Goal: Task Accomplishment & Management: Manage account settings

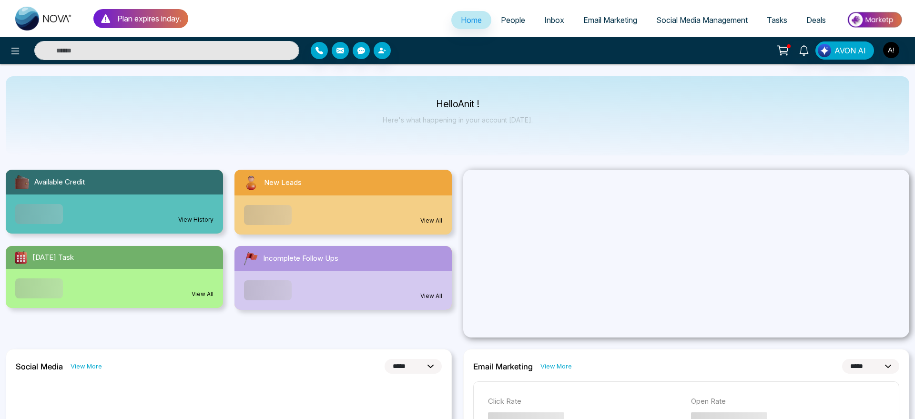
select select "*"
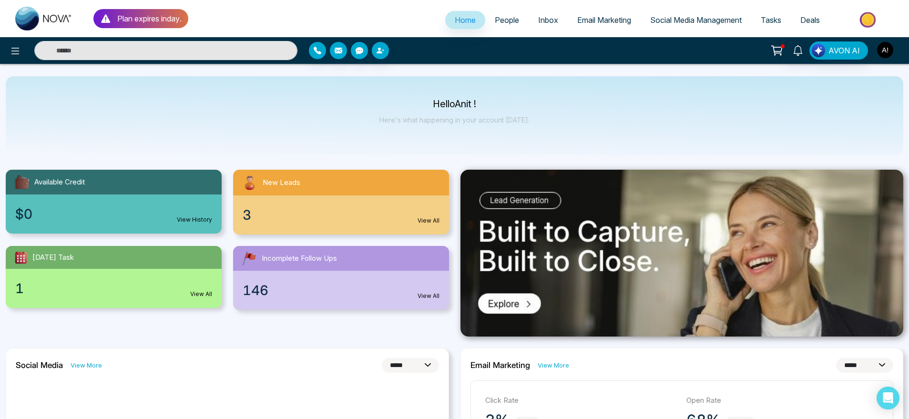
click at [893, 57] on button "button" at bounding box center [885, 49] width 17 height 17
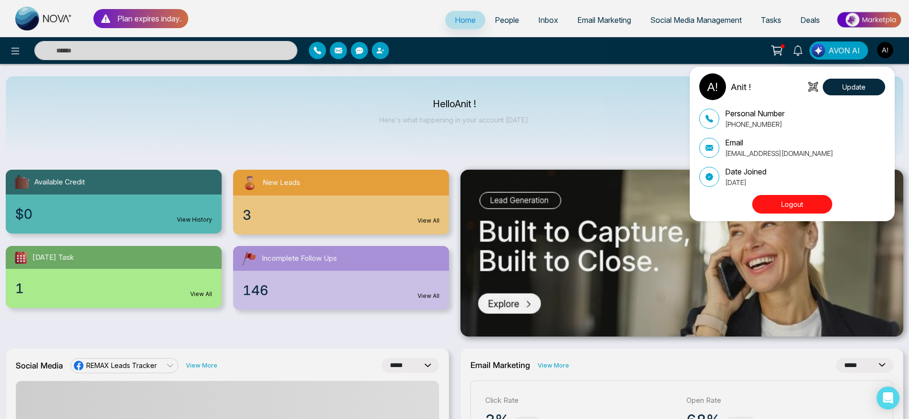
click at [677, 93] on div "Anit ! Update Personal Number [PHONE_NUMBER] Email [EMAIL_ADDRESS][DOMAIN_NAME]…" at bounding box center [454, 209] width 909 height 419
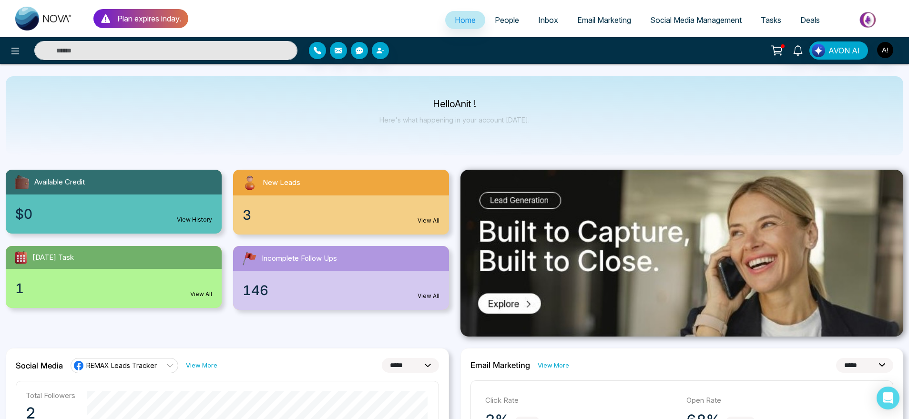
click at [583, 16] on span "Email Marketing" at bounding box center [604, 20] width 54 height 10
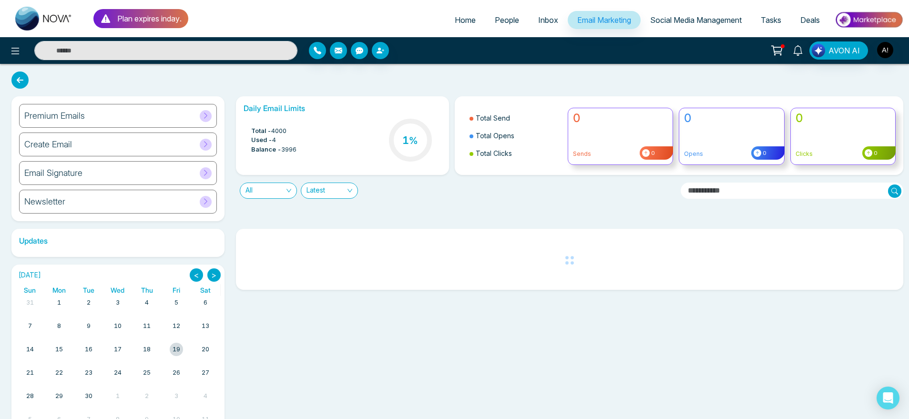
click at [658, 17] on span "Social Media Management" at bounding box center [696, 20] width 92 height 10
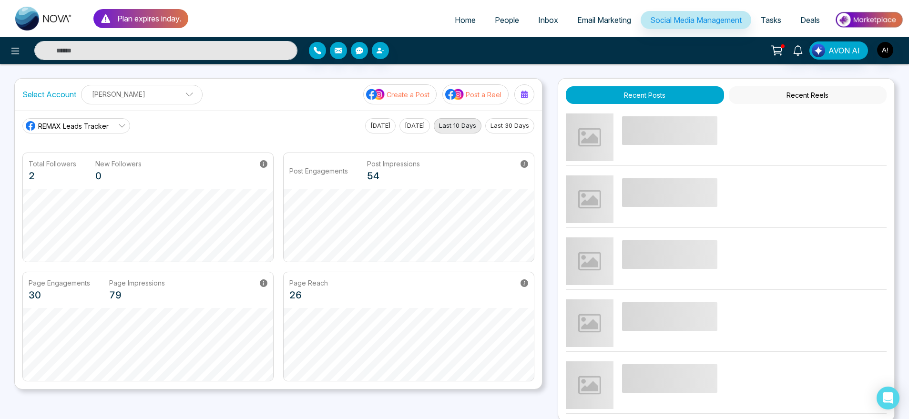
click at [379, 89] on img at bounding box center [375, 94] width 19 height 12
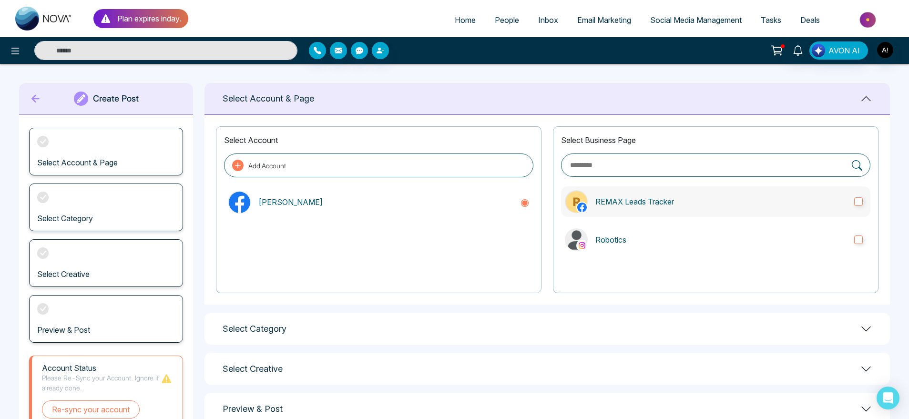
click at [624, 216] on label "REMAX Leads Tracker" at bounding box center [715, 201] width 309 height 31
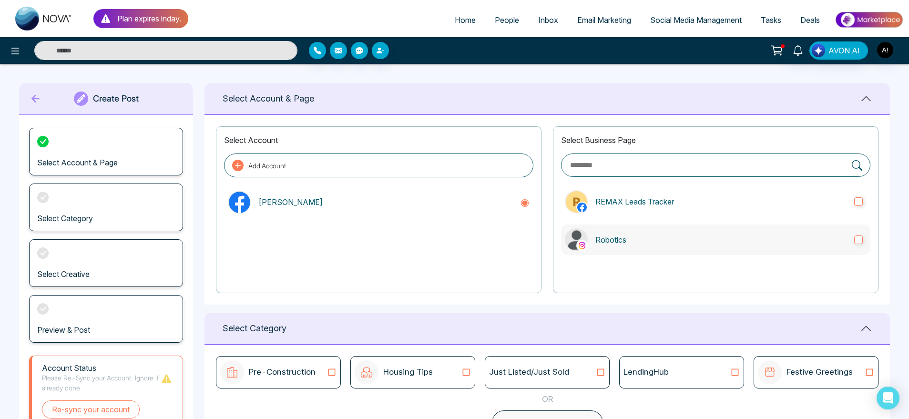
click at [642, 243] on p "Robotics" at bounding box center [720, 239] width 251 height 11
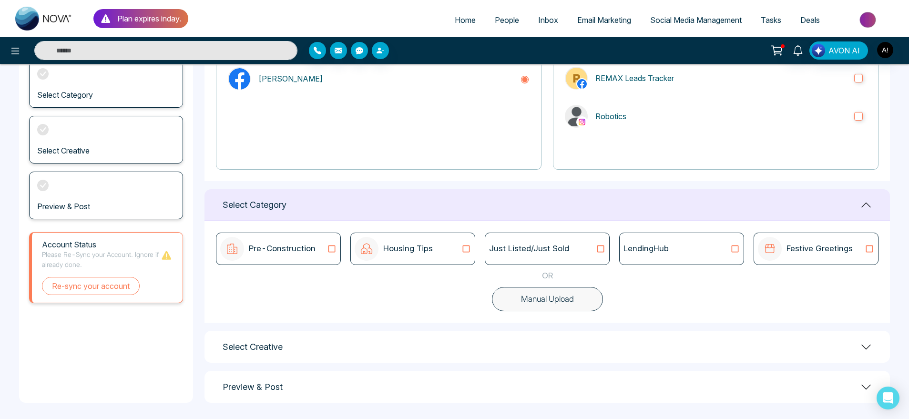
scroll to position [124, 0]
click at [583, 246] on div "Just Listed/Just Sold" at bounding box center [547, 248] width 116 height 12
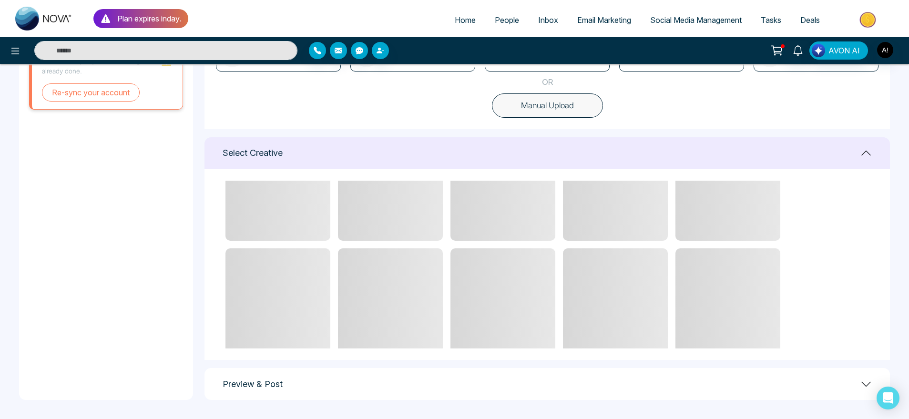
scroll to position [303, 0]
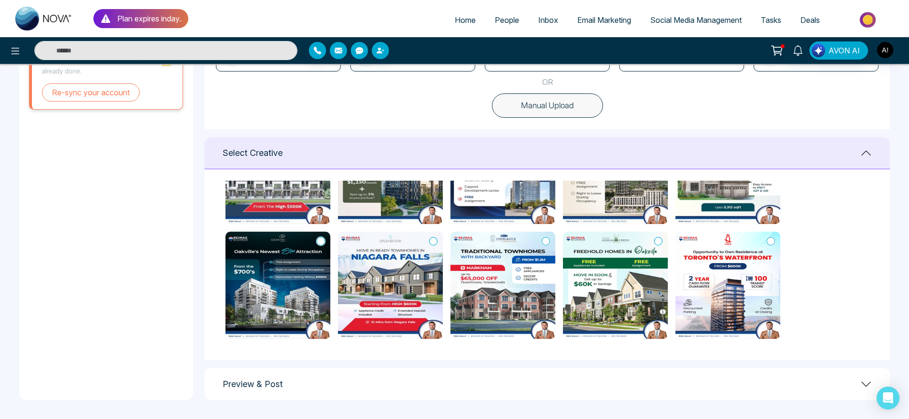
click at [544, 241] on icon at bounding box center [546, 241] width 9 height 10
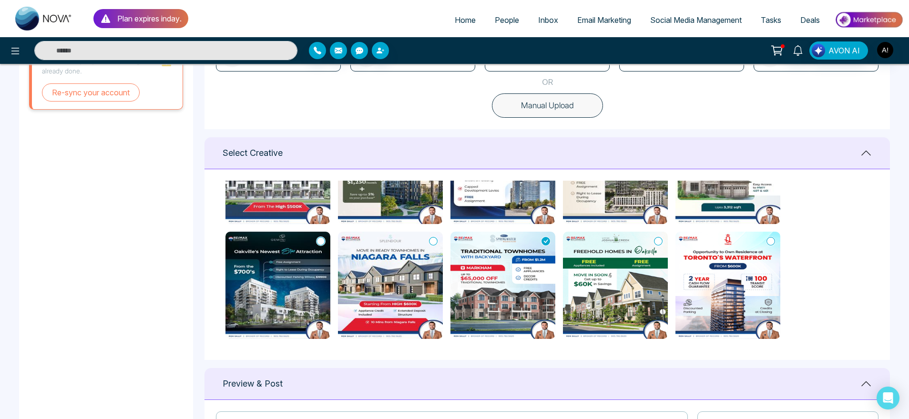
click at [658, 244] on icon at bounding box center [658, 241] width 9 height 10
type textarea "**********"
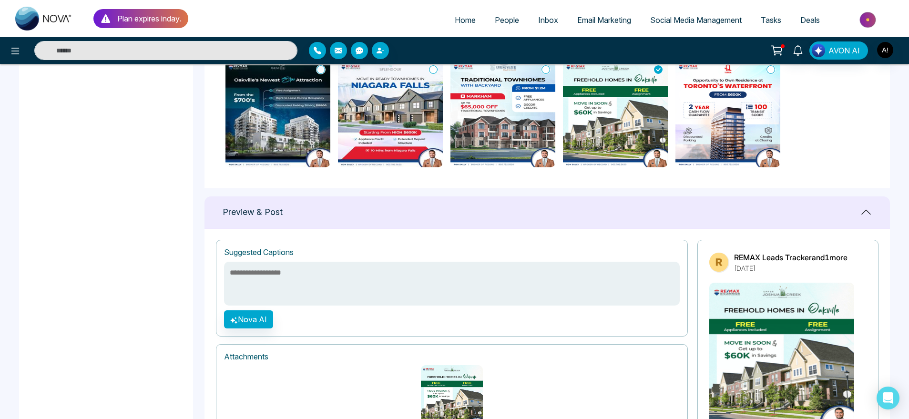
scroll to position [561, 0]
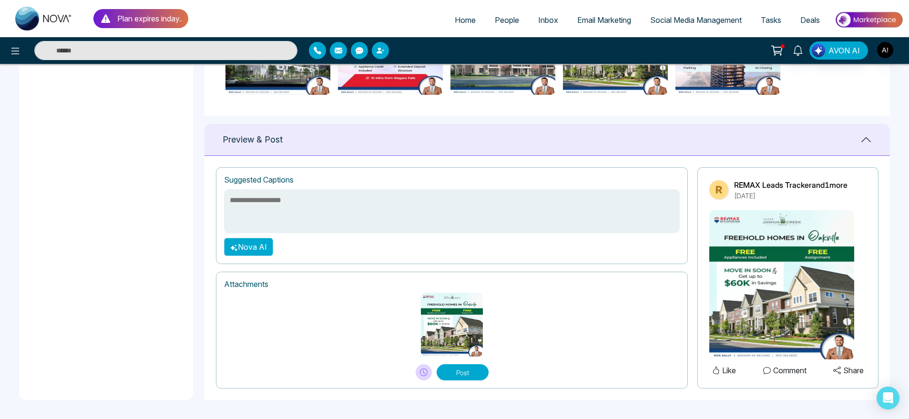
click at [252, 241] on button "Nova AI" at bounding box center [248, 247] width 49 height 18
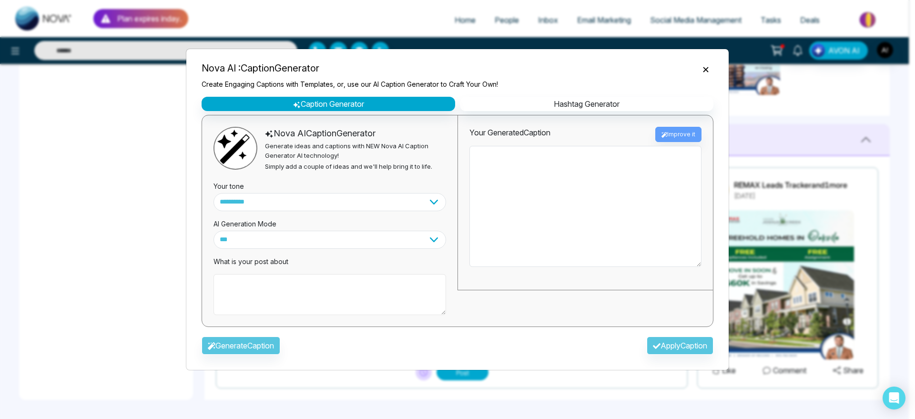
click at [349, 274] on textarea at bounding box center [330, 294] width 233 height 41
click at [711, 65] on button "Close" at bounding box center [705, 68] width 15 height 12
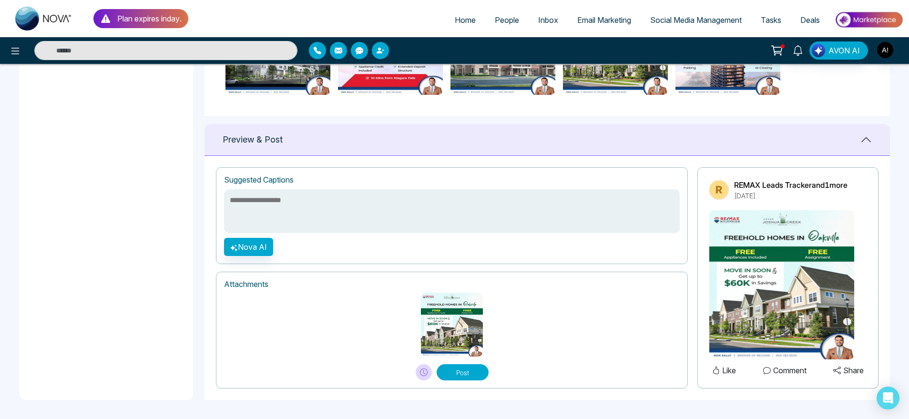
click at [450, 369] on button "Post" at bounding box center [463, 372] width 52 height 16
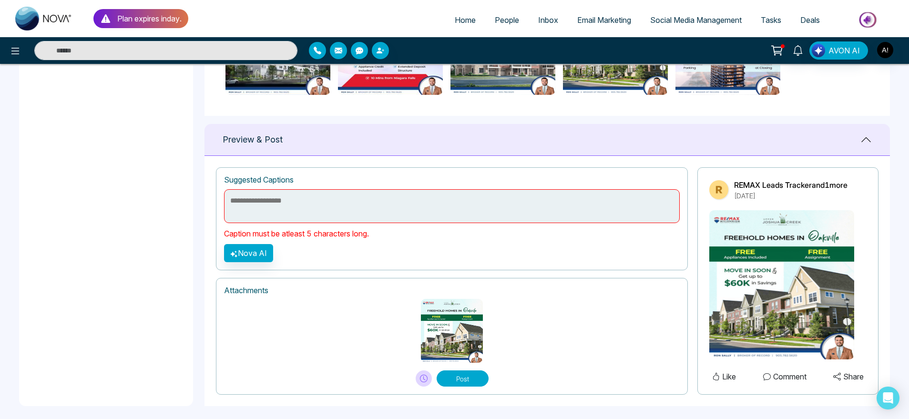
click at [461, 248] on div "**********" at bounding box center [452, 218] width 472 height 103
click at [234, 253] on icon "button" at bounding box center [234, 254] width 8 height 8
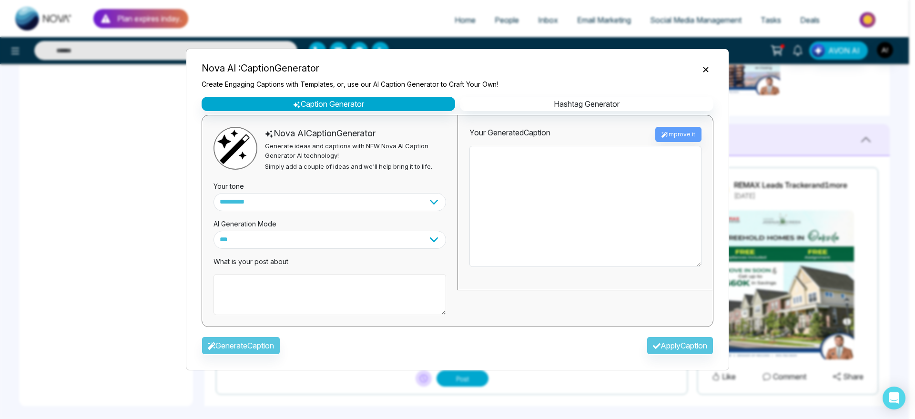
click at [316, 289] on textarea at bounding box center [330, 294] width 233 height 41
type textarea "**********"
click at [257, 348] on button "Generate Caption" at bounding box center [241, 346] width 79 height 18
type textarea "**********"
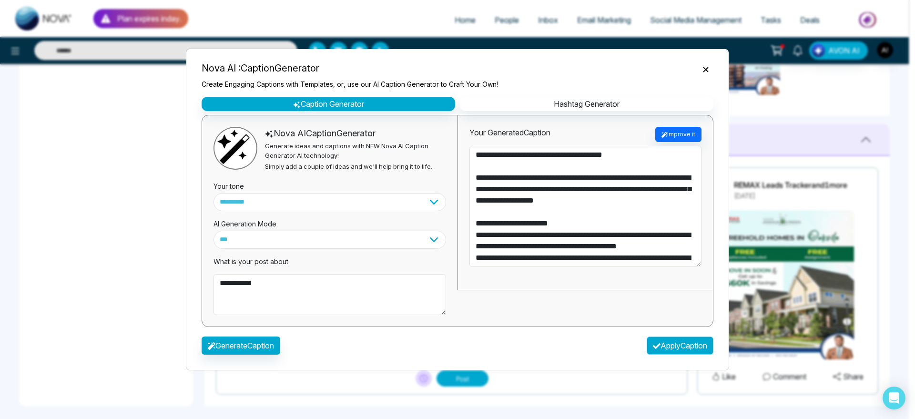
click at [670, 345] on button "Apply Caption" at bounding box center [680, 346] width 67 height 18
type textarea "**********"
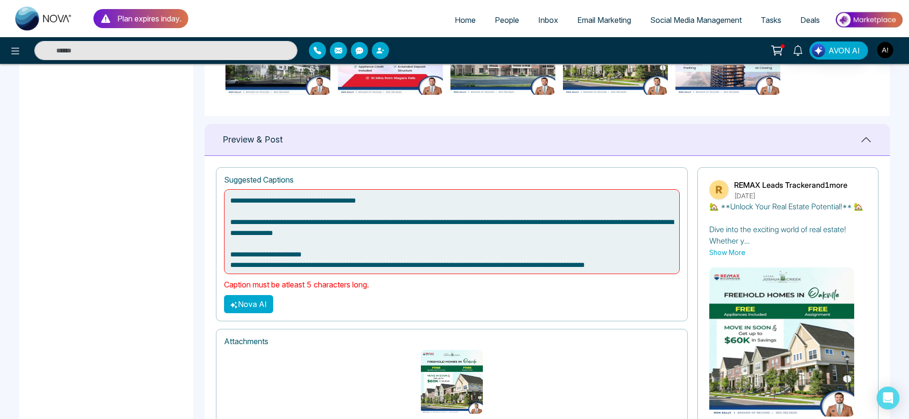
scroll to position [618, 0]
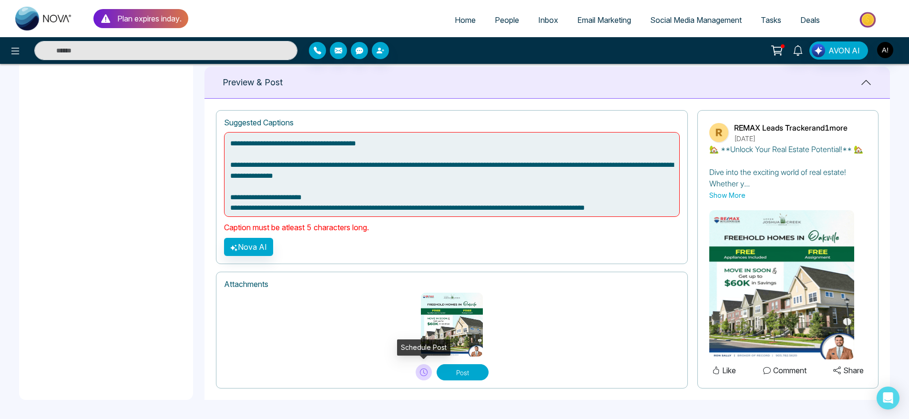
click at [418, 373] on button at bounding box center [424, 372] width 16 height 16
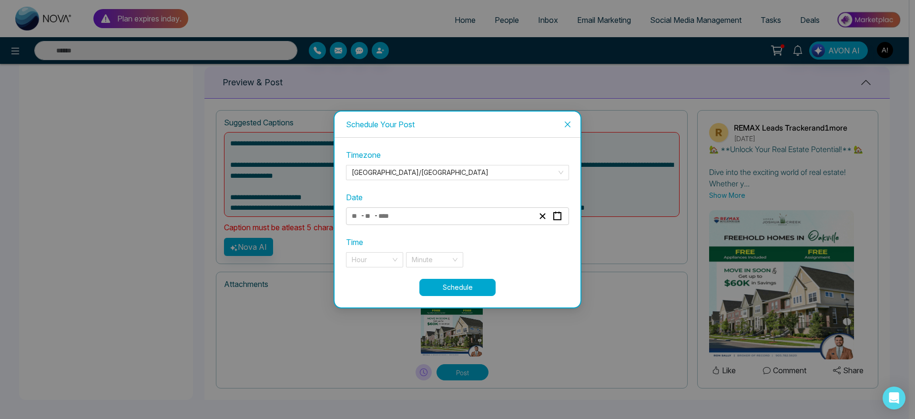
click at [486, 214] on div "- -" at bounding box center [442, 216] width 185 height 13
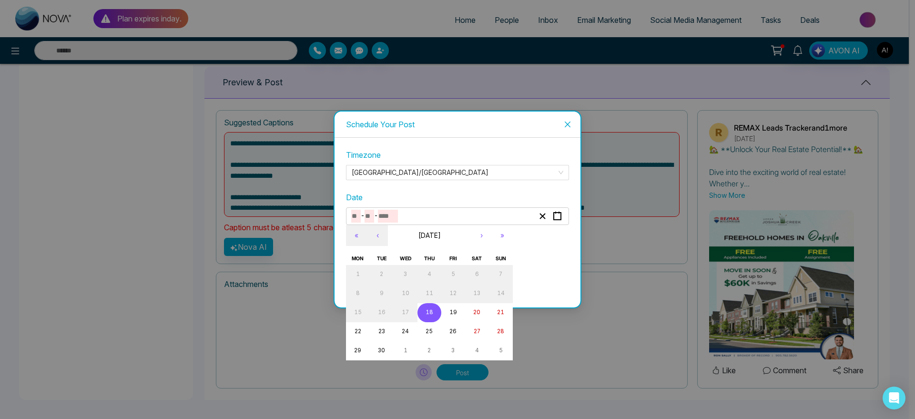
click at [435, 316] on button "18" at bounding box center [430, 312] width 24 height 19
type input "*"
type input "**"
type input "****"
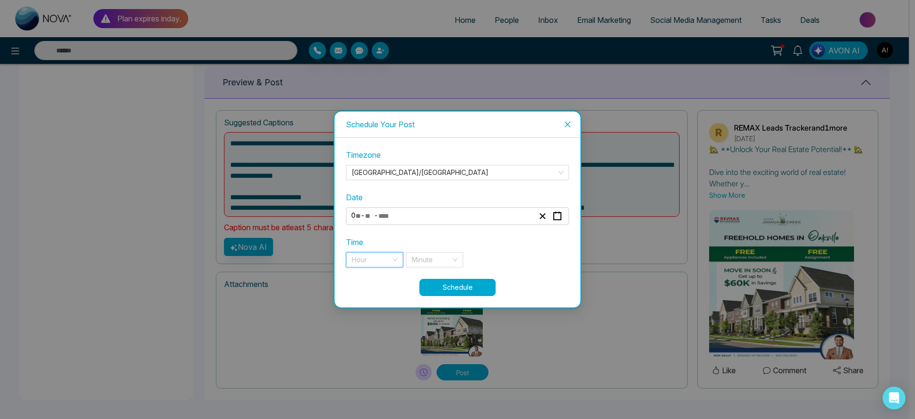
click at [386, 254] on input "search" at bounding box center [371, 260] width 39 height 14
click at [391, 277] on div "11 pm" at bounding box center [375, 279] width 46 height 10
click at [440, 263] on input "search" at bounding box center [431, 260] width 39 height 14
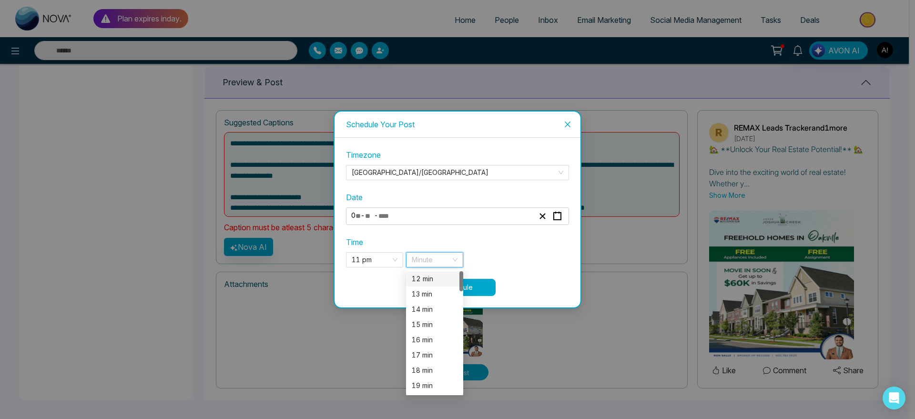
click at [440, 278] on div "12 min" at bounding box center [435, 279] width 46 height 10
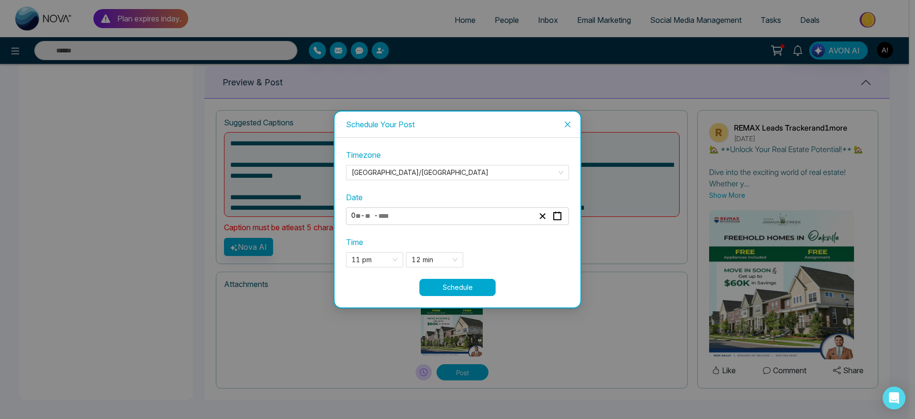
click at [466, 280] on button "Schedule" at bounding box center [458, 287] width 76 height 17
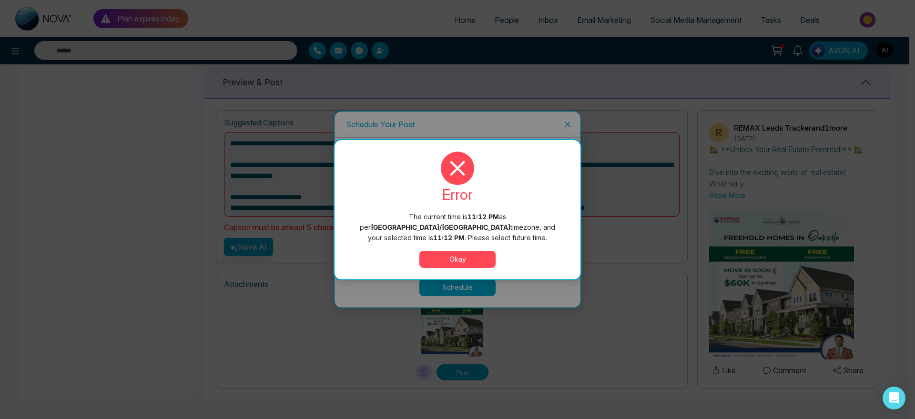
click at [474, 251] on button "Okay" at bounding box center [458, 259] width 76 height 17
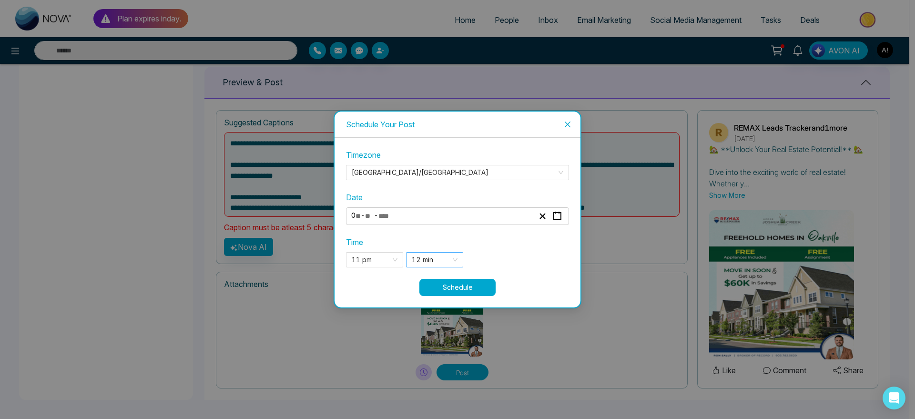
click at [448, 260] on span "12 min" at bounding box center [435, 260] width 46 height 14
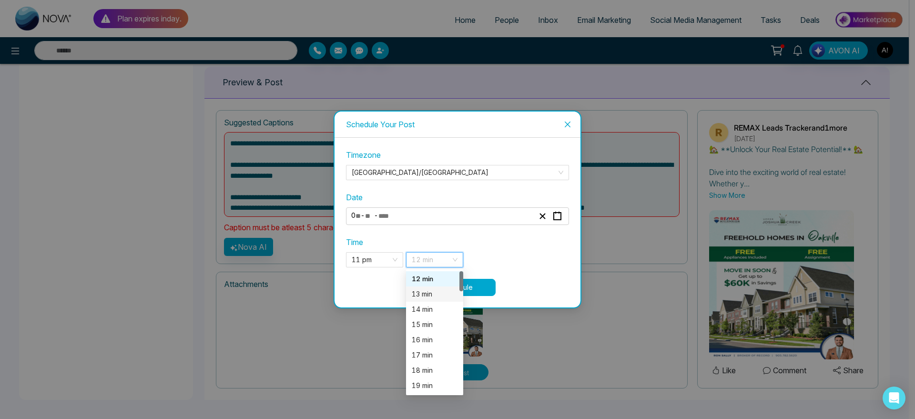
click at [444, 291] on div "13 min" at bounding box center [435, 294] width 46 height 10
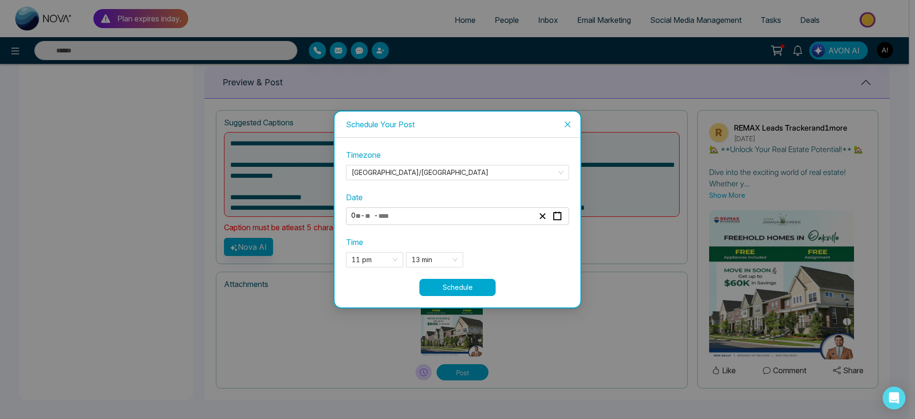
click at [480, 287] on button "Schedule" at bounding box center [458, 287] width 76 height 17
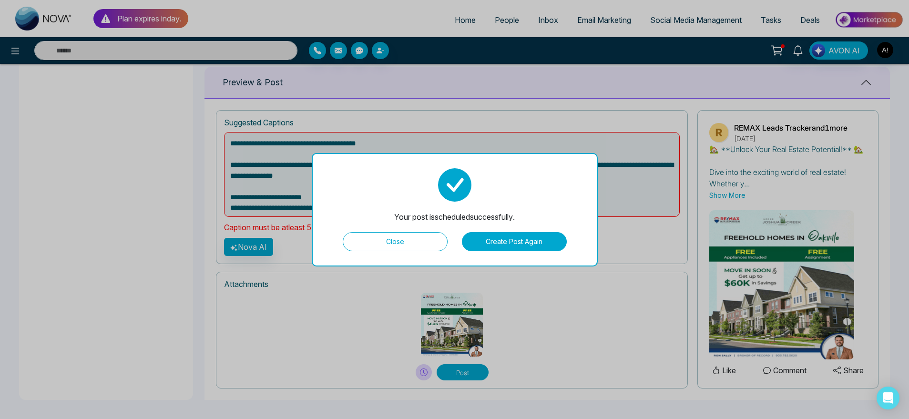
click at [412, 238] on button "Close" at bounding box center [395, 241] width 105 height 19
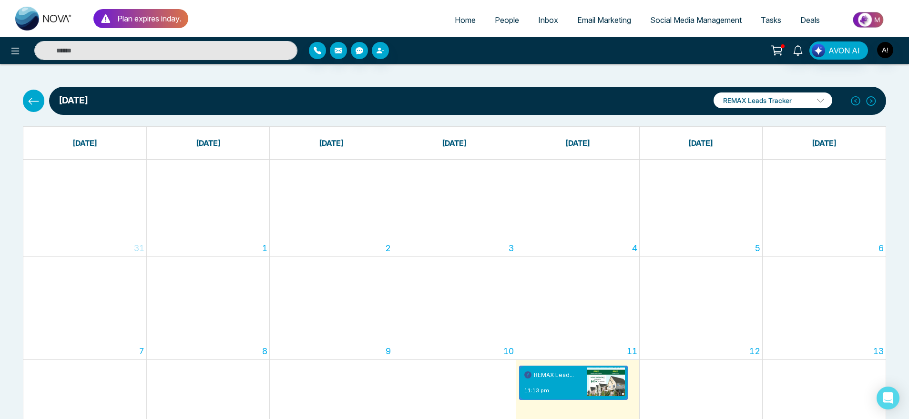
click at [28, 98] on icon at bounding box center [34, 101] width 12 height 12
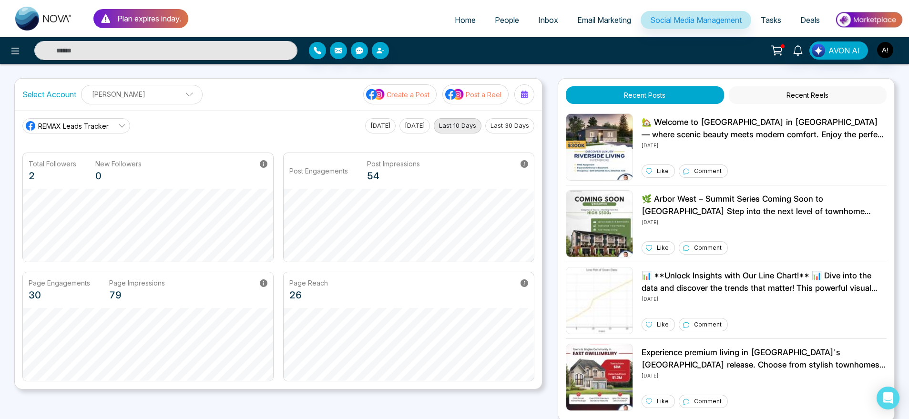
click at [423, 95] on p "Create a Post" at bounding box center [408, 95] width 43 height 10
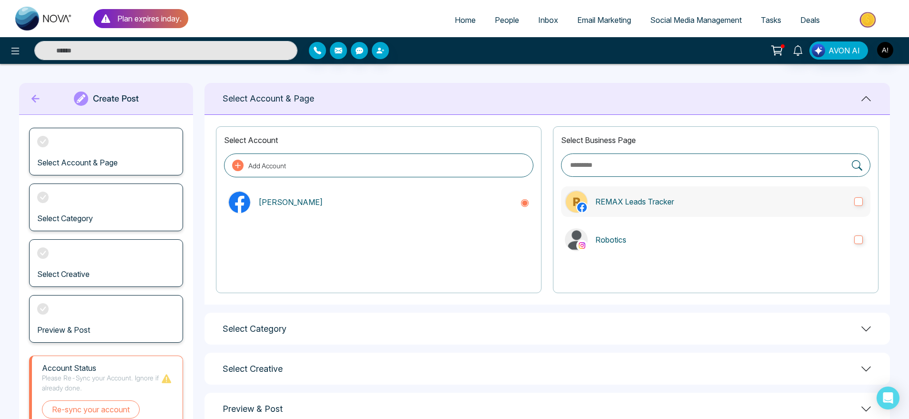
click at [674, 193] on label "REMAX Leads Tracker" at bounding box center [715, 201] width 309 height 31
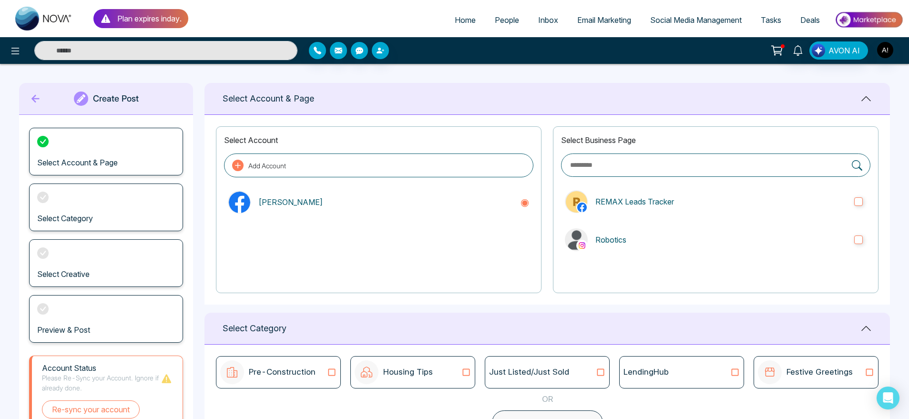
scroll to position [126, 0]
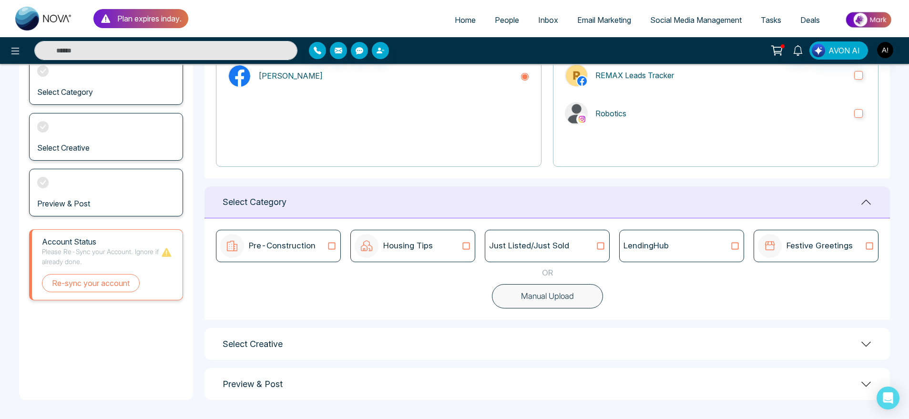
click at [707, 249] on div "LendingHub" at bounding box center [682, 246] width 116 height 12
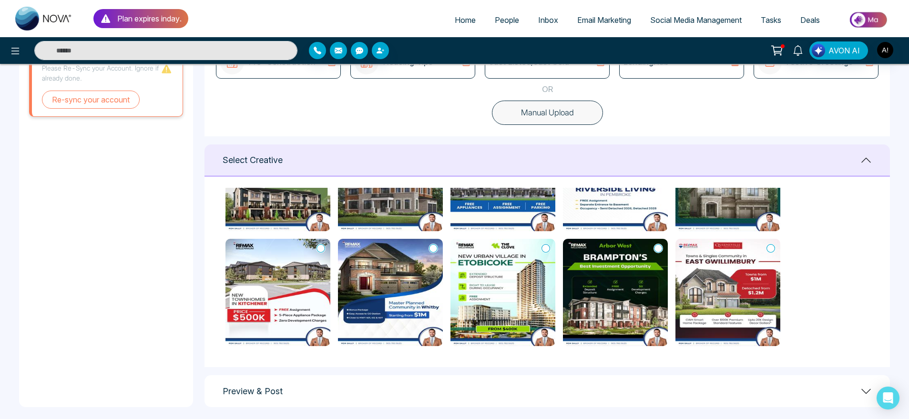
scroll to position [317, 0]
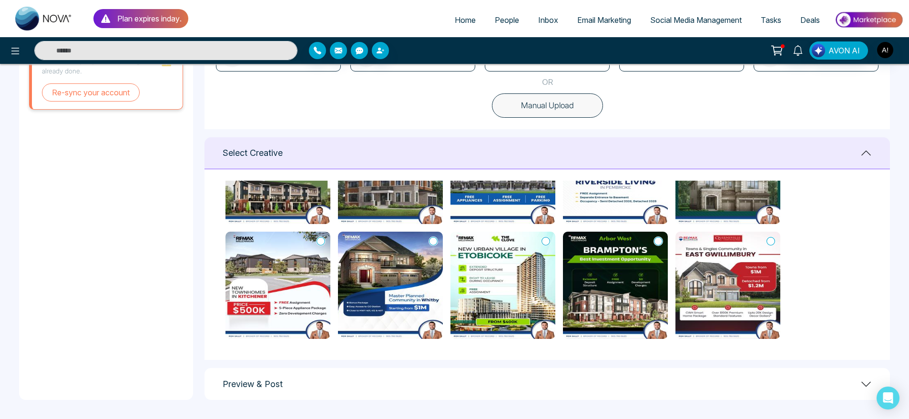
click at [772, 245] on icon at bounding box center [771, 241] width 9 height 9
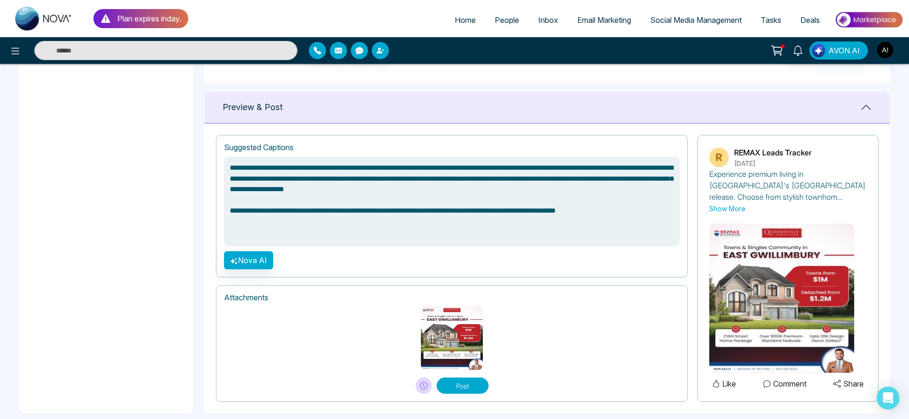
scroll to position [607, 0]
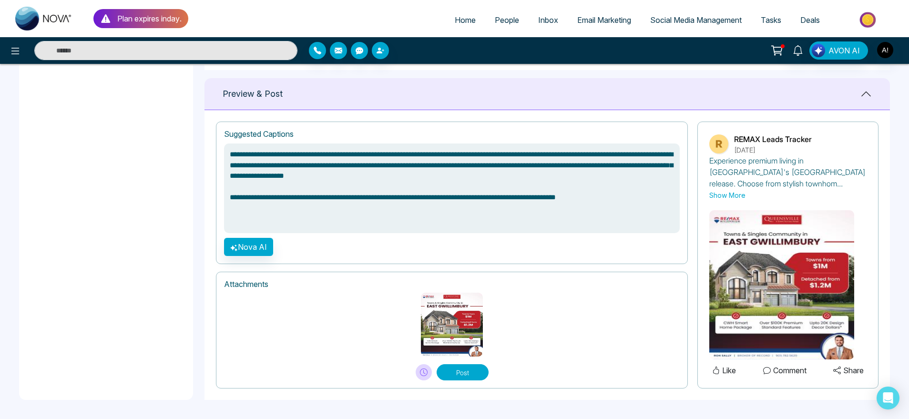
click at [475, 366] on button "Post" at bounding box center [463, 372] width 52 height 16
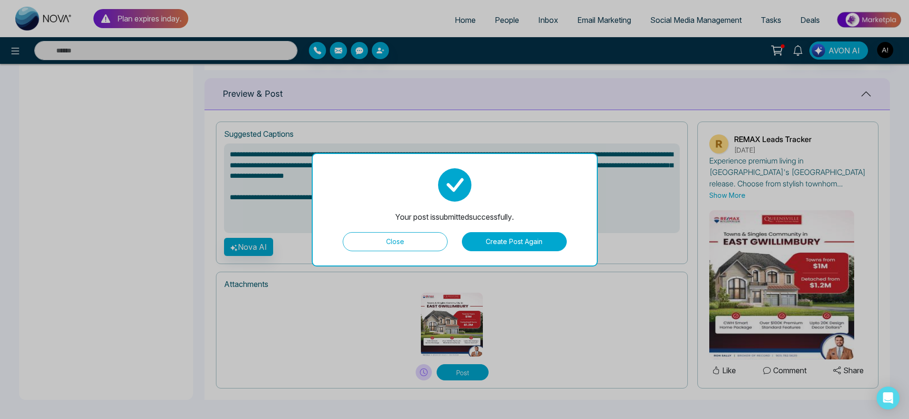
click at [532, 240] on button "Create Post Again" at bounding box center [514, 241] width 105 height 19
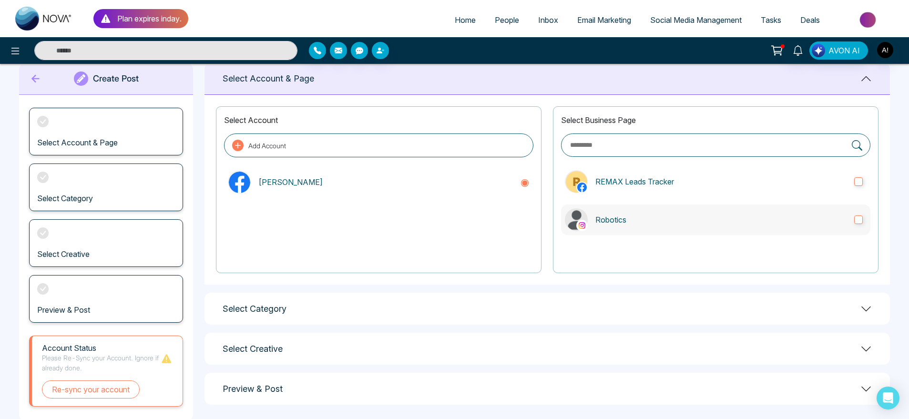
scroll to position [20, 0]
click at [632, 215] on p "Robotics" at bounding box center [720, 220] width 251 height 11
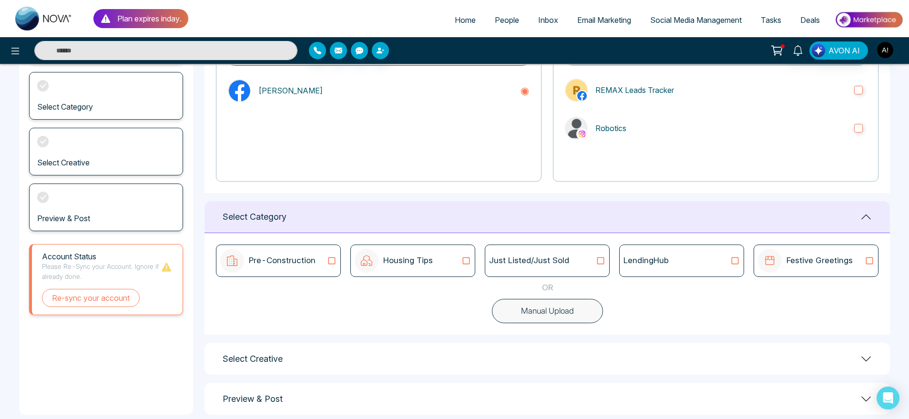
scroll to position [113, 0]
click at [803, 252] on div "Festive Greetings" at bounding box center [805, 260] width 95 height 24
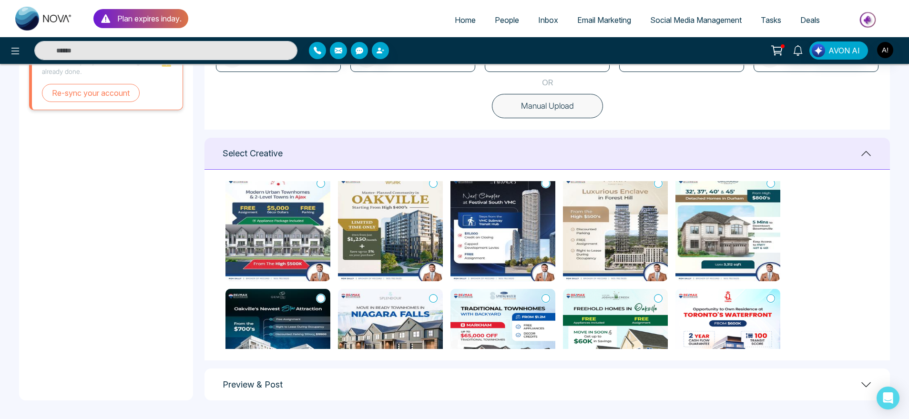
scroll to position [225, 0]
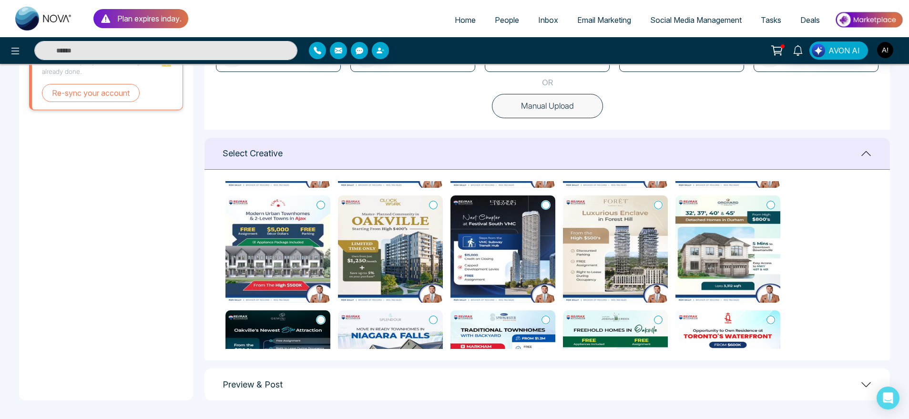
click at [547, 204] on icon at bounding box center [546, 205] width 9 height 10
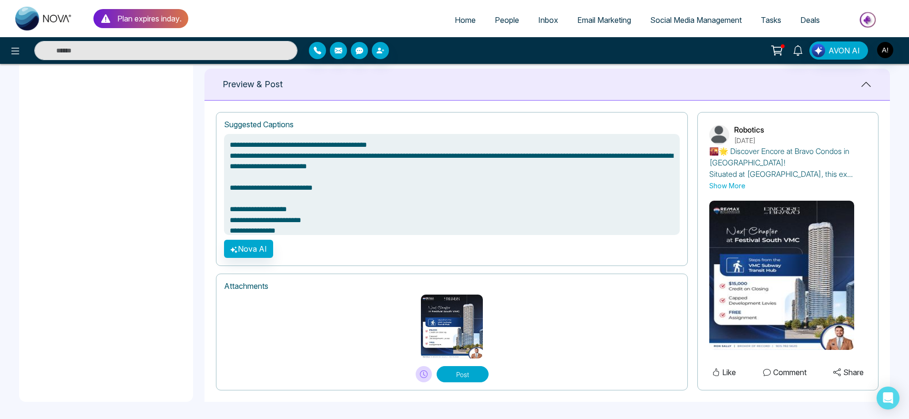
scroll to position [618, 0]
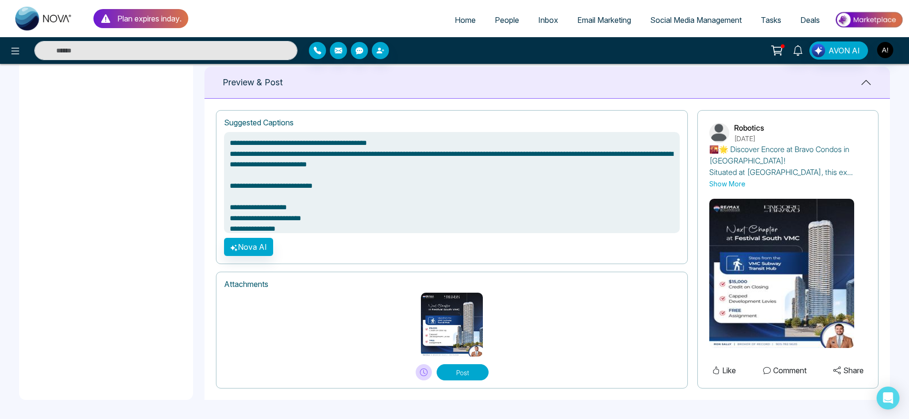
click at [485, 371] on button "Post" at bounding box center [463, 372] width 52 height 16
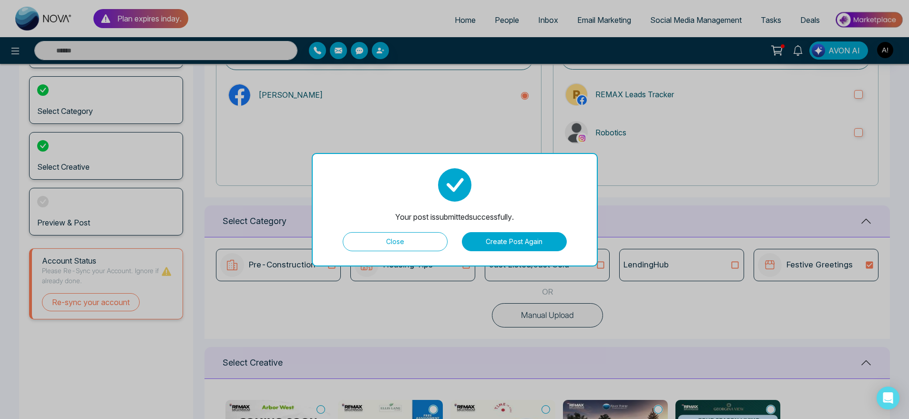
scroll to position [106, 0]
type textarea "**********"
click at [501, 237] on button "Create Post Again" at bounding box center [514, 241] width 105 height 19
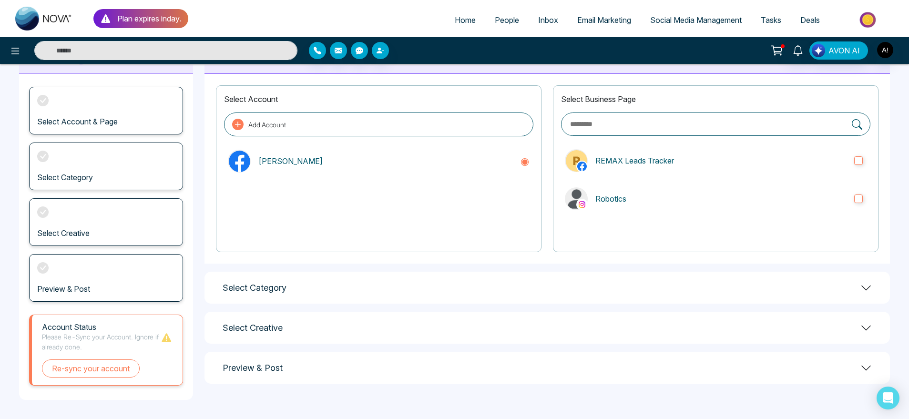
scroll to position [41, 0]
click at [650, 158] on p "REMAX Leads Tracker" at bounding box center [720, 160] width 251 height 11
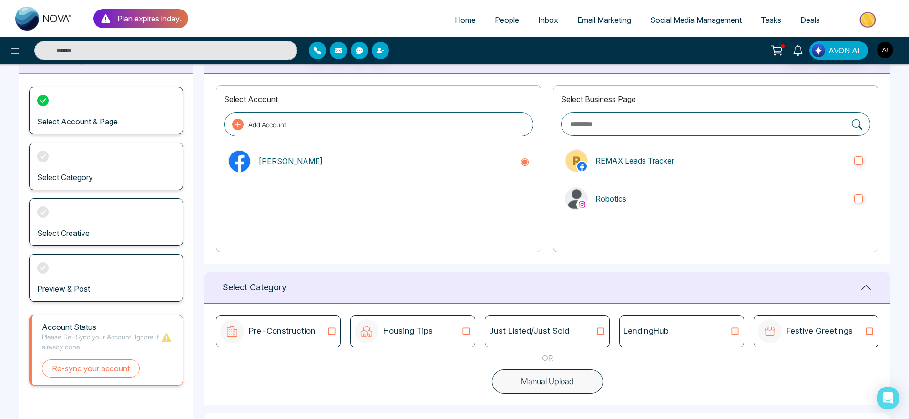
click at [667, 183] on div "Select Business Page REMAX Leads Tracker Robotics" at bounding box center [716, 168] width 326 height 167
click at [667, 192] on label "Robotics" at bounding box center [715, 199] width 309 height 31
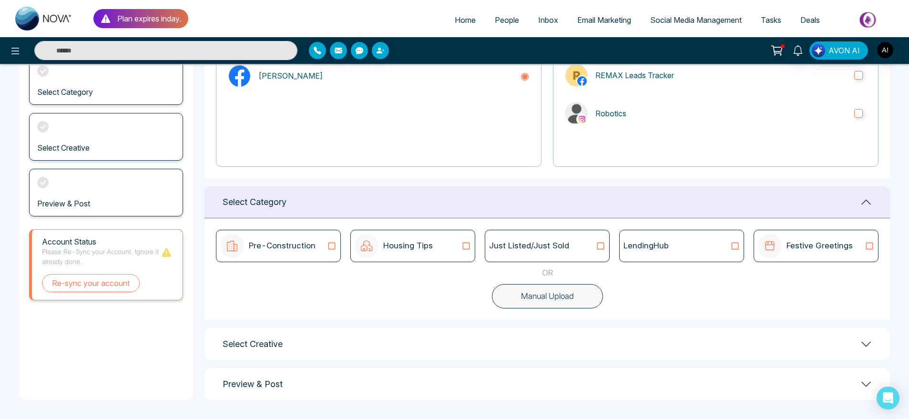
click at [688, 240] on div "LendingHub" at bounding box center [682, 246] width 116 height 12
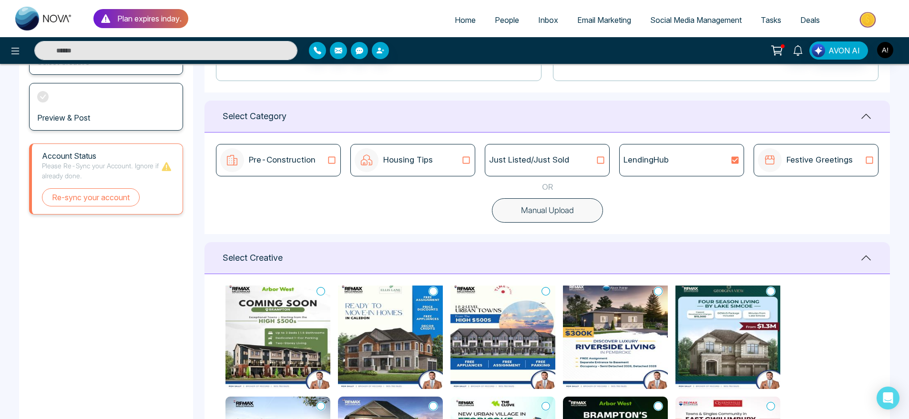
scroll to position [0, 0]
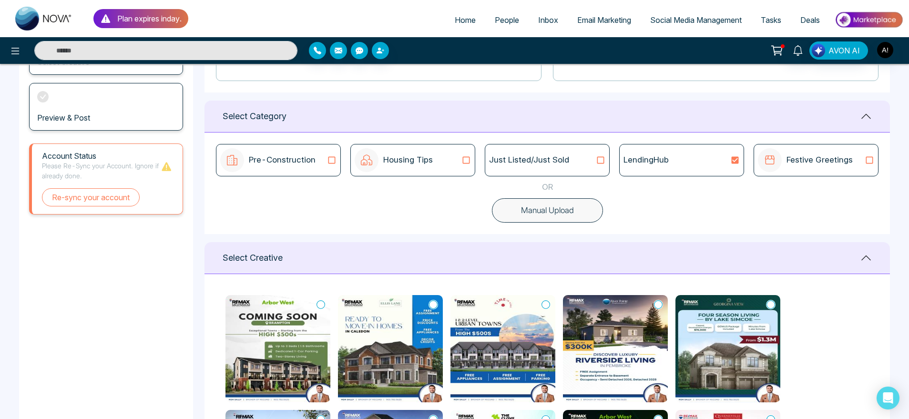
click at [578, 205] on button "Manual Upload" at bounding box center [547, 210] width 111 height 25
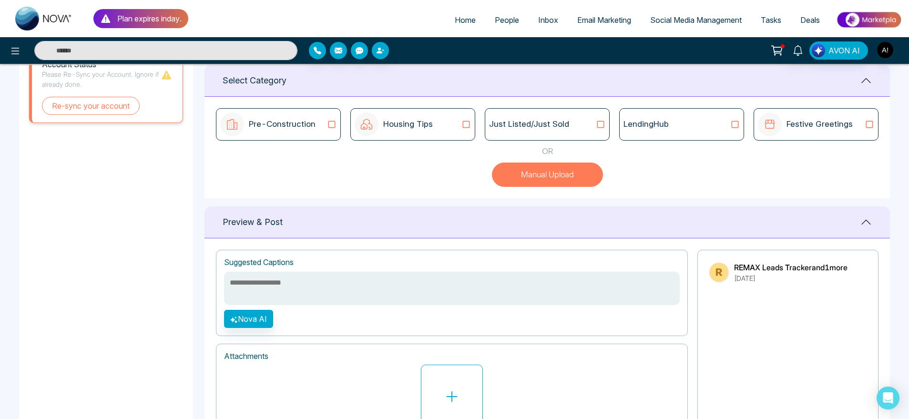
scroll to position [320, 0]
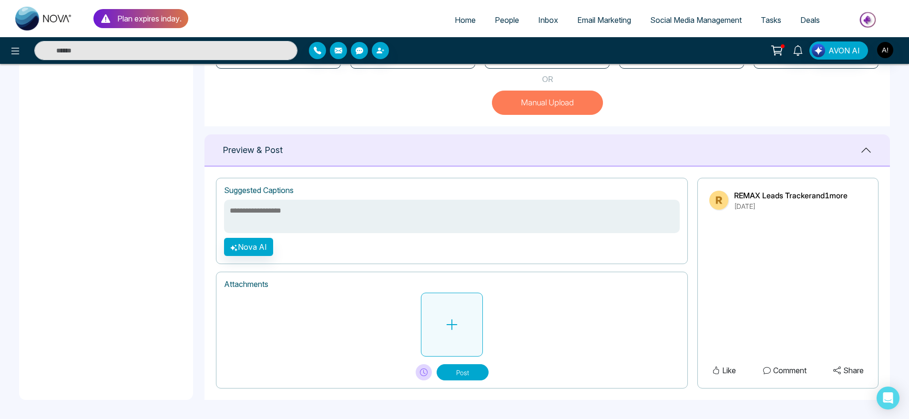
click at [464, 327] on button at bounding box center [452, 325] width 62 height 64
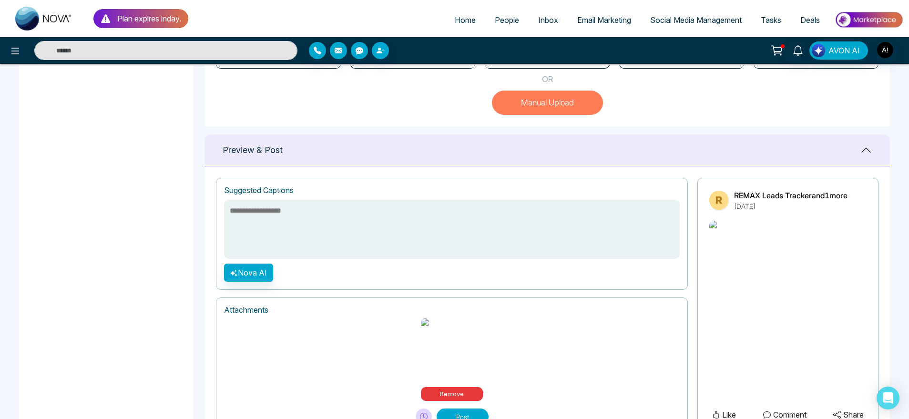
scroll to position [330, 0]
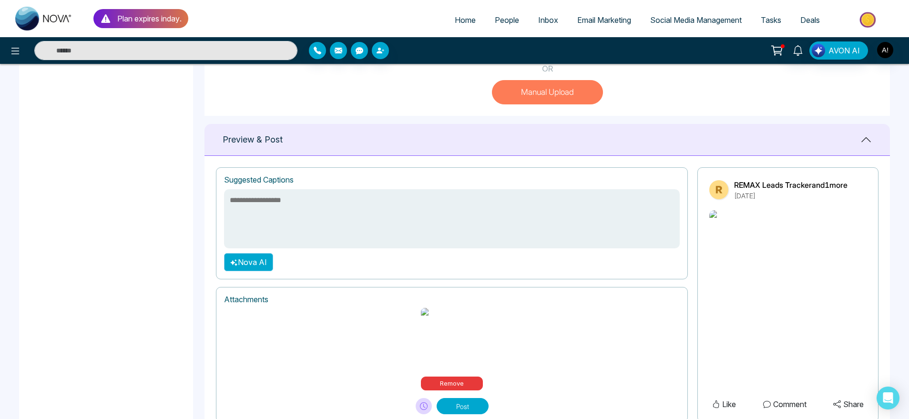
click at [259, 266] on button "Nova AI" at bounding box center [248, 262] width 49 height 18
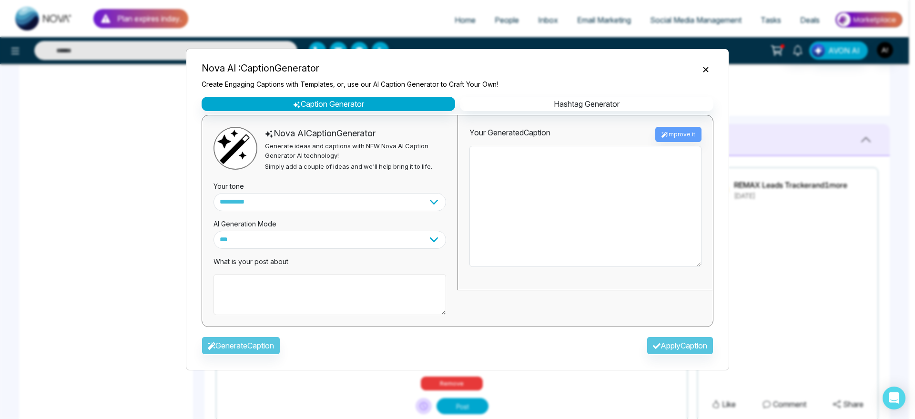
click at [329, 308] on textarea at bounding box center [330, 294] width 233 height 41
type textarea "**********"
click at [266, 337] on button "Generate Caption" at bounding box center [241, 346] width 79 height 18
type textarea "**********"
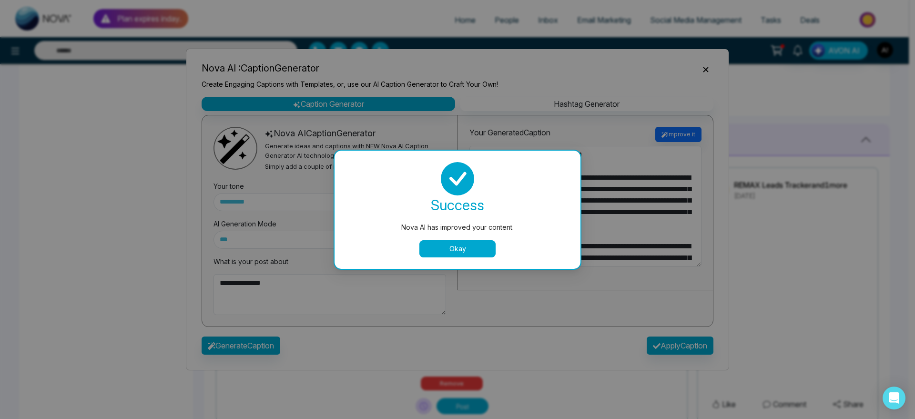
click at [439, 255] on button "Okay" at bounding box center [458, 248] width 76 height 17
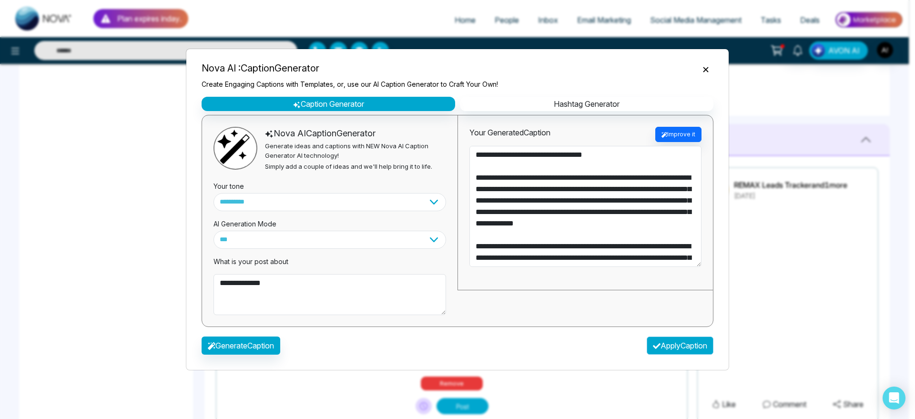
click at [670, 350] on button "Apply Caption" at bounding box center [680, 346] width 67 height 18
type textarea "**********"
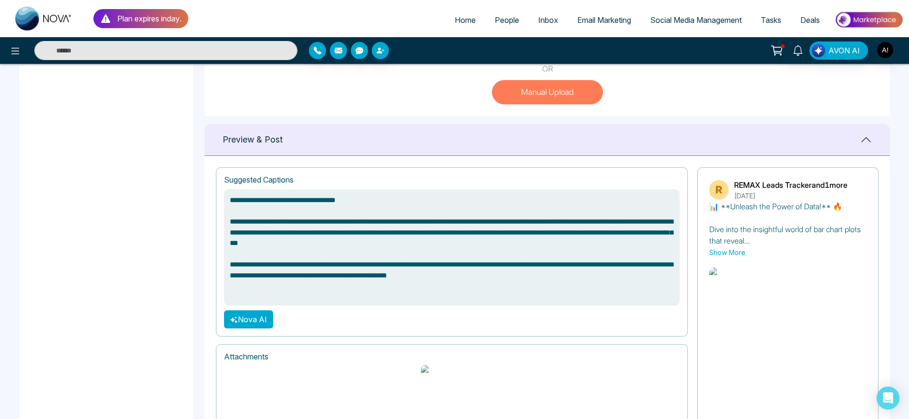
scroll to position [388, 0]
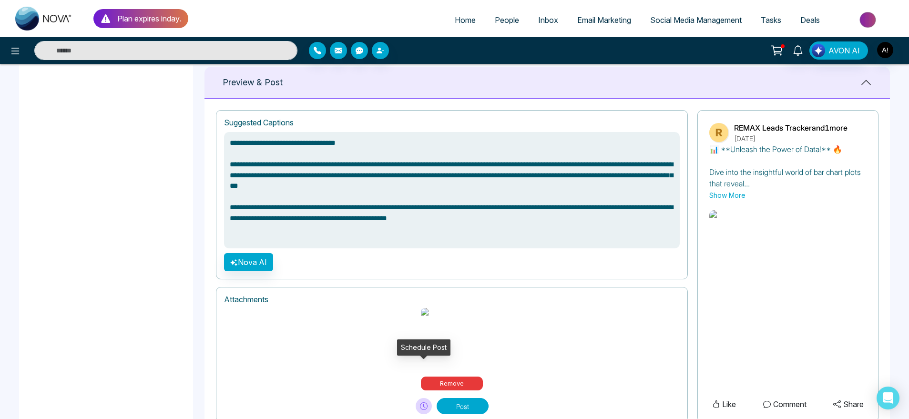
click at [422, 402] on icon at bounding box center [424, 406] width 8 height 8
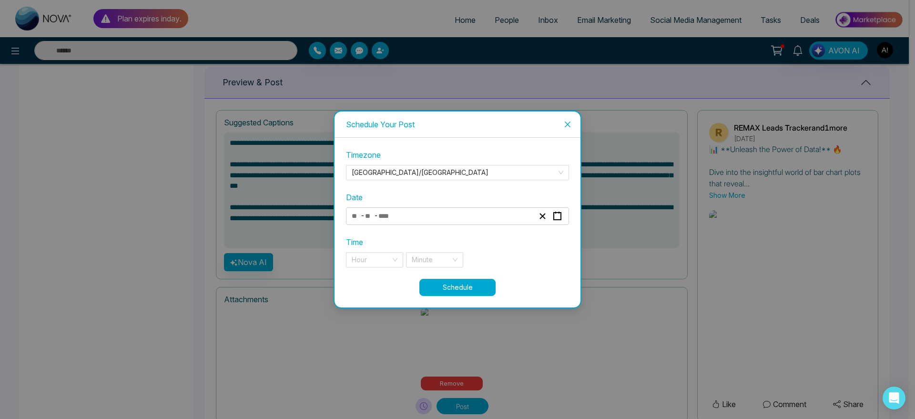
click at [452, 214] on div "- -" at bounding box center [442, 216] width 185 height 13
drag, startPoint x: 439, startPoint y: 304, endPoint x: 447, endPoint y: 212, distance: 92.4
click at [447, 212] on div "- - « ‹ September 2025 › » Mon Tue Wed Thu Fri Sat Sun 1 2 3 4 5 6 7 8 9 10 11 …" at bounding box center [457, 216] width 223 height 18
click at [447, 212] on div "- -" at bounding box center [442, 216] width 185 height 13
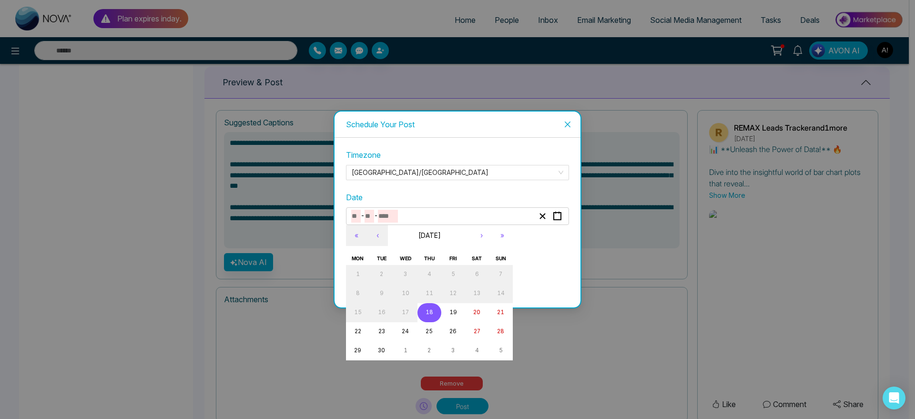
click at [431, 310] on abbr "18" at bounding box center [430, 312] width 8 height 7
type input "*"
type input "**"
type input "****"
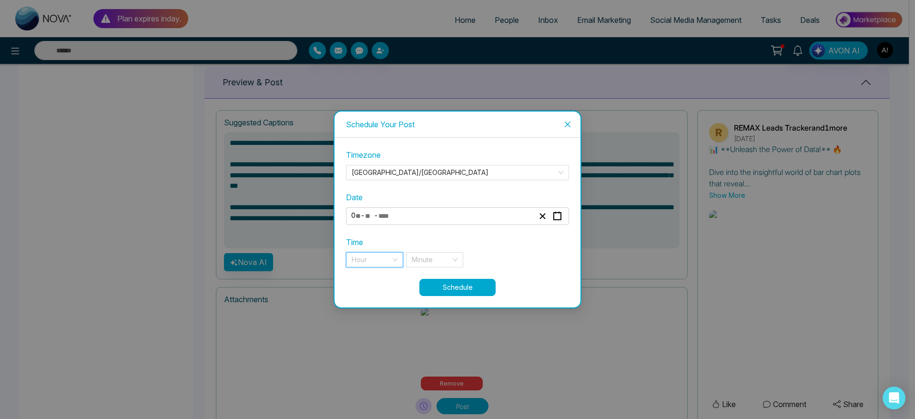
click at [367, 255] on input "search" at bounding box center [371, 260] width 39 height 14
click at [372, 282] on div "11 pm" at bounding box center [375, 279] width 46 height 10
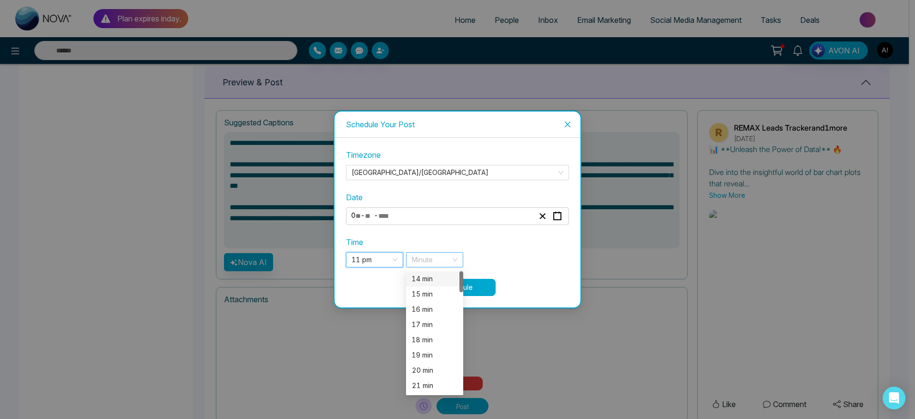
click at [456, 260] on div "Minute" at bounding box center [434, 259] width 57 height 15
click at [438, 289] on div "15 min" at bounding box center [435, 294] width 46 height 10
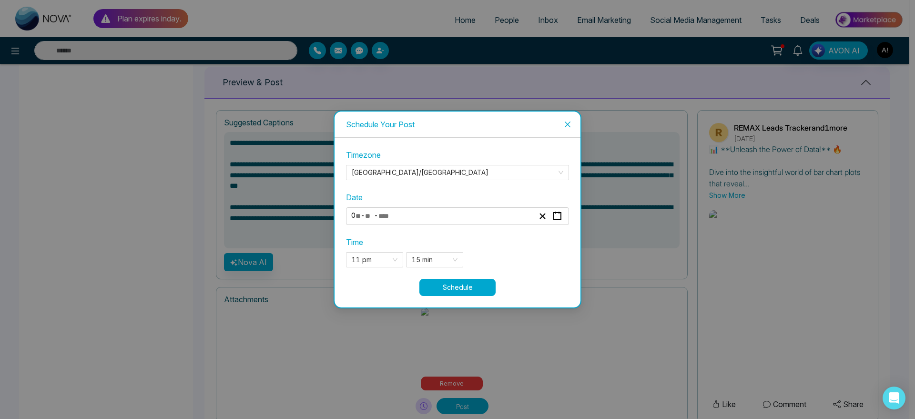
click at [478, 291] on button "Schedule" at bounding box center [458, 287] width 76 height 17
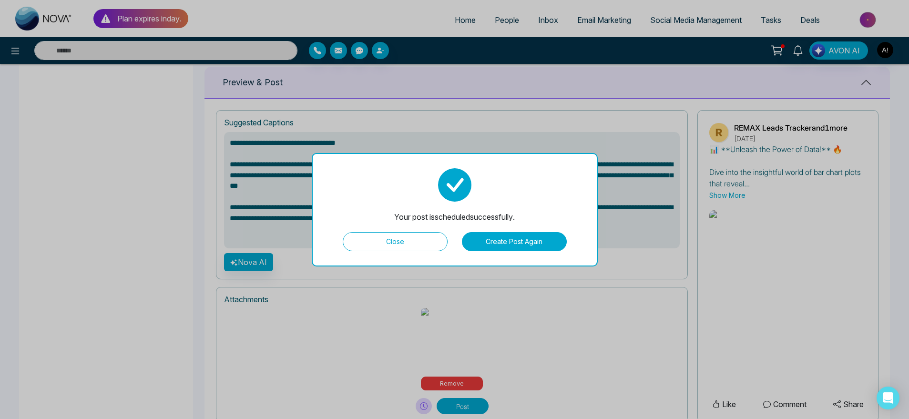
click at [439, 235] on button "Close" at bounding box center [395, 241] width 105 height 19
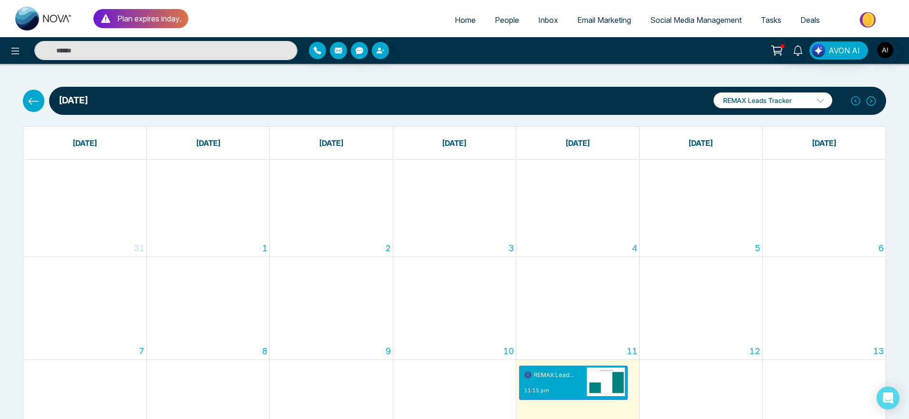
click at [29, 110] on button at bounding box center [33, 101] width 21 height 22
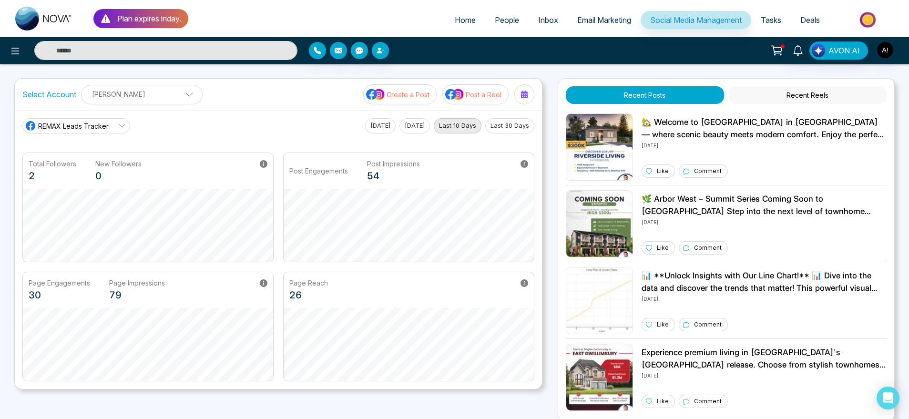
click at [404, 90] on p "Create a Post" at bounding box center [408, 95] width 43 height 10
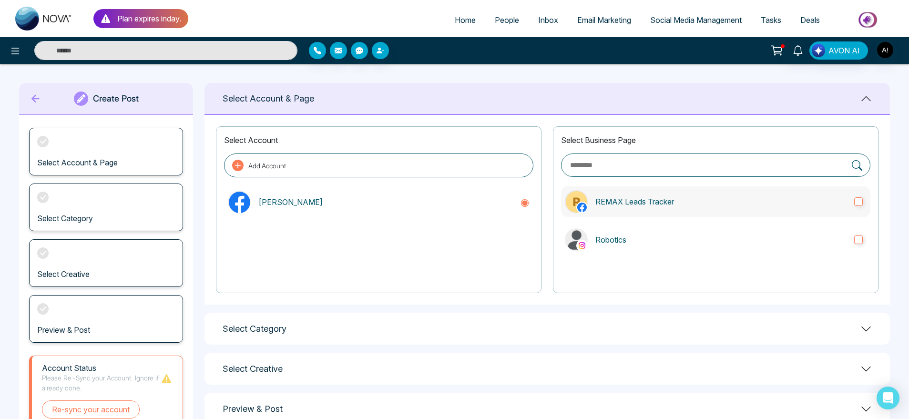
drag, startPoint x: 629, startPoint y: 184, endPoint x: 649, endPoint y: 195, distance: 23.1
click at [649, 195] on div "Select Business Page REMAX Leads Tracker Robotics" at bounding box center [716, 209] width 326 height 167
click at [649, 195] on label "REMAX Leads Tracker" at bounding box center [715, 201] width 309 height 31
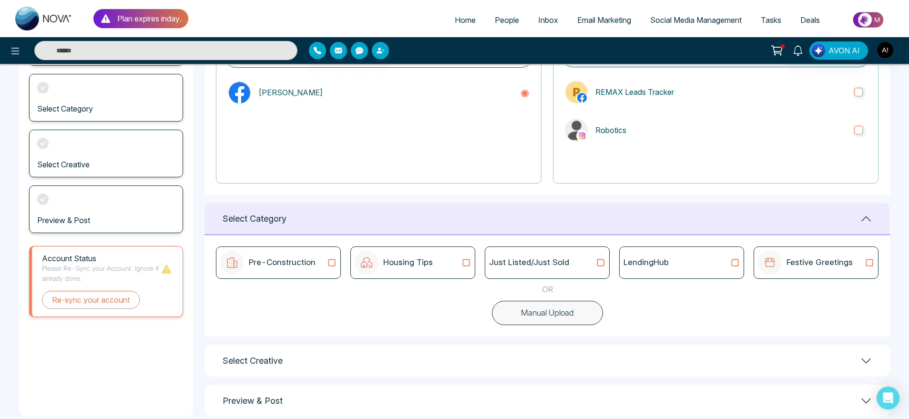
scroll to position [126, 0]
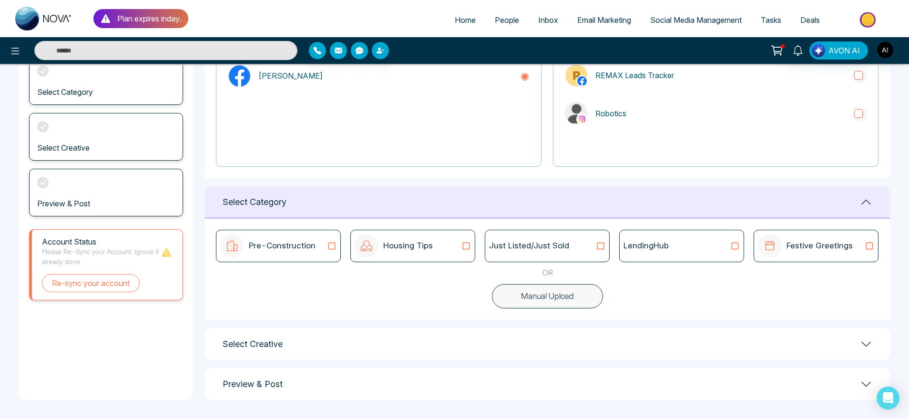
click at [538, 300] on button "Manual Upload" at bounding box center [547, 296] width 111 height 25
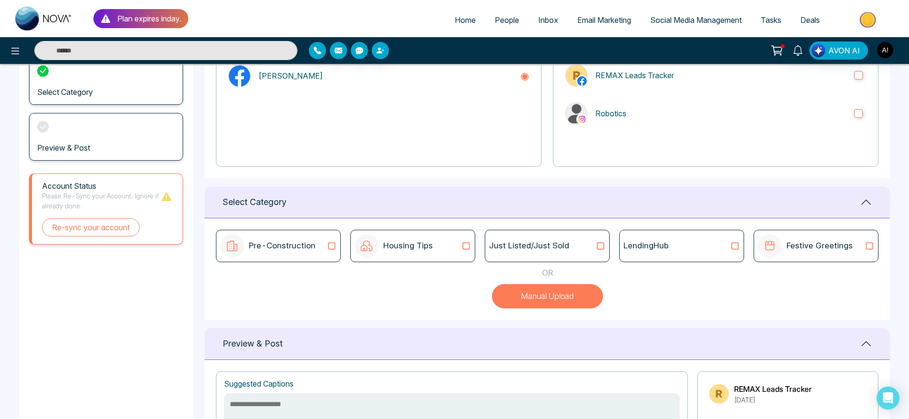
scroll to position [320, 0]
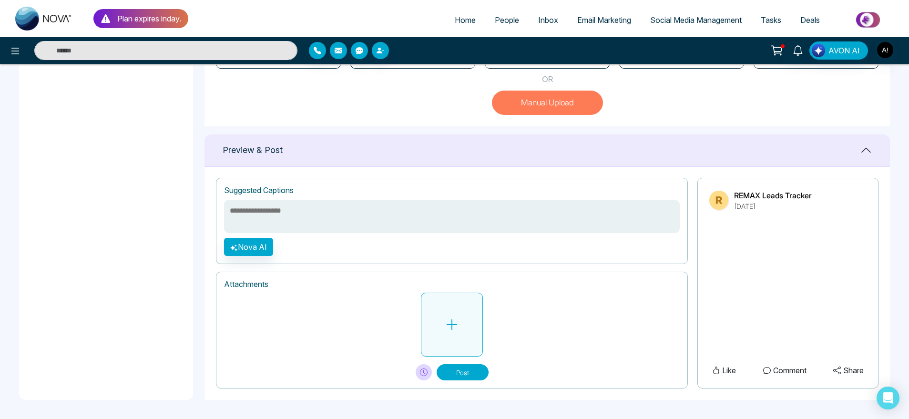
click at [448, 310] on button at bounding box center [452, 325] width 62 height 64
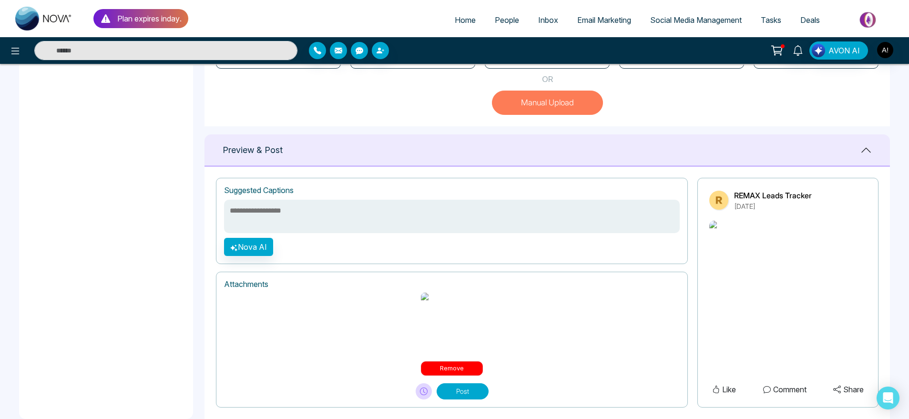
click at [458, 361] on button "Remove" at bounding box center [452, 368] width 62 height 14
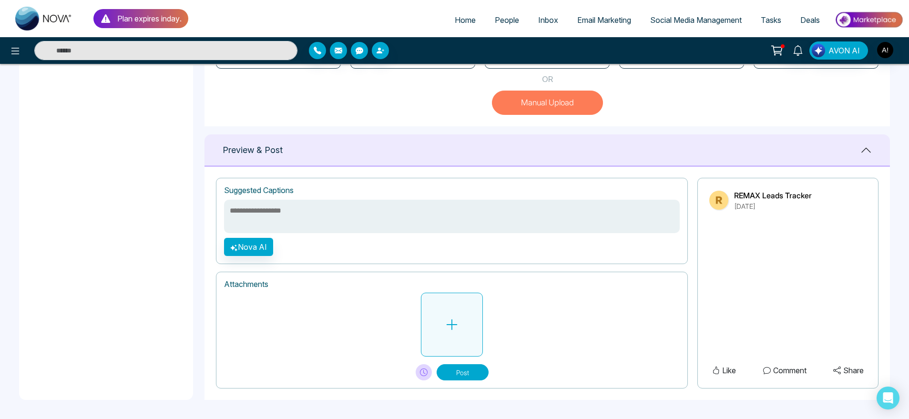
click at [452, 340] on button at bounding box center [452, 325] width 62 height 64
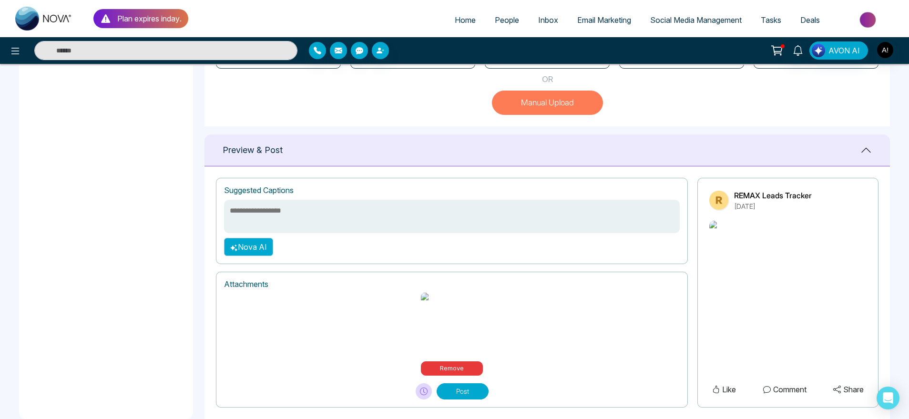
click at [263, 256] on button "Nova AI" at bounding box center [248, 247] width 49 height 18
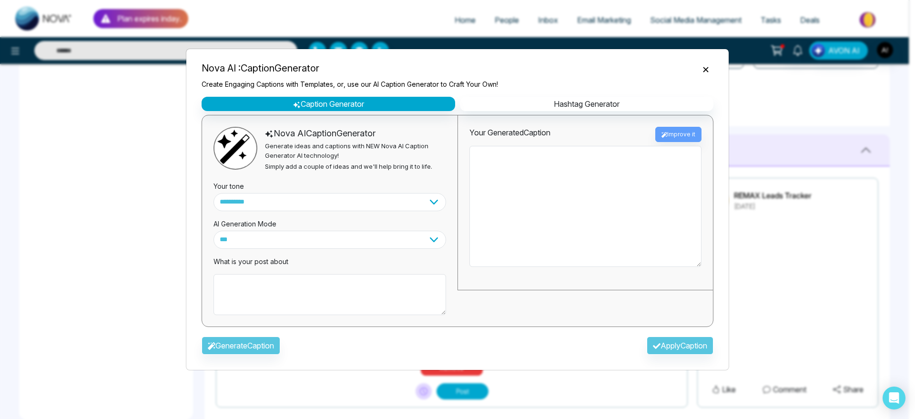
drag, startPoint x: 289, startPoint y: 269, endPoint x: 261, endPoint y: 289, distance: 34.1
click at [261, 289] on div "What is your post about" at bounding box center [330, 282] width 233 height 66
click at [261, 289] on textarea at bounding box center [330, 294] width 233 height 41
type textarea "********"
click at [275, 352] on button "Generate Caption" at bounding box center [241, 346] width 79 height 18
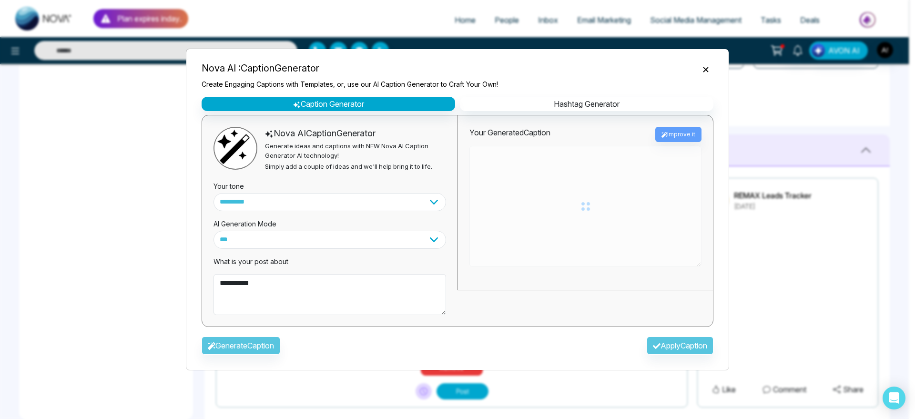
type textarea "**********"
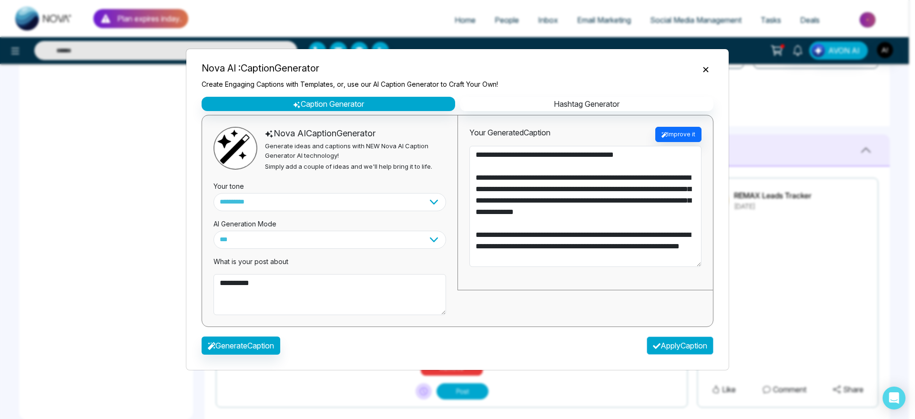
click at [688, 347] on button "Apply Caption" at bounding box center [680, 346] width 67 height 18
type textarea "**********"
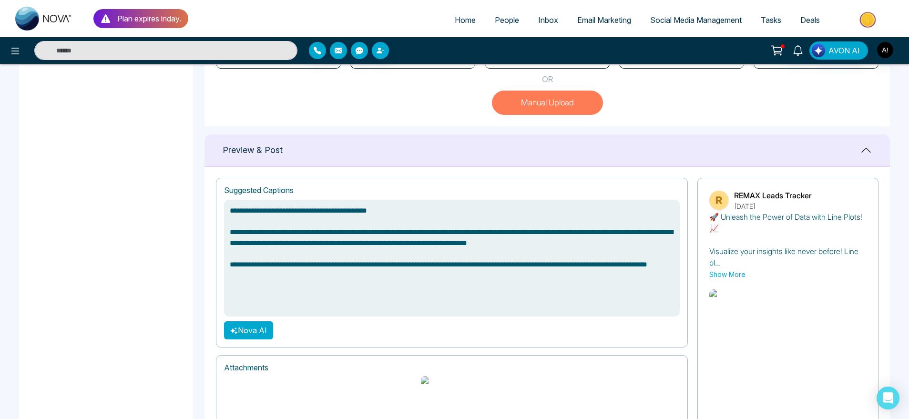
scroll to position [399, 0]
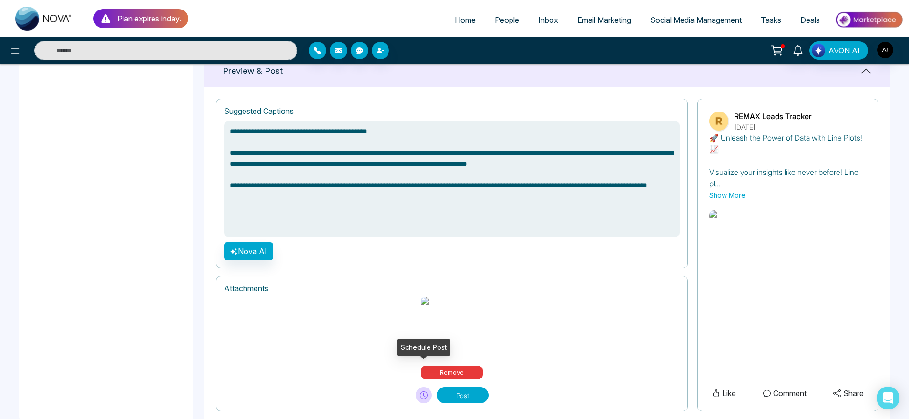
click at [422, 387] on button at bounding box center [424, 395] width 16 height 16
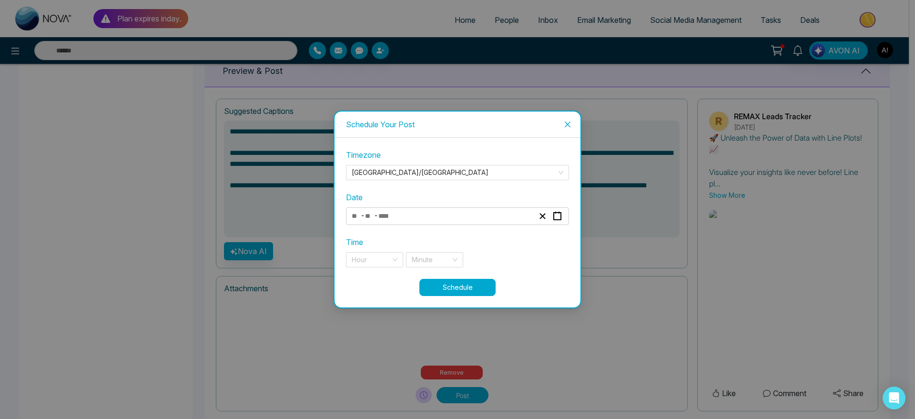
click at [426, 214] on div "- -" at bounding box center [442, 216] width 185 height 13
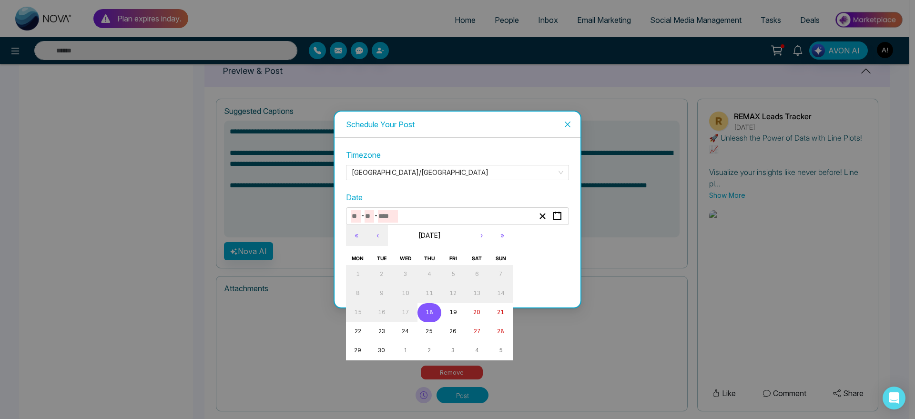
click at [435, 308] on button "18" at bounding box center [430, 312] width 24 height 19
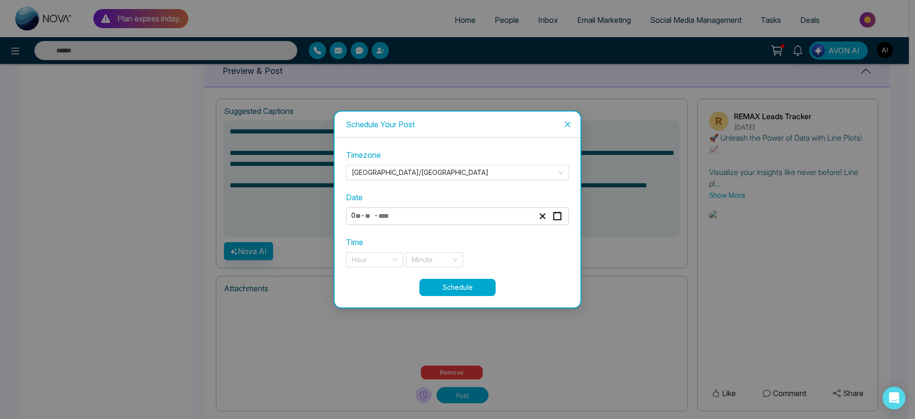
type input "*"
type input "**"
type input "****"
click at [394, 257] on div "Hour" at bounding box center [374, 259] width 57 height 15
click at [393, 275] on div "11 pm" at bounding box center [375, 279] width 46 height 10
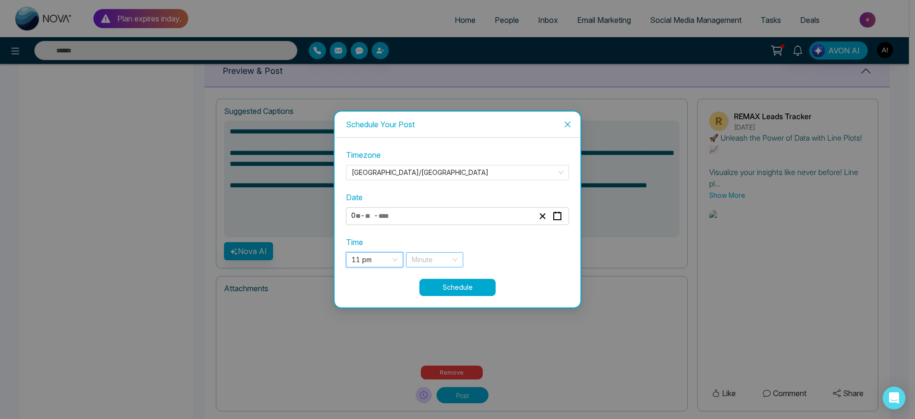
click at [463, 262] on div "Minute" at bounding box center [434, 259] width 57 height 15
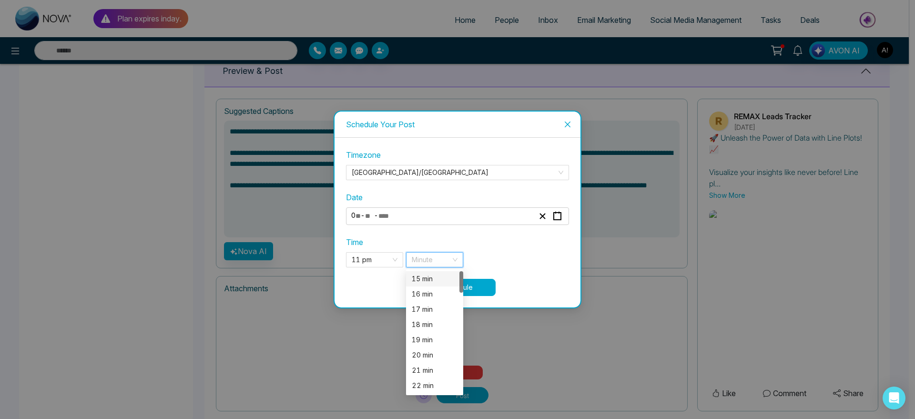
click at [444, 282] on div "15 min" at bounding box center [435, 279] width 46 height 10
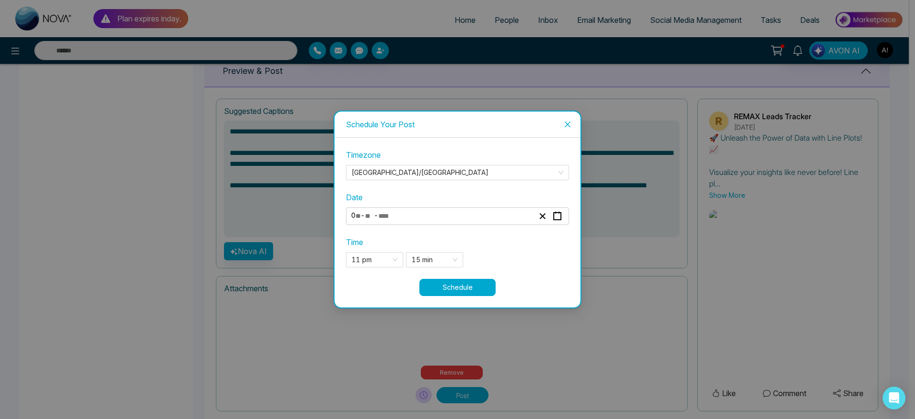
click at [498, 287] on div "Schedule" at bounding box center [457, 287] width 223 height 17
click at [483, 287] on button "Schedule" at bounding box center [458, 287] width 76 height 17
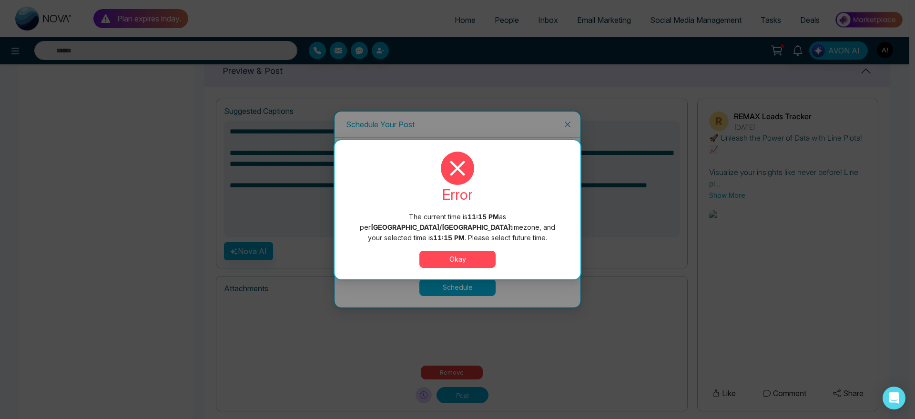
click at [470, 251] on button "Okay" at bounding box center [458, 259] width 76 height 17
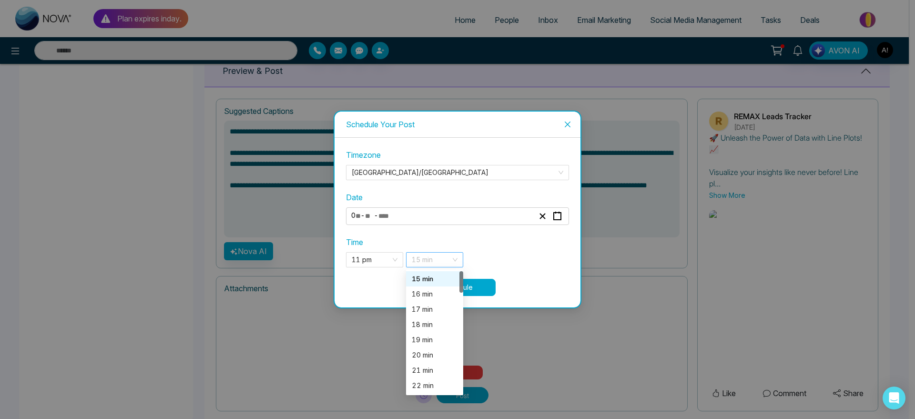
click at [444, 254] on span "15 min" at bounding box center [435, 260] width 46 height 14
click at [431, 302] on div "17 min" at bounding box center [434, 309] width 57 height 15
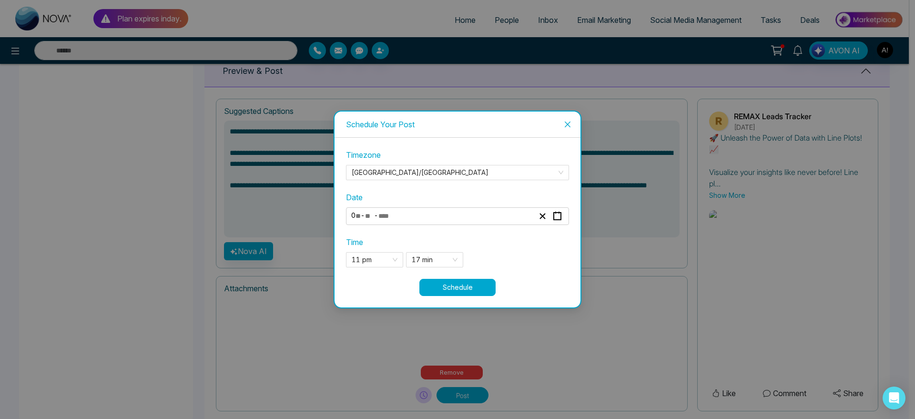
click at [463, 292] on button "Schedule" at bounding box center [458, 287] width 76 height 17
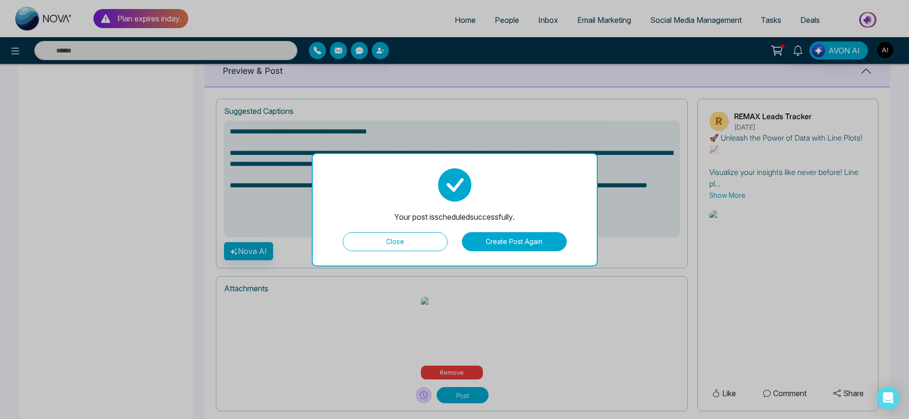
click at [420, 237] on button "Close" at bounding box center [395, 241] width 105 height 19
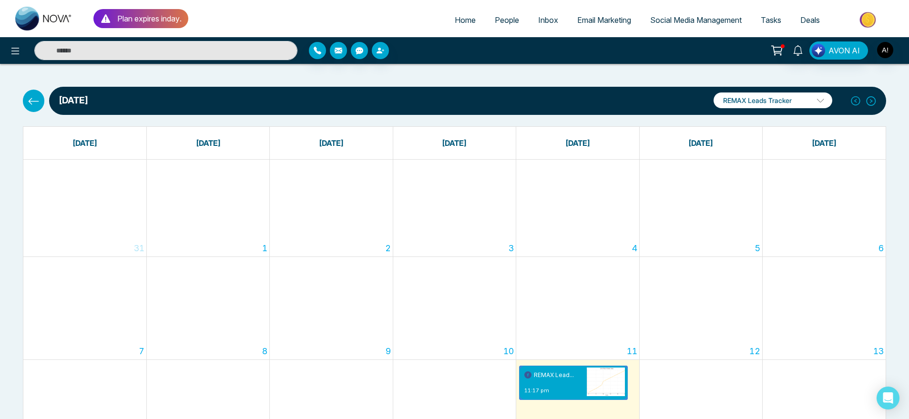
click at [38, 91] on button at bounding box center [33, 101] width 21 height 22
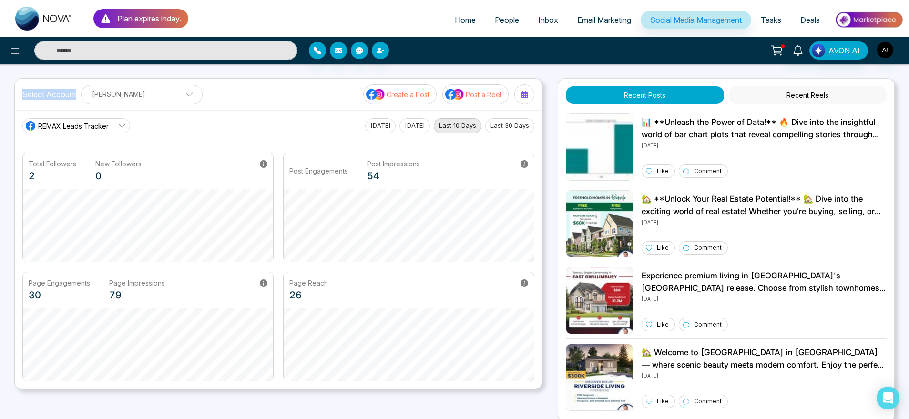
drag, startPoint x: 22, startPoint y: 94, endPoint x: 76, endPoint y: 93, distance: 54.4
click at [76, 93] on div "Select Account Anit Gupta Anit Gupta Add Social Accounts Create a Post Post a R…" at bounding box center [278, 94] width 527 height 31
click at [191, 117] on div "REMAX Leads Tracker Today Yesterday Last 10 Days Last 30 Days Total Followers 2…" at bounding box center [278, 249] width 527 height 279
click at [489, 90] on p "Post a Reel" at bounding box center [484, 95] width 36 height 10
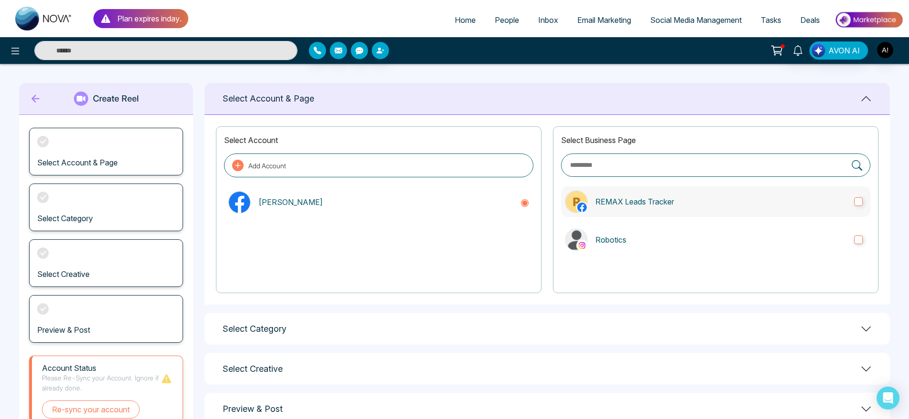
click at [741, 189] on label "REMAX Leads Tracker" at bounding box center [715, 201] width 309 height 31
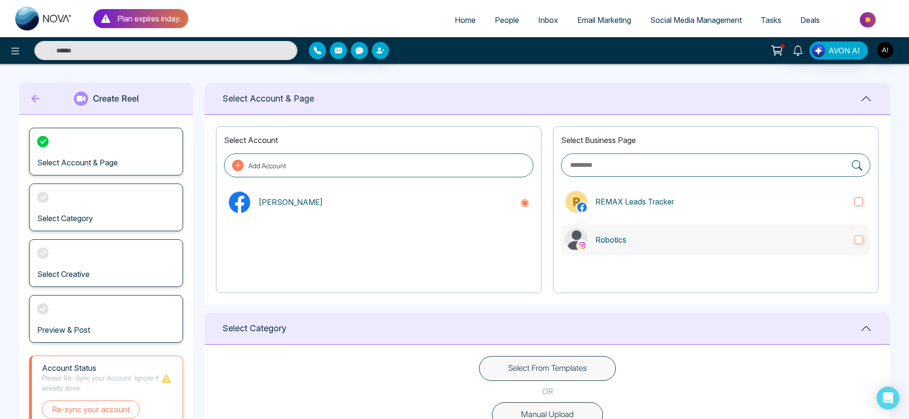
click at [762, 240] on p "Robotics" at bounding box center [720, 239] width 251 height 11
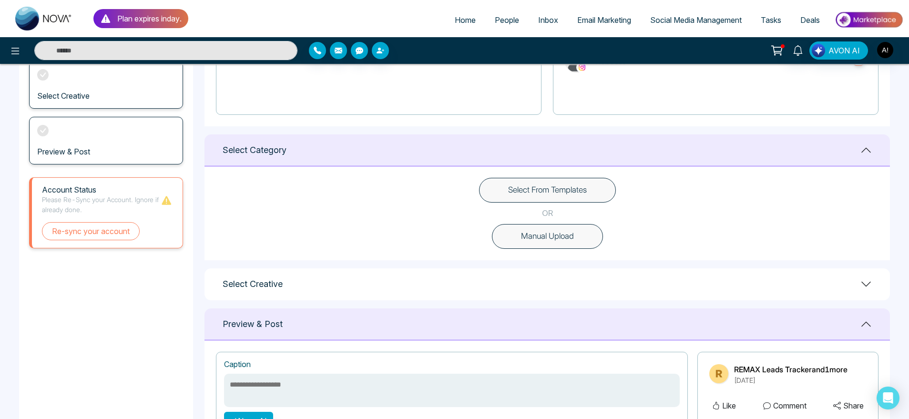
scroll to position [179, 0]
click at [564, 189] on button "Select From Templates" at bounding box center [547, 189] width 137 height 25
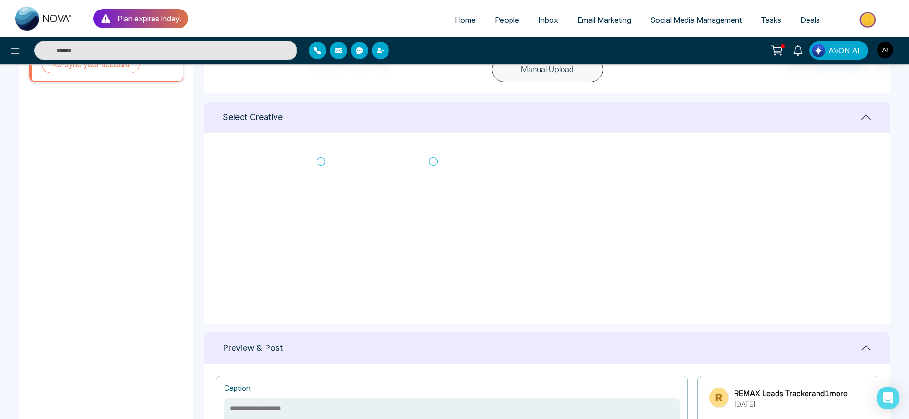
scroll to position [195, 0]
click at [432, 163] on icon at bounding box center [433, 163] width 9 height 10
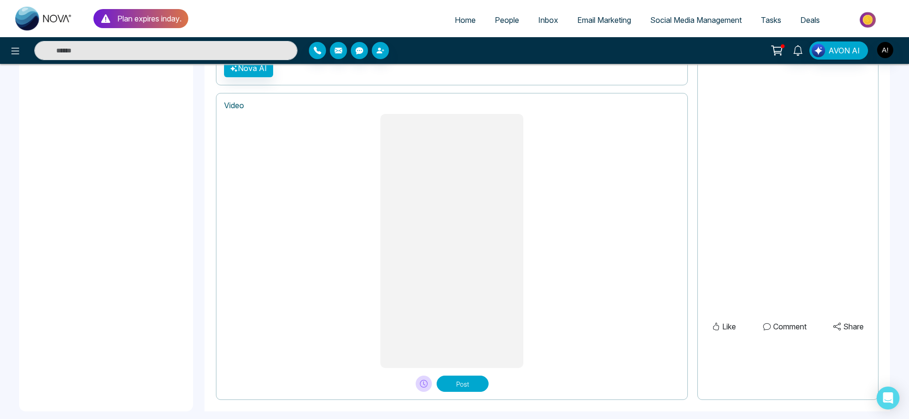
scroll to position [733, 0]
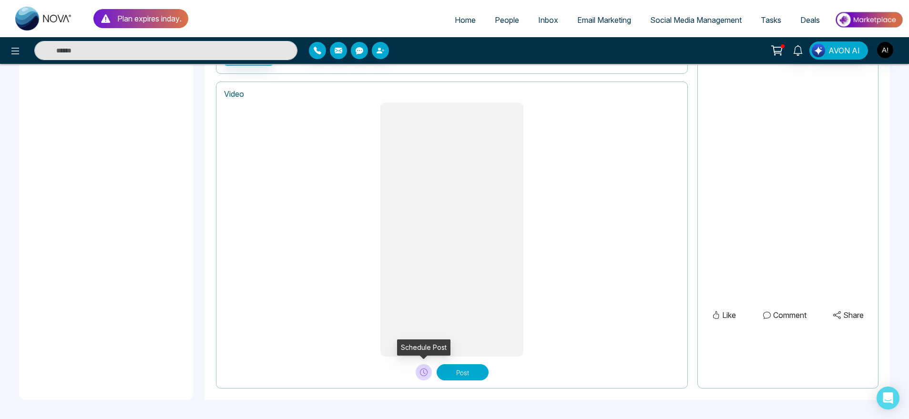
click at [427, 369] on icon at bounding box center [424, 373] width 8 height 8
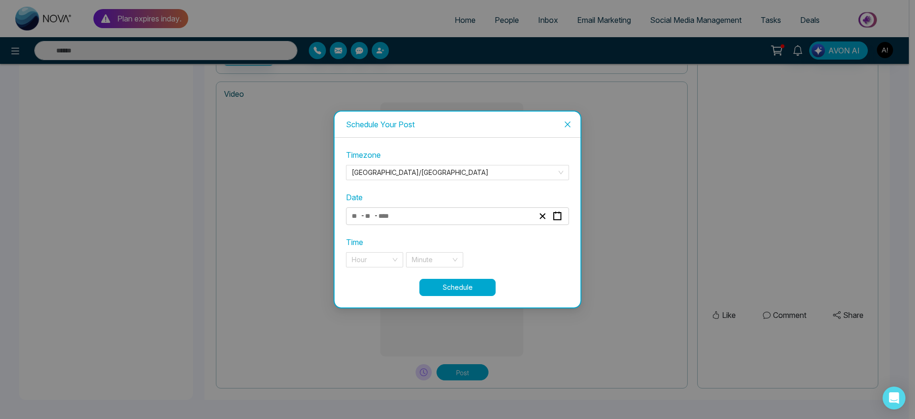
click at [446, 214] on div "- -" at bounding box center [442, 216] width 185 height 13
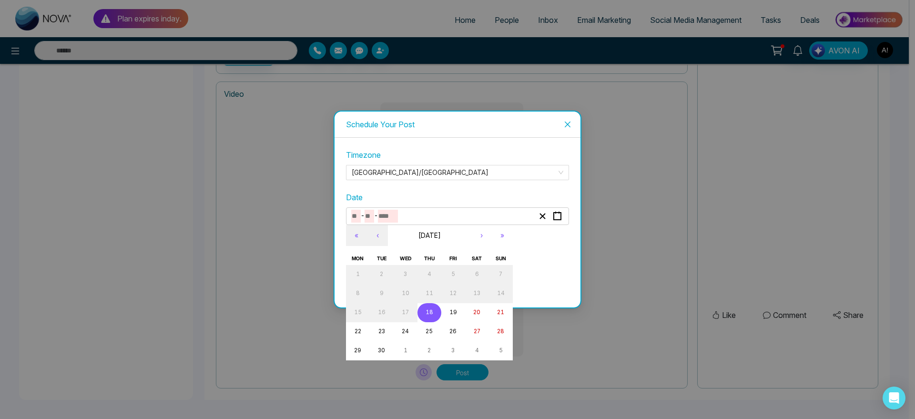
click at [437, 317] on button "18" at bounding box center [430, 312] width 24 height 19
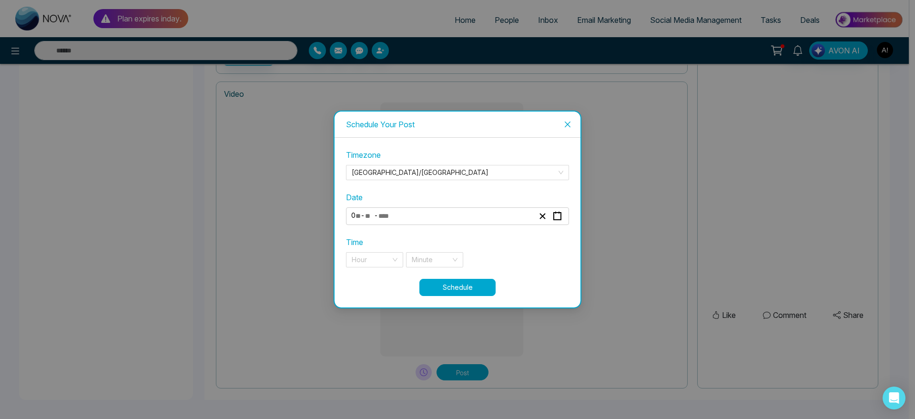
type input "*"
type input "**"
type input "****"
click at [391, 261] on div "Hour" at bounding box center [374, 259] width 57 height 15
click at [394, 277] on div "11 pm" at bounding box center [375, 279] width 46 height 10
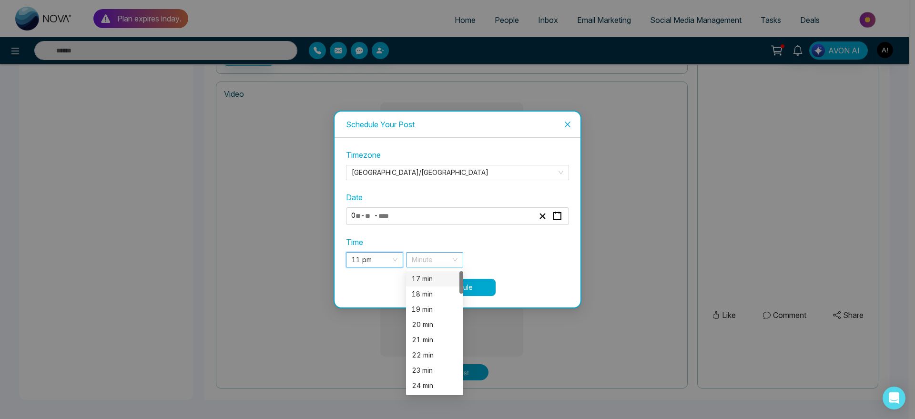
click at [452, 257] on div "Minute" at bounding box center [434, 259] width 57 height 15
click at [438, 280] on div "17 min" at bounding box center [435, 279] width 46 height 10
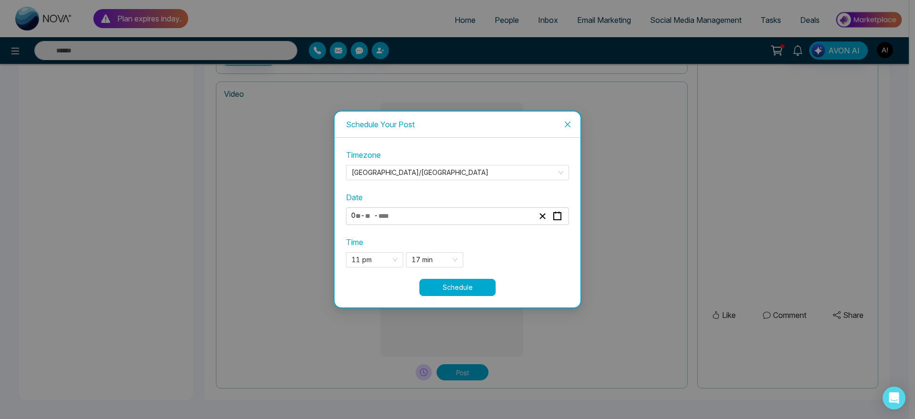
click at [455, 289] on button "Schedule" at bounding box center [458, 287] width 76 height 17
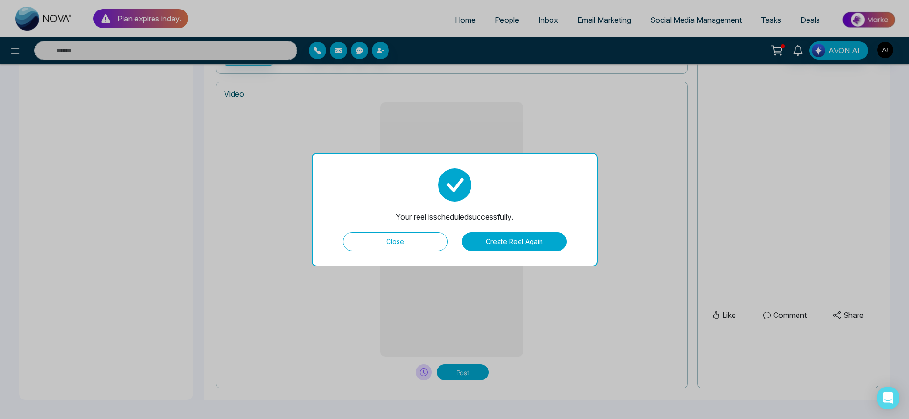
click at [421, 240] on button "Close" at bounding box center [395, 241] width 105 height 19
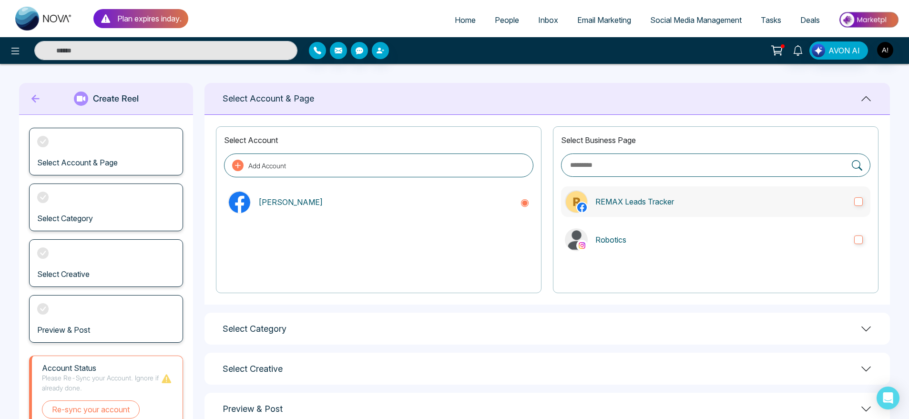
click at [658, 211] on label "REMAX Leads Tracker" at bounding box center [715, 201] width 309 height 31
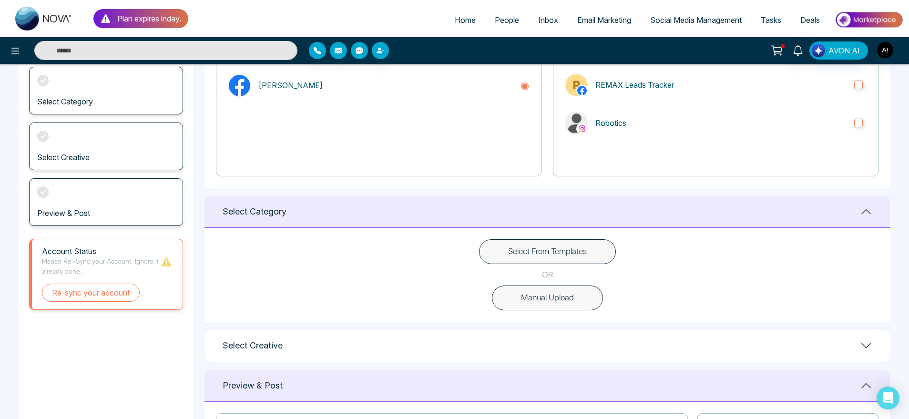
scroll to position [117, 0]
click at [583, 254] on button "Select From Templates" at bounding box center [547, 251] width 137 height 25
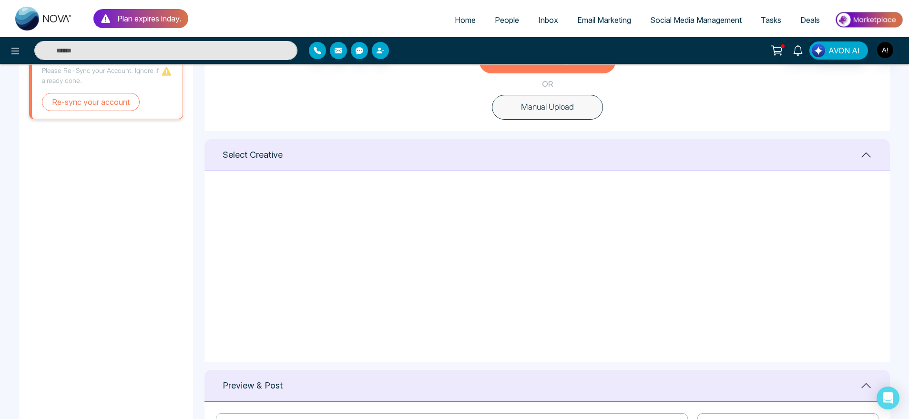
scroll to position [0, 0]
click at [771, 198] on icon at bounding box center [771, 202] width 9 height 10
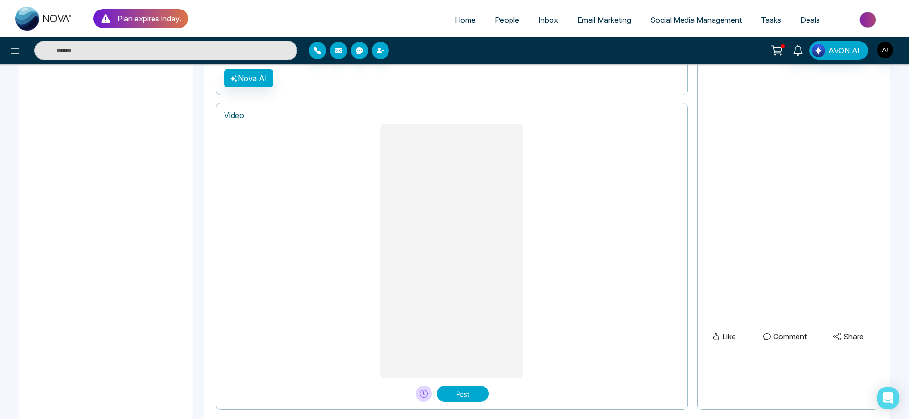
scroll to position [733, 0]
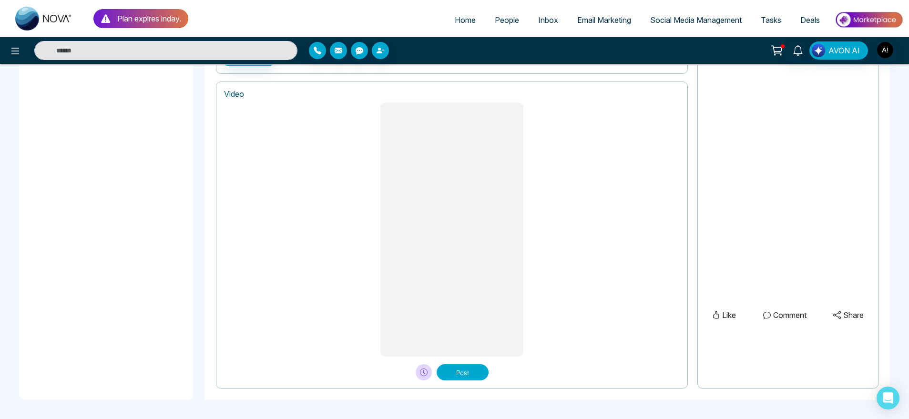
click at [462, 373] on button "Post" at bounding box center [463, 372] width 52 height 16
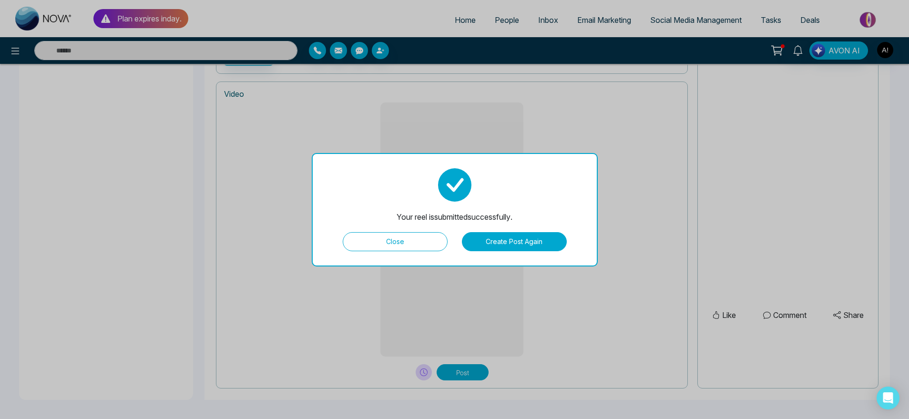
click at [497, 238] on button "Create Post Again" at bounding box center [514, 241] width 105 height 19
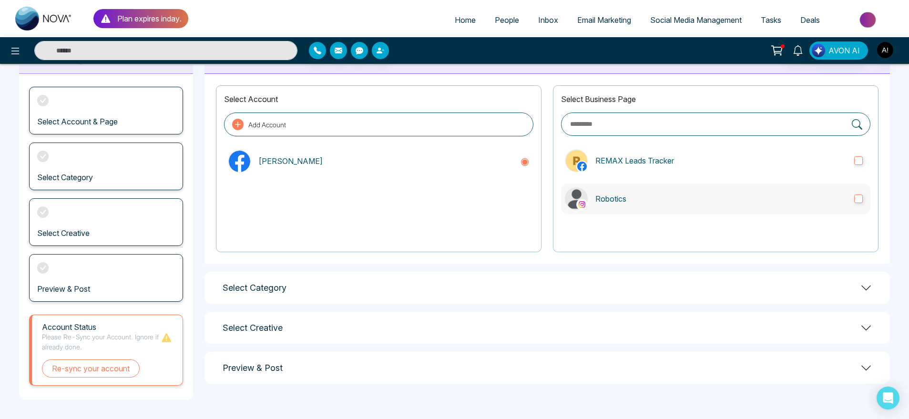
click at [644, 188] on label "Robotics" at bounding box center [715, 199] width 309 height 31
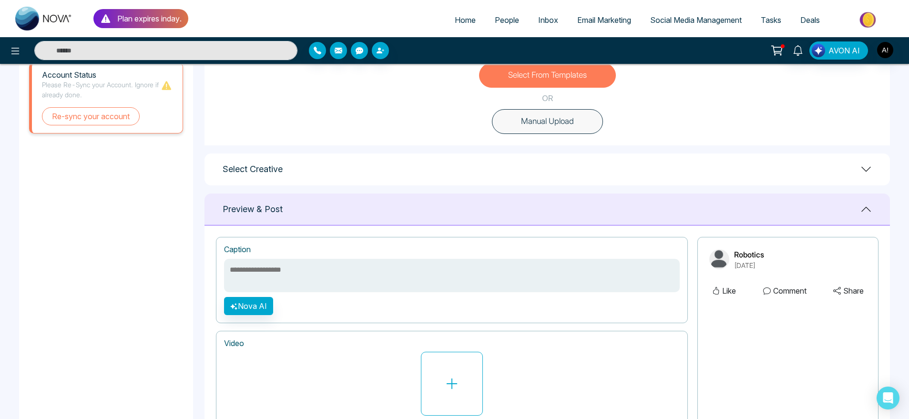
scroll to position [328, 0]
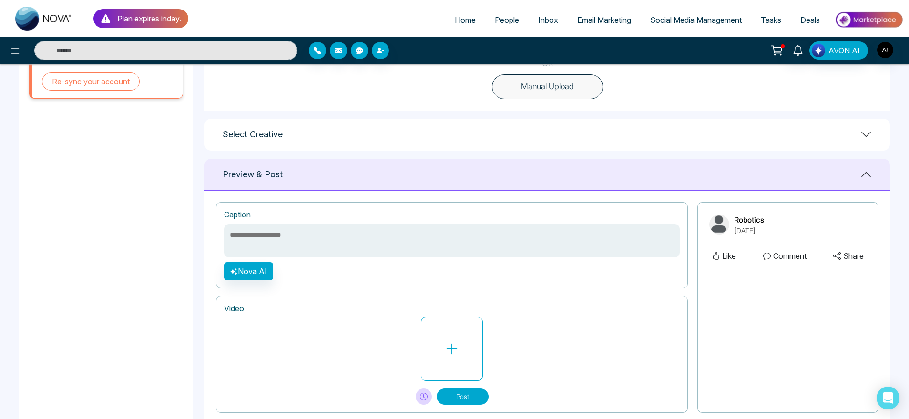
click at [715, 165] on div "Preview & Post" at bounding box center [548, 175] width 686 height 32
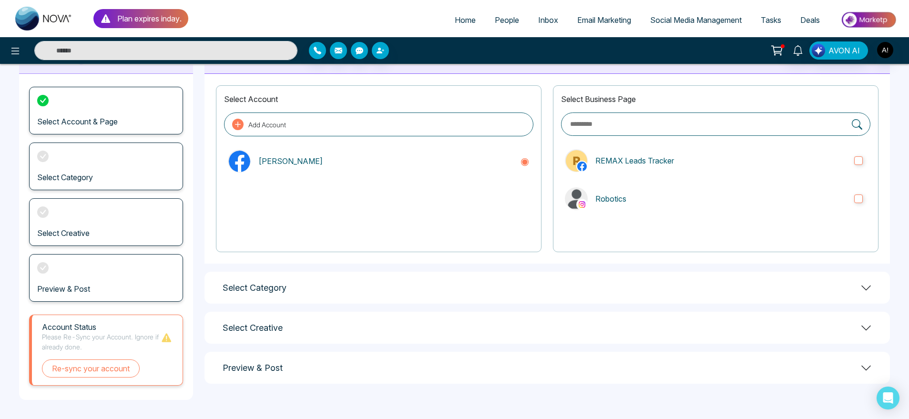
click at [825, 326] on div "Select Creative" at bounding box center [548, 328] width 686 height 32
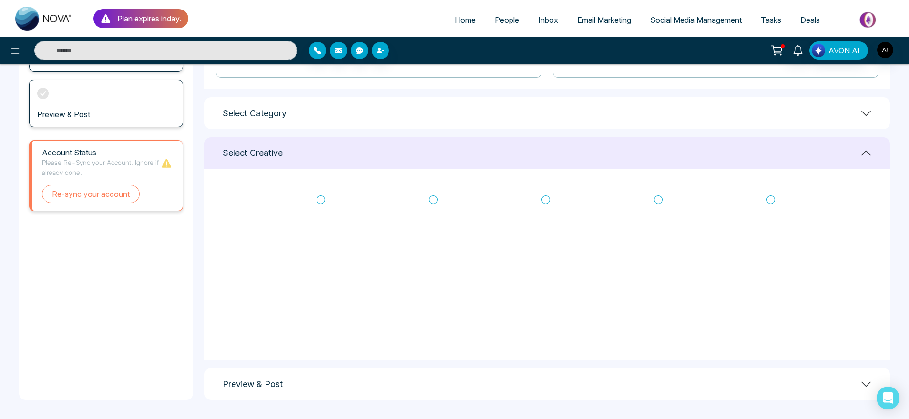
scroll to position [201, 0]
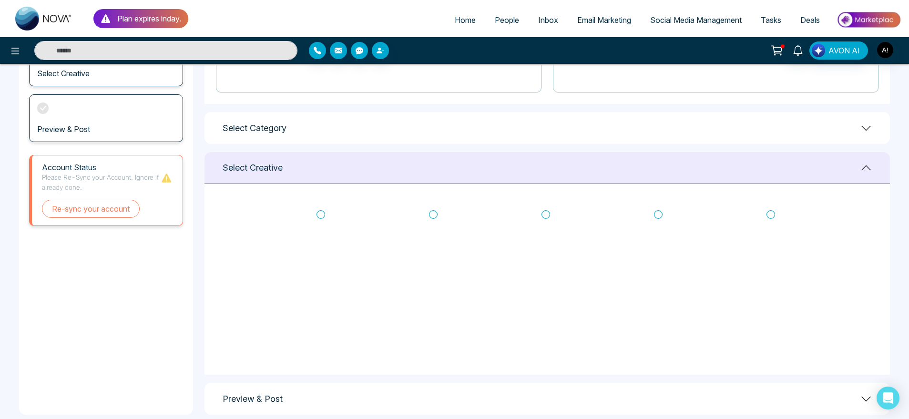
click at [773, 215] on icon at bounding box center [771, 215] width 9 height 10
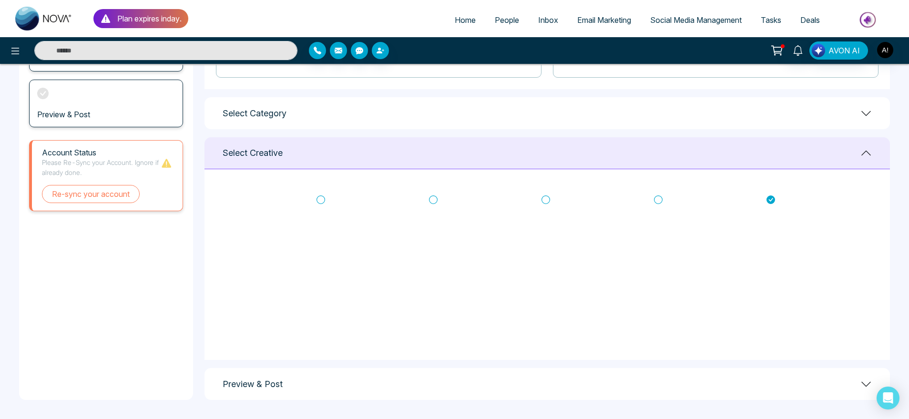
click at [837, 380] on div "Preview & Post" at bounding box center [548, 384] width 686 height 32
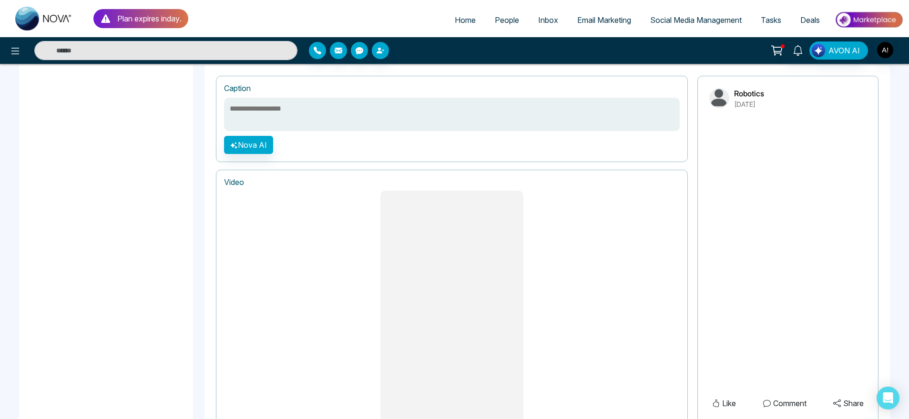
scroll to position [733, 0]
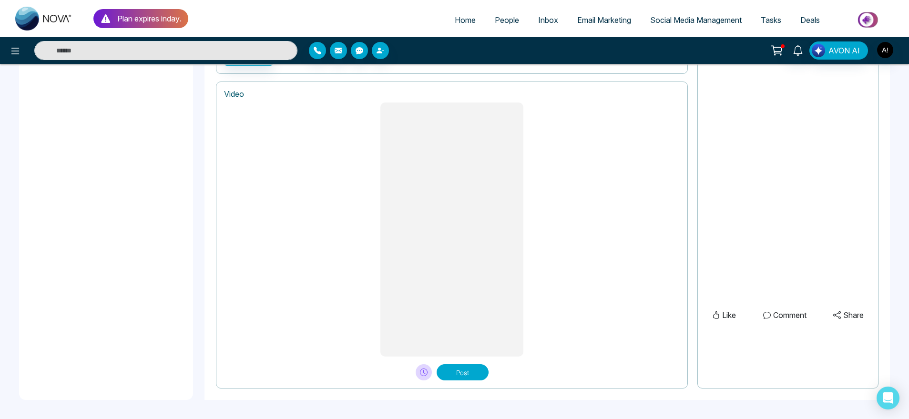
click at [475, 376] on button "Post" at bounding box center [463, 372] width 52 height 16
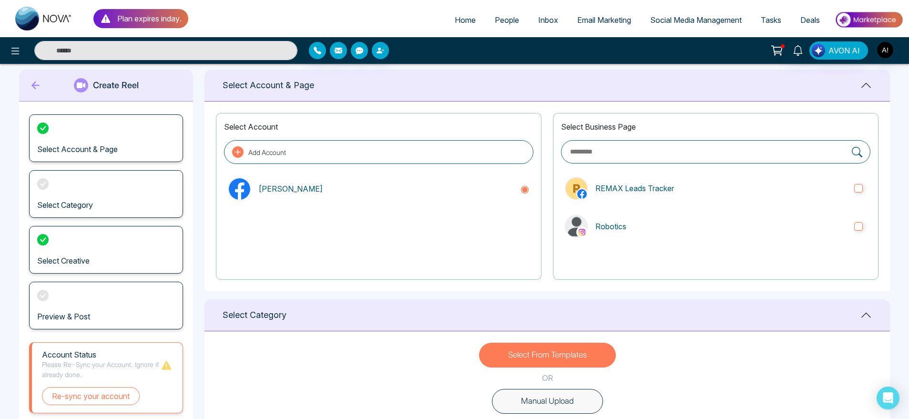
scroll to position [0, 0]
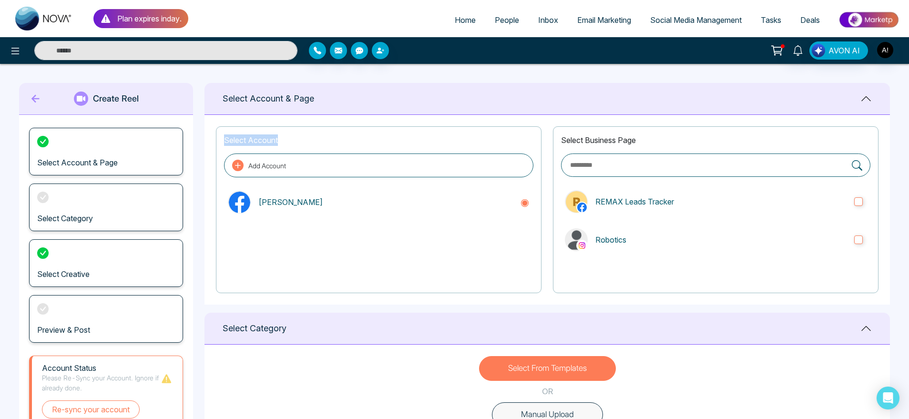
drag, startPoint x: 225, startPoint y: 136, endPoint x: 304, endPoint y: 142, distance: 78.9
click at [304, 142] on p "Select Account" at bounding box center [378, 139] width 309 height 11
drag, startPoint x: 225, startPoint y: 91, endPoint x: 369, endPoint y: 88, distance: 144.5
click at [369, 88] on div "Select Account & Page" at bounding box center [548, 99] width 686 height 32
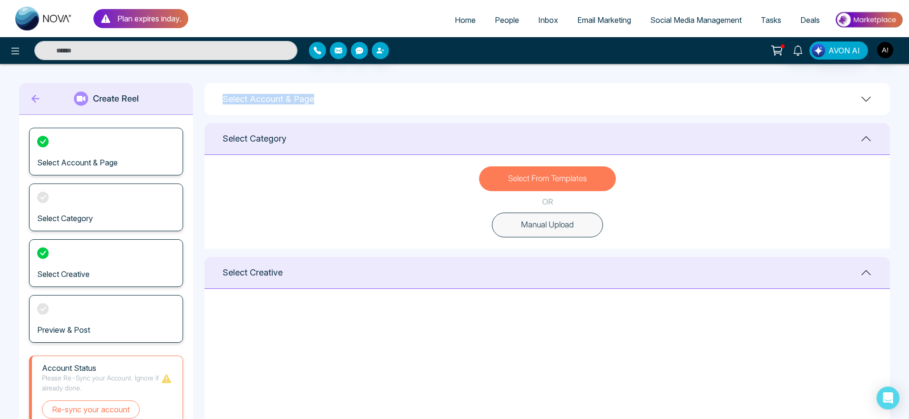
click at [369, 88] on div "Select Account & Page" at bounding box center [548, 99] width 686 height 32
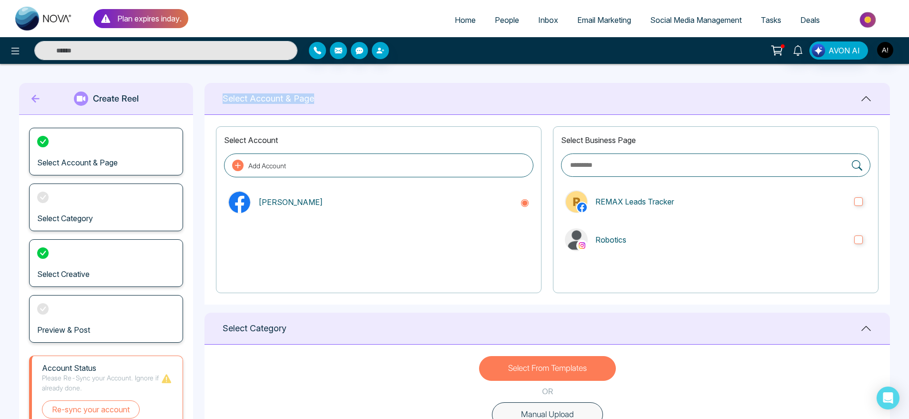
drag, startPoint x: 332, startPoint y: 100, endPoint x: 217, endPoint y: 100, distance: 114.4
click at [217, 100] on div "Select Account & Page" at bounding box center [548, 99] width 686 height 32
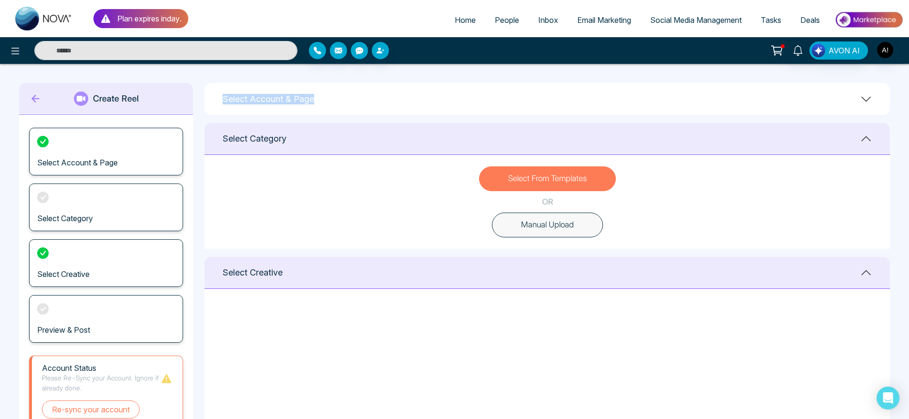
click at [217, 100] on div "Select Account & Page" at bounding box center [548, 99] width 686 height 32
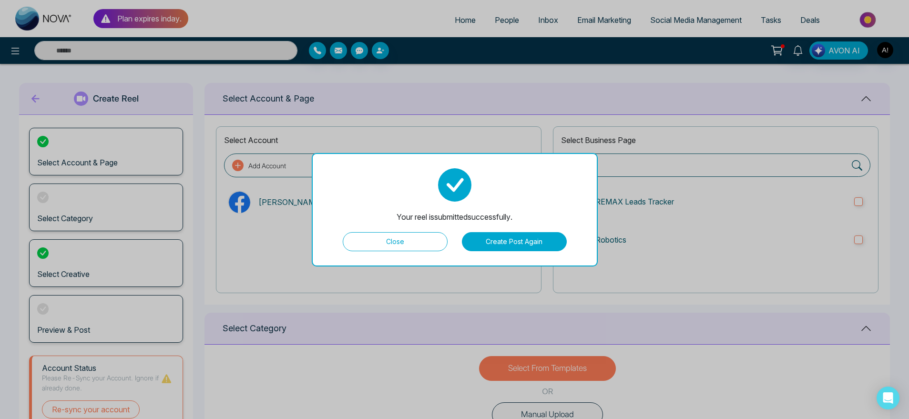
click at [495, 234] on button "Create Post Again" at bounding box center [514, 241] width 105 height 19
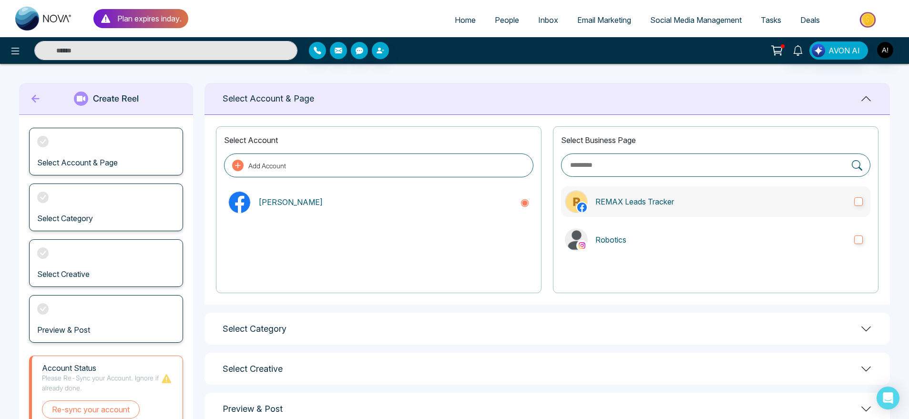
click at [588, 202] on label "REMAX Leads Tracker" at bounding box center [715, 201] width 309 height 31
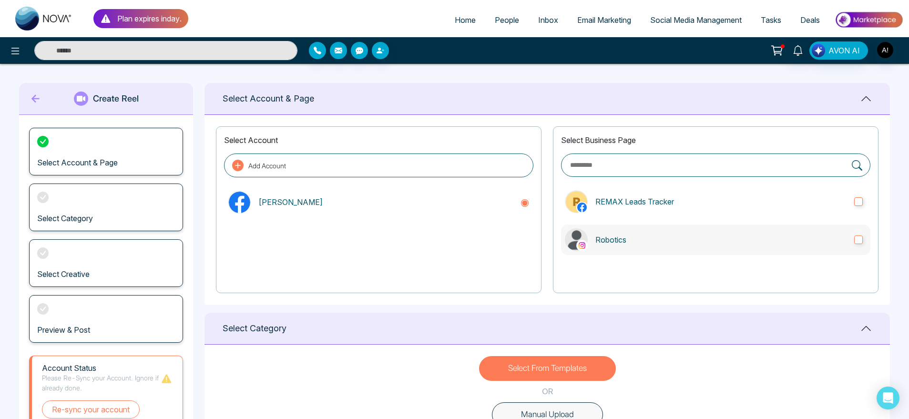
click at [623, 251] on label "Robotics" at bounding box center [715, 240] width 309 height 31
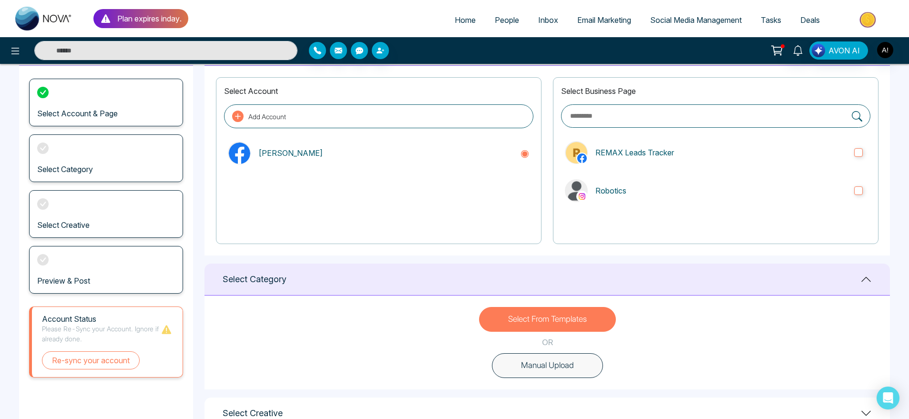
scroll to position [62, 0]
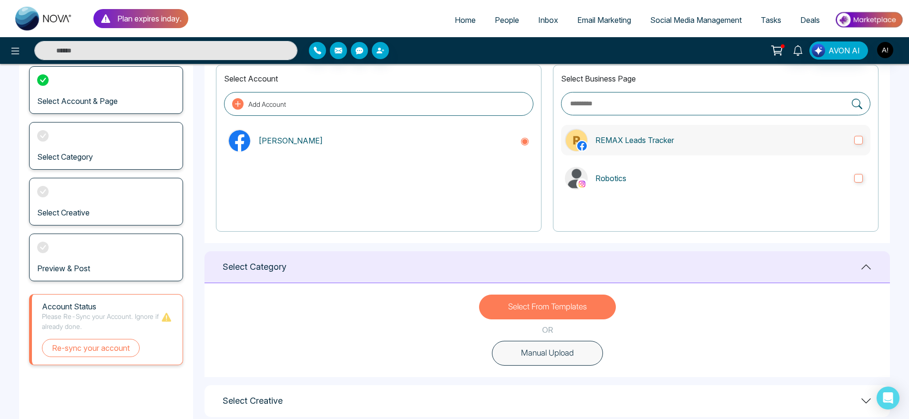
click at [680, 141] on p "REMAX Leads Tracker" at bounding box center [720, 139] width 251 height 11
click at [689, 173] on p "Robotics" at bounding box center [720, 178] width 251 height 11
click at [668, 151] on label "REMAX Leads Tracker" at bounding box center [715, 140] width 309 height 31
click at [679, 167] on label "Robotics" at bounding box center [715, 178] width 309 height 31
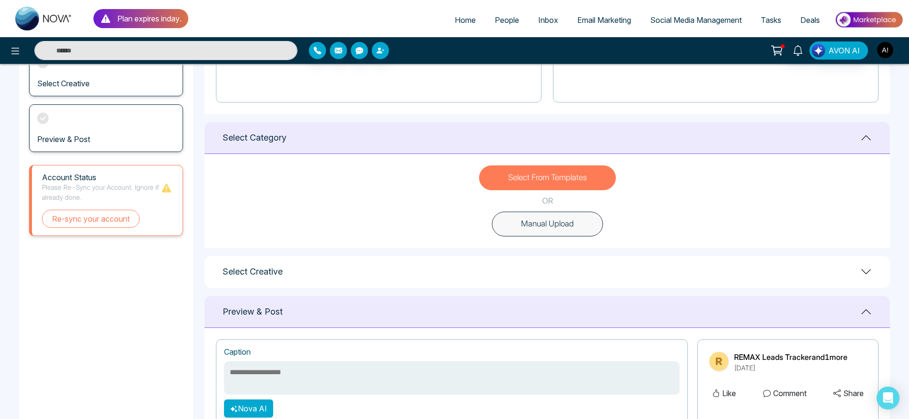
scroll to position [226, 0]
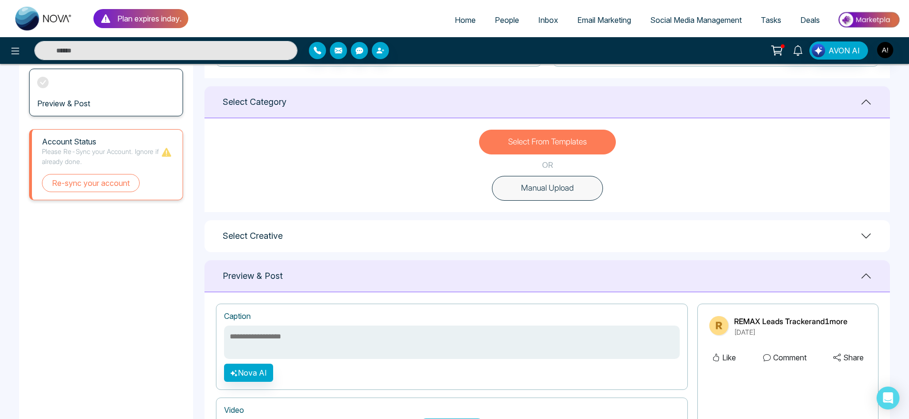
click at [589, 188] on button "Manual Upload" at bounding box center [547, 188] width 111 height 25
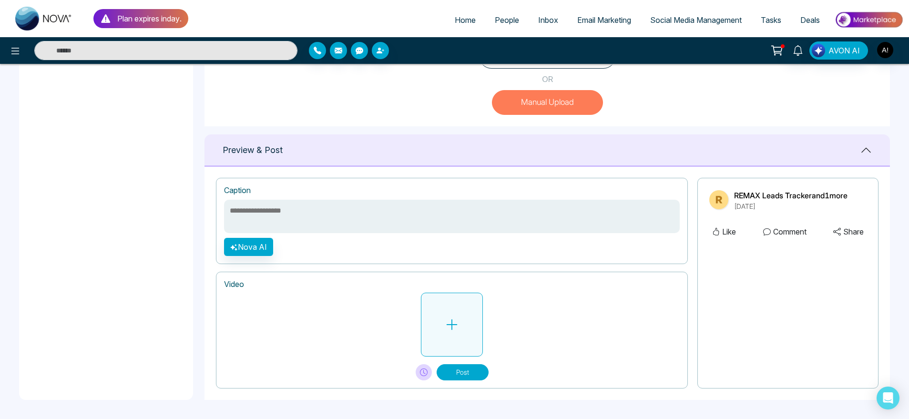
scroll to position [312, 0]
click at [440, 313] on button at bounding box center [452, 325] width 62 height 64
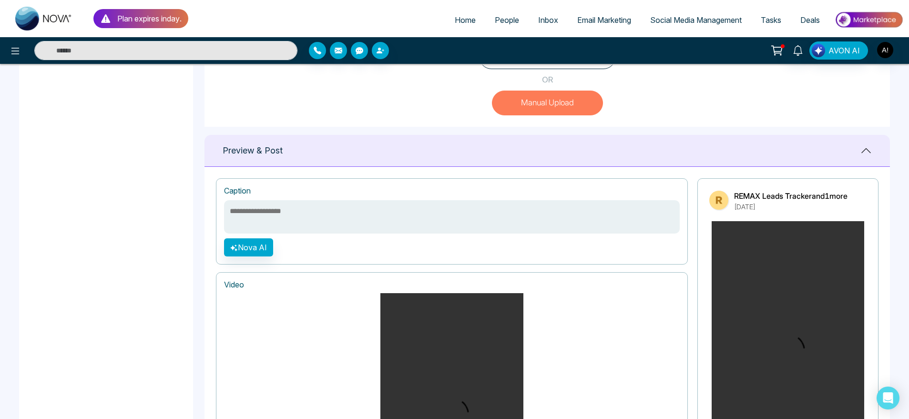
scroll to position [522, 0]
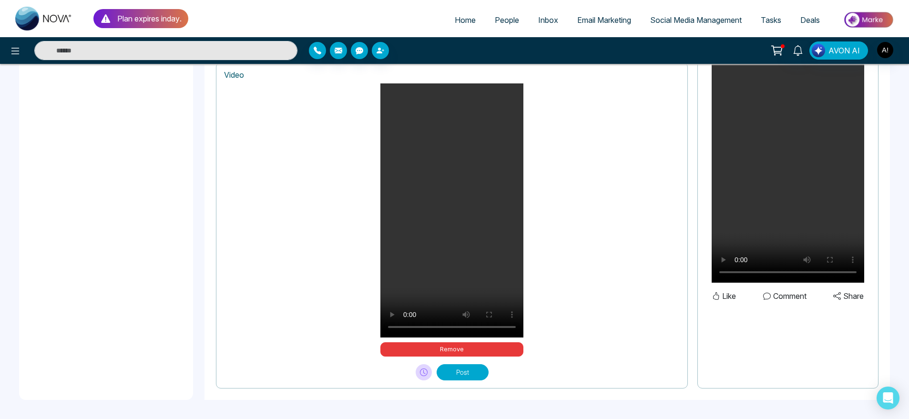
click at [477, 374] on button "Post" at bounding box center [463, 372] width 52 height 16
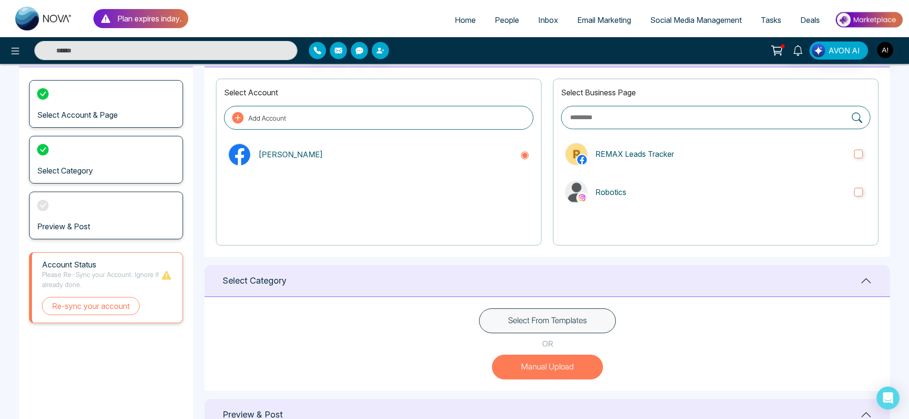
scroll to position [47, 0]
click at [120, 223] on div "Preview & Post" at bounding box center [106, 216] width 154 height 48
click at [45, 214] on div "Preview & Post" at bounding box center [106, 216] width 154 height 48
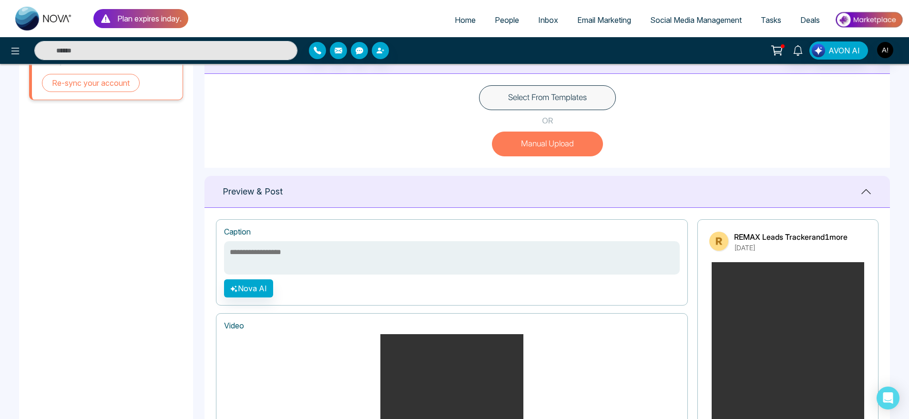
scroll to position [259, 0]
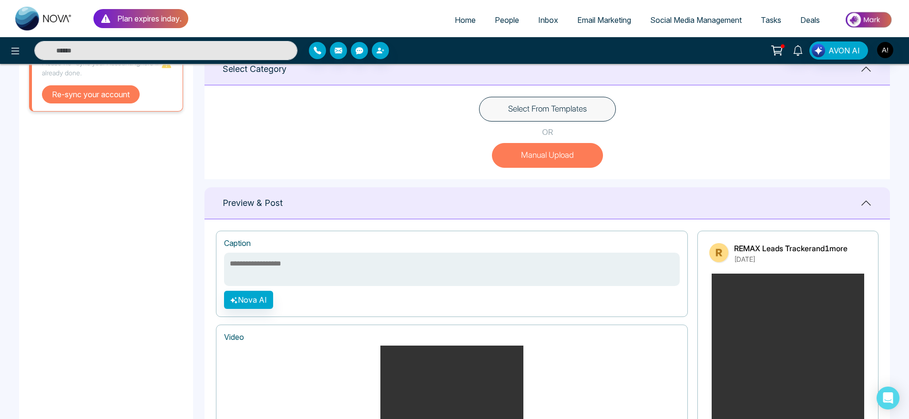
click at [108, 93] on button "Re-sync your account" at bounding box center [91, 94] width 98 height 18
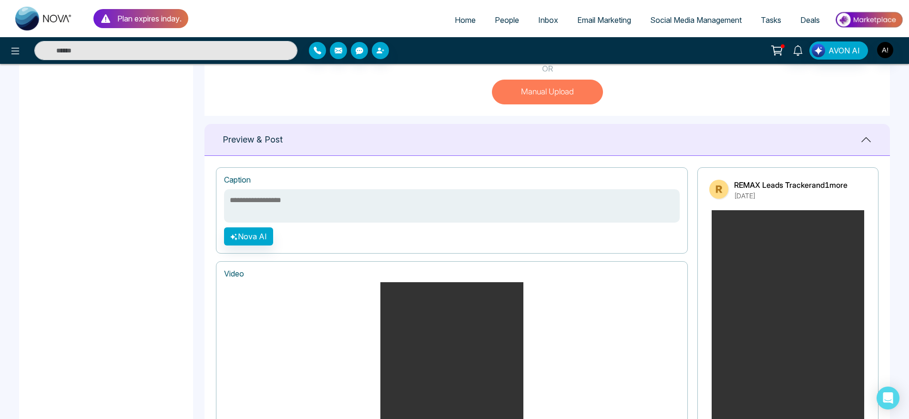
scroll to position [522, 0]
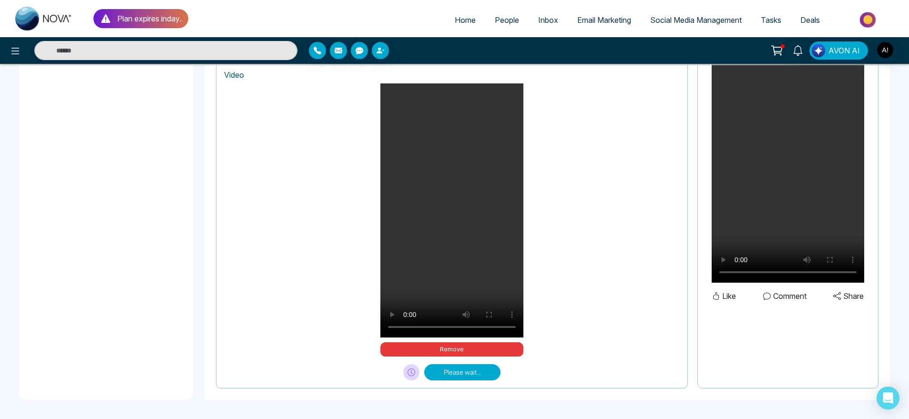
click at [590, 245] on div "Your browser does not support the video tag. Remove" at bounding box center [452, 219] width 456 height 273
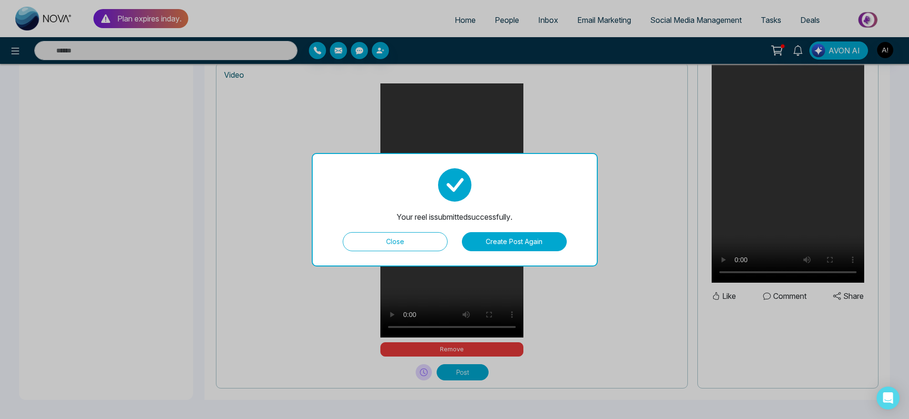
click at [396, 234] on button "Close" at bounding box center [395, 241] width 105 height 19
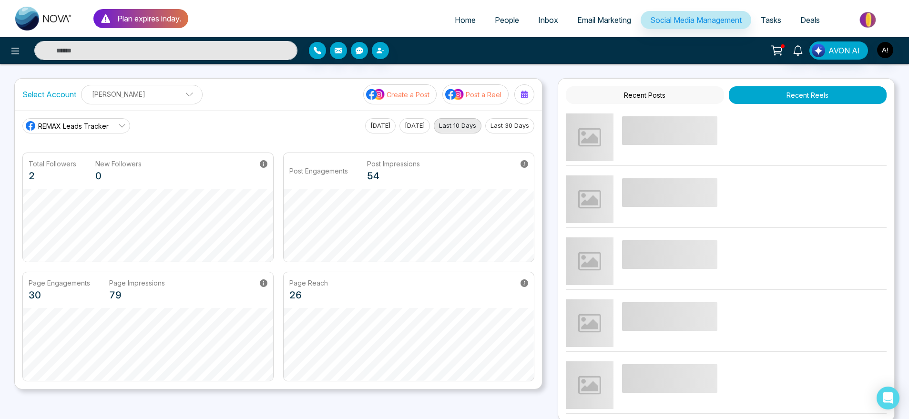
click at [464, 93] on img at bounding box center [454, 94] width 19 height 12
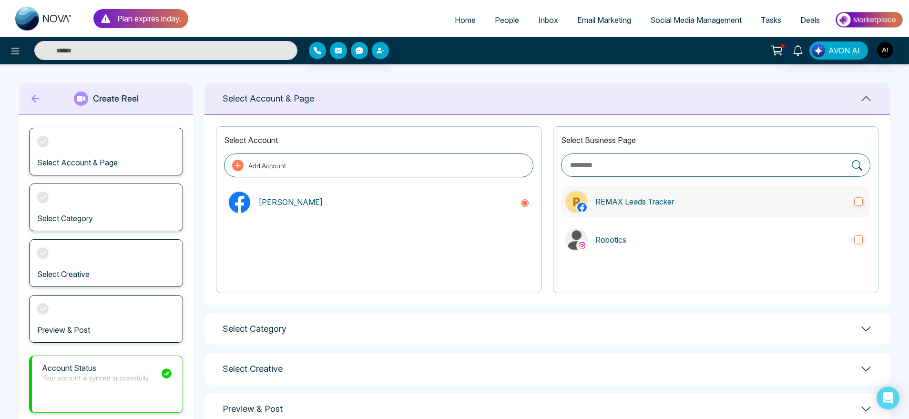
click at [701, 188] on label "REMAX Leads Tracker" at bounding box center [715, 201] width 309 height 31
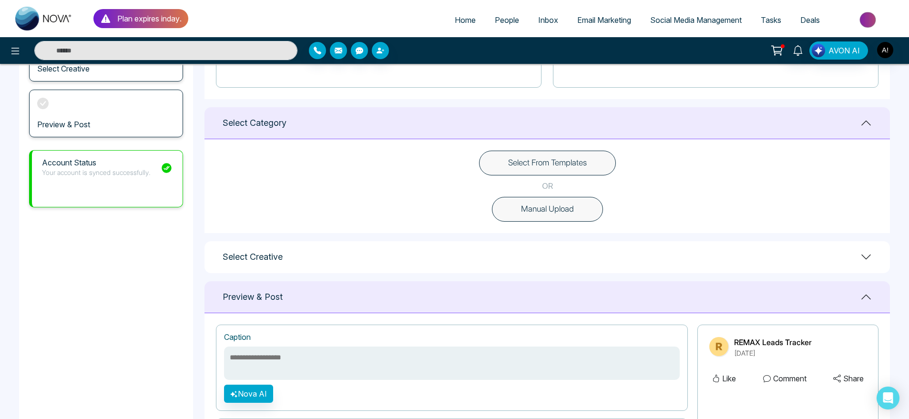
scroll to position [209, 0]
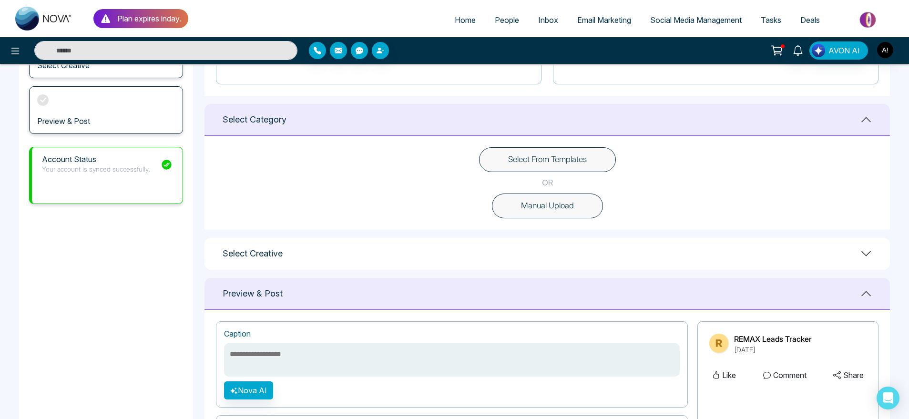
click at [580, 205] on button "Manual Upload" at bounding box center [547, 206] width 111 height 25
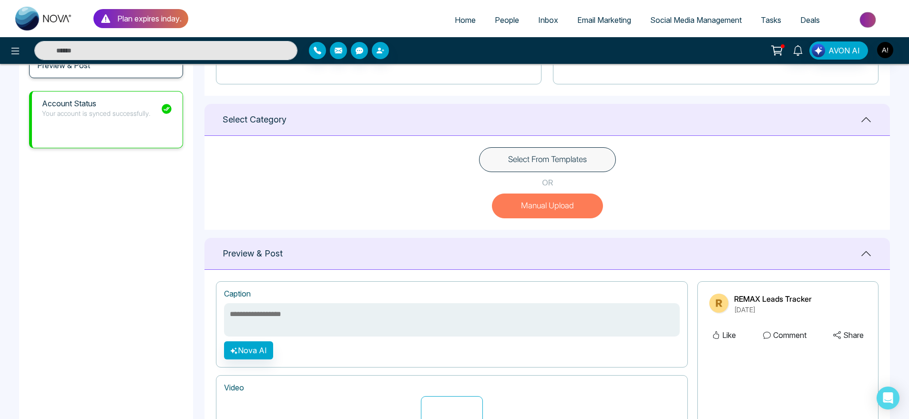
scroll to position [312, 0]
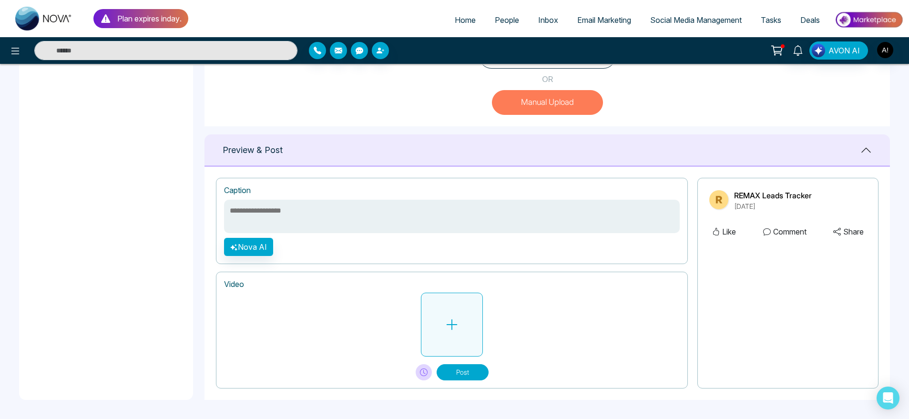
click at [432, 322] on button at bounding box center [452, 325] width 62 height 64
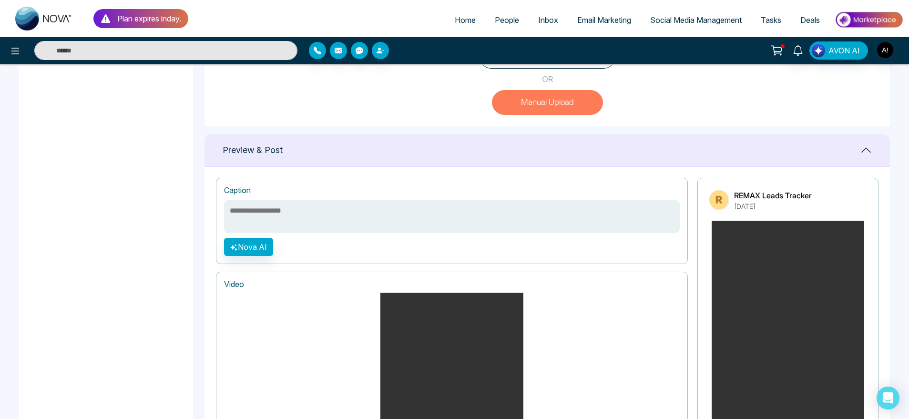
scroll to position [522, 0]
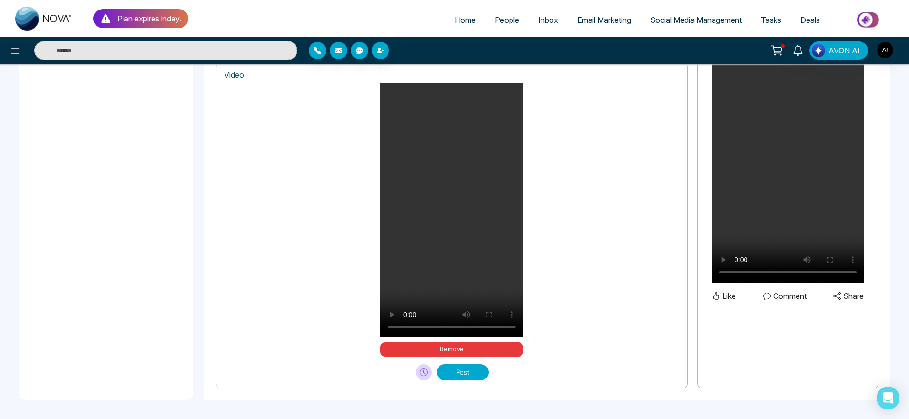
click at [475, 369] on button "Post" at bounding box center [463, 372] width 52 height 16
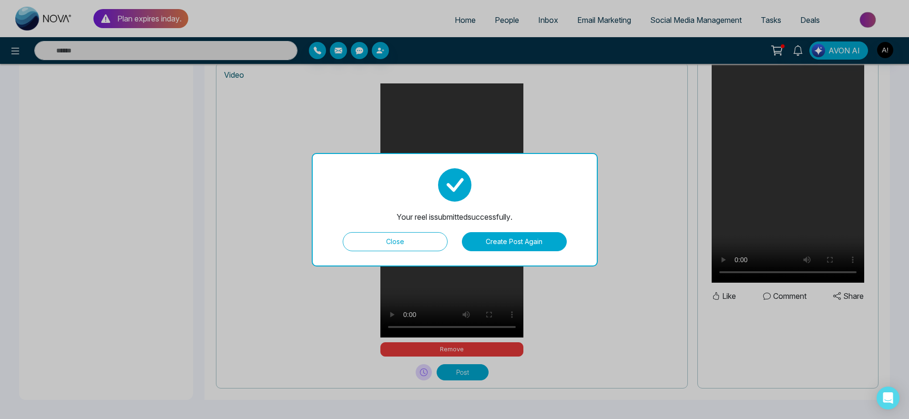
click at [523, 246] on button "Create Post Again" at bounding box center [514, 241] width 105 height 19
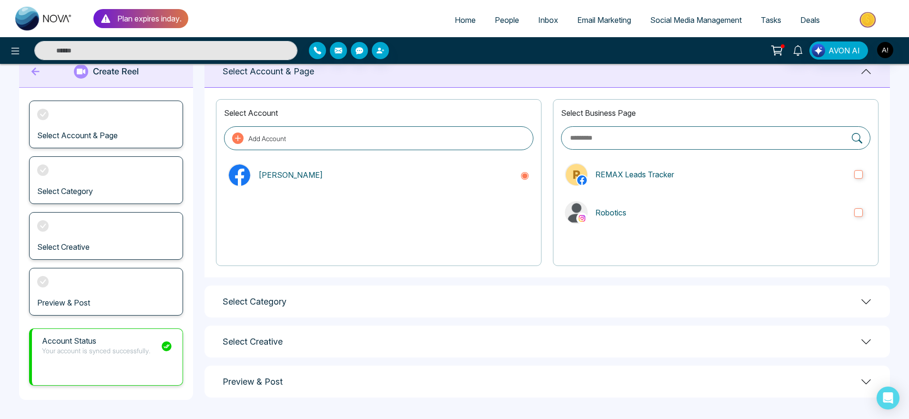
scroll to position [27, 0]
click at [639, 215] on p "Robotics" at bounding box center [720, 212] width 251 height 11
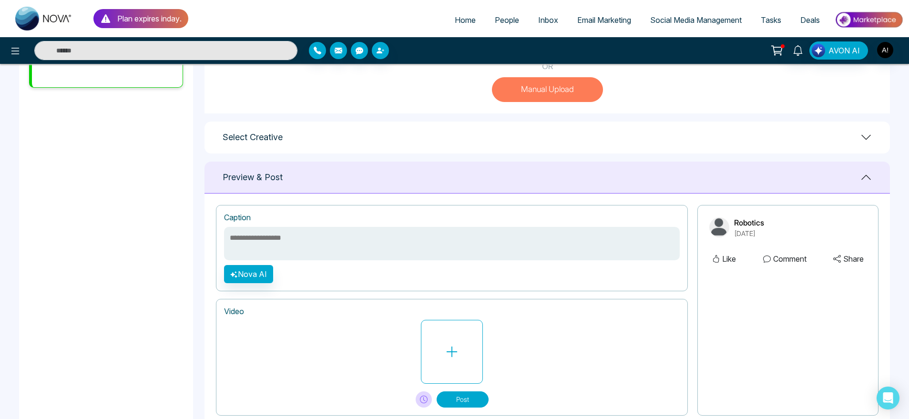
scroll to position [352, 0]
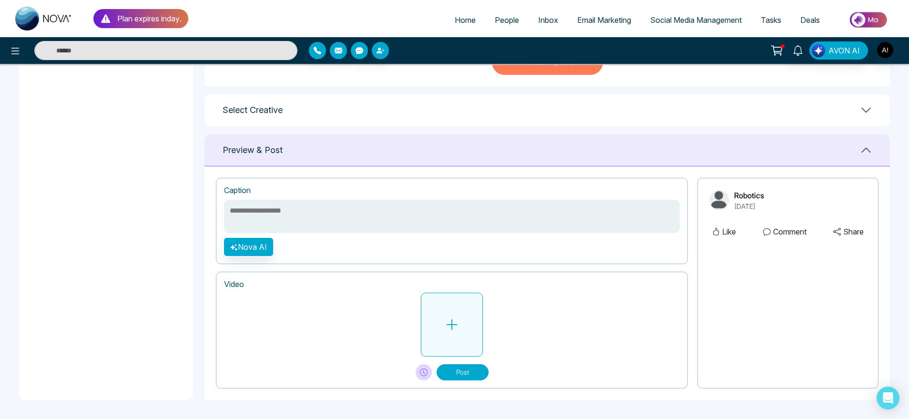
click at [474, 304] on button at bounding box center [452, 325] width 62 height 64
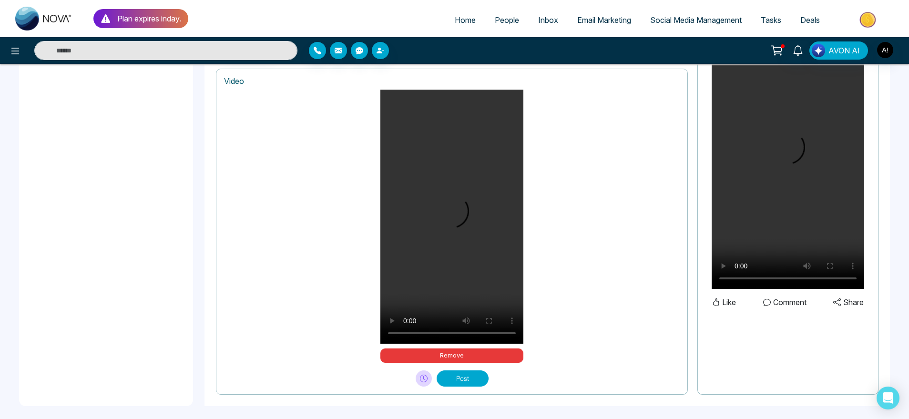
scroll to position [562, 0]
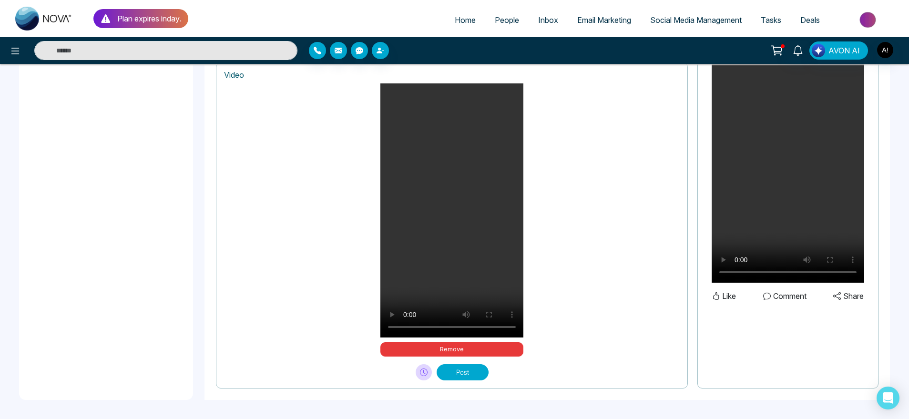
click at [452, 366] on button "Post" at bounding box center [463, 372] width 52 height 16
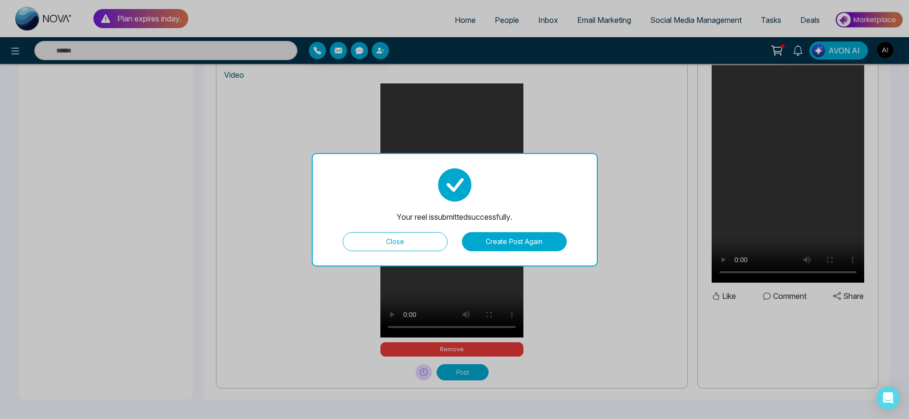
click at [388, 239] on button "Close" at bounding box center [395, 241] width 105 height 19
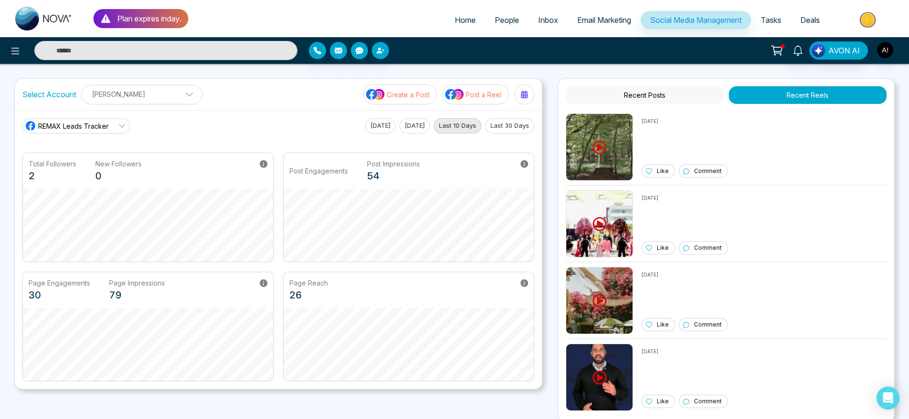
click at [455, 21] on span "Home" at bounding box center [465, 20] width 21 height 10
select select "*"
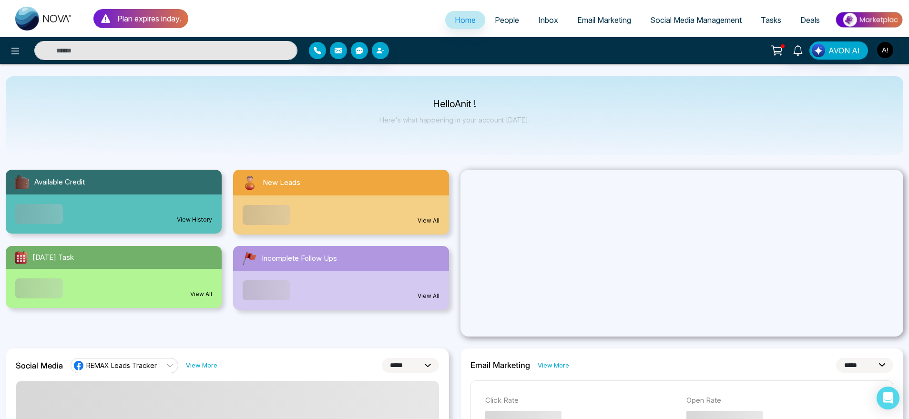
click at [170, 13] on p "Plan expires in day ." at bounding box center [149, 18] width 64 height 11
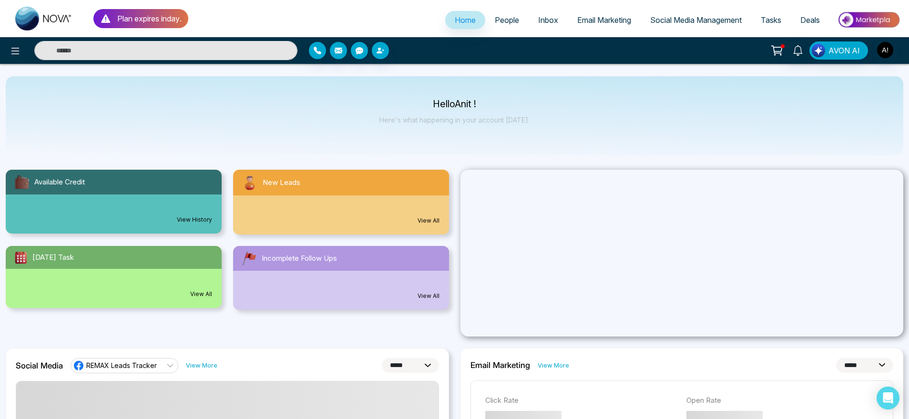
click at [170, 13] on p "Plan expires in day ." at bounding box center [149, 18] width 64 height 11
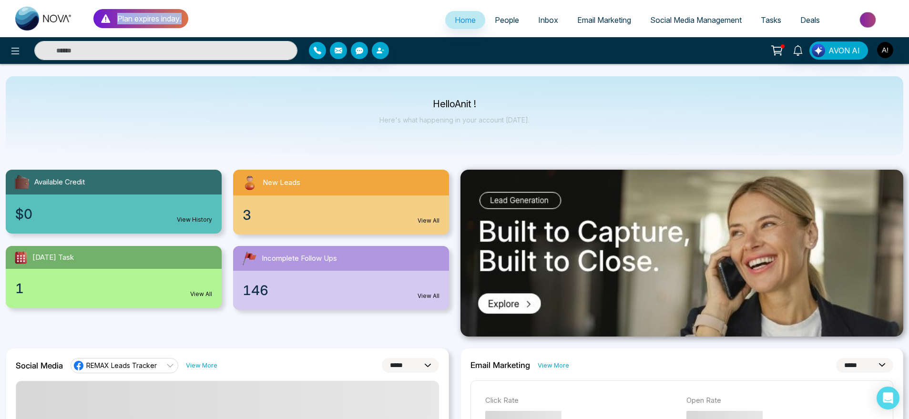
click at [170, 13] on p "Plan expires in day ." at bounding box center [149, 18] width 64 height 11
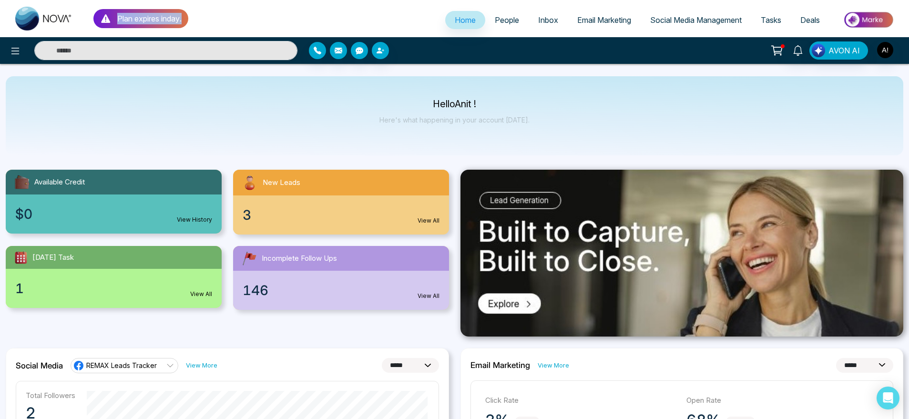
click at [588, 17] on span "Email Marketing" at bounding box center [604, 20] width 54 height 10
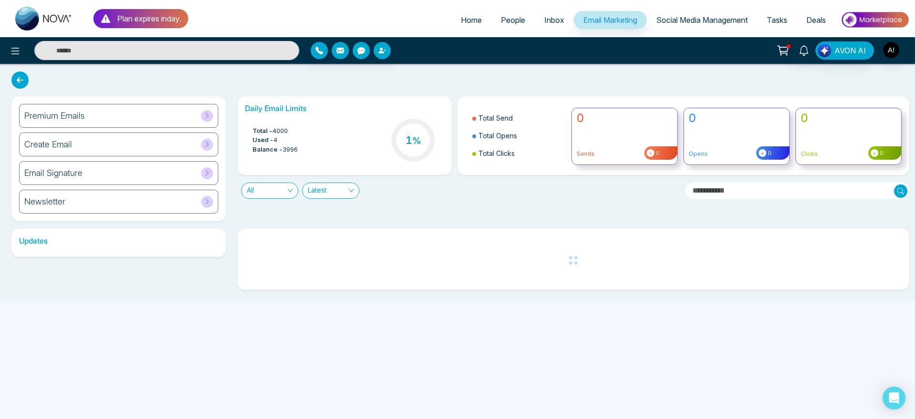
click at [106, 114] on div "Premium Emails" at bounding box center [118, 116] width 199 height 24
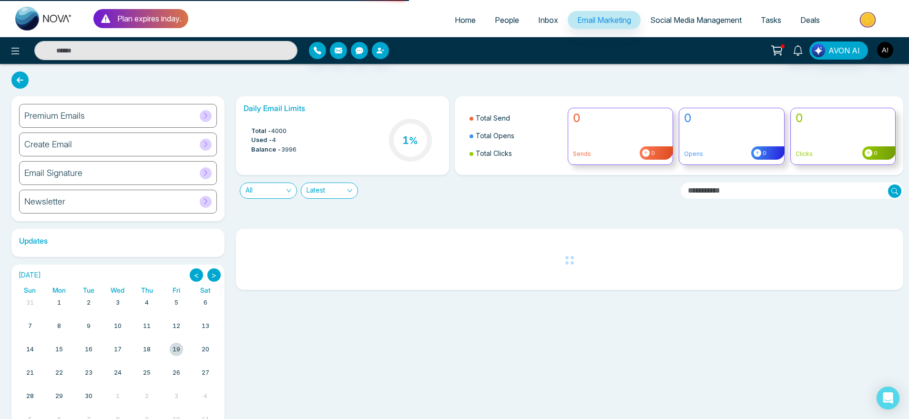
click at [106, 114] on div "Premium Emails" at bounding box center [118, 116] width 198 height 24
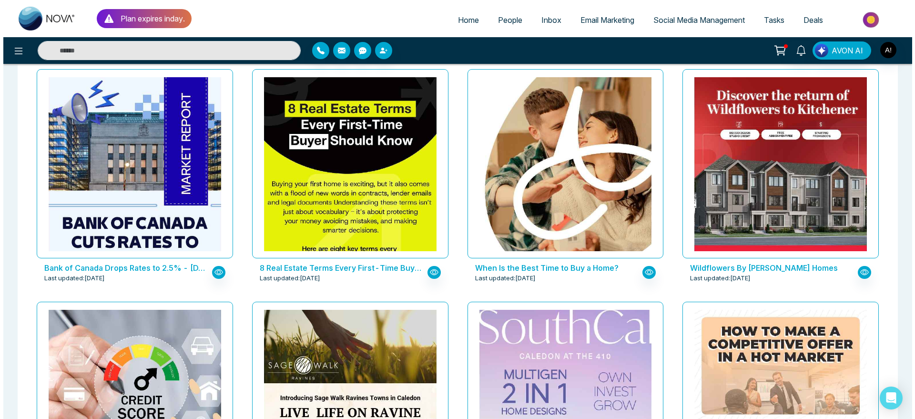
scroll to position [295, 0]
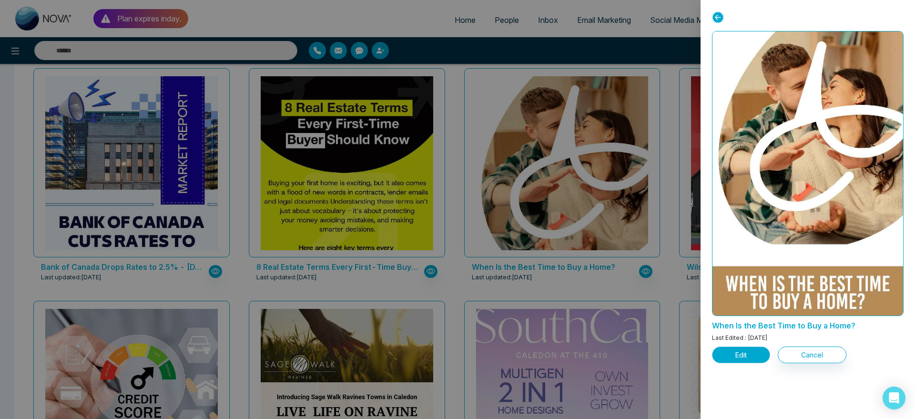
click at [735, 356] on button "Edit" at bounding box center [741, 355] width 58 height 17
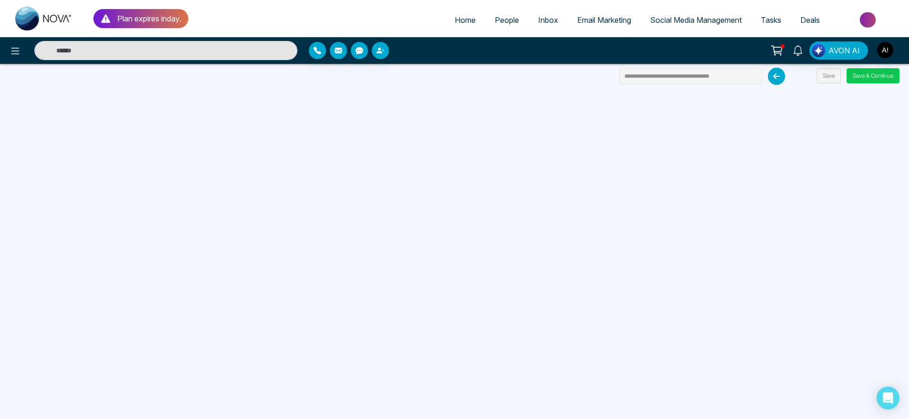
click at [870, 77] on button "Save & Continue" at bounding box center [873, 75] width 53 height 15
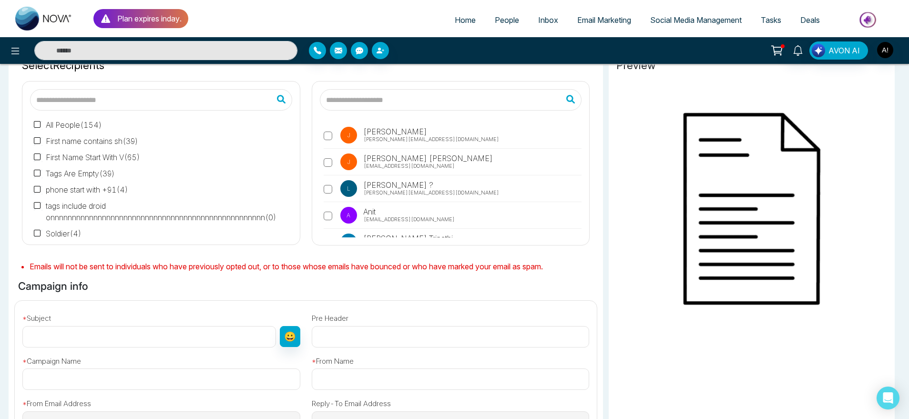
type input "**********"
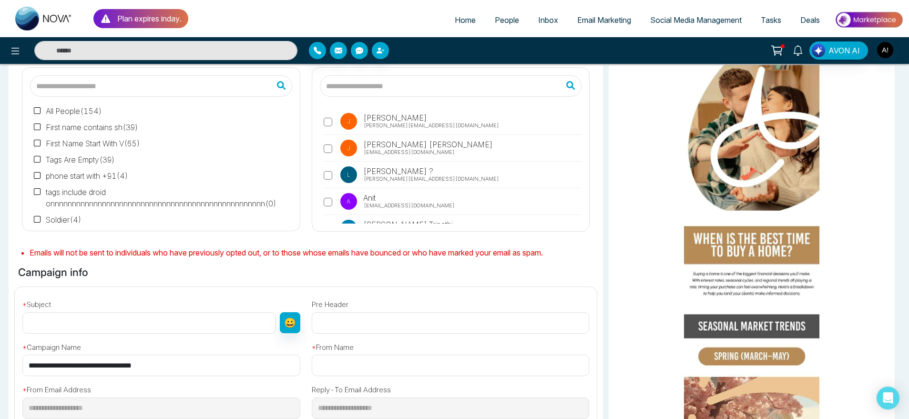
scroll to position [8, 0]
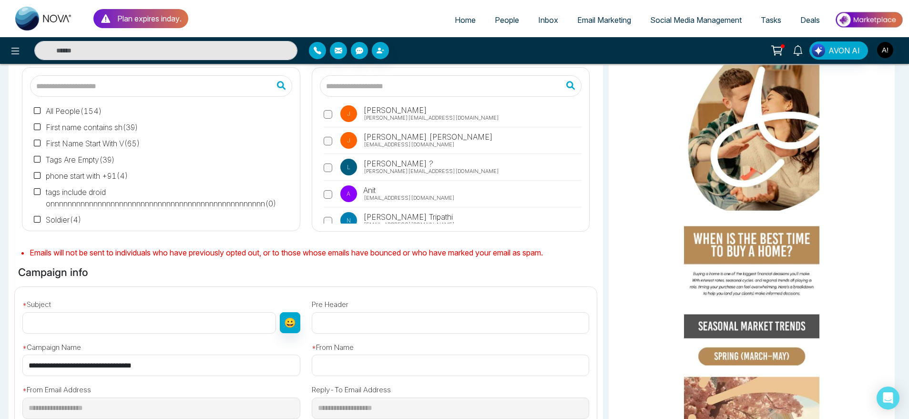
click at [395, 189] on label "A Anit anit@mmnovatech.com" at bounding box center [453, 196] width 258 height 22
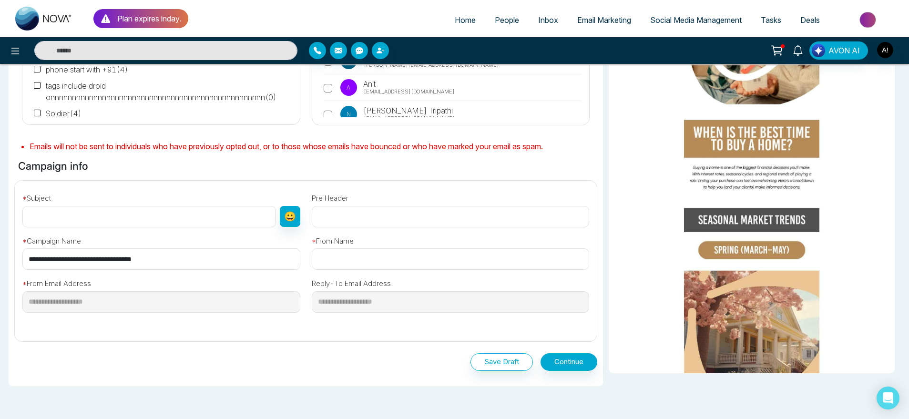
scroll to position [183, 0]
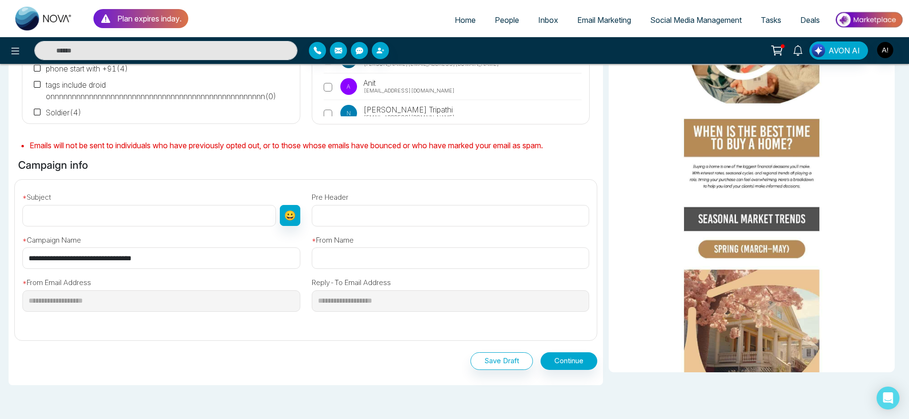
drag, startPoint x: 176, startPoint y: 261, endPoint x: 6, endPoint y: 242, distance: 171.3
click at [6, 242] on div "Selected Recipients ( 1 ) All People ( 154 ) First name contains sh ( 39 ) Firs…" at bounding box center [454, 194] width 909 height 547
click at [137, 212] on input "text" at bounding box center [149, 215] width 254 height 21
paste input "**********"
type input "**********"
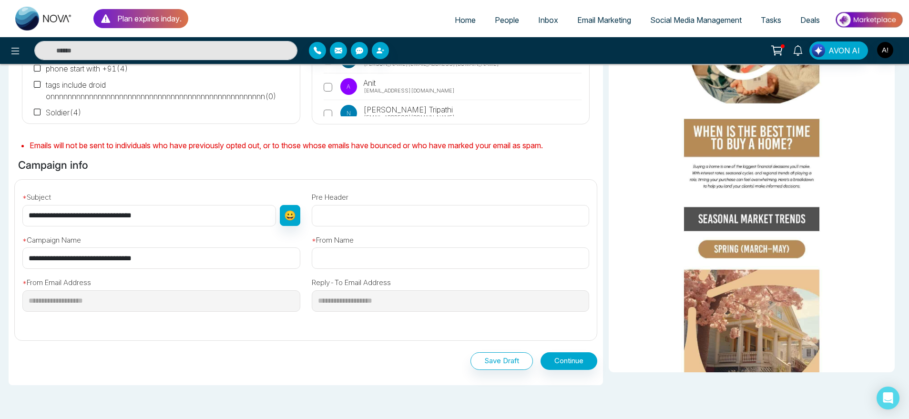
click at [372, 256] on input "text" at bounding box center [451, 257] width 278 height 21
type input "****"
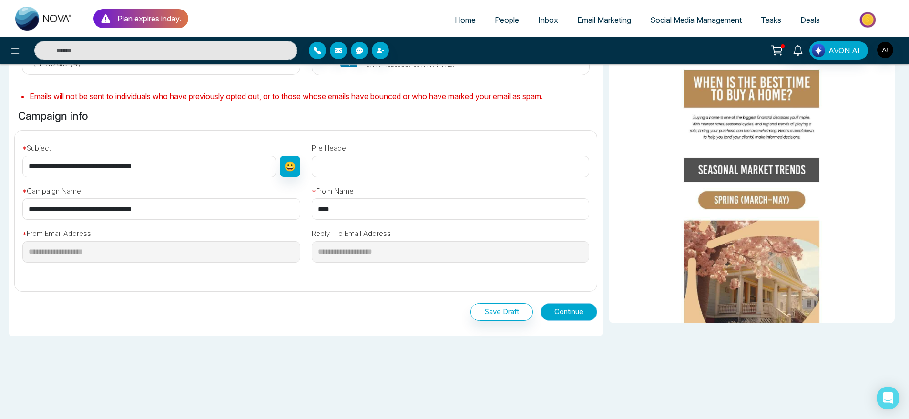
click at [581, 312] on button "Continue" at bounding box center [569, 312] width 57 height 18
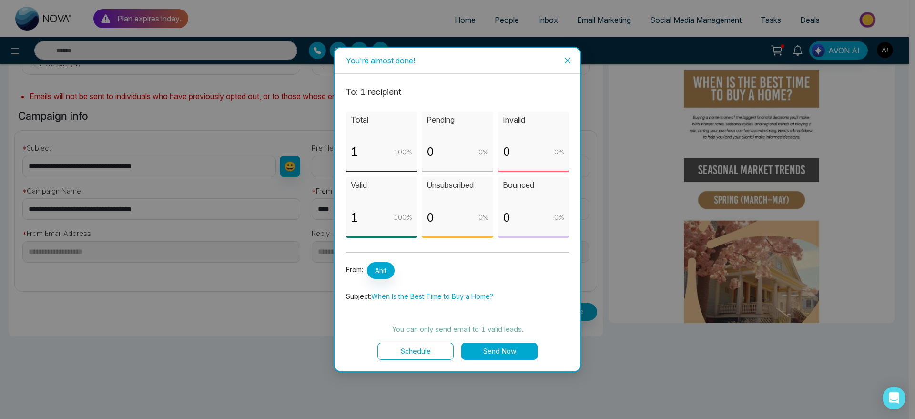
click at [495, 362] on div "To: 1 recipient Total 1 100 % Pending 0 0 % Invalid 0 0 % Valid 1 100 % Unsubsc…" at bounding box center [458, 223] width 246 height 298
click at [514, 347] on button "Send Now" at bounding box center [500, 351] width 76 height 17
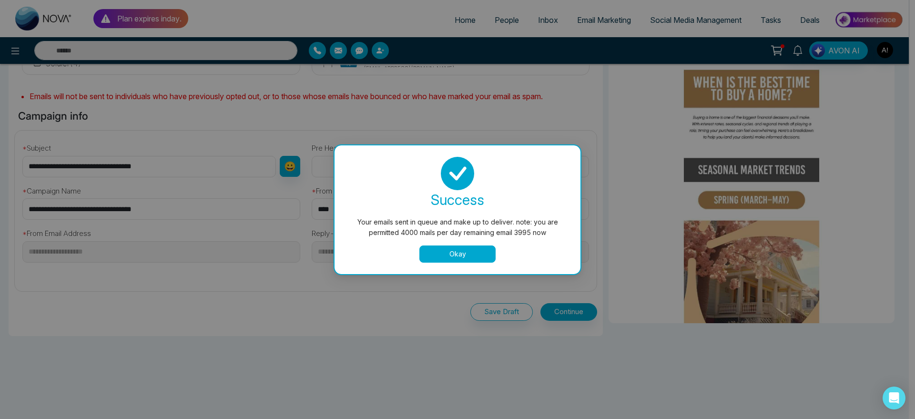
click at [470, 252] on button "Okay" at bounding box center [458, 254] width 76 height 17
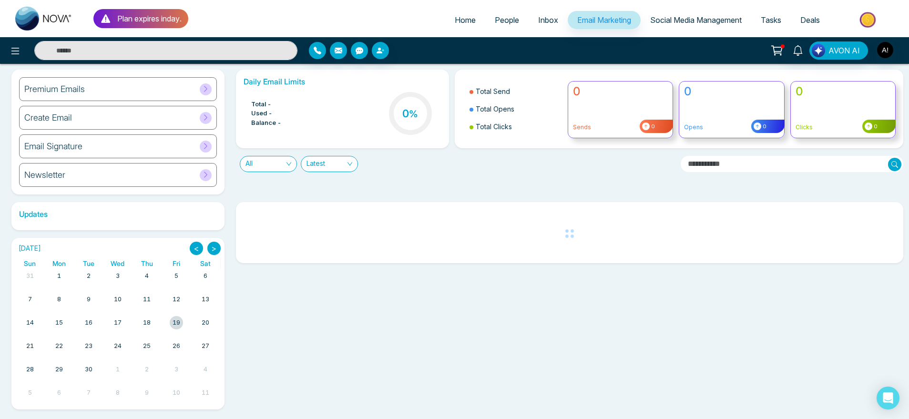
scroll to position [29, 0]
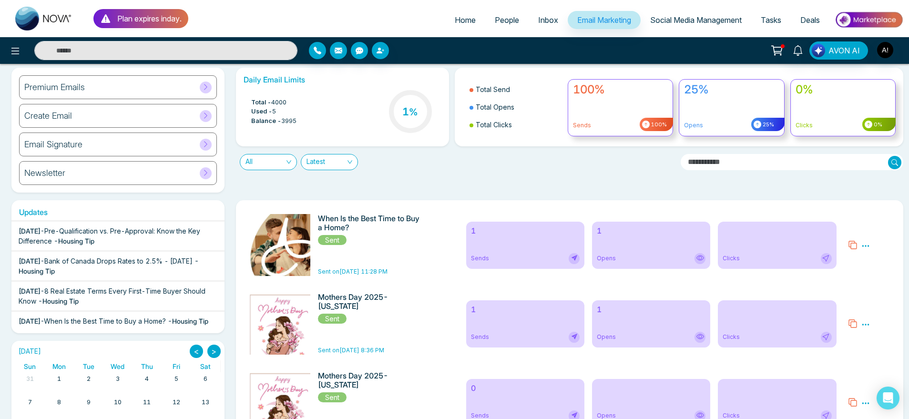
click at [866, 248] on icon at bounding box center [866, 246] width 9 height 9
click at [883, 275] on link "Analytics" at bounding box center [883, 274] width 28 height 8
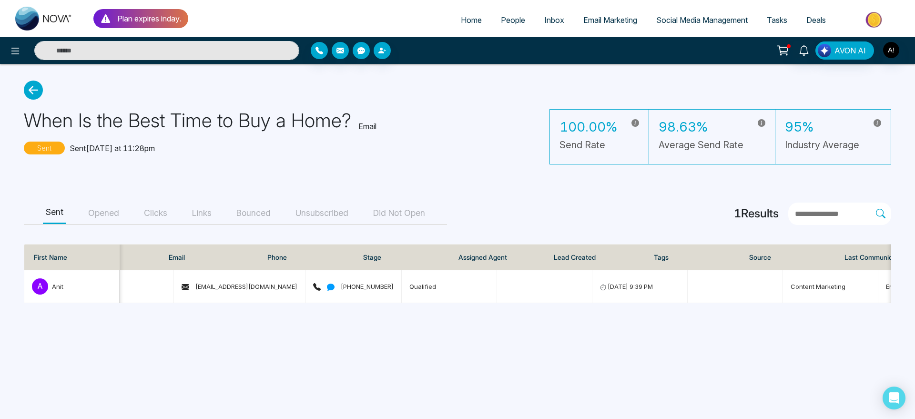
scroll to position [0, 54]
click at [117, 211] on button "Opened" at bounding box center [103, 213] width 37 height 21
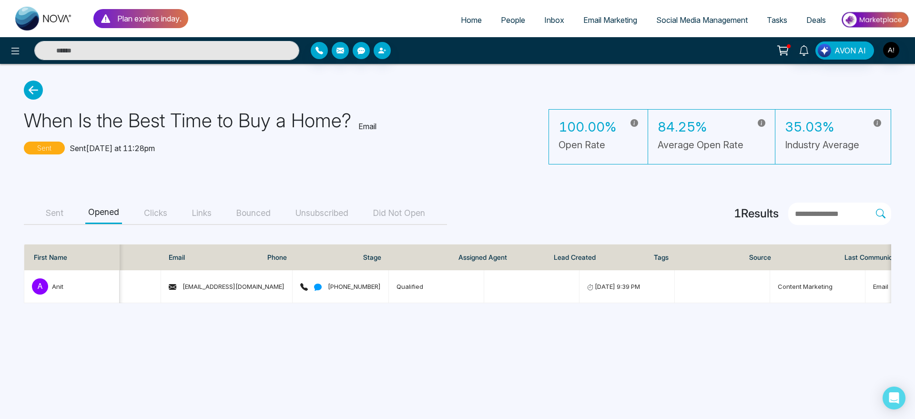
click at [71, 212] on div "Sent Opened Clicks Links Bounced Unsubscribed Did Not Open" at bounding box center [235, 214] width 423 height 22
click at [62, 214] on button "Sent" at bounding box center [54, 213] width 23 height 21
click at [502, 20] on span "People" at bounding box center [513, 20] width 24 height 10
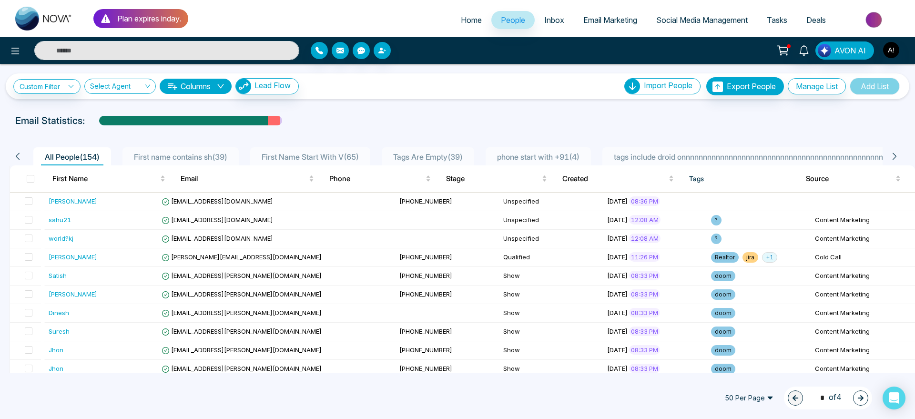
click at [560, 156] on span "phone start with +91 ( 4 )" at bounding box center [538, 157] width 90 height 10
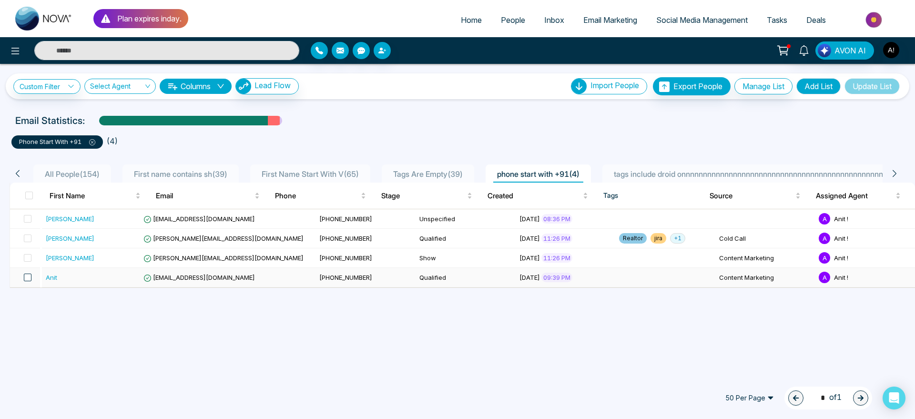
click at [31, 278] on span at bounding box center [28, 278] width 8 height 8
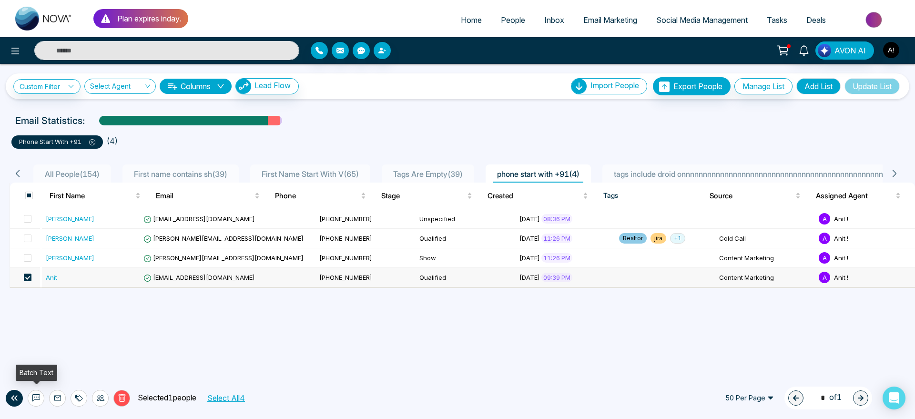
click at [44, 395] on button at bounding box center [36, 398] width 17 height 17
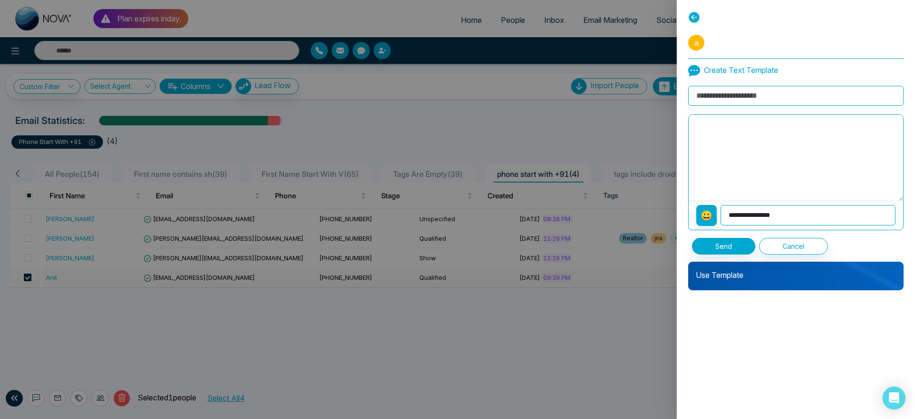
click at [38, 396] on div at bounding box center [457, 209] width 915 height 419
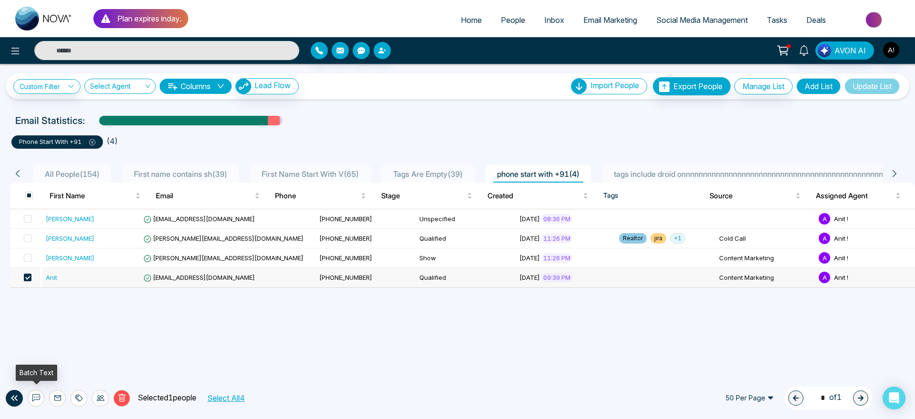
click at [38, 396] on icon at bounding box center [36, 398] width 8 height 8
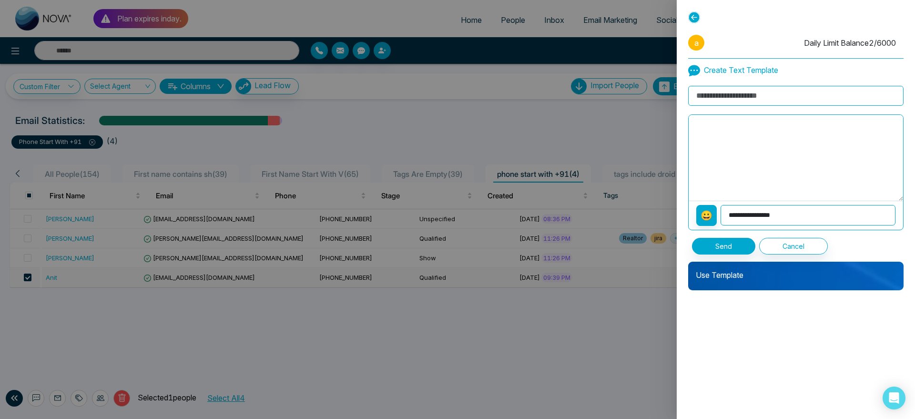
click at [770, 275] on p "Use Template" at bounding box center [796, 271] width 216 height 19
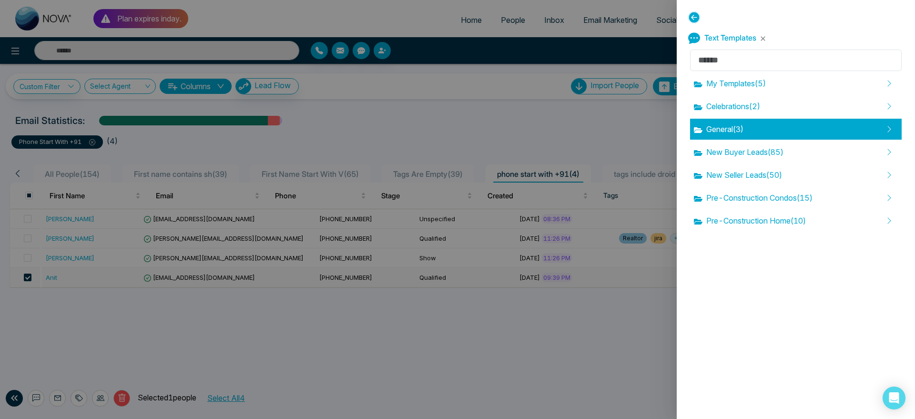
click at [765, 122] on div "General ( 3 )" at bounding box center [796, 129] width 212 height 21
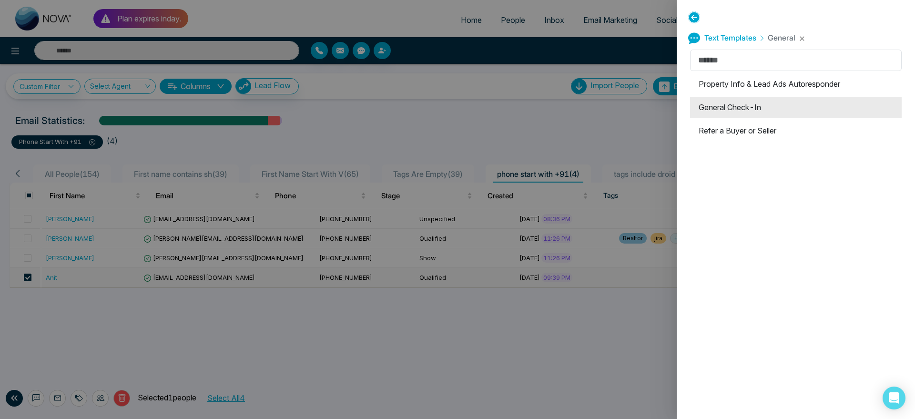
click at [733, 111] on li "General Check-In" at bounding box center [796, 107] width 212 height 21
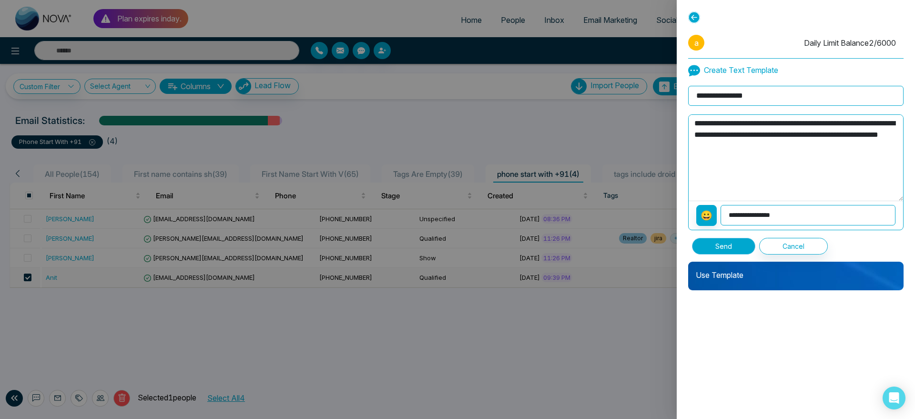
click at [733, 249] on button "Send" at bounding box center [723, 246] width 63 height 17
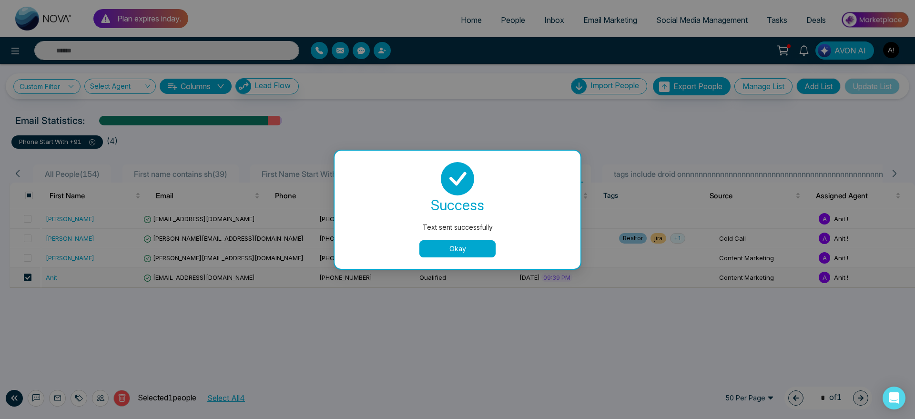
click at [459, 253] on button "Okay" at bounding box center [458, 248] width 76 height 17
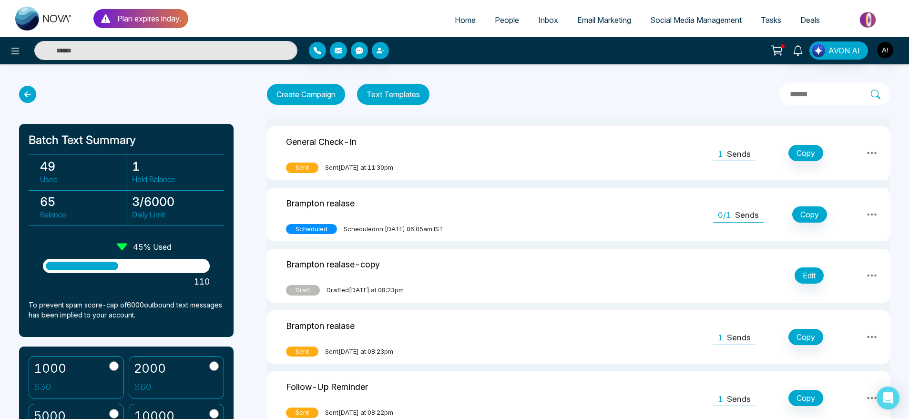
click at [729, 159] on p "Sends" at bounding box center [739, 154] width 24 height 12
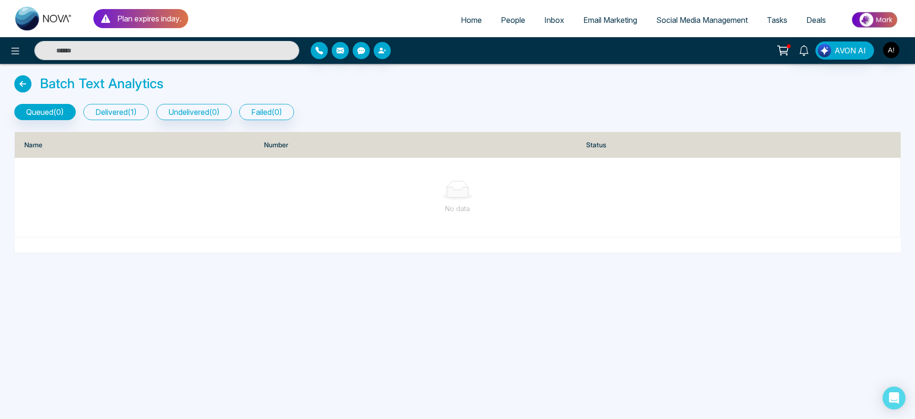
click at [109, 106] on button "delivered ( 1 )" at bounding box center [115, 112] width 65 height 16
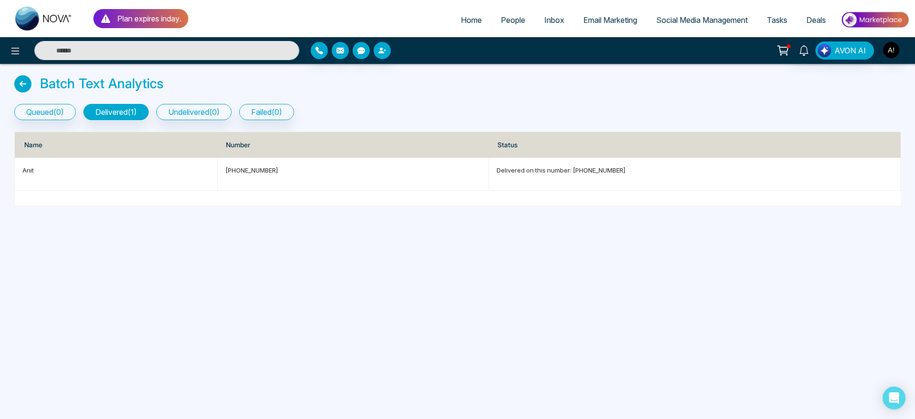
click at [22, 81] on icon at bounding box center [22, 83] width 17 height 17
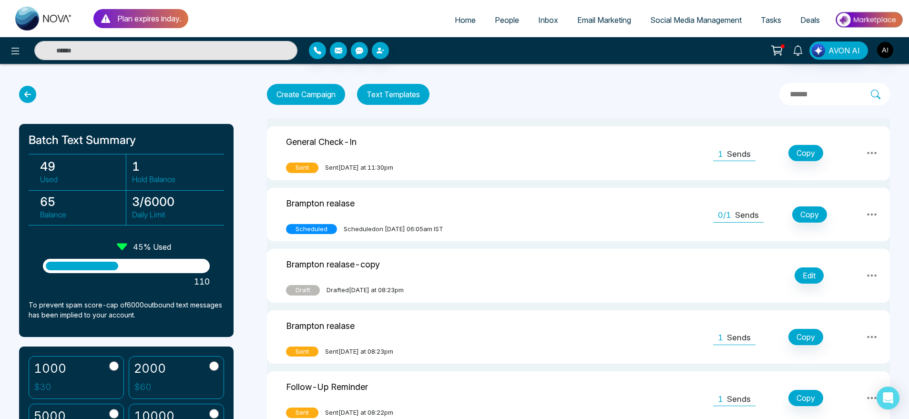
click at [510, 28] on link "People" at bounding box center [506, 20] width 43 height 18
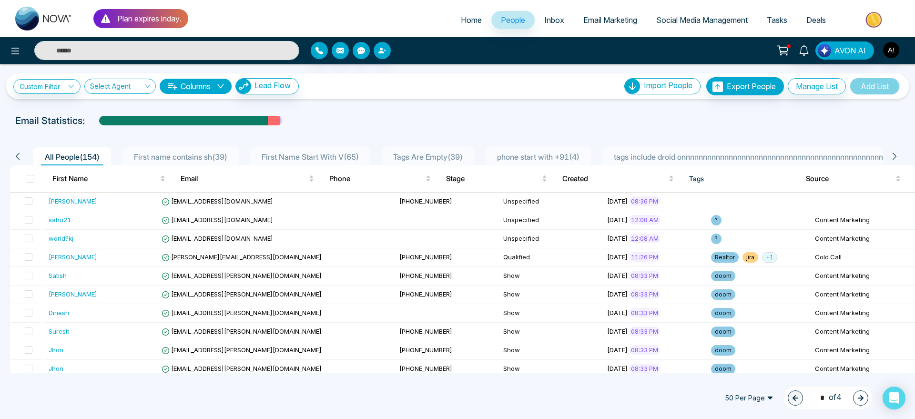
click at [161, 14] on p "Plan expires in day ." at bounding box center [149, 18] width 64 height 11
drag, startPoint x: 210, startPoint y: 21, endPoint x: 97, endPoint y: 24, distance: 113.0
click at [97, 24] on div "Plan expires in day . Home People Inbox Email Marketing Social Media Management…" at bounding box center [457, 18] width 915 height 37
click at [892, 47] on img "button" at bounding box center [891, 50] width 16 height 16
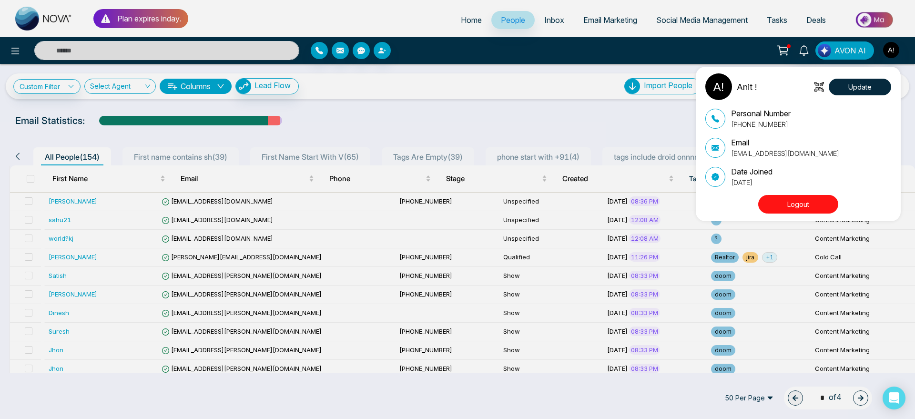
click at [387, 126] on div "Anit ! Update Personal Number +919930053035 Email anit@mmnovatech.com Date Join…" at bounding box center [457, 209] width 915 height 419
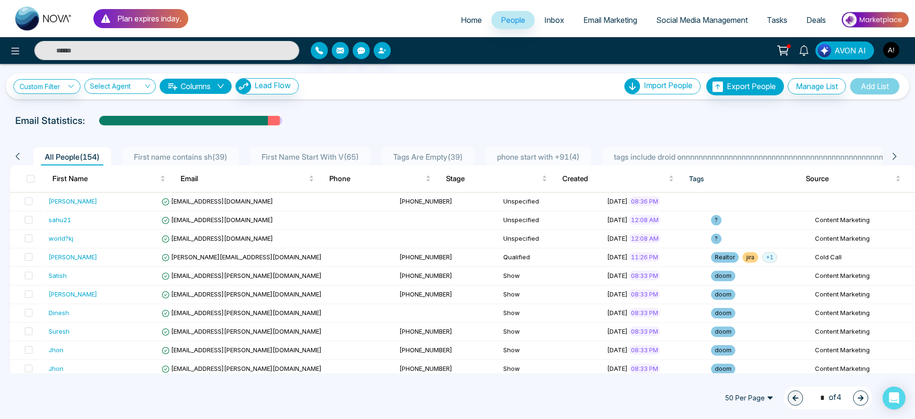
click at [898, 50] on img "button" at bounding box center [891, 50] width 16 height 16
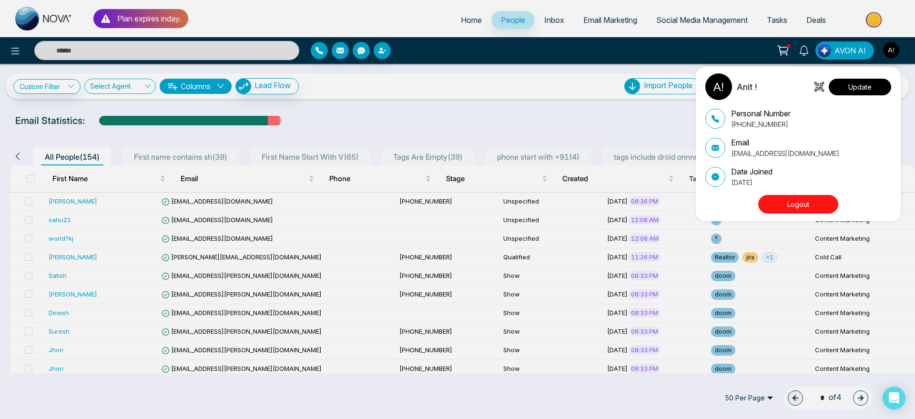
click at [875, 89] on button "Update" at bounding box center [860, 87] width 62 height 17
select select
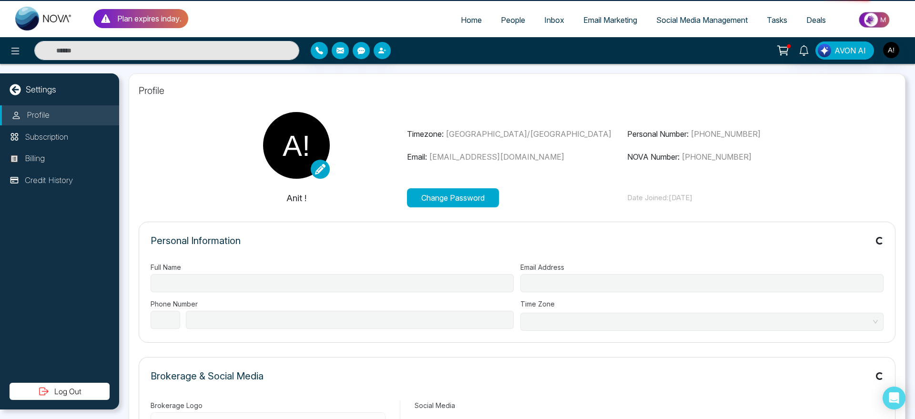
type input "******"
type input "**********"
select select "***"
type input "**********"
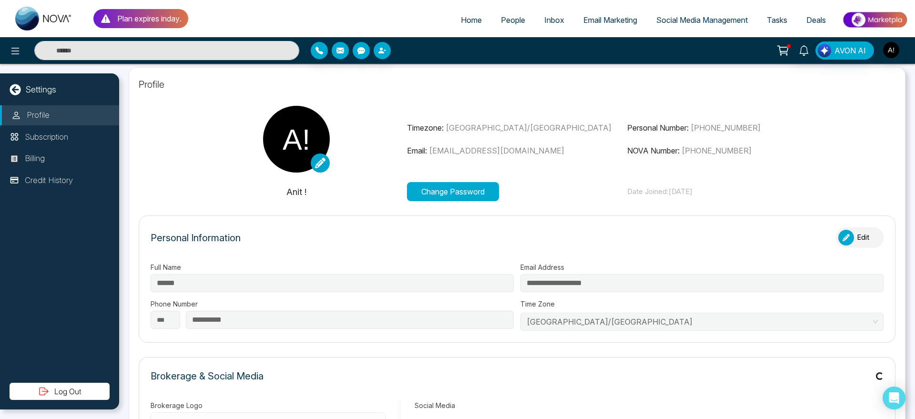
type input "**********"
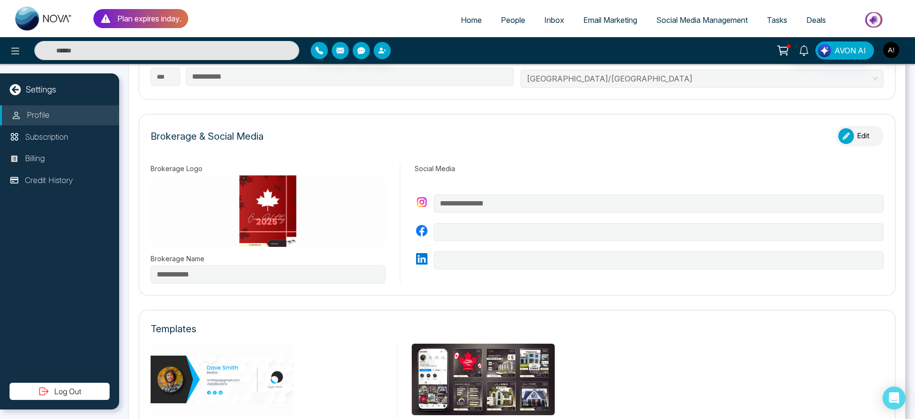
scroll to position [245, 0]
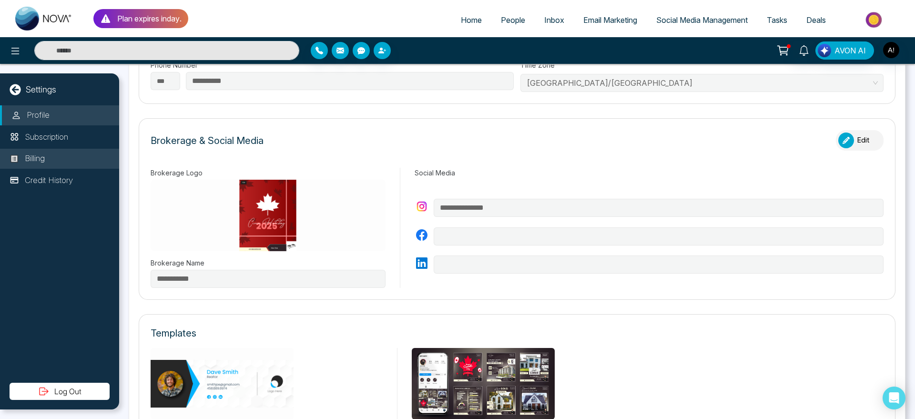
click at [62, 151] on li "Billing" at bounding box center [59, 159] width 119 height 20
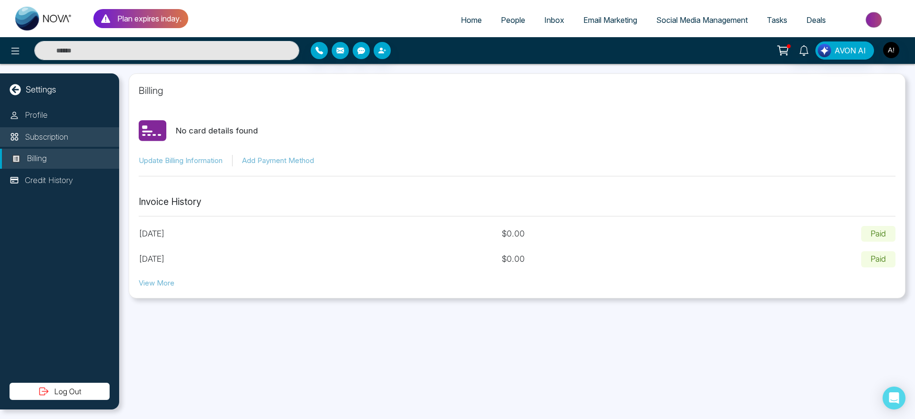
click at [67, 139] on p "Subscription" at bounding box center [46, 137] width 43 height 12
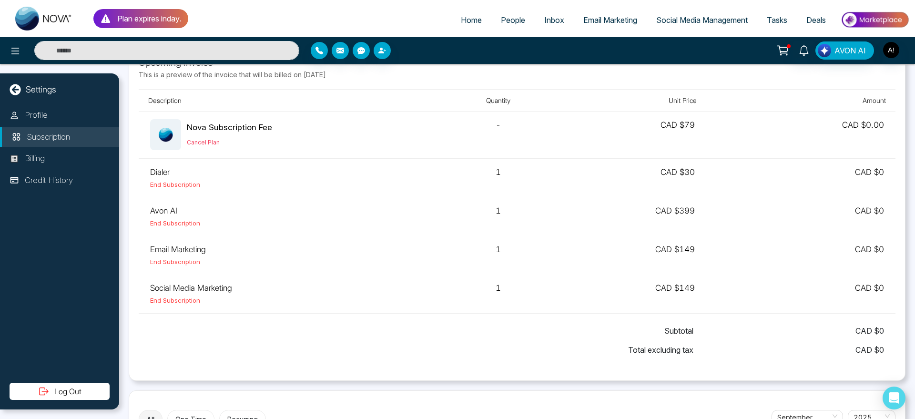
scroll to position [29, 0]
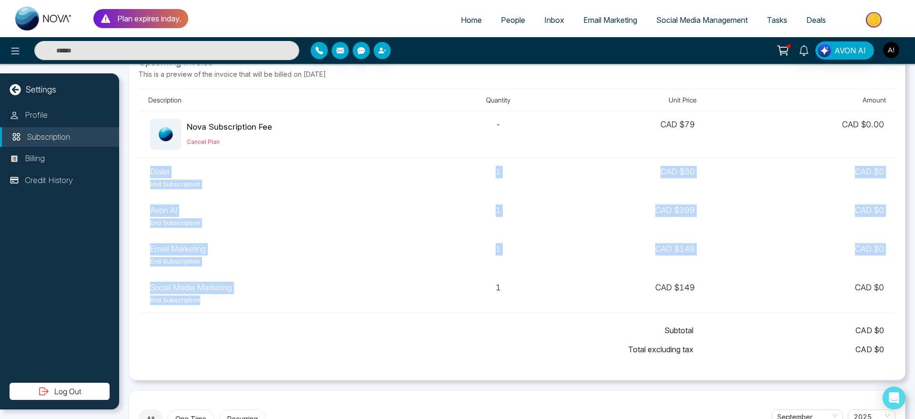
drag, startPoint x: 146, startPoint y: 174, endPoint x: 332, endPoint y: 353, distance: 258.3
click at [332, 353] on div "Upcoming Invoice This is a preview of the invoice that will be billed on Octobe…" at bounding box center [517, 213] width 757 height 316
click at [446, 175] on td "1" at bounding box center [497, 177] width 113 height 39
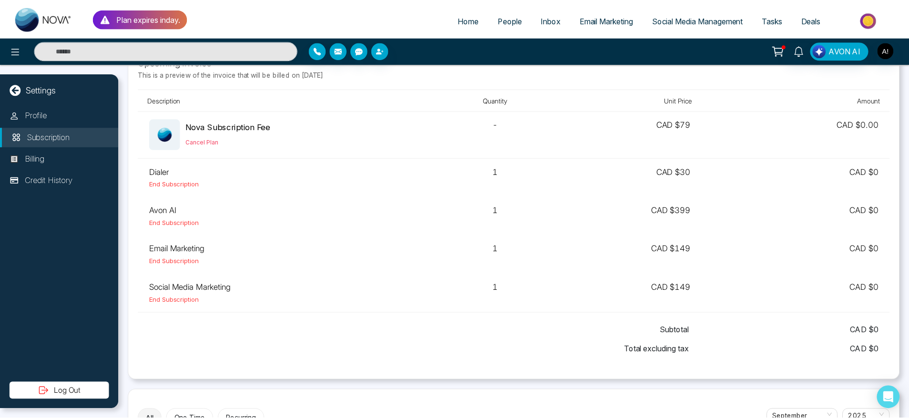
scroll to position [0, 0]
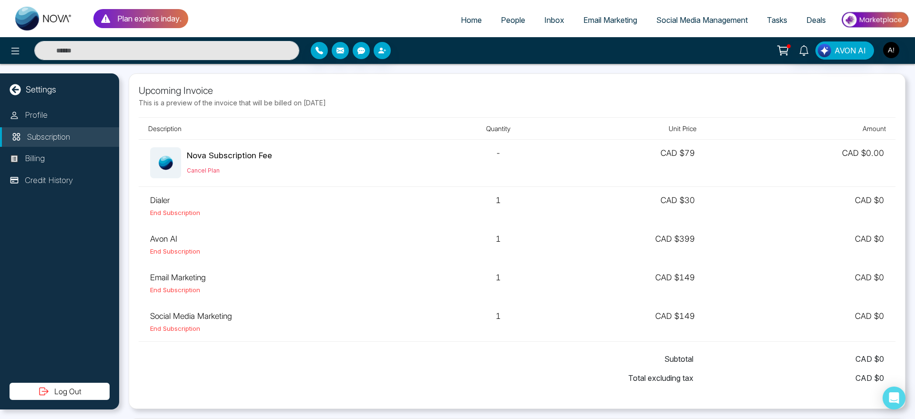
click at [18, 88] on icon at bounding box center [15, 89] width 11 height 11
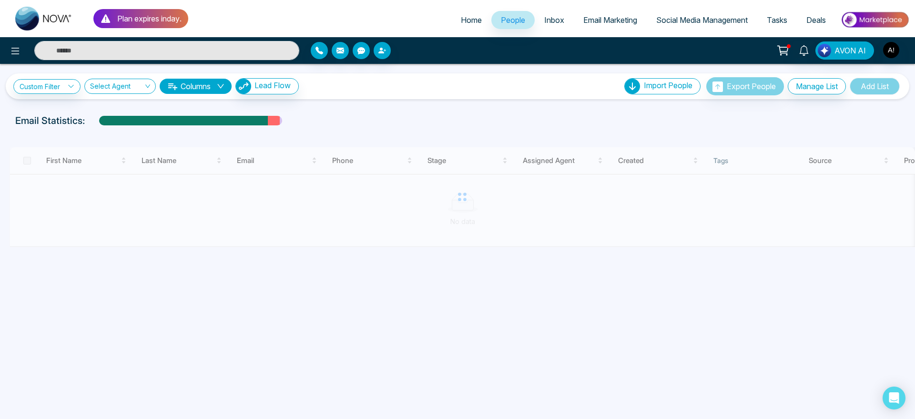
click at [478, 15] on link "Home" at bounding box center [472, 20] width 40 height 18
select select "*"
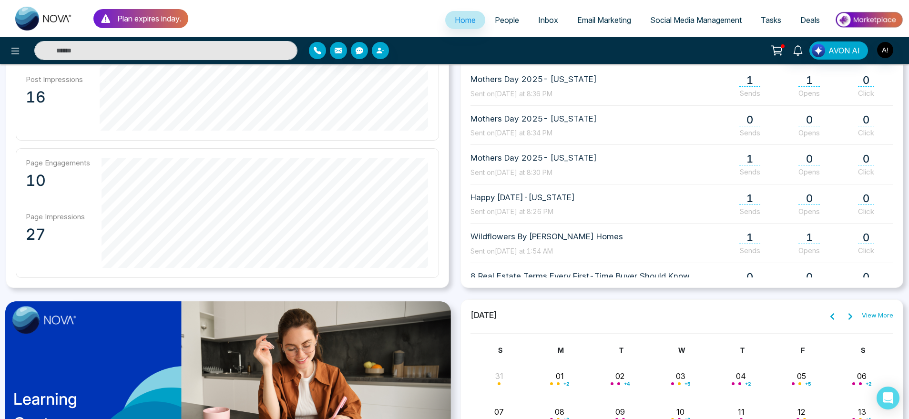
scroll to position [511, 0]
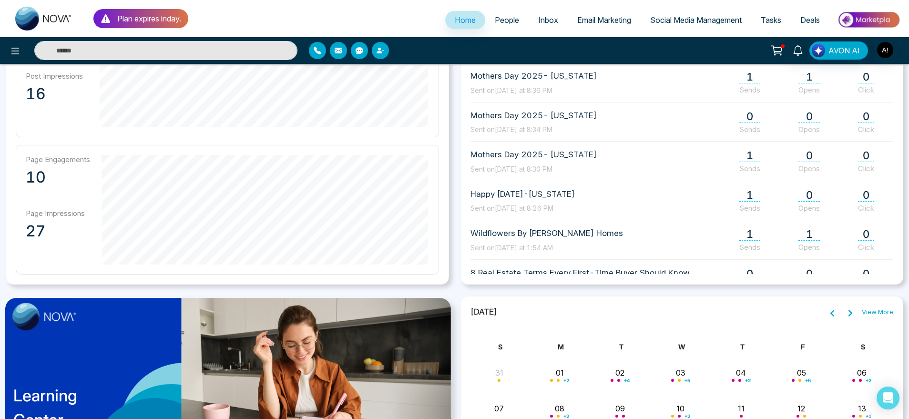
click at [106, 158] on div "Page Engagements 10 Page Impressions 27" at bounding box center [227, 210] width 423 height 130
drag, startPoint x: 98, startPoint y: 162, endPoint x: 115, endPoint y: 282, distance: 121.8
click at [115, 282] on div "**********" at bounding box center [227, 60] width 443 height 447
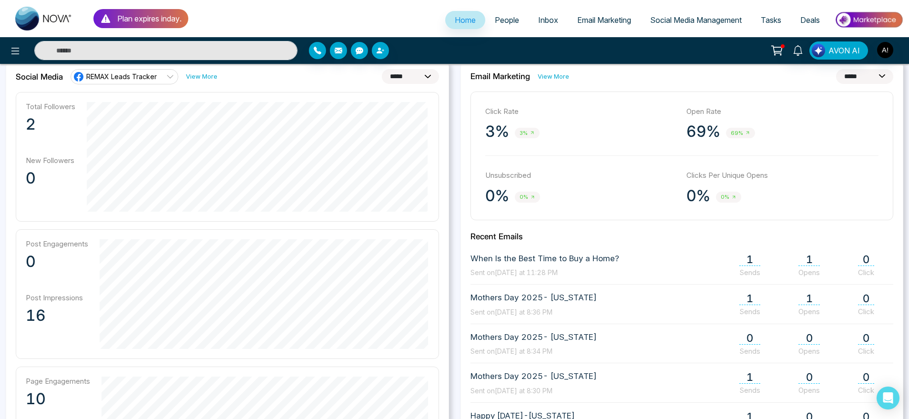
scroll to position [288, 0]
click at [103, 363] on div "Total Followers 2 New Followers 0 Post Engagements 0 Post Impressions 16 Page E…" at bounding box center [227, 294] width 423 height 404
click at [88, 198] on div "Total Followers 2 New Followers 0" at bounding box center [227, 157] width 423 height 130
drag, startPoint x: 25, startPoint y: 246, endPoint x: 87, endPoint y: 296, distance: 79.4
click at [87, 296] on div "Post Engagements 0 Post Impressions 16" at bounding box center [227, 295] width 423 height 130
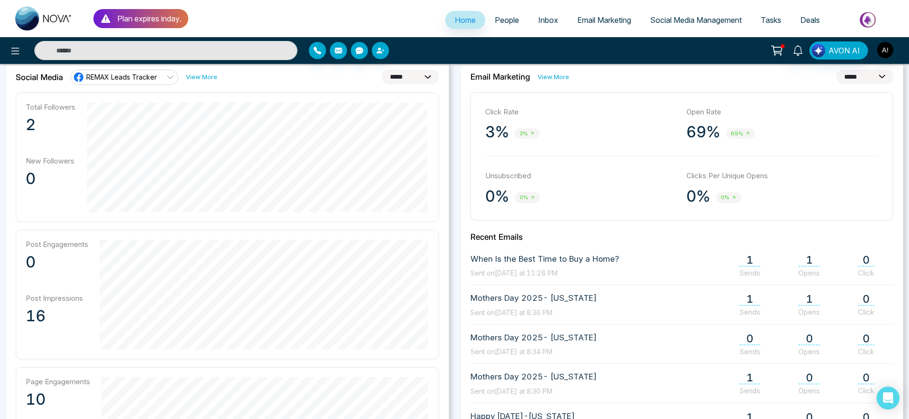
click at [129, 236] on div "Post Engagements 0 Post Impressions 16" at bounding box center [227, 295] width 423 height 130
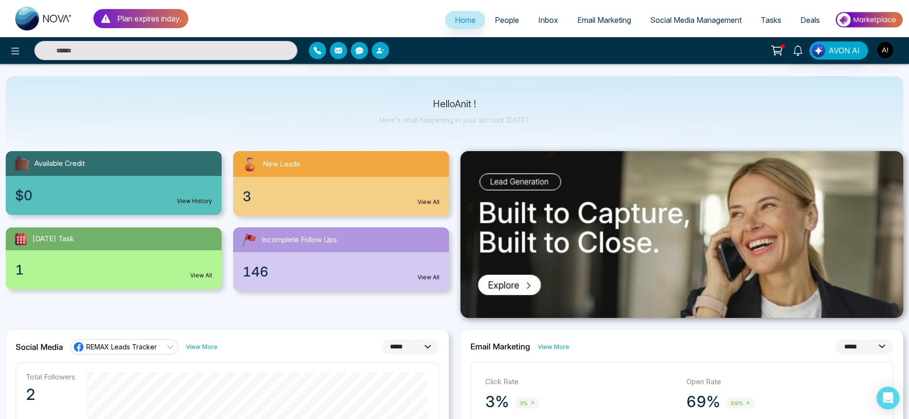
scroll to position [0, 0]
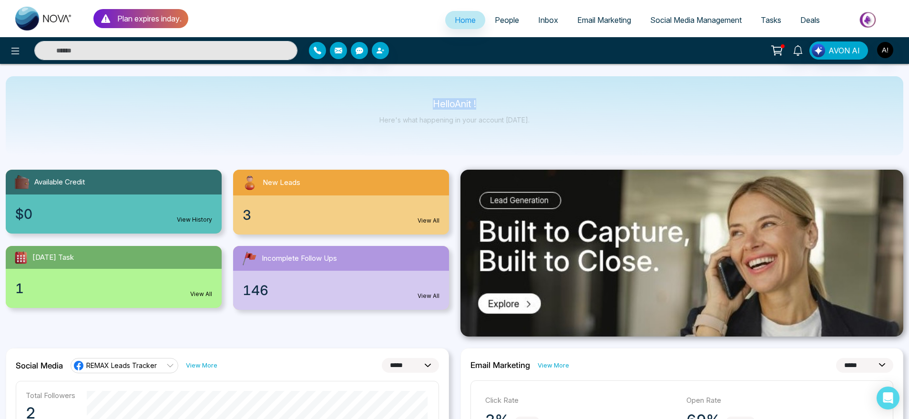
drag, startPoint x: 434, startPoint y: 98, endPoint x: 529, endPoint y: 118, distance: 96.5
click at [529, 118] on div "Hello Anit ! Here's what happening in your account today." at bounding box center [455, 115] width 898 height 79
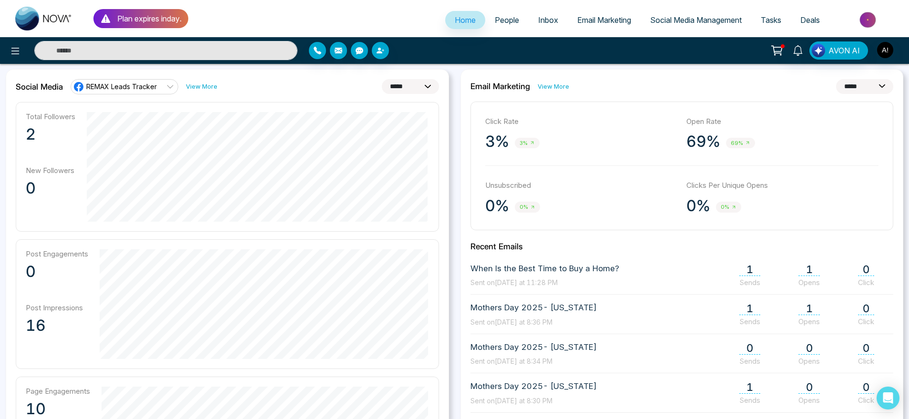
scroll to position [298, 0]
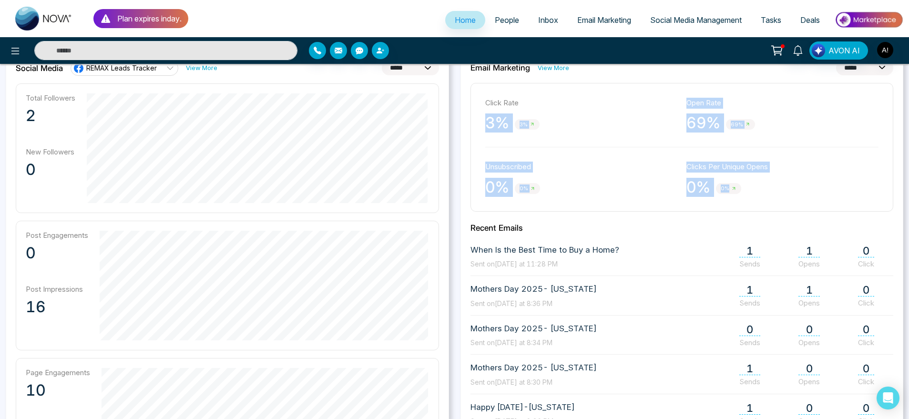
drag, startPoint x: 484, startPoint y: 120, endPoint x: 825, endPoint y: 209, distance: 351.8
click at [825, 209] on div "Click Rate 3% 3% Open Rate 69% 69% Unsubscribed 0% 0% Clicks Per Unique Opens 0…" at bounding box center [682, 147] width 423 height 129
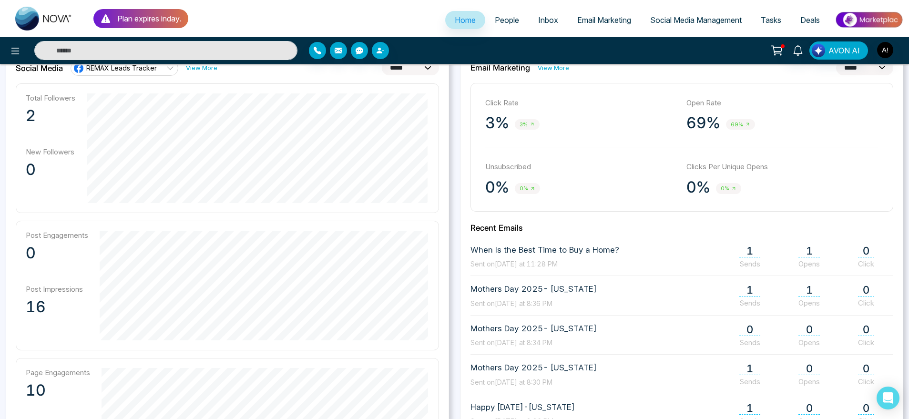
click at [825, 209] on div "Click Rate 3% 3% Open Rate 69% 69% Unsubscribed 0% 0% Clicks Per Unique Opens 0…" at bounding box center [682, 147] width 423 height 129
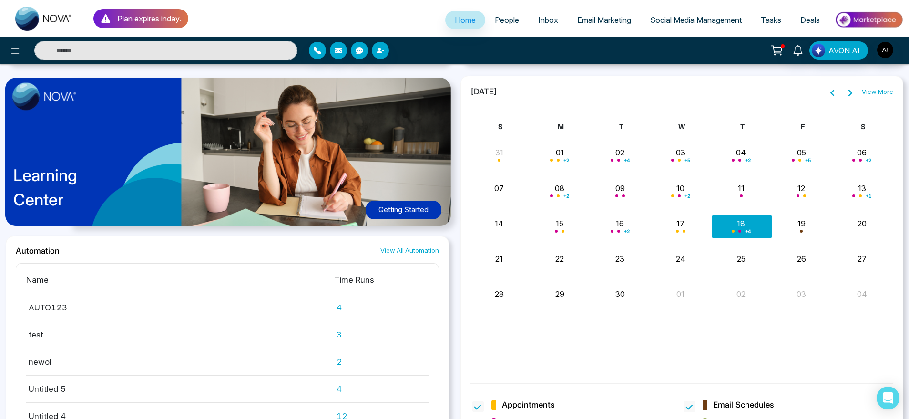
scroll to position [793, 0]
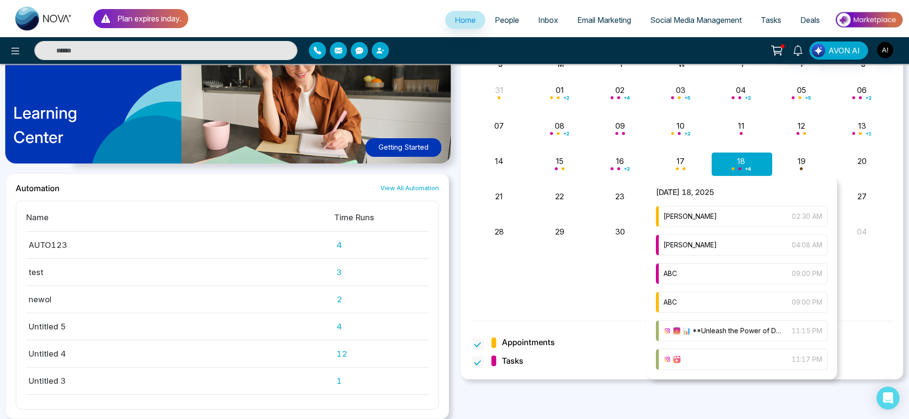
click at [734, 369] on div "11:17 PM" at bounding box center [742, 359] width 172 height 21
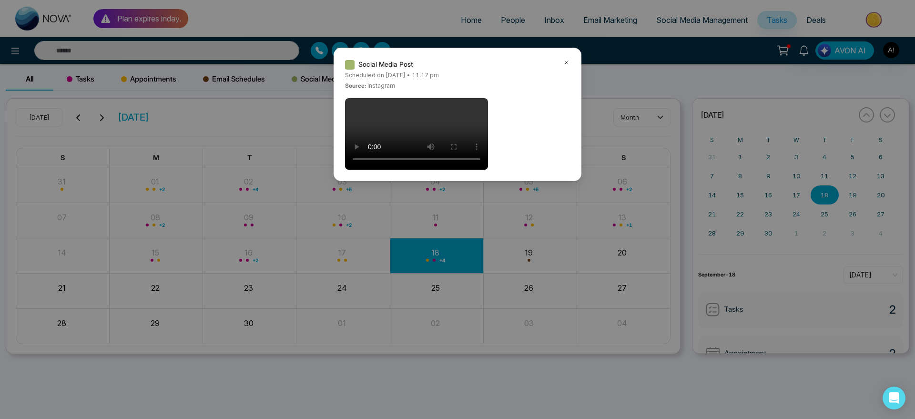
click at [565, 61] on icon at bounding box center [566, 62] width 3 height 3
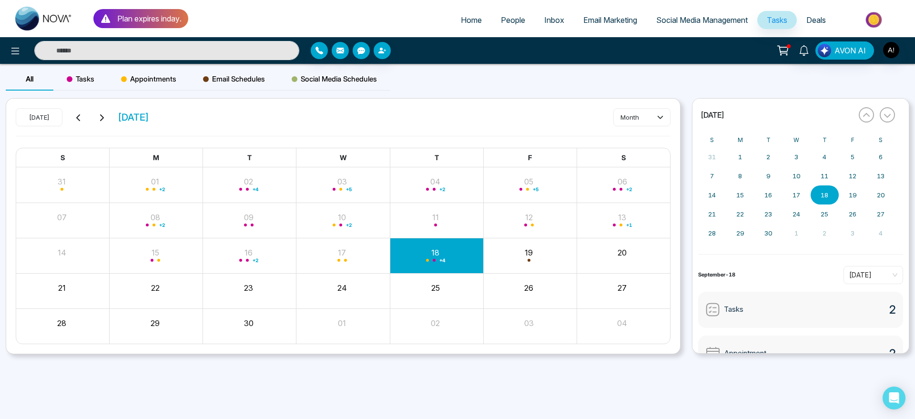
click at [738, 11] on link "Social Media Management" at bounding box center [702, 20] width 111 height 18
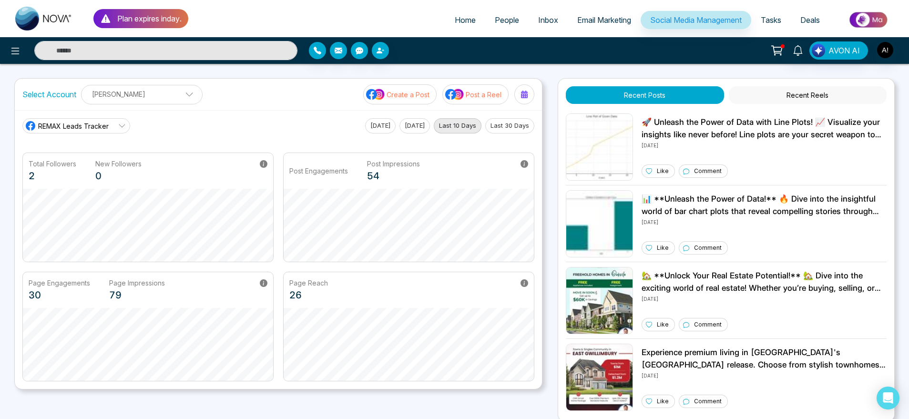
scroll to position [0, 0]
click at [525, 97] on icon at bounding box center [524, 94] width 7 height 8
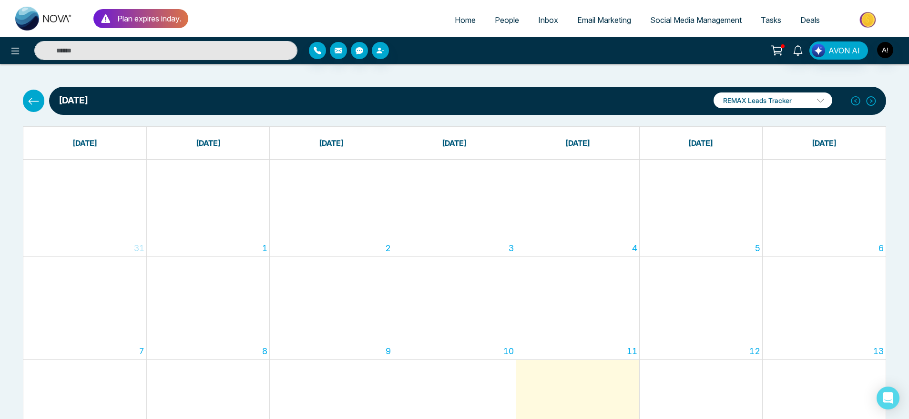
click at [41, 95] on button at bounding box center [33, 101] width 21 height 22
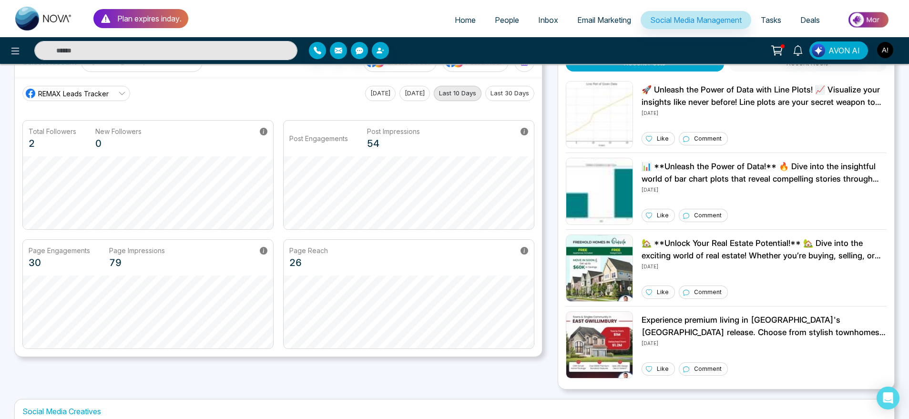
scroll to position [2, 0]
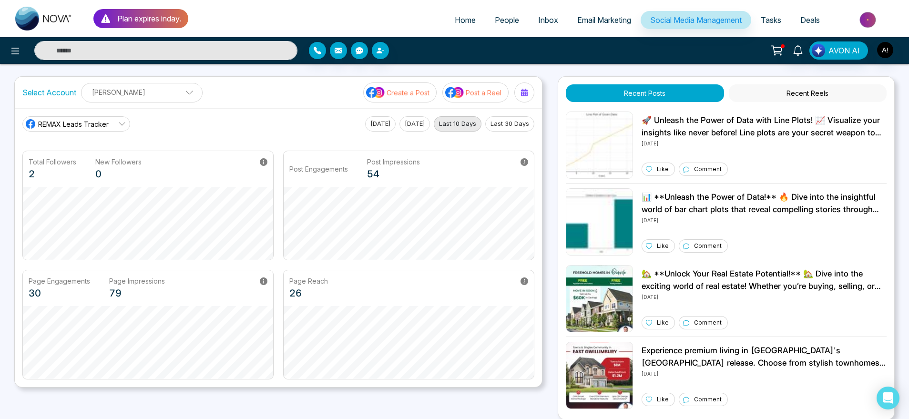
click at [119, 127] on icon at bounding box center [122, 124] width 8 height 8
click at [140, 139] on main "REMAX Leads Tracker REMAX Leads Tracker Robotics Today Yesterday Last 10 Days L…" at bounding box center [278, 247] width 512 height 263
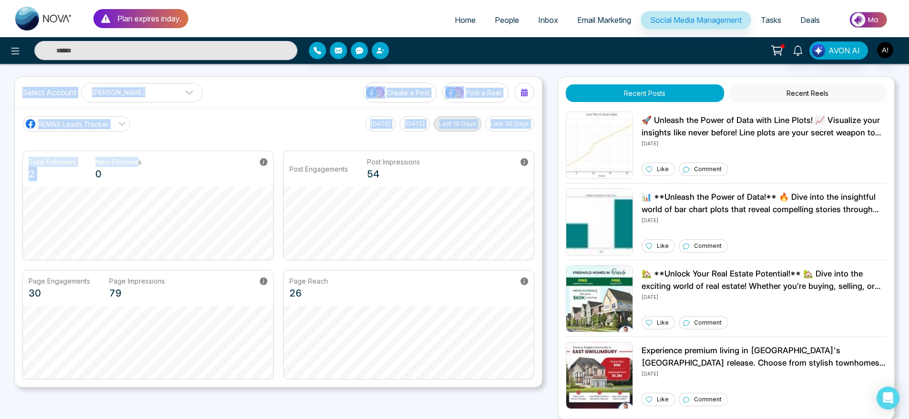
drag, startPoint x: 137, startPoint y: 139, endPoint x: 0, endPoint y: 92, distance: 145.0
click at [0, 92] on div "Plan expires in day . Home People Inbox Email Marketing Social Media Management…" at bounding box center [454, 320] width 909 height 645
drag, startPoint x: 0, startPoint y: 92, endPoint x: 132, endPoint y: 123, distance: 135.1
click at [132, 123] on div "Plan expires in day . Home People Inbox Email Marketing Social Media Management…" at bounding box center [454, 320] width 909 height 645
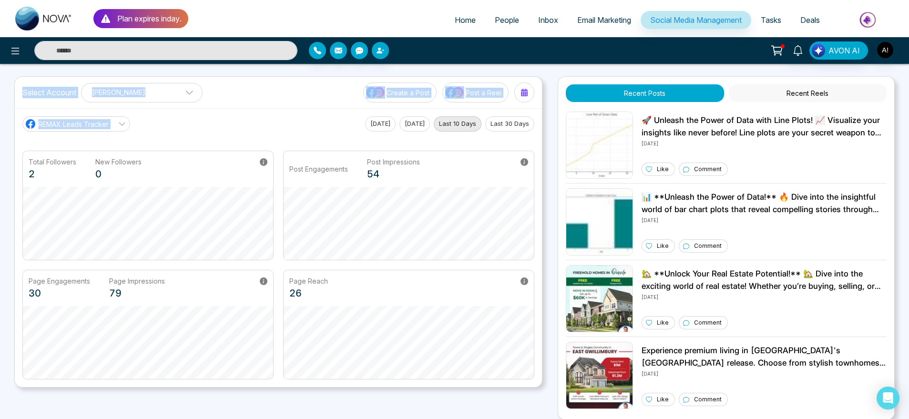
click at [132, 123] on div "REMAX Leads Tracker REMAX Leads Tracker Robotics Today Yesterday Last 10 Days L…" at bounding box center [278, 123] width 512 height 15
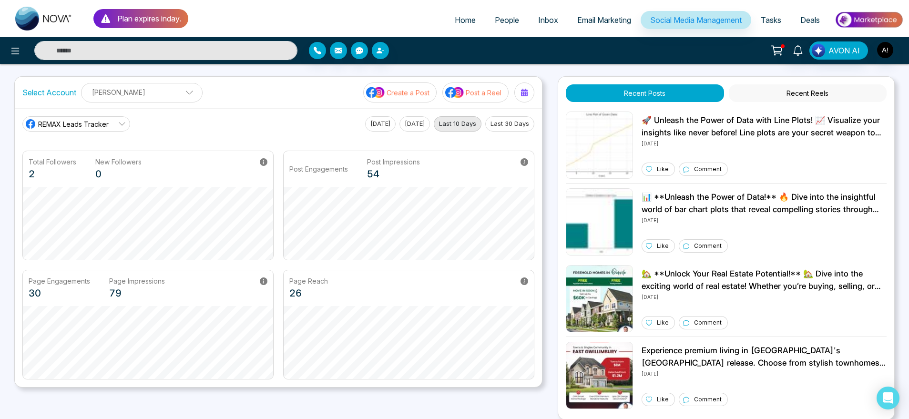
drag, startPoint x: 132, startPoint y: 123, endPoint x: 94, endPoint y: 126, distance: 37.9
click at [94, 126] on div "REMAX Leads Tracker REMAX Leads Tracker Robotics Today Yesterday Last 10 Days L…" at bounding box center [278, 123] width 512 height 15
click at [94, 126] on span "REMAX Leads Tracker" at bounding box center [73, 124] width 71 height 10
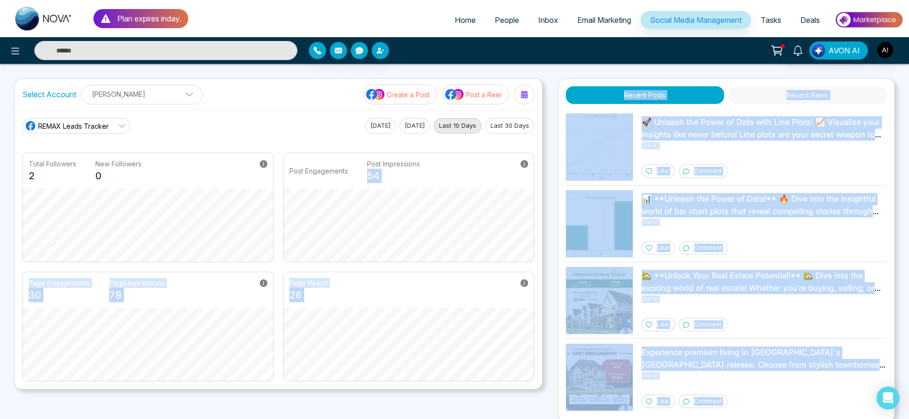
drag, startPoint x: 507, startPoint y: 146, endPoint x: 462, endPoint y: 134, distance: 47.3
click at [462, 134] on body "Plan expires in day . Home People Inbox Email Marketing Social Media Management…" at bounding box center [454, 209] width 909 height 419
click at [490, 175] on div "Post Engagements Post Impressions 54" at bounding box center [409, 171] width 250 height 36
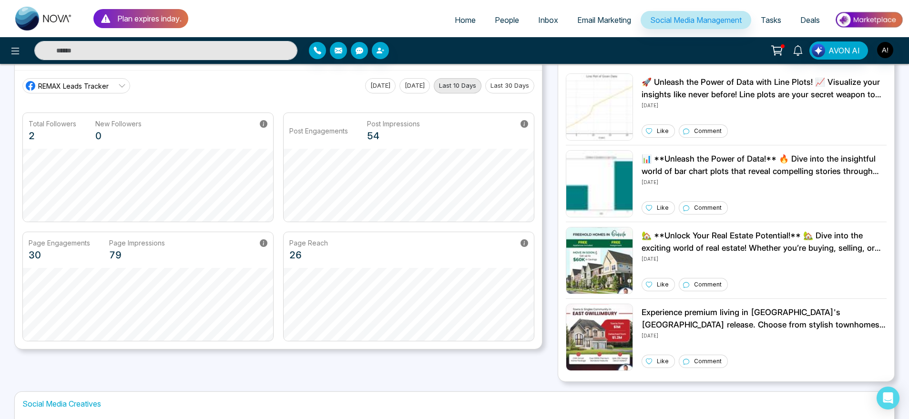
scroll to position [43, 0]
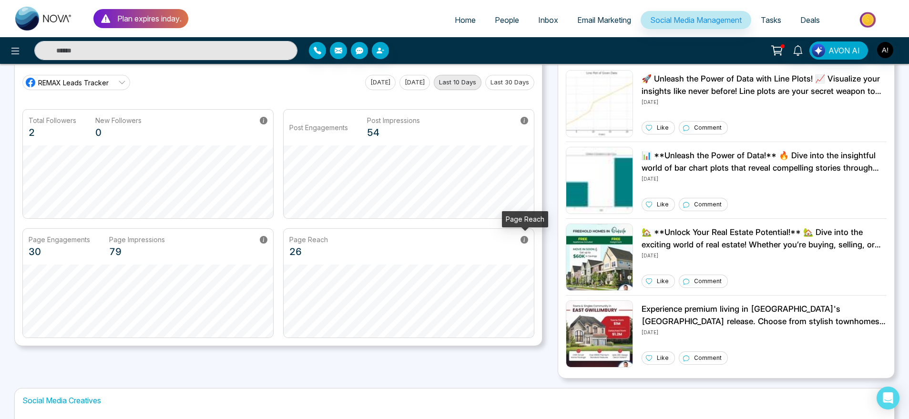
click at [524, 237] on icon at bounding box center [525, 240] width 8 height 8
click at [528, 239] on icon at bounding box center [525, 240] width 8 height 8
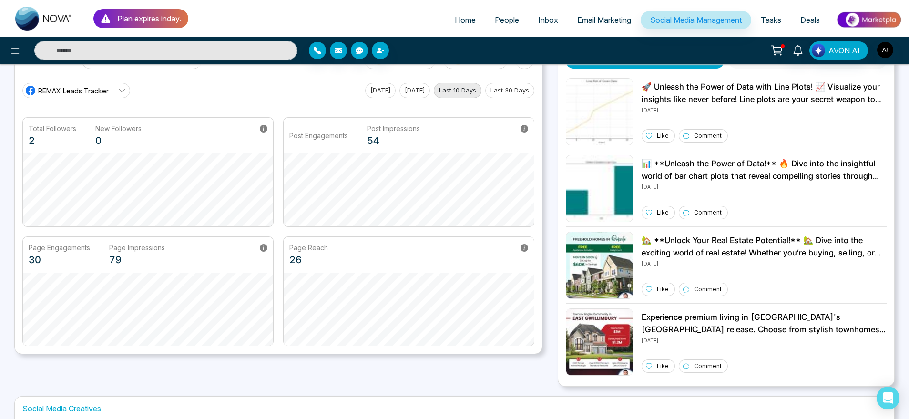
scroll to position [0, 0]
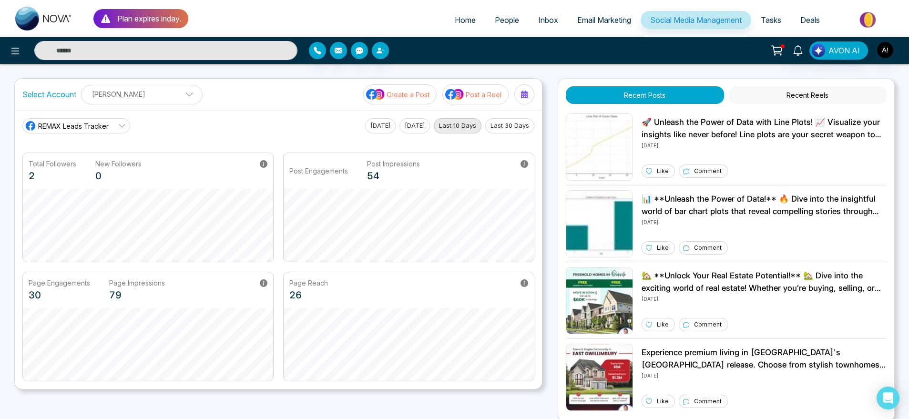
click at [783, 90] on button "Recent Reels" at bounding box center [808, 95] width 158 height 18
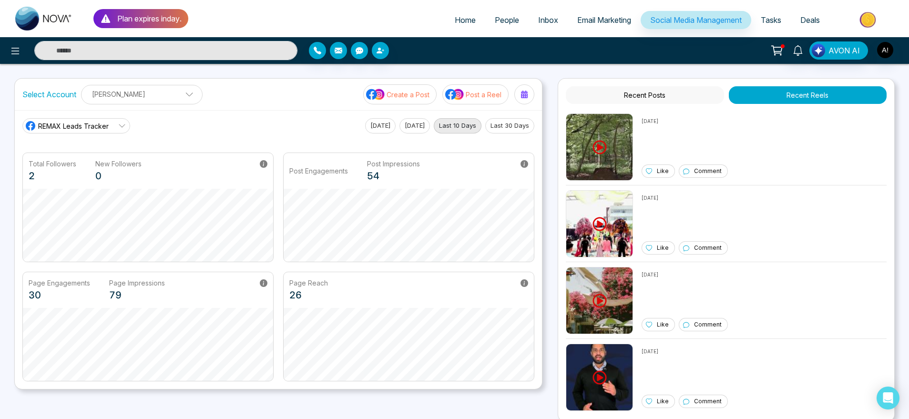
click at [108, 131] on div "REMAX Leads Tracker" at bounding box center [67, 125] width 84 height 11
click at [112, 171] on span "Robotics" at bounding box center [83, 169] width 81 height 10
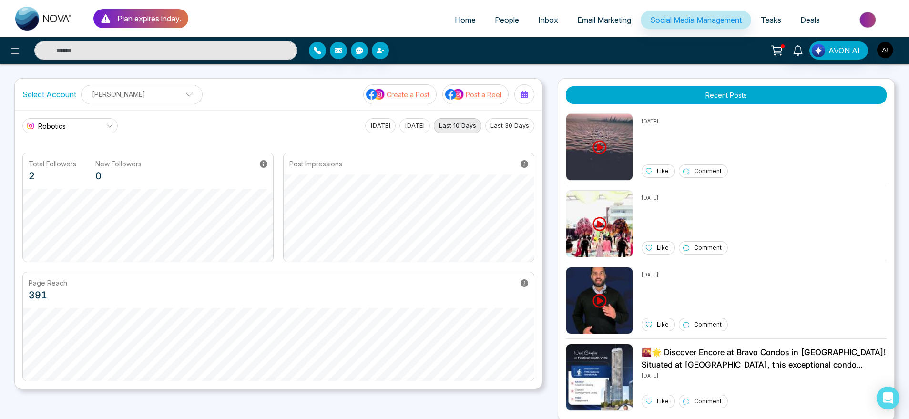
click at [445, 25] on link "Home" at bounding box center [465, 20] width 40 height 18
select select "*"
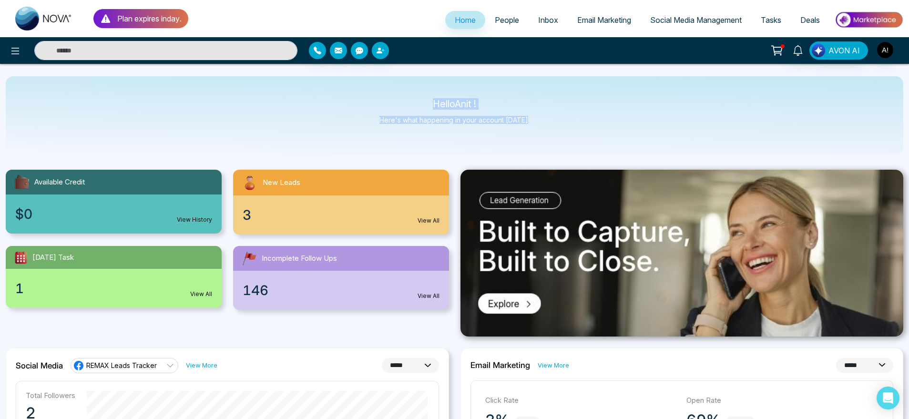
drag, startPoint x: 412, startPoint y: 92, endPoint x: 577, endPoint y: 123, distance: 168.3
click at [577, 123] on div "Hello Anit ! Here's what happening in your account today." at bounding box center [455, 115] width 898 height 79
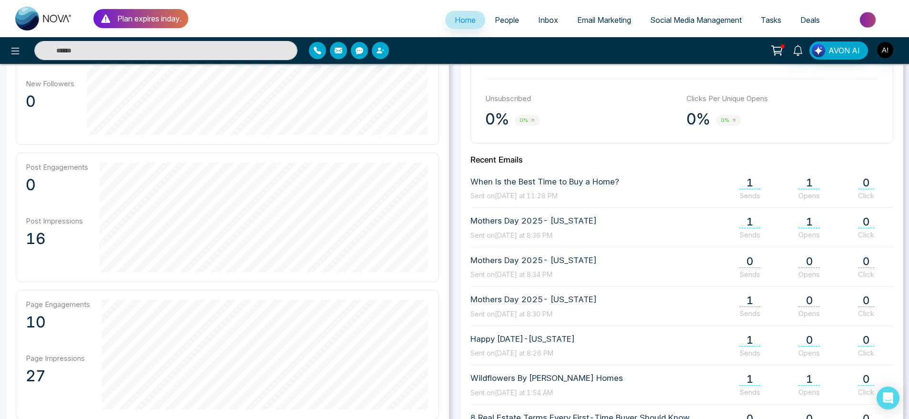
scroll to position [361, 0]
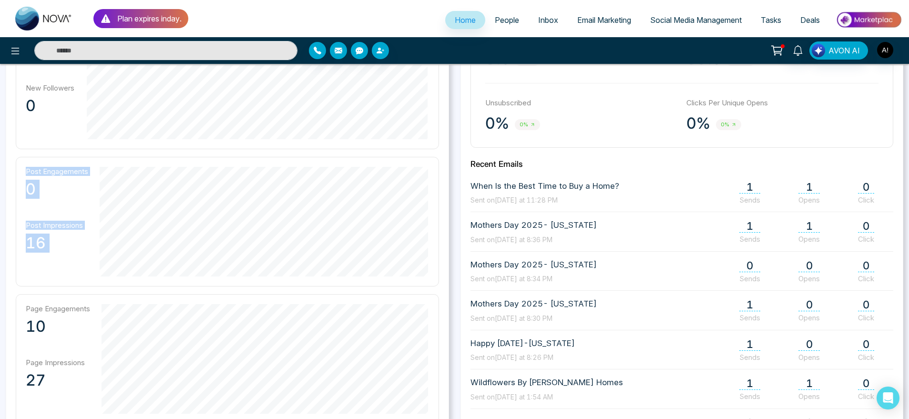
drag, startPoint x: 23, startPoint y: 169, endPoint x: 95, endPoint y: 261, distance: 116.5
click at [95, 261] on div "Post Engagements 0 Post Impressions 16" at bounding box center [227, 222] width 423 height 130
drag, startPoint x: 51, startPoint y: 240, endPoint x: 29, endPoint y: 156, distance: 86.7
click at [29, 156] on div "Total Followers 2 New Followers 0 Post Engagements 0 Post Impressions 16 Page E…" at bounding box center [227, 222] width 423 height 404
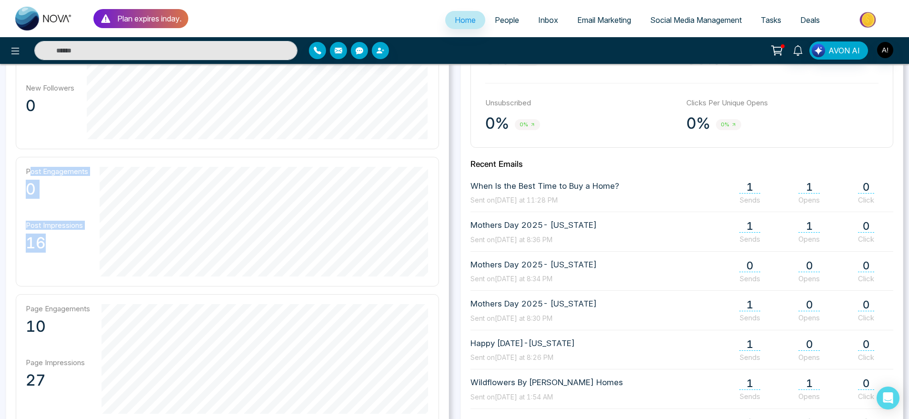
click at [29, 156] on div "Total Followers 2 New Followers 0 Post Engagements 0 Post Impressions 16 Page E…" at bounding box center [227, 222] width 423 height 404
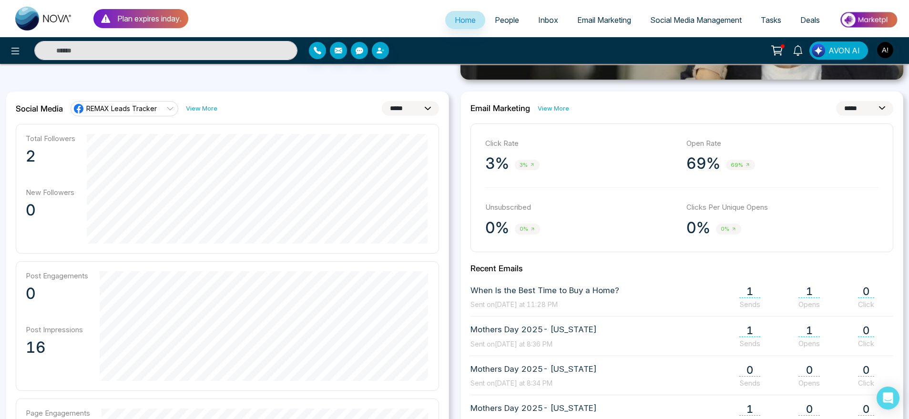
scroll to position [257, 0]
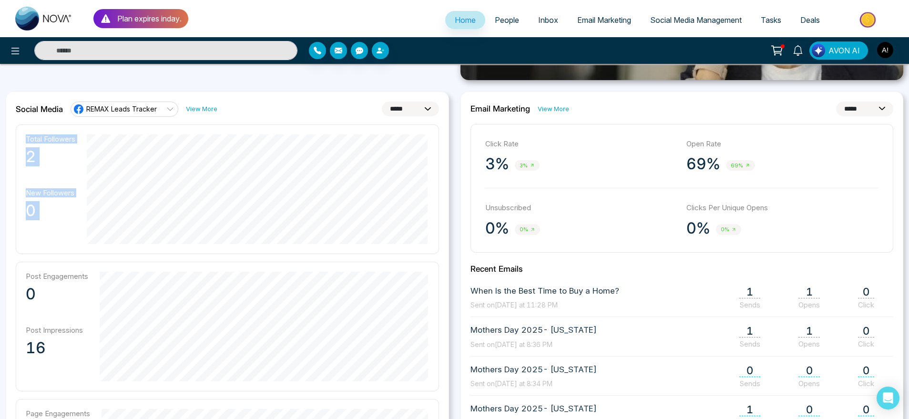
click at [88, 231] on div "Total Followers 2 New Followers 0" at bounding box center [227, 189] width 423 height 130
drag, startPoint x: 20, startPoint y: 131, endPoint x: 298, endPoint y: 250, distance: 302.9
click at [298, 250] on div "Total Followers 2 New Followers 0" at bounding box center [227, 189] width 423 height 130
click at [448, 245] on div "**********" at bounding box center [227, 315] width 443 height 447
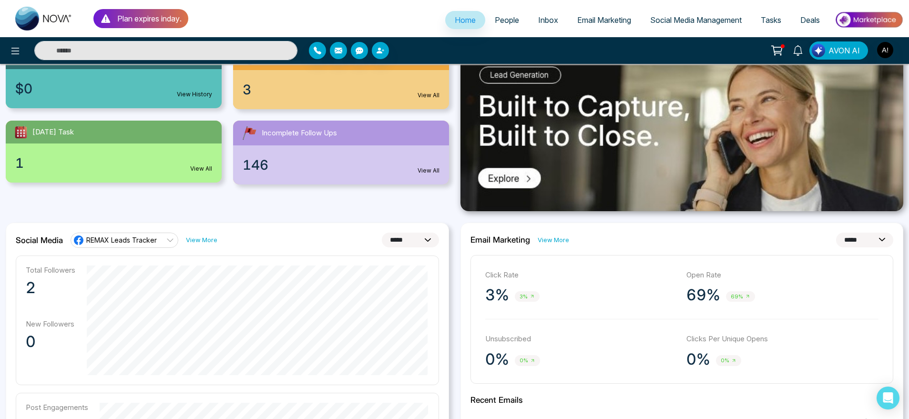
scroll to position [121, 0]
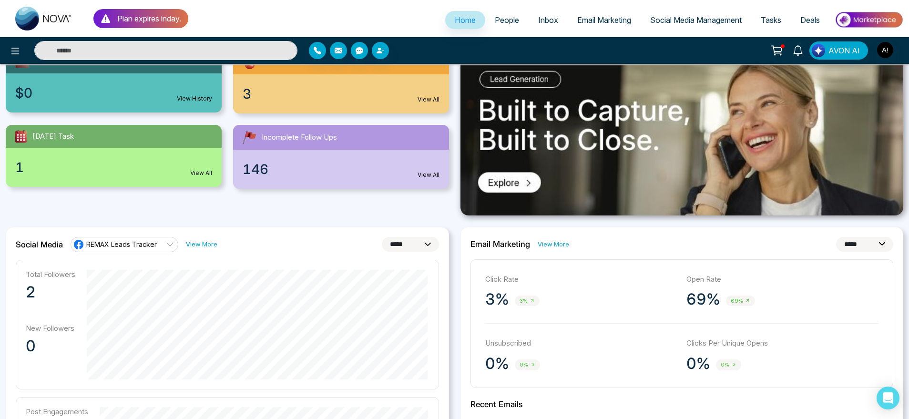
click at [414, 249] on select "**********" at bounding box center [410, 244] width 57 height 15
select select "*"
click at [382, 237] on select "**********" at bounding box center [410, 244] width 57 height 15
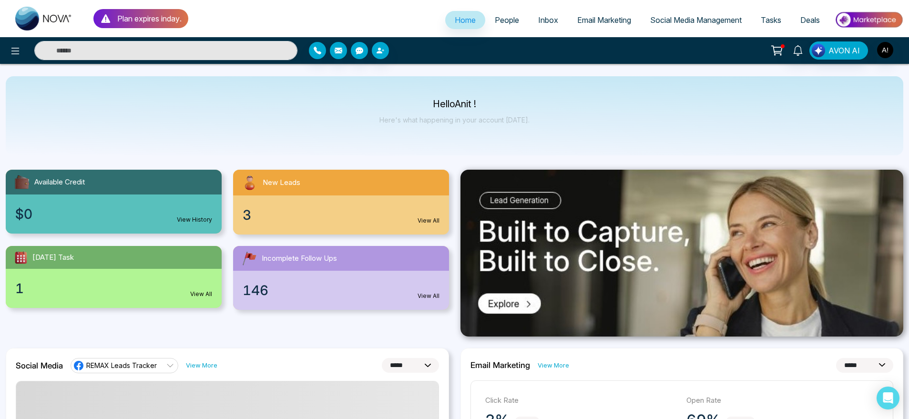
scroll to position [0, 0]
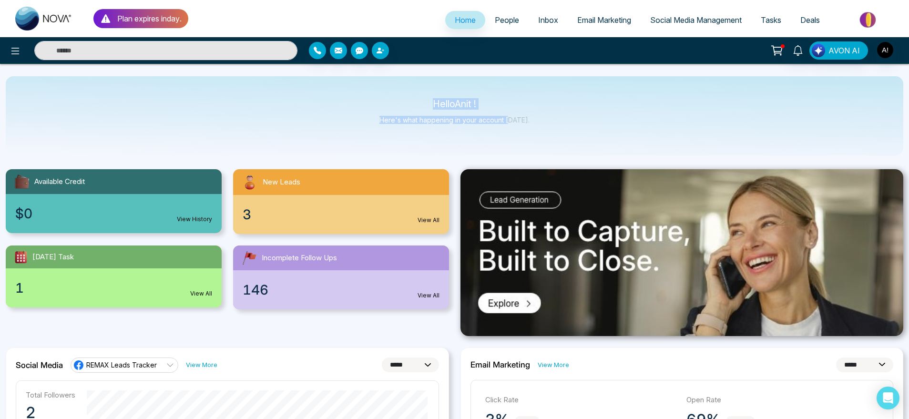
drag, startPoint x: 428, startPoint y: 99, endPoint x: 519, endPoint y: 117, distance: 92.4
click at [519, 117] on div "Hello Anit ! Here's what happening in your account today." at bounding box center [455, 115] width 898 height 79
click at [519, 117] on p "Here's what happening in your account today." at bounding box center [455, 120] width 150 height 8
drag, startPoint x: 539, startPoint y: 122, endPoint x: 339, endPoint y: 98, distance: 200.7
click at [339, 98] on div "Hello Anit ! Here's what happening in your account today." at bounding box center [455, 115] width 898 height 79
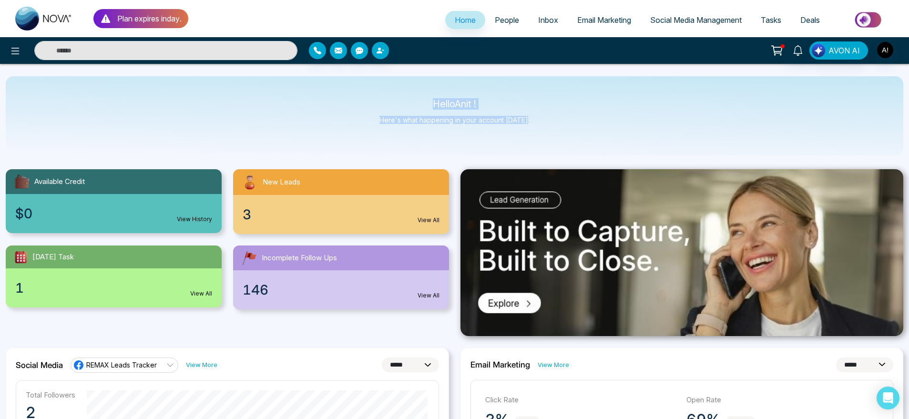
click at [339, 98] on div "Hello Anit ! Here's what happening in your account today." at bounding box center [455, 115] width 898 height 79
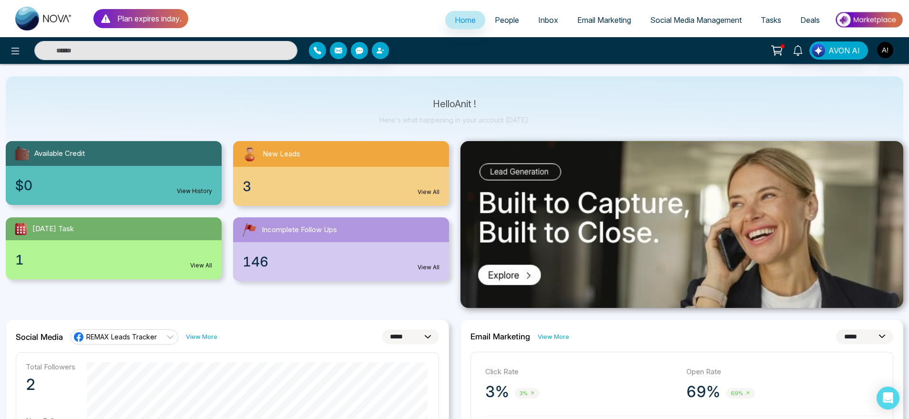
scroll to position [0, 0]
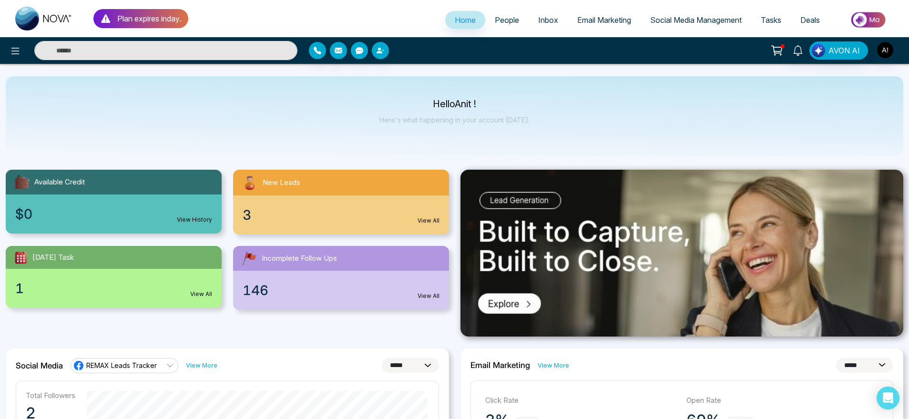
click at [396, 202] on div "3 View All" at bounding box center [341, 214] width 216 height 39
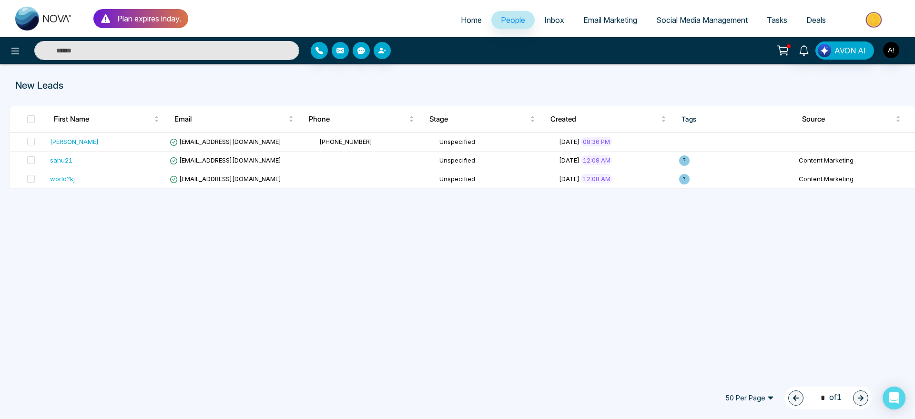
drag, startPoint x: 90, startPoint y: 71, endPoint x: 69, endPoint y: 76, distance: 21.6
click at [69, 76] on div "New Leads First Name Email Phone Stage Created Tags Source Jayesh badgujarjayes…" at bounding box center [457, 218] width 915 height 309
drag, startPoint x: 69, startPoint y: 76, endPoint x: 0, endPoint y: 81, distance: 69.3
click at [0, 81] on div "New Leads First Name Email Phone Stage Created Tags Source Jayesh badgujarjayes…" at bounding box center [457, 218] width 915 height 309
drag, startPoint x: 452, startPoint y: 8, endPoint x: 455, endPoint y: 15, distance: 8.1
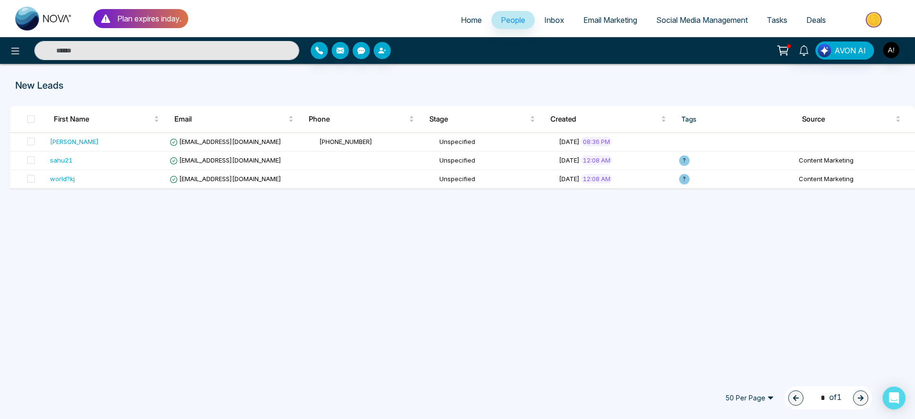
click at [455, 15] on ul "Home People Inbox Email Marketing Social Media Management Tasks Deals" at bounding box center [548, 21] width 721 height 26
click at [461, 15] on span "Home" at bounding box center [471, 20] width 21 height 10
select select "*"
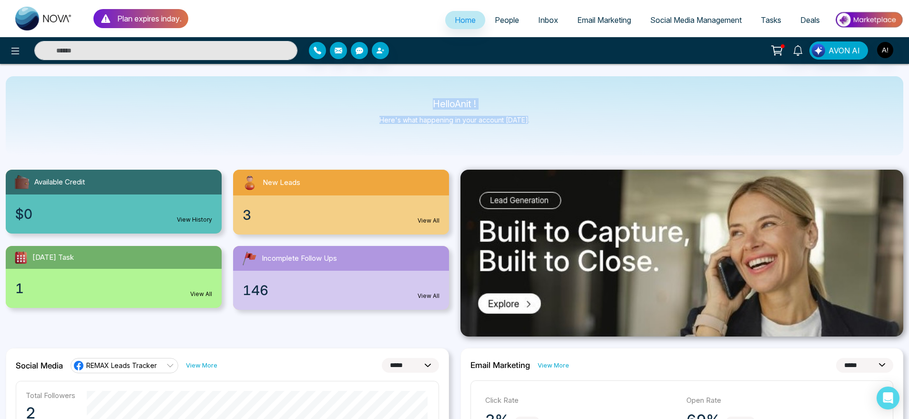
drag, startPoint x: 425, startPoint y: 96, endPoint x: 568, endPoint y: 120, distance: 145.5
click at [568, 120] on div "Hello Anit ! Here's what happening in your account today." at bounding box center [455, 115] width 898 height 79
drag, startPoint x: 524, startPoint y: 118, endPoint x: 396, endPoint y: 92, distance: 130.0
click at [396, 92] on div "Hello Anit ! Here's what happening in your account today." at bounding box center [455, 115] width 898 height 79
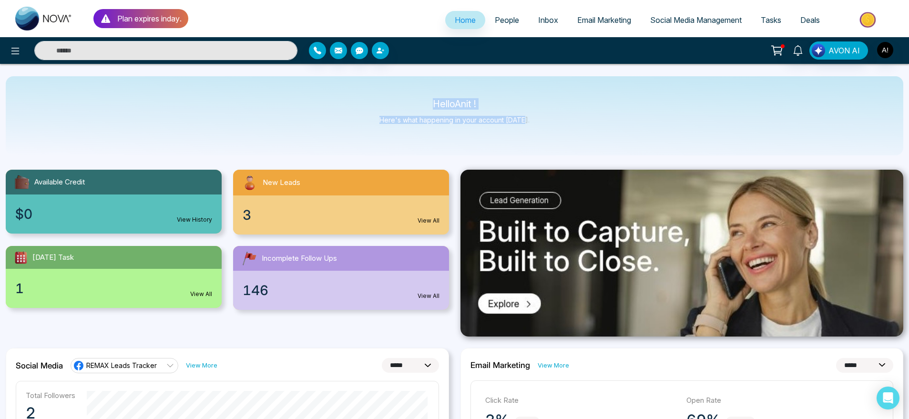
click at [396, 92] on div "Hello Anit ! Here's what happening in your account today." at bounding box center [455, 115] width 898 height 79
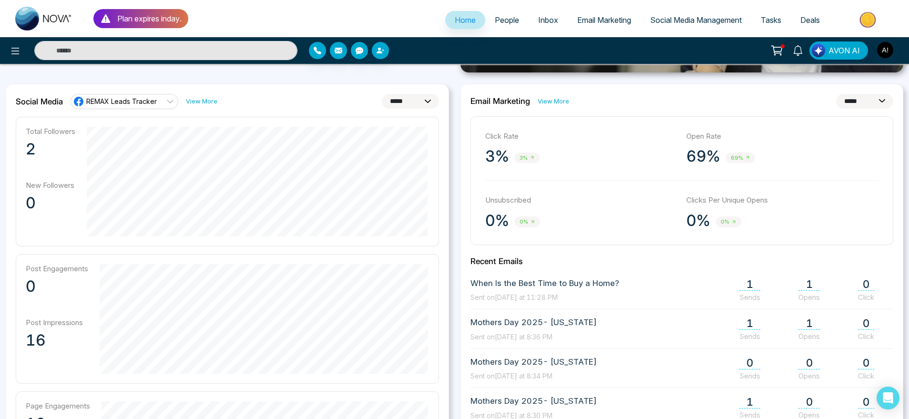
scroll to position [267, 0]
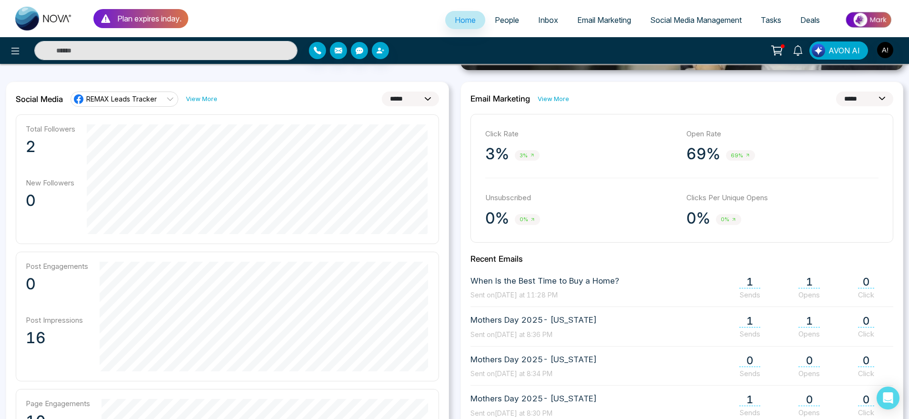
click at [200, 96] on link "View More" at bounding box center [201, 98] width 31 height 9
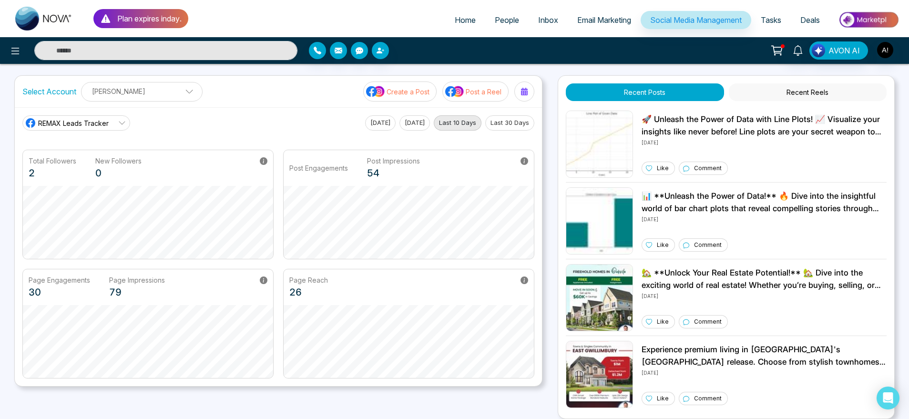
scroll to position [2, 0]
click at [422, 123] on button "Yesterday" at bounding box center [415, 123] width 31 height 15
click at [376, 126] on button "Today" at bounding box center [380, 123] width 31 height 15
click at [117, 119] on link "REMAX Leads Tracker" at bounding box center [76, 123] width 108 height 15
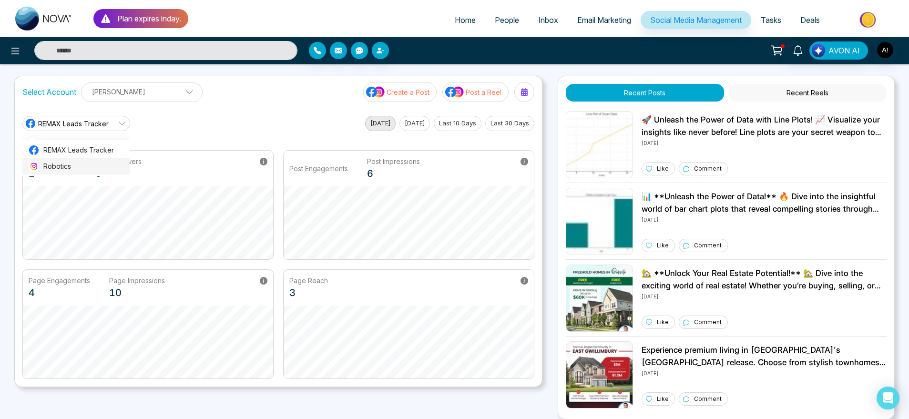
click at [111, 160] on li "Robotics" at bounding box center [75, 166] width 107 height 16
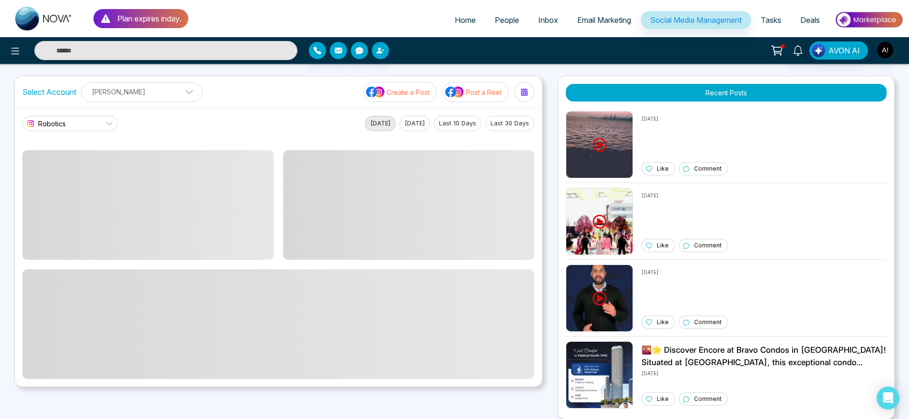
click at [66, 122] on link "Robotics" at bounding box center [69, 123] width 95 height 15
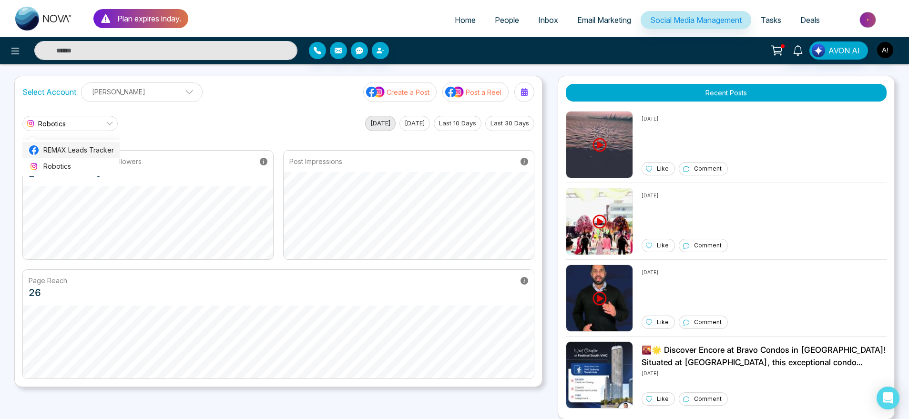
click at [82, 146] on span "REMAX Leads Tracker" at bounding box center [78, 150] width 71 height 10
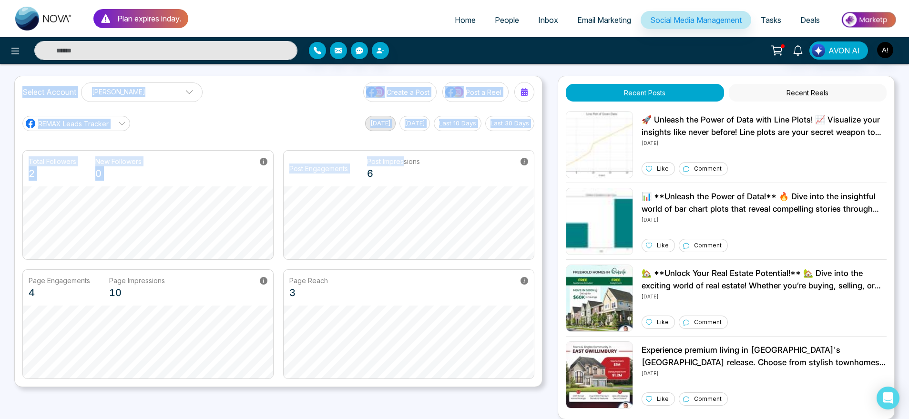
drag, startPoint x: 20, startPoint y: 90, endPoint x: 403, endPoint y: 148, distance: 387.2
click at [403, 148] on div "Select Account Anit Gupta Anit Gupta Add Social Accounts Create a Post Post a R…" at bounding box center [278, 231] width 528 height 311
click at [296, 130] on div "REMAX Leads Tracker REMAX Leads Tracker Robotics Today Yesterday Last 10 Days L…" at bounding box center [278, 123] width 512 height 15
drag, startPoint x: 23, startPoint y: 90, endPoint x: 531, endPoint y: 133, distance: 510.1
click at [531, 133] on div "Select Account Anit Gupta Anit Gupta Add Social Accounts Create a Post Post a R…" at bounding box center [278, 231] width 528 height 311
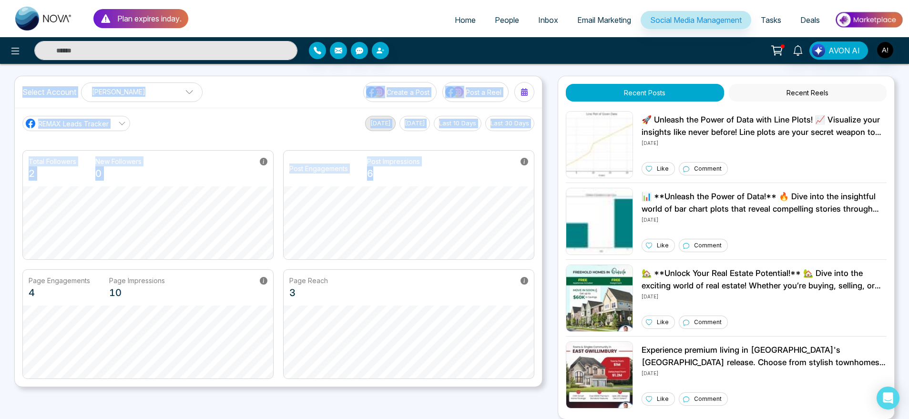
click at [309, 117] on div "REMAX Leads Tracker REMAX Leads Tracker Robotics Today Yesterday Last 10 Days L…" at bounding box center [278, 123] width 512 height 15
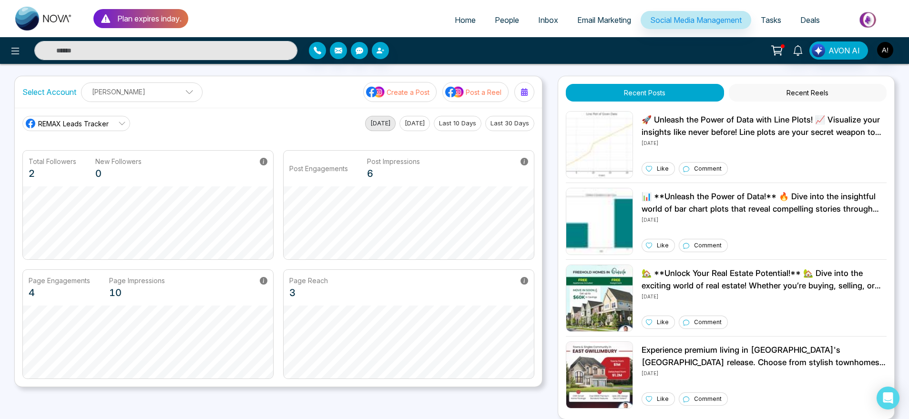
scroll to position [0, 0]
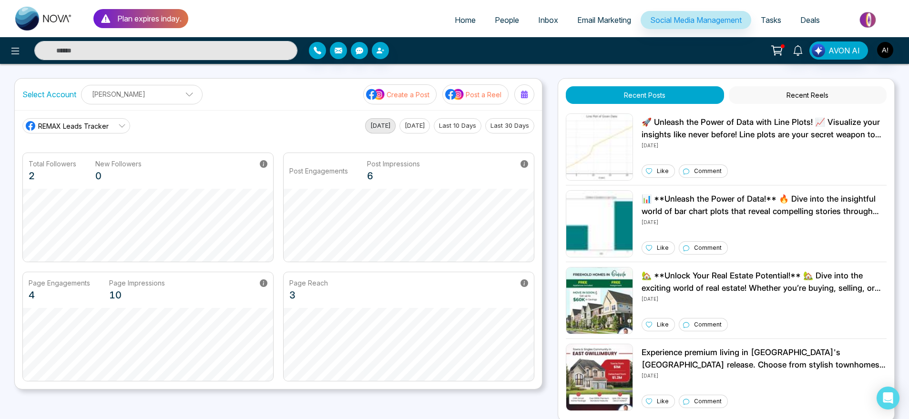
click at [461, 25] on link "Home" at bounding box center [465, 20] width 40 height 18
select select "*"
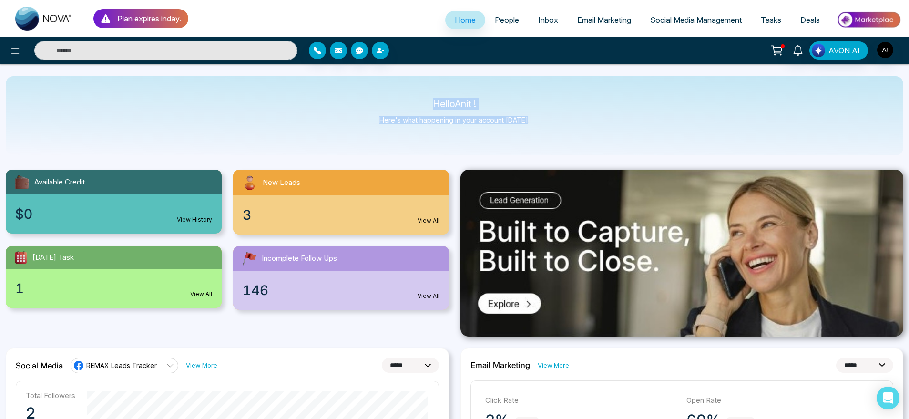
drag, startPoint x: 422, startPoint y: 103, endPoint x: 552, endPoint y: 122, distance: 131.1
click at [552, 122] on div "Hello Anit ! Here's what happening in your account today." at bounding box center [455, 115] width 898 height 79
drag, startPoint x: 552, startPoint y: 122, endPoint x: 377, endPoint y: 94, distance: 177.1
click at [377, 94] on div "Hello Anit ! Here's what happening in your account today." at bounding box center [455, 115] width 898 height 79
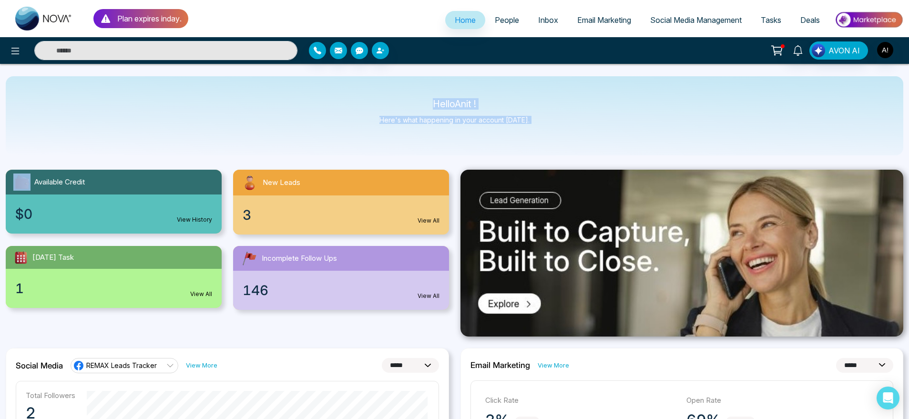
click at [377, 94] on div "Hello Anit ! Here's what happening in your account today." at bounding box center [455, 115] width 898 height 79
drag, startPoint x: 431, startPoint y: 101, endPoint x: 558, endPoint y: 131, distance: 130.2
click at [558, 131] on div "Hello Anit ! Here's what happening in your account today." at bounding box center [455, 115] width 898 height 79
drag, startPoint x: 558, startPoint y: 131, endPoint x: 376, endPoint y: 103, distance: 184.1
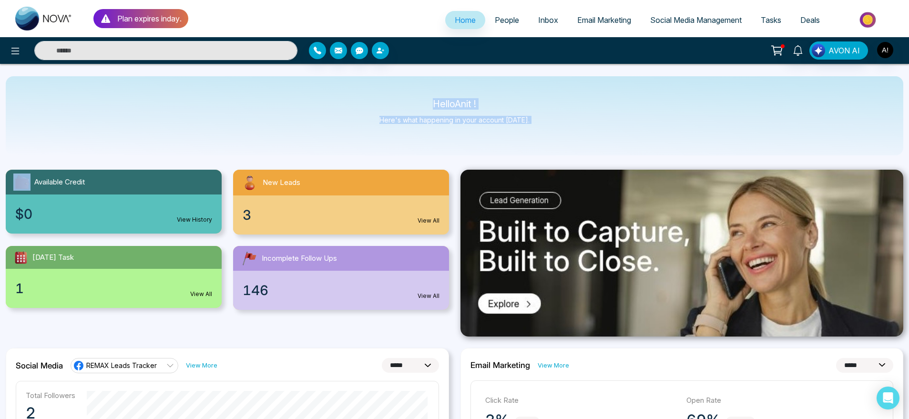
click at [376, 103] on div "Hello Anit ! Here's what happening in your account today." at bounding box center [455, 115] width 898 height 79
drag, startPoint x: 413, startPoint y: 104, endPoint x: 537, endPoint y: 123, distance: 125.8
click at [537, 123] on div "Hello Anit ! Here's what happening in your account today." at bounding box center [455, 115] width 898 height 79
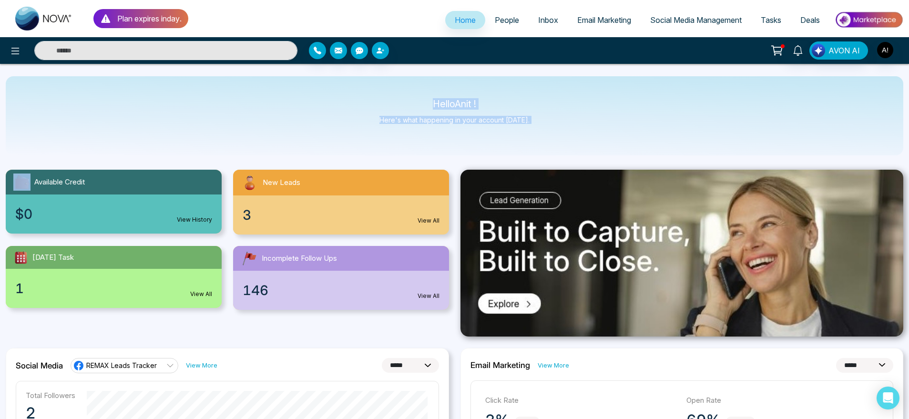
drag, startPoint x: 537, startPoint y: 123, endPoint x: 381, endPoint y: 108, distance: 156.7
click at [381, 108] on div "Hello Anit ! Here's what happening in your account today." at bounding box center [455, 115] width 898 height 79
drag, startPoint x: 417, startPoint y: 105, endPoint x: 544, endPoint y: 125, distance: 129.3
click at [544, 125] on div "Hello Anit ! Here's what happening in your account today." at bounding box center [455, 115] width 898 height 79
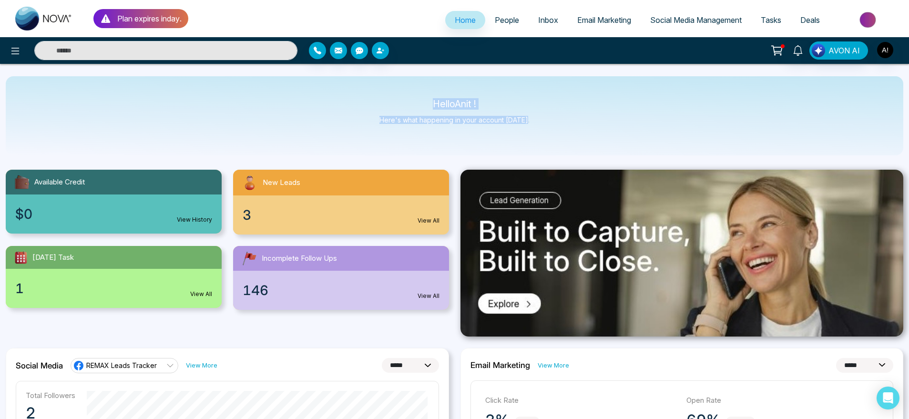
click at [544, 125] on div "Hello Anit ! Here's what happening in your account today." at bounding box center [455, 115] width 898 height 79
drag, startPoint x: 544, startPoint y: 125, endPoint x: 381, endPoint y: 104, distance: 164.9
click at [381, 104] on div "Hello Anit ! Here's what happening in your account today." at bounding box center [455, 115] width 898 height 79
drag, startPoint x: 426, startPoint y: 103, endPoint x: 547, endPoint y: 142, distance: 126.7
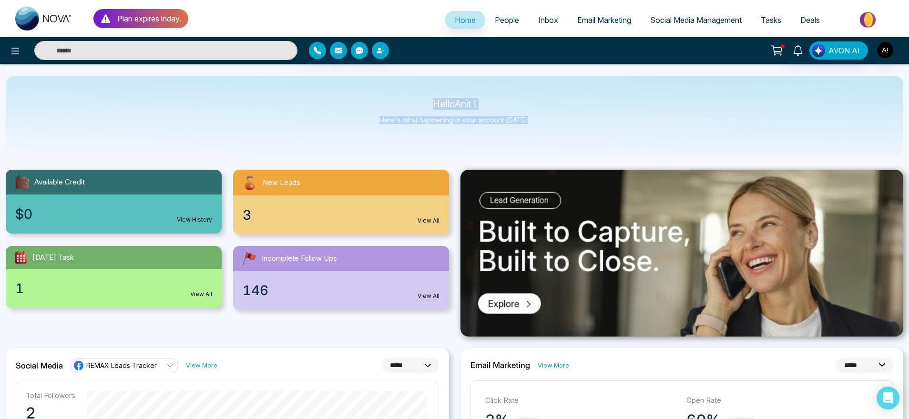
click at [547, 142] on div "Hello Anit ! Here's what happening in your account today." at bounding box center [455, 115] width 898 height 79
drag, startPoint x: 547, startPoint y: 142, endPoint x: 391, endPoint y: 99, distance: 161.7
click at [391, 99] on div "Hello Anit ! Here's what happening in your account today." at bounding box center [455, 115] width 898 height 79
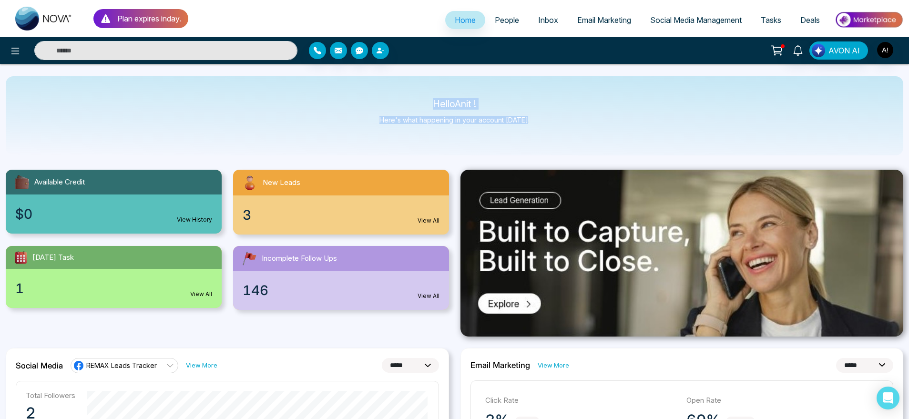
drag, startPoint x: 562, startPoint y: 124, endPoint x: 410, endPoint y: 103, distance: 154.0
click at [410, 103] on div "Hello Anit ! Here's what happening in your account today." at bounding box center [455, 115] width 898 height 79
click at [12, 54] on icon at bounding box center [15, 50] width 11 height 11
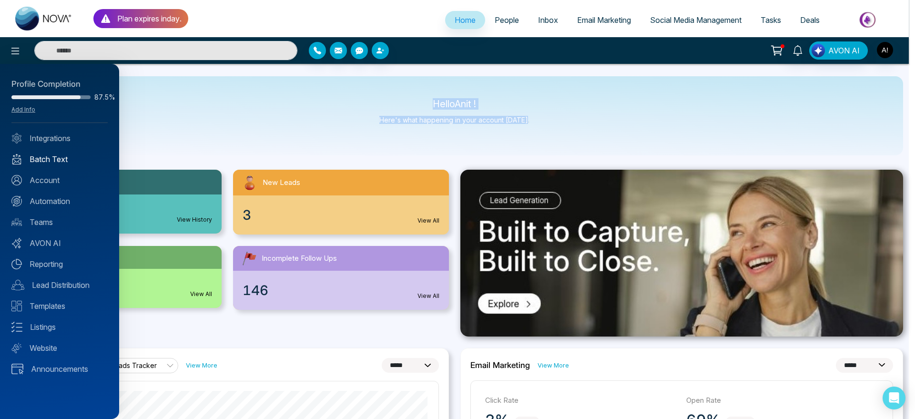
click at [61, 160] on link "Batch Text" at bounding box center [59, 159] width 96 height 11
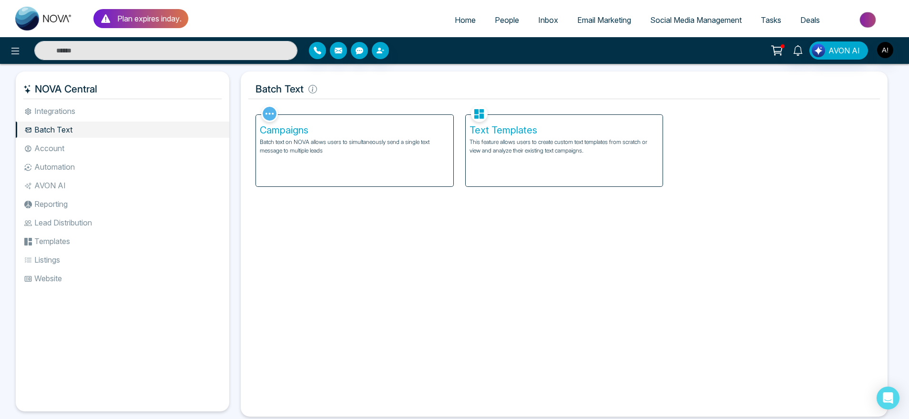
scroll to position [21, 0]
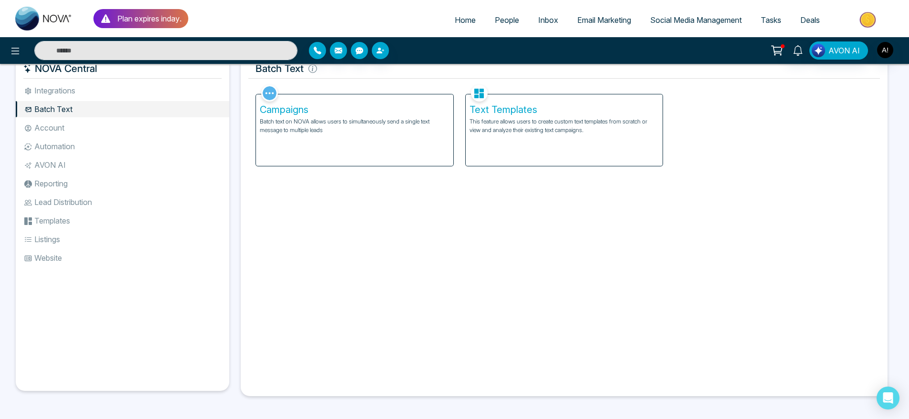
click at [76, 114] on li "Batch Text" at bounding box center [123, 109] width 214 height 16
click at [88, 128] on li "Account" at bounding box center [123, 128] width 214 height 16
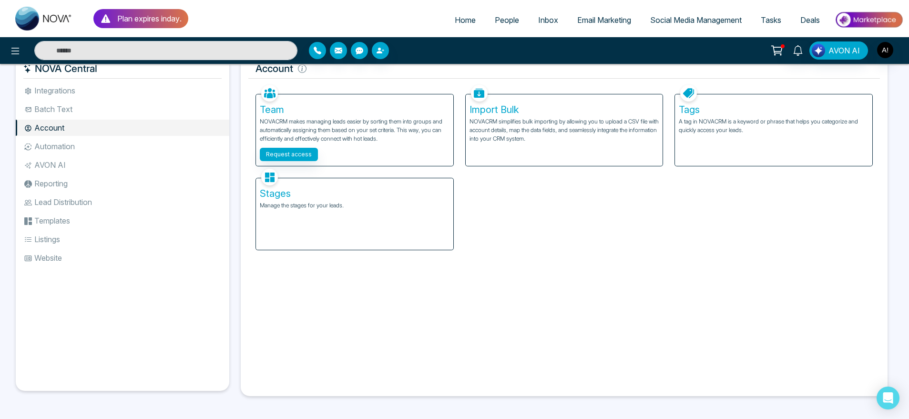
click at [528, 205] on div "Team NOVACRM makes managing leads easier by sorting them into groups and automa…" at bounding box center [564, 166] width 629 height 168
click at [690, 137] on div "Tags A tag in NOVACRM is a keyword or phrase that helps you categorize and quic…" at bounding box center [773, 130] width 197 height 72
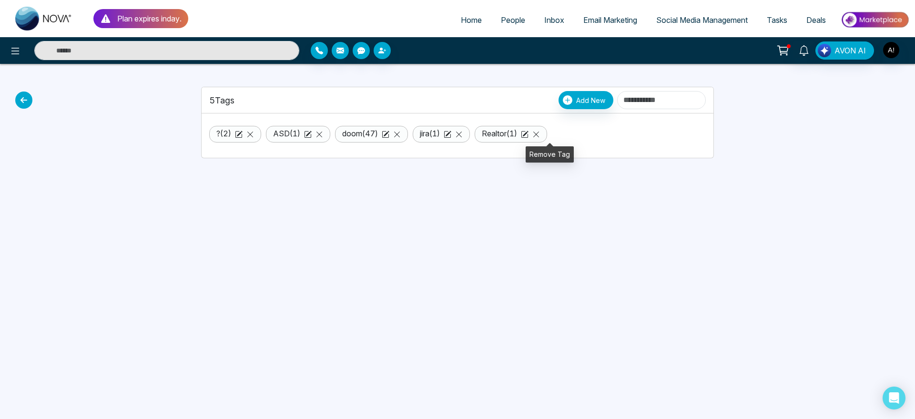
click at [540, 133] on icon at bounding box center [537, 135] width 8 height 8
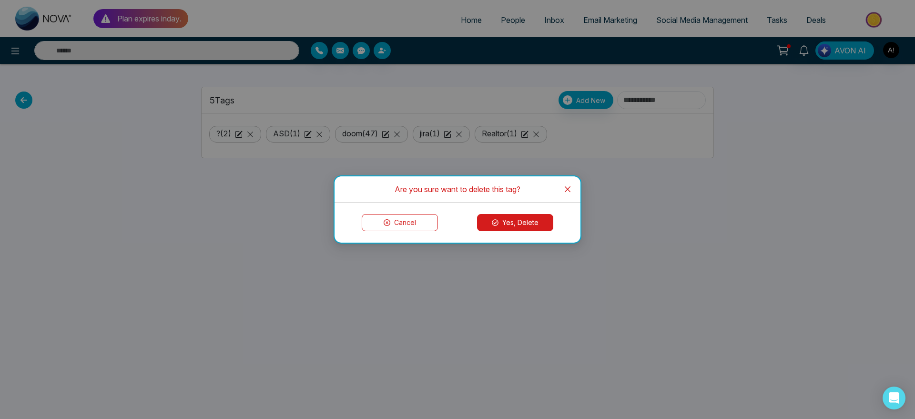
click at [512, 222] on button "Yes, Delete" at bounding box center [515, 222] width 76 height 17
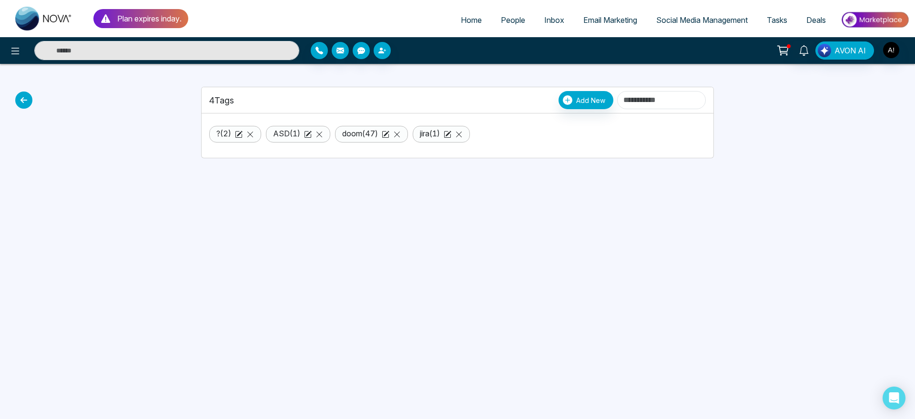
click at [25, 100] on icon at bounding box center [23, 100] width 17 height 17
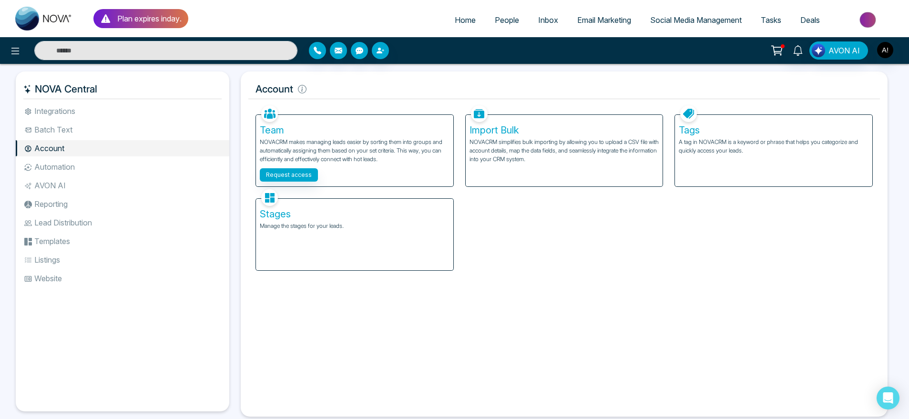
click at [320, 232] on div "Stages Manage the stages for your leads." at bounding box center [354, 235] width 197 height 72
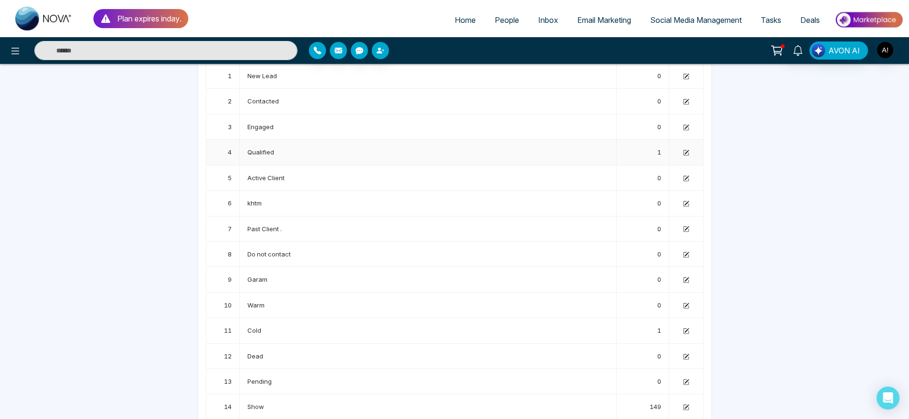
scroll to position [118, 0]
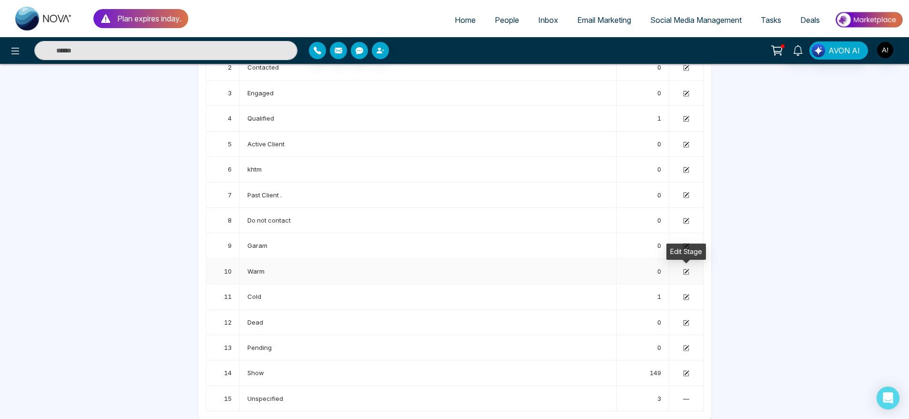
click at [687, 271] on icon at bounding box center [687, 271] width 4 height 4
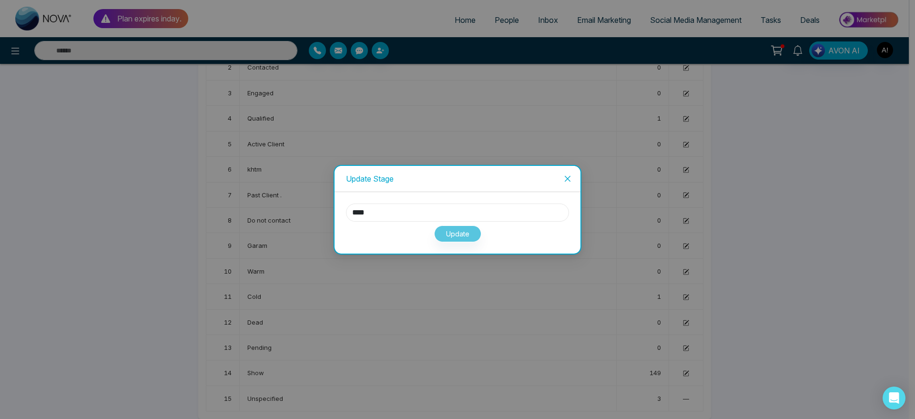
click at [460, 213] on input "****" at bounding box center [457, 213] width 223 height 18
type input "*****"
click at [464, 227] on button "Update" at bounding box center [457, 234] width 47 height 17
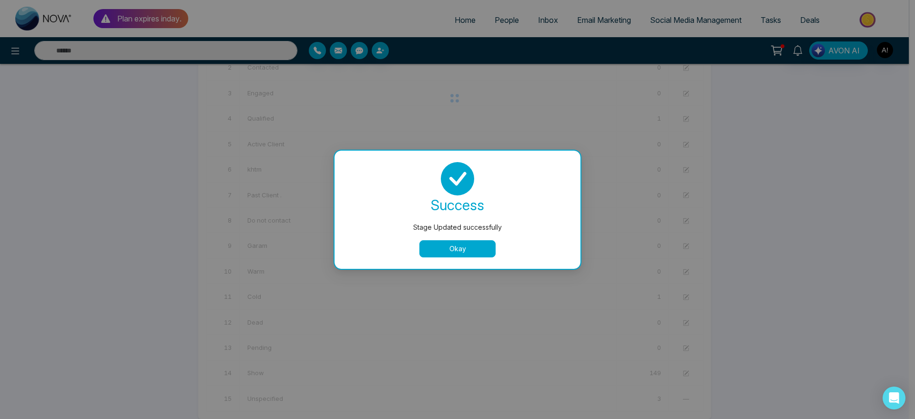
click at [458, 240] on button "Okay" at bounding box center [458, 248] width 76 height 17
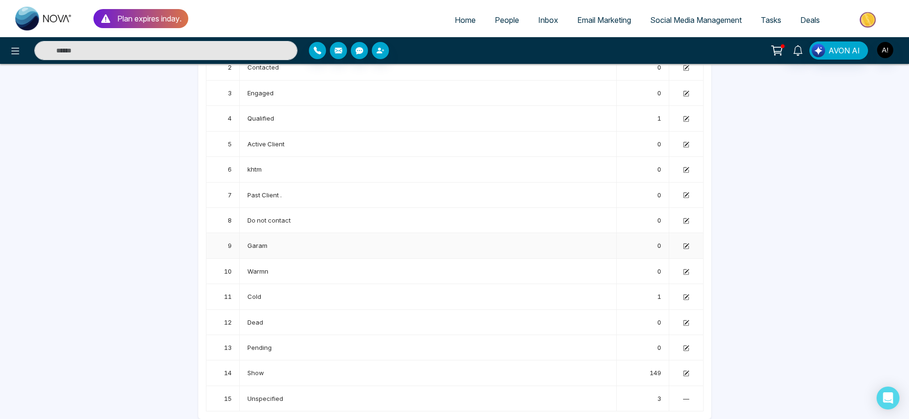
scroll to position [0, 0]
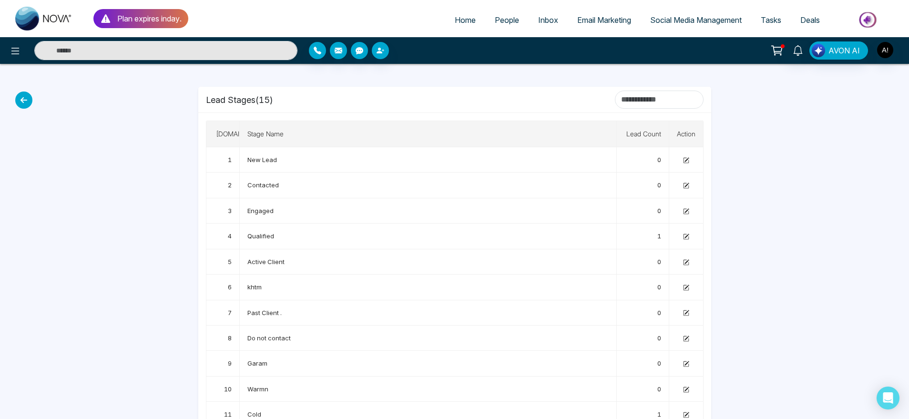
click at [20, 93] on icon at bounding box center [23, 100] width 17 height 17
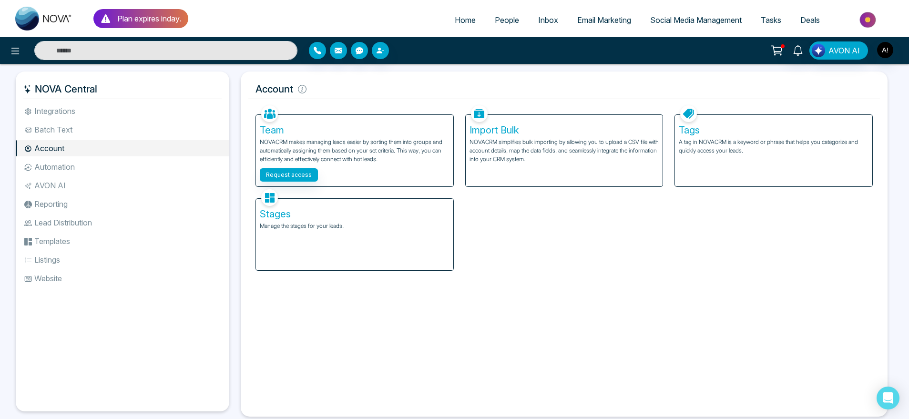
click at [135, 160] on li "Automation" at bounding box center [123, 167] width 214 height 16
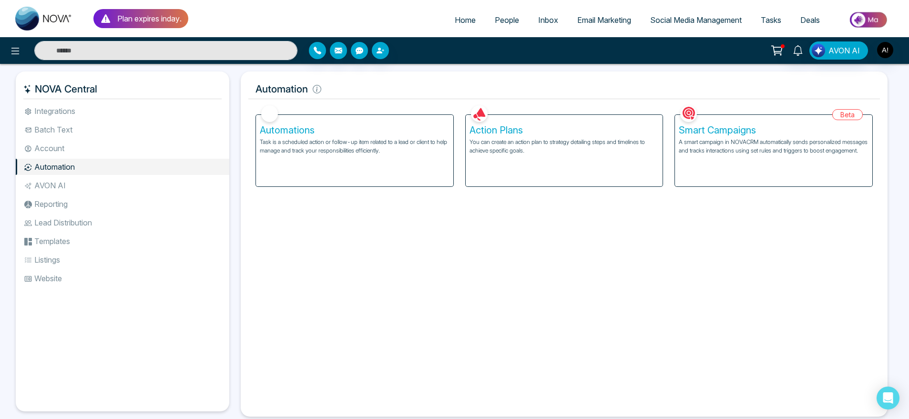
click at [81, 186] on li "AVON AI" at bounding box center [123, 185] width 214 height 16
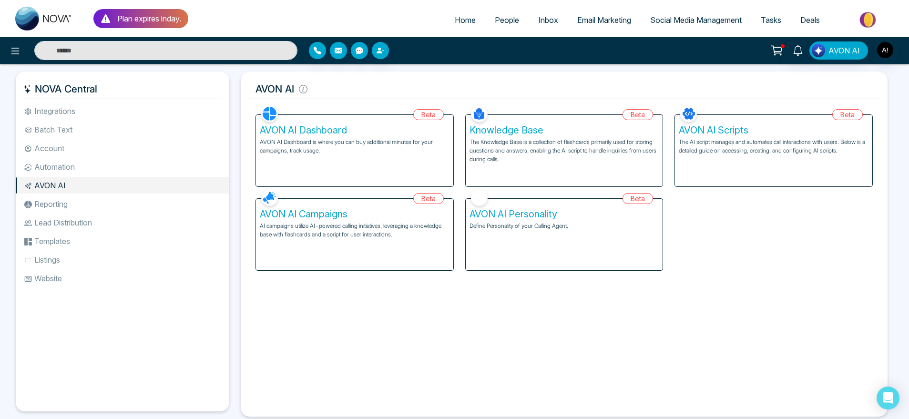
click at [93, 219] on li "Lead Distribution" at bounding box center [123, 223] width 214 height 16
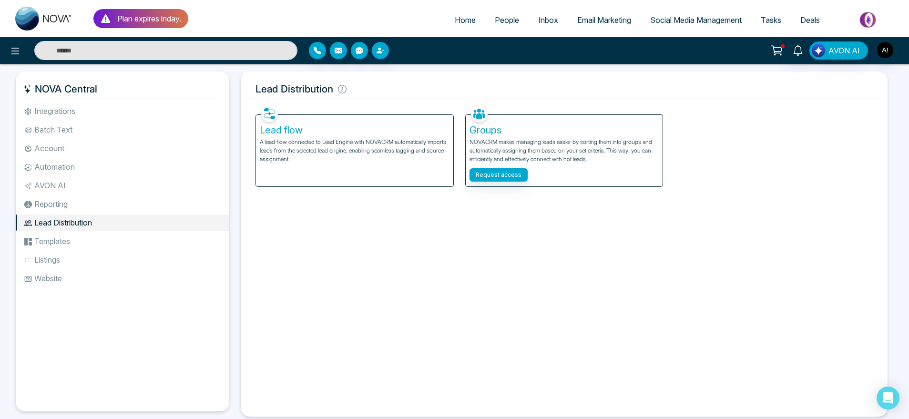
click at [66, 205] on li "Reporting" at bounding box center [123, 204] width 214 height 16
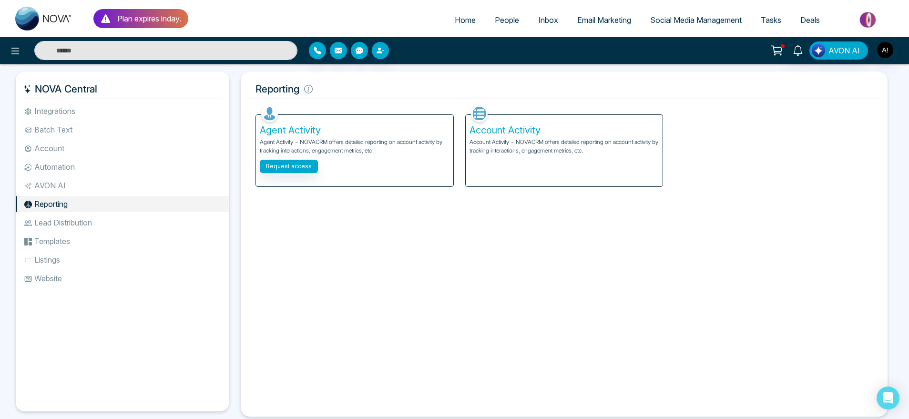
click at [462, 20] on span "Home" at bounding box center [465, 20] width 21 height 10
select select "*"
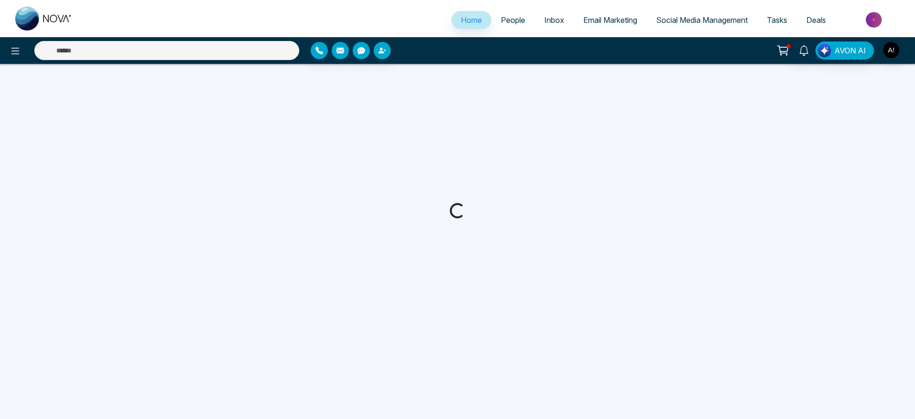
select select "*"
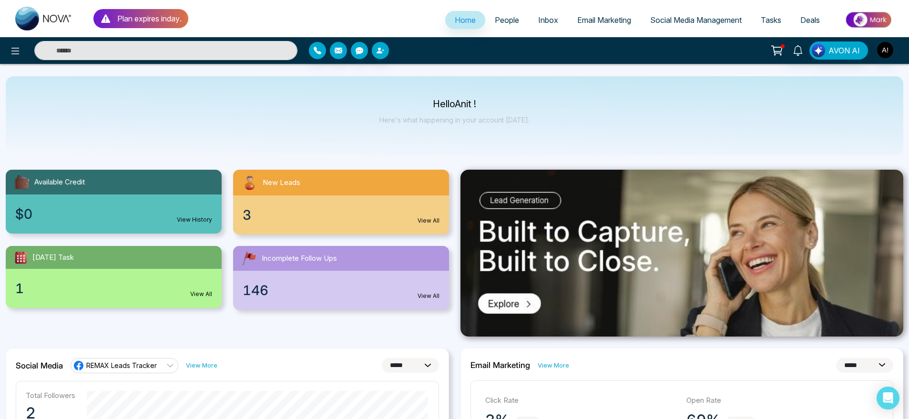
click at [429, 86] on div "Hello Anit ! Here's what happening in your account [DATE]." at bounding box center [455, 115] width 898 height 79
drag, startPoint x: 429, startPoint y: 86, endPoint x: 591, endPoint y: 120, distance: 165.7
click at [591, 120] on div "Hello Anit ! Here's what happening in your account [DATE]." at bounding box center [455, 115] width 898 height 79
drag, startPoint x: 591, startPoint y: 120, endPoint x: 402, endPoint y: 102, distance: 189.7
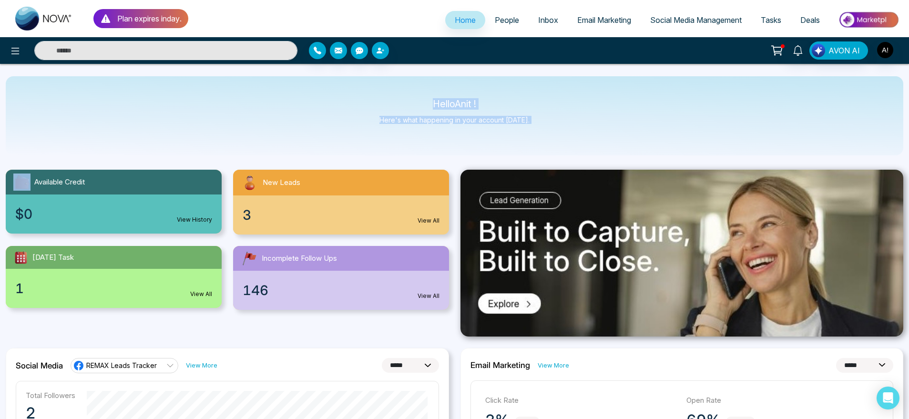
click at [402, 102] on div "Hello Anit ! Here's what happening in your account [DATE]." at bounding box center [455, 115] width 898 height 79
click at [402, 102] on p "Hello Anit !" at bounding box center [455, 104] width 150 height 8
drag, startPoint x: 402, startPoint y: 102, endPoint x: 554, endPoint y: 145, distance: 158.6
click at [554, 145] on div "Hello Anit ! Here's what happening in your account [DATE]." at bounding box center [455, 115] width 898 height 79
click at [554, 145] on div "Hello Anit ! Here's what happening in your account today." at bounding box center [455, 115] width 898 height 79
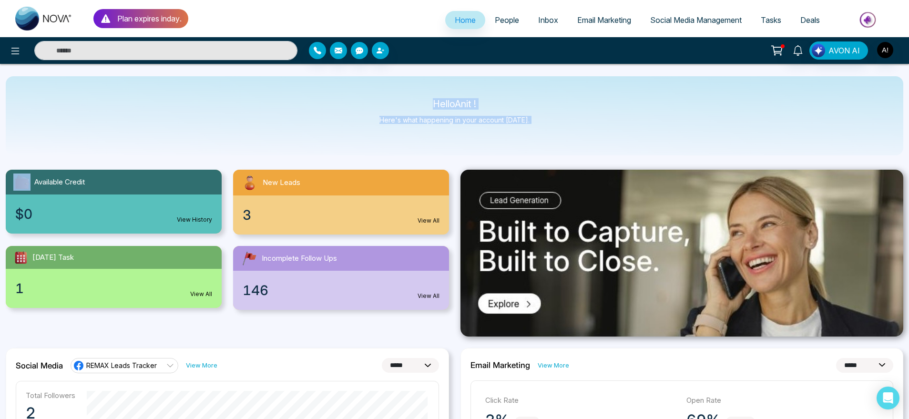
drag, startPoint x: 554, startPoint y: 145, endPoint x: 407, endPoint y: 106, distance: 152.3
click at [407, 106] on div "Hello Anit ! Here's what happening in your account today." at bounding box center [455, 115] width 898 height 79
click at [407, 106] on p "Hello Anit !" at bounding box center [455, 104] width 150 height 8
drag, startPoint x: 433, startPoint y: 105, endPoint x: 578, endPoint y: 139, distance: 148.8
click at [578, 139] on div "Hello Anit ! Here's what happening in your account today." at bounding box center [455, 115] width 898 height 79
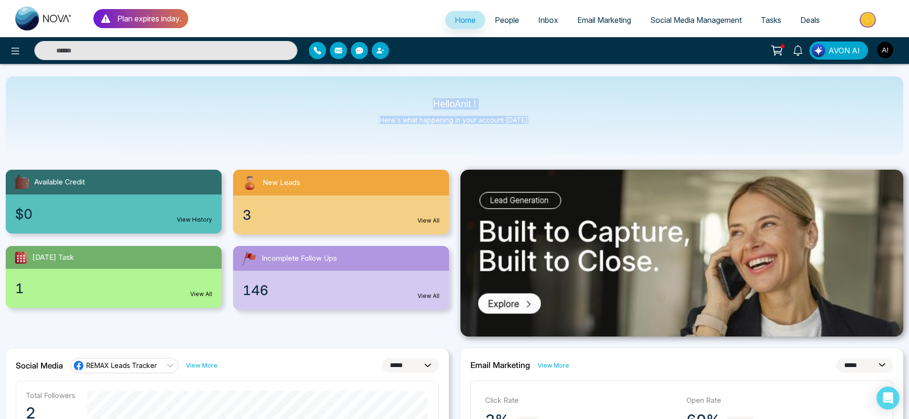
click at [578, 139] on div "Hello Anit ! Here's what happening in your account today." at bounding box center [455, 115] width 898 height 79
drag, startPoint x: 578, startPoint y: 139, endPoint x: 403, endPoint y: 92, distance: 181.1
click at [403, 92] on div "Hello Anit ! Here's what happening in your account today." at bounding box center [455, 115] width 898 height 79
click at [434, 100] on p "Hello Anit !" at bounding box center [455, 104] width 150 height 8
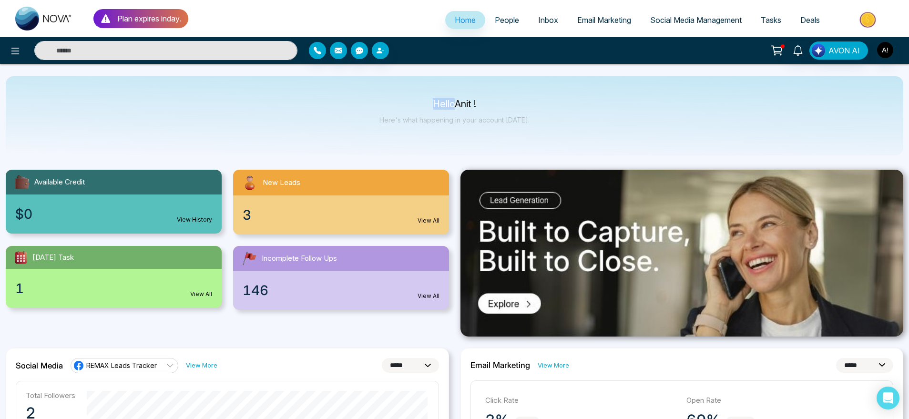
click at [434, 100] on p "Hello Anit !" at bounding box center [455, 104] width 150 height 8
drag, startPoint x: 434, startPoint y: 100, endPoint x: 538, endPoint y: 129, distance: 107.9
click at [538, 129] on div "Hello Anit ! Here's what happening in your account today." at bounding box center [455, 115] width 898 height 79
drag, startPoint x: 538, startPoint y: 129, endPoint x: 415, endPoint y: 103, distance: 125.7
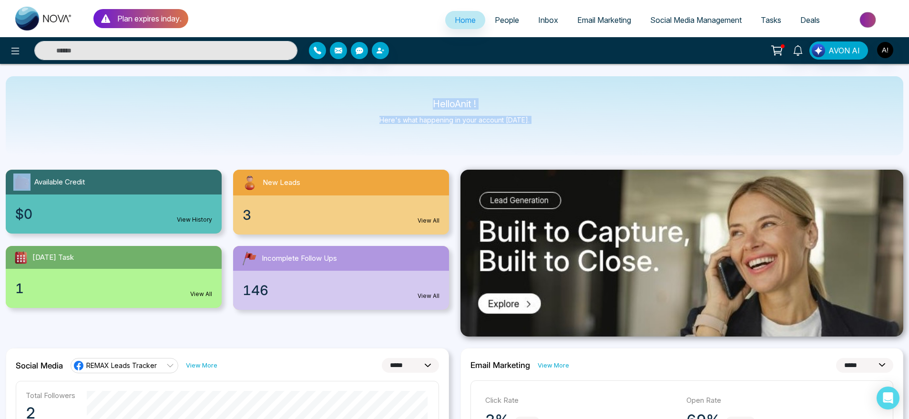
click at [415, 103] on div "Hello Anit ! Here's what happening in your account today." at bounding box center [455, 115] width 898 height 79
click at [415, 103] on p "Hello Anit !" at bounding box center [455, 104] width 150 height 8
drag, startPoint x: 415, startPoint y: 103, endPoint x: 555, endPoint y: 122, distance: 141.3
click at [555, 122] on div "Hello Anit ! Here's what happening in your account today." at bounding box center [455, 115] width 898 height 79
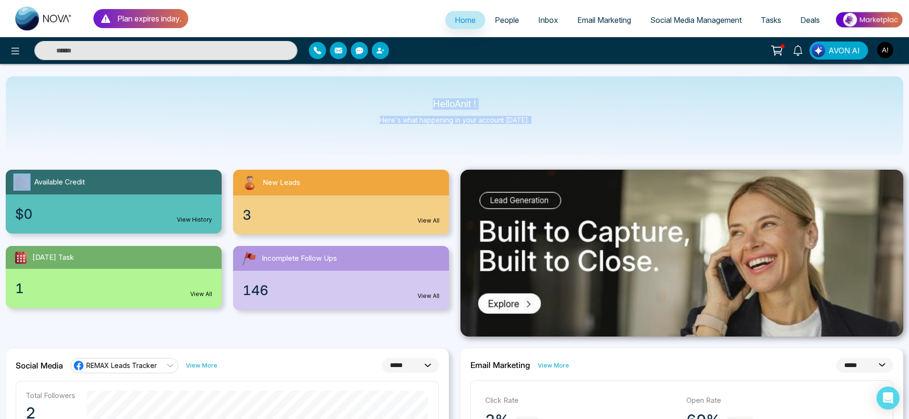
drag, startPoint x: 555, startPoint y: 122, endPoint x: 408, endPoint y: 95, distance: 149.6
click at [408, 95] on div "Hello Anit ! Here's what happening in your account today." at bounding box center [455, 115] width 898 height 79
drag, startPoint x: 408, startPoint y: 95, endPoint x: 561, endPoint y: 136, distance: 157.9
click at [561, 136] on div "Hello Anit ! Here's what happening in your account today." at bounding box center [455, 115] width 898 height 79
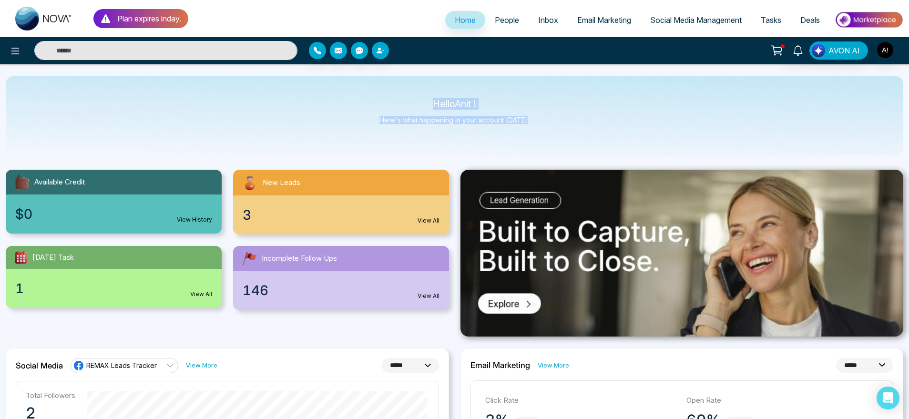
click at [561, 136] on div "Hello Anit ! Here's what happening in your account today." at bounding box center [455, 115] width 898 height 79
drag, startPoint x: 561, startPoint y: 136, endPoint x: 408, endPoint y: 109, distance: 155.0
click at [408, 109] on div "Hello Anit ! Here's what happening in your account today." at bounding box center [455, 115] width 898 height 79
click at [408, 109] on div "Hello Anit ! Here's what happening in your account today." at bounding box center [455, 115] width 150 height 31
drag, startPoint x: 428, startPoint y: 103, endPoint x: 541, endPoint y: 130, distance: 116.0
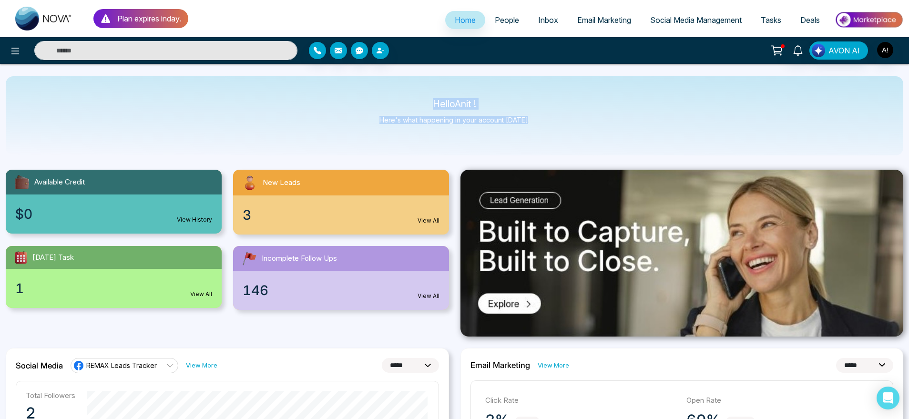
click at [541, 130] on div "Hello Anit ! Here's what happening in your account today." at bounding box center [455, 115] width 898 height 79
drag, startPoint x: 541, startPoint y: 130, endPoint x: 360, endPoint y: 106, distance: 182.2
click at [360, 106] on div "Hello Anit ! Here's what happening in your account today." at bounding box center [455, 115] width 898 height 79
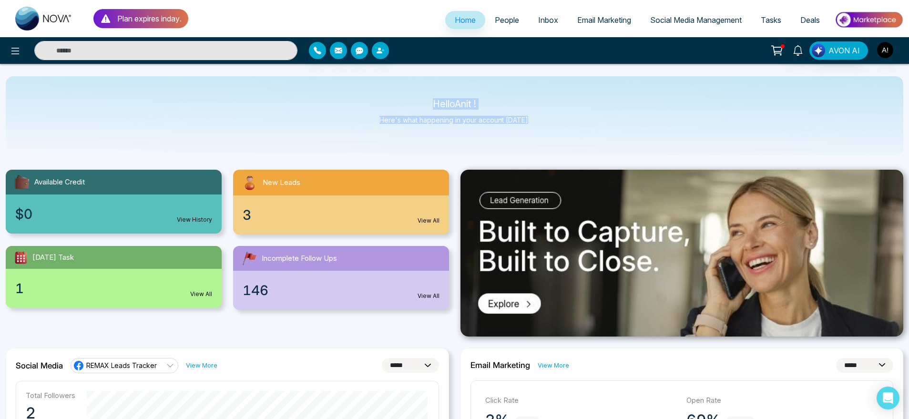
drag, startPoint x: 544, startPoint y: 125, endPoint x: 403, endPoint y: 84, distance: 146.6
click at [403, 84] on div "Hello Anit ! Here's what happening in your account today." at bounding box center [455, 115] width 898 height 79
click at [484, 150] on div "Hello Anit ! Here's what happening in your account today." at bounding box center [455, 115] width 898 height 79
drag, startPoint x: 412, startPoint y: 107, endPoint x: 524, endPoint y: 144, distance: 117.9
click at [524, 144] on div "Hello Anit ! Here's what happening in your account today." at bounding box center [455, 115] width 898 height 79
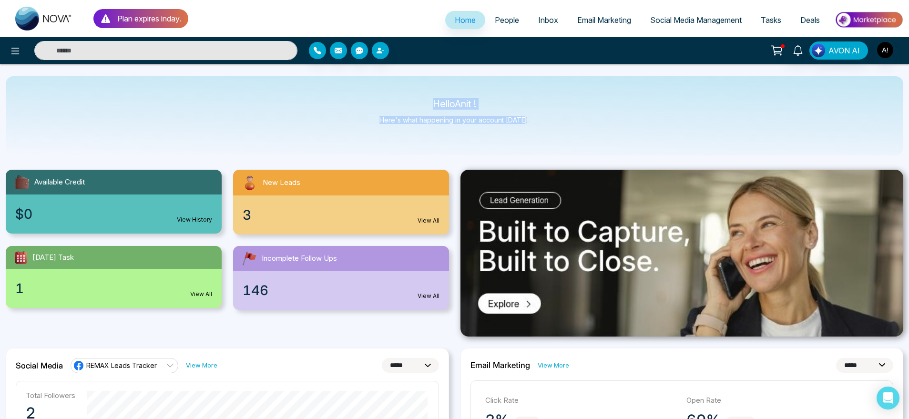
click at [524, 144] on div "Hello Anit ! Here's what happening in your account today." at bounding box center [455, 115] width 898 height 79
click at [495, 18] on span "People" at bounding box center [507, 20] width 24 height 10
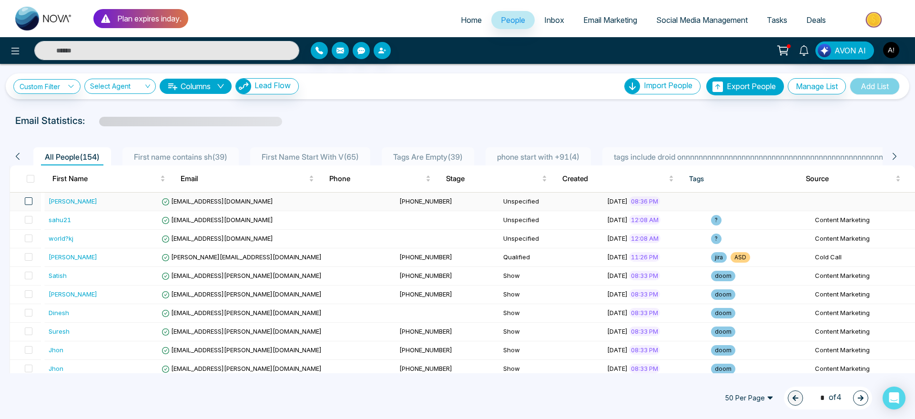
click at [29, 199] on span at bounding box center [29, 201] width 8 height 8
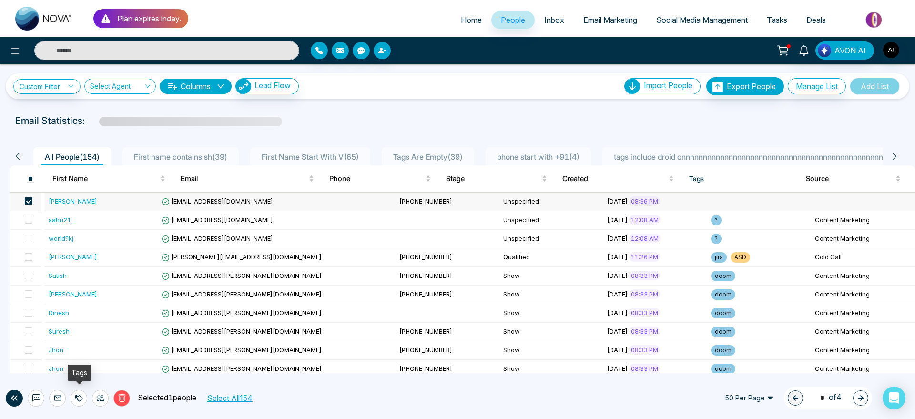
click at [78, 402] on div at bounding box center [79, 398] width 17 height 17
click at [71, 359] on link "Add Tags" at bounding box center [55, 362] width 31 height 8
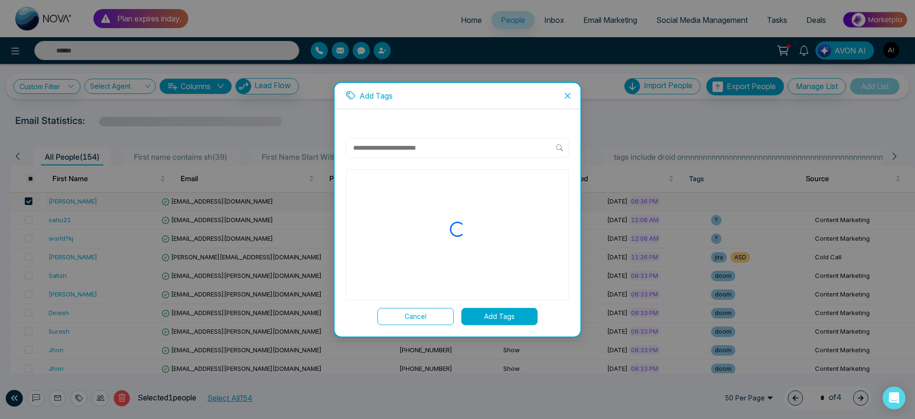
click at [418, 146] on input "text" at bounding box center [454, 147] width 204 height 11
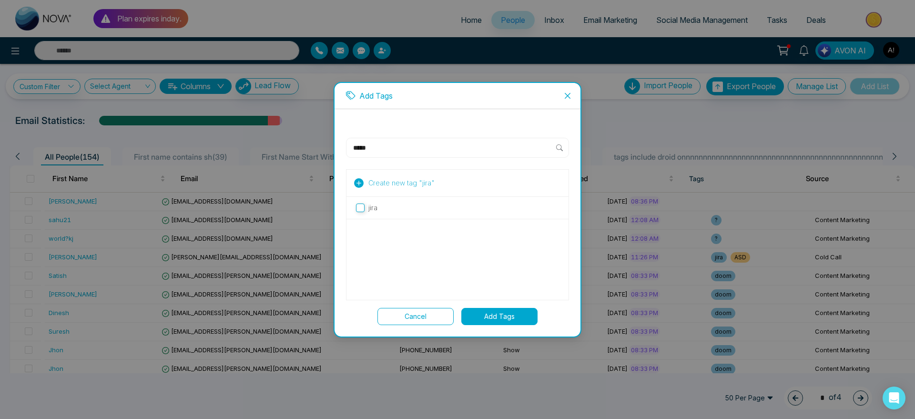
type input "****"
click at [390, 179] on span "Create new tag " jira "" at bounding box center [402, 183] width 66 height 10
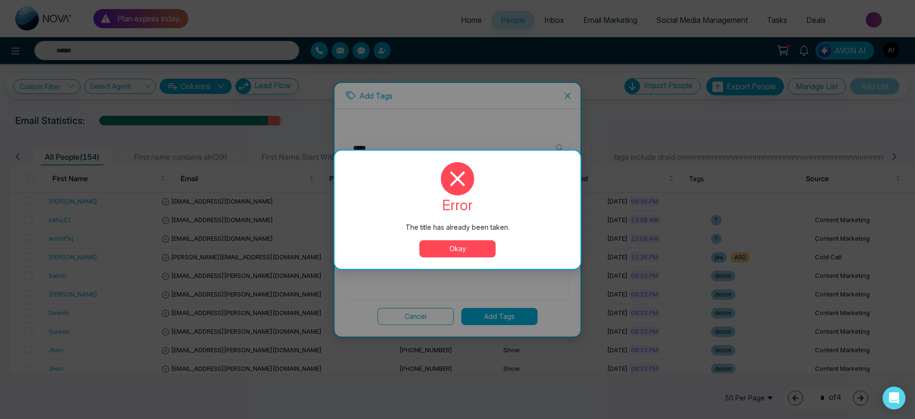
click at [452, 246] on button "Okay" at bounding box center [458, 248] width 76 height 17
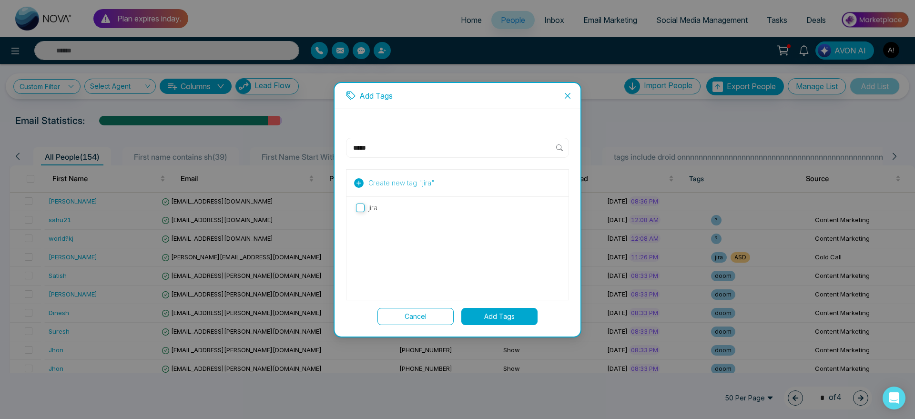
drag, startPoint x: 363, startPoint y: 182, endPoint x: 442, endPoint y: 185, distance: 79.2
click at [442, 185] on div "Create new tag " jira "" at bounding box center [458, 183] width 222 height 27
drag, startPoint x: 442, startPoint y: 185, endPoint x: 348, endPoint y: 183, distance: 94.9
click at [348, 183] on div "Create new tag " jira "" at bounding box center [458, 183] width 222 height 27
click at [571, 94] on icon "close" at bounding box center [568, 96] width 8 height 8
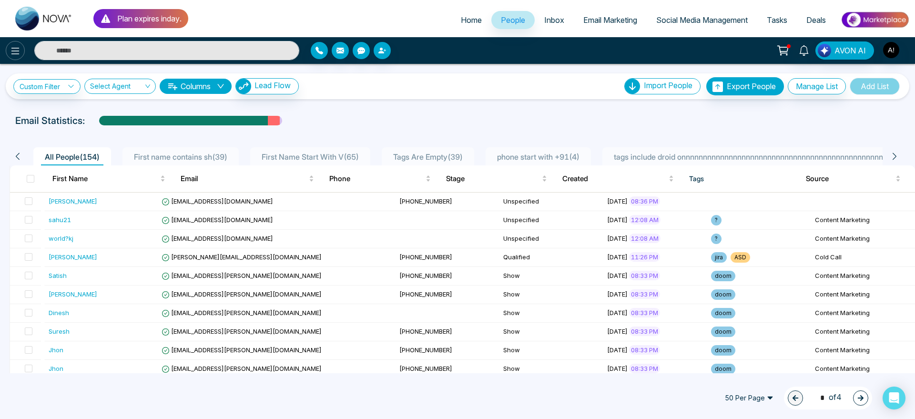
click at [15, 47] on icon at bounding box center [15, 50] width 11 height 11
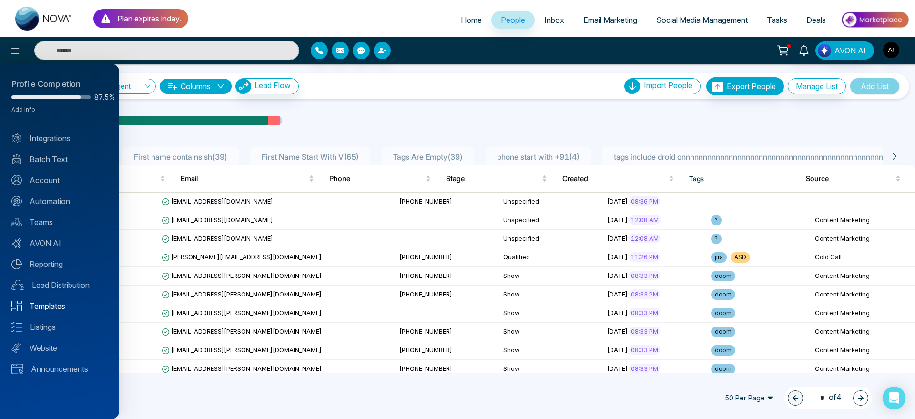
click at [62, 304] on link "Templates" at bounding box center [59, 305] width 96 height 11
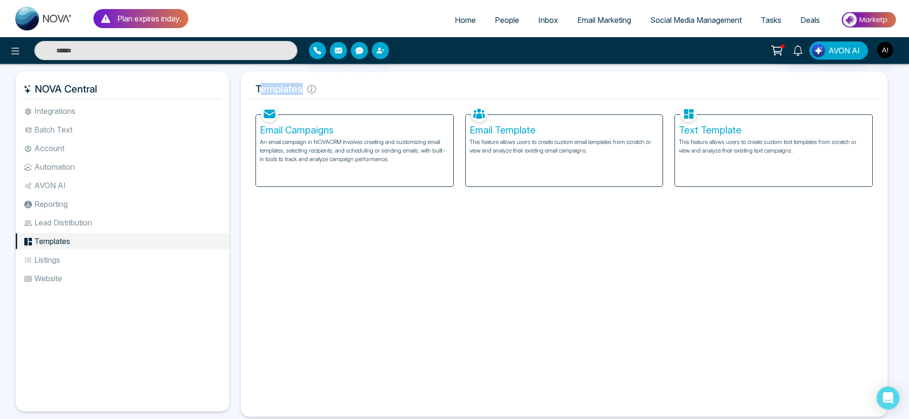
drag, startPoint x: 258, startPoint y: 92, endPoint x: 352, endPoint y: 87, distance: 94.1
click at [352, 87] on h5 "Templates" at bounding box center [564, 89] width 632 height 20
drag, startPoint x: 342, startPoint y: 87, endPoint x: 254, endPoint y: 85, distance: 87.8
click at [254, 85] on h5 "Templates" at bounding box center [564, 89] width 632 height 20
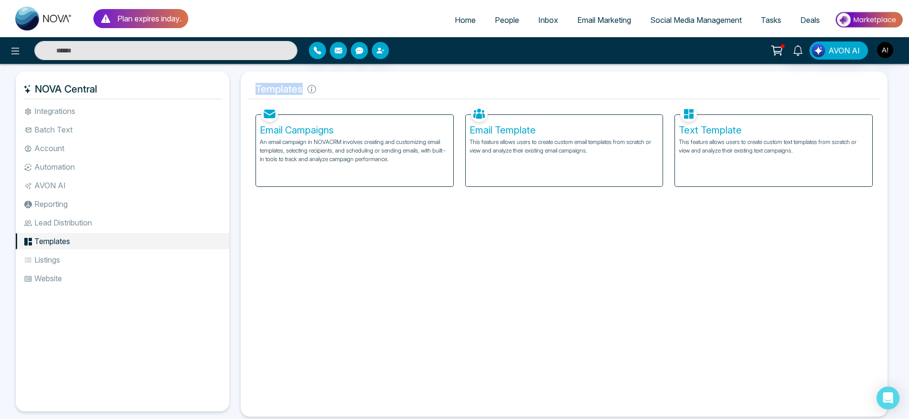
click at [339, 82] on h5 "Templates" at bounding box center [564, 89] width 632 height 20
click at [418, 164] on div "Email Campaigns An email campaign in NOVACRM involves creating and customizing …" at bounding box center [354, 151] width 197 height 72
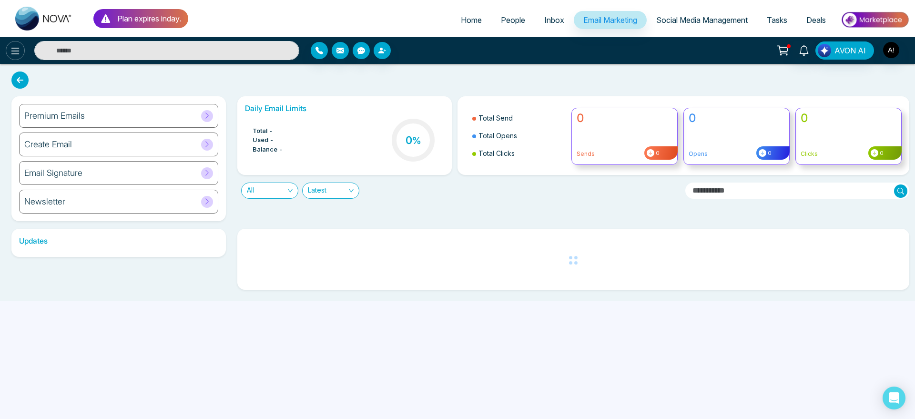
click at [16, 55] on icon at bounding box center [15, 50] width 11 height 11
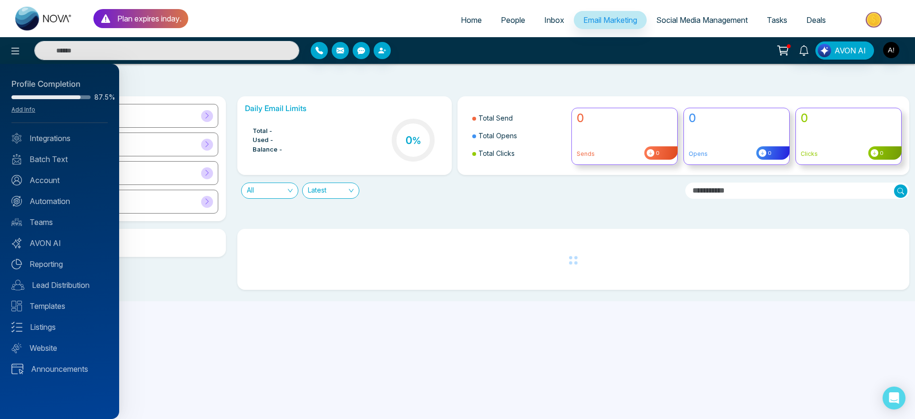
click at [77, 157] on link "Batch Text" at bounding box center [59, 159] width 96 height 11
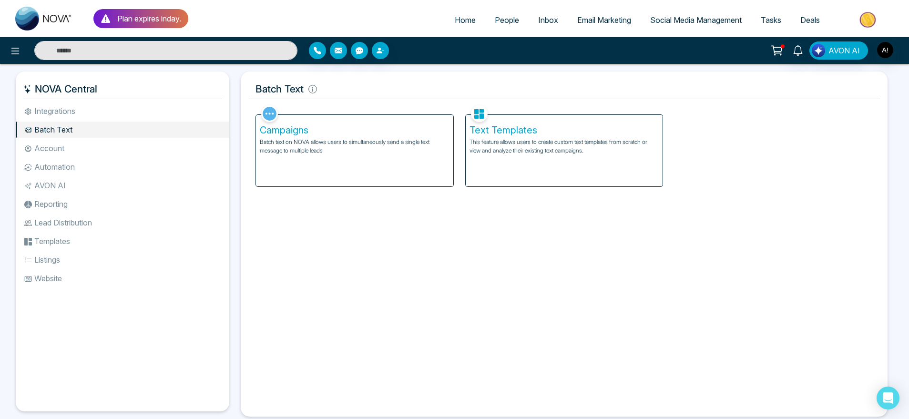
click at [115, 217] on li "Lead Distribution" at bounding box center [123, 223] width 214 height 16
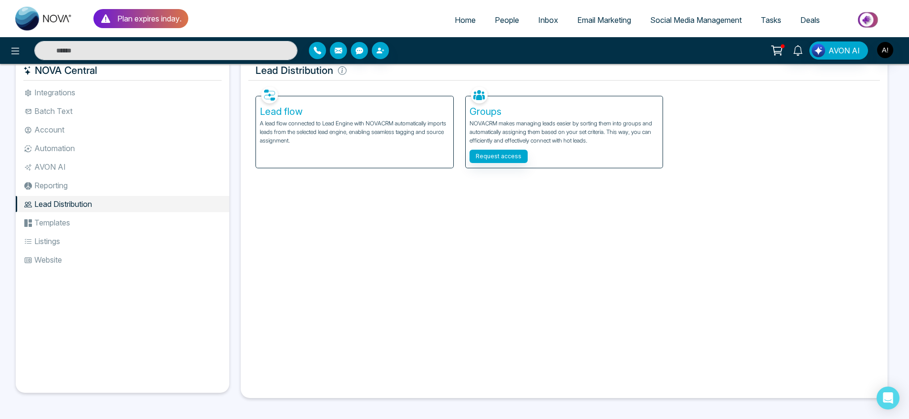
scroll to position [19, 0]
click at [500, 155] on button "Request access" at bounding box center [499, 155] width 58 height 13
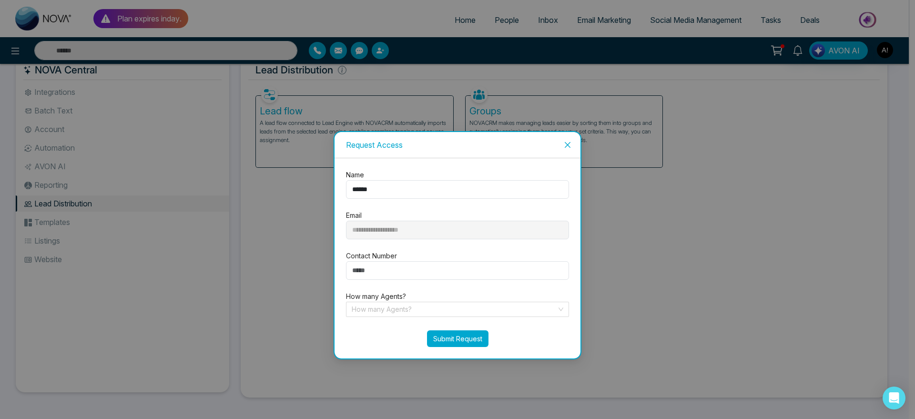
click at [458, 337] on button "Submit Request" at bounding box center [458, 338] width 62 height 17
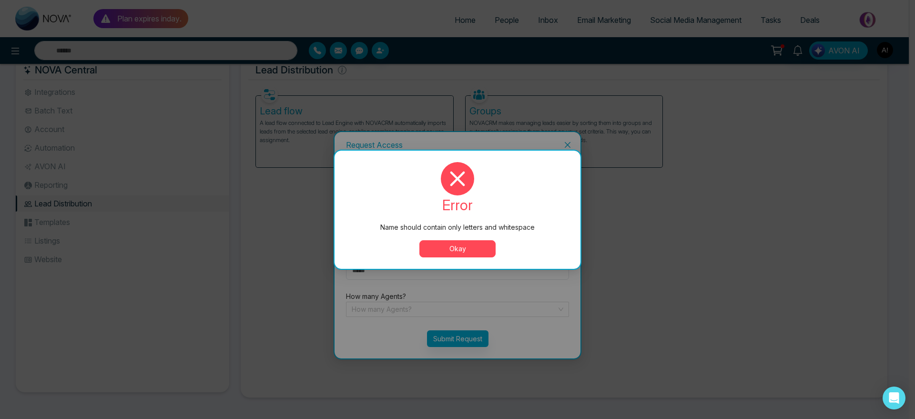
click at [475, 255] on button "Okay" at bounding box center [458, 248] width 76 height 17
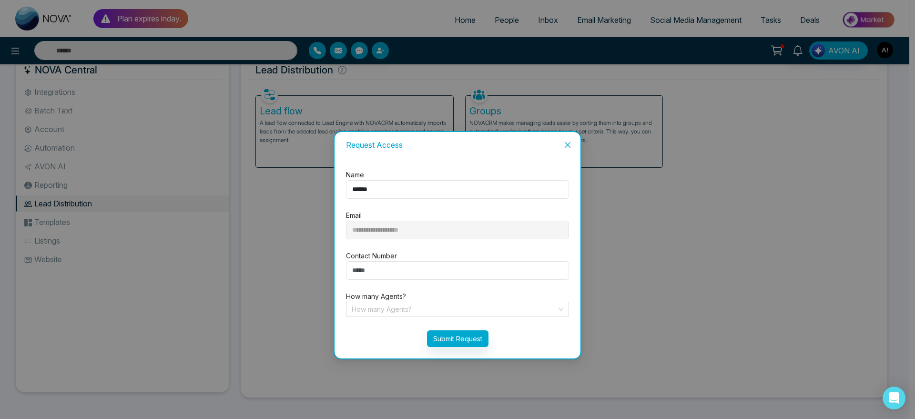
click at [567, 153] on span "Close" at bounding box center [568, 145] width 26 height 26
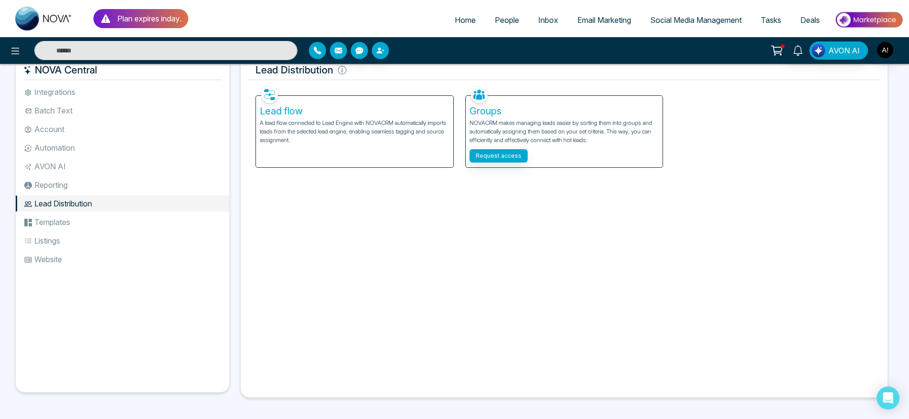
scroll to position [0, 0]
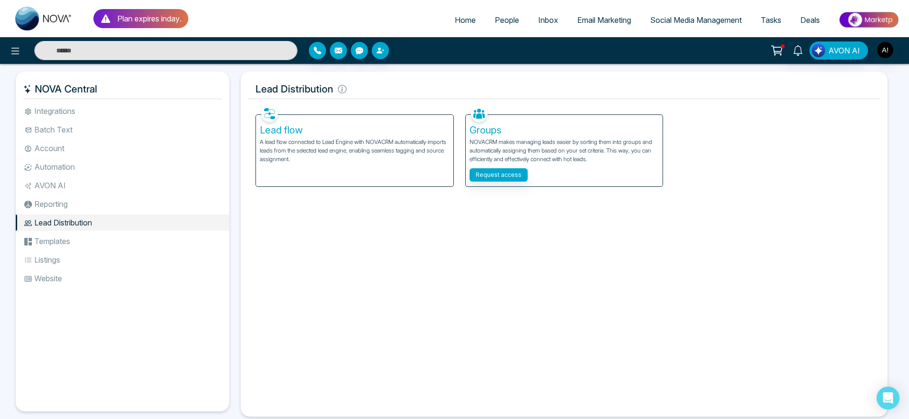
click at [141, 234] on li "Templates" at bounding box center [123, 241] width 214 height 16
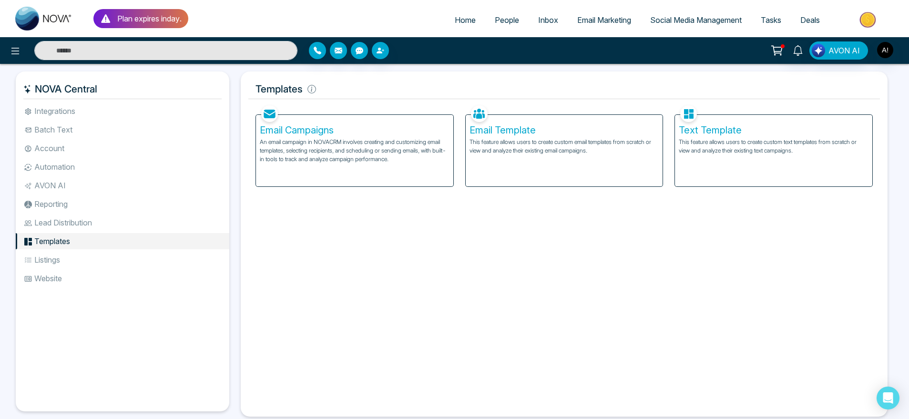
click at [708, 157] on div "Text Template This feature allows users to create custom text templates from sc…" at bounding box center [773, 151] width 197 height 72
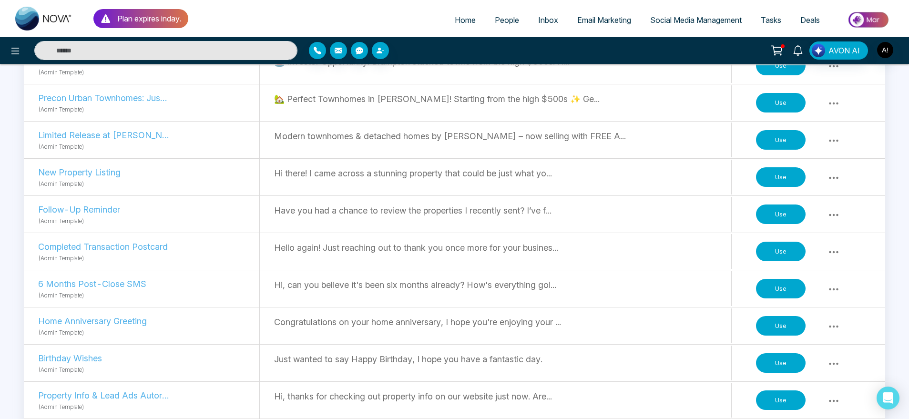
scroll to position [339, 0]
click at [774, 249] on button "Use" at bounding box center [781, 251] width 50 height 20
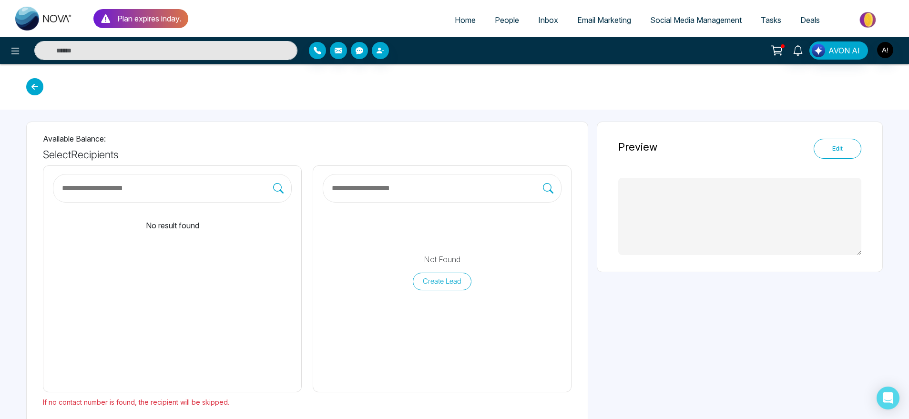
type textarea "**********"
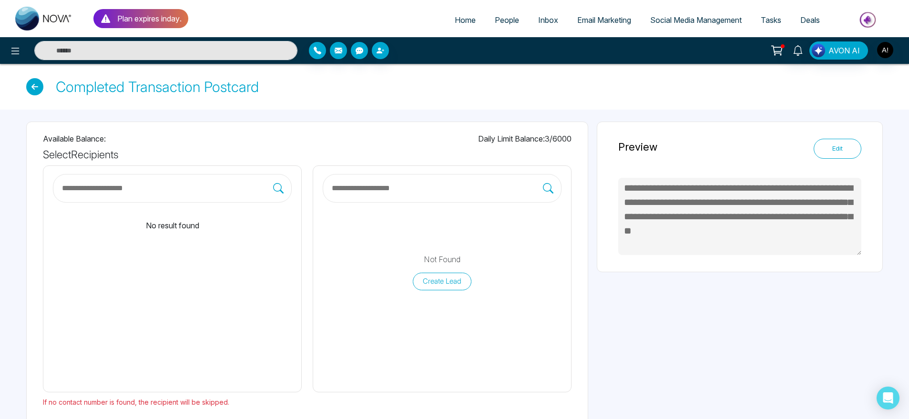
scroll to position [44, 0]
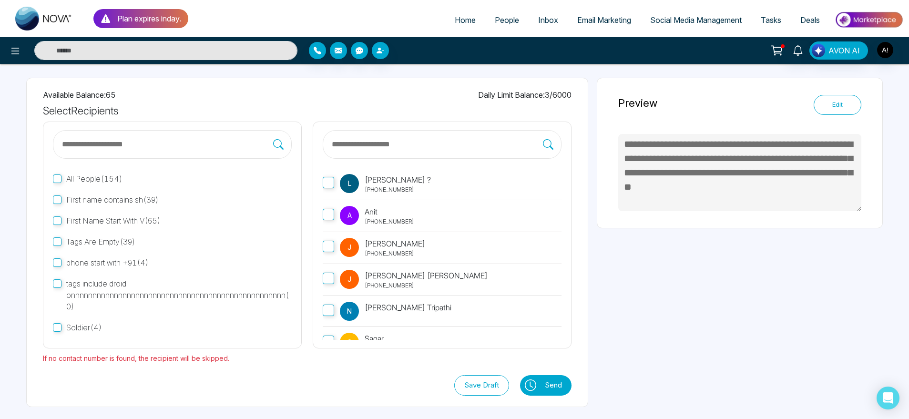
click at [339, 227] on label "A Anit +919930053035" at bounding box center [442, 216] width 239 height 32
click at [554, 388] on button "Send" at bounding box center [555, 385] width 31 height 21
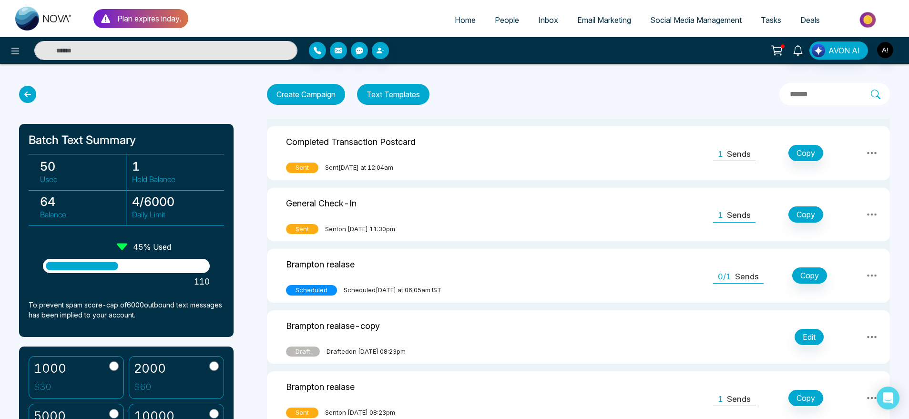
click at [875, 149] on icon at bounding box center [871, 152] width 11 height 11
click at [860, 201] on link "View Analytics" at bounding box center [852, 199] width 48 height 29
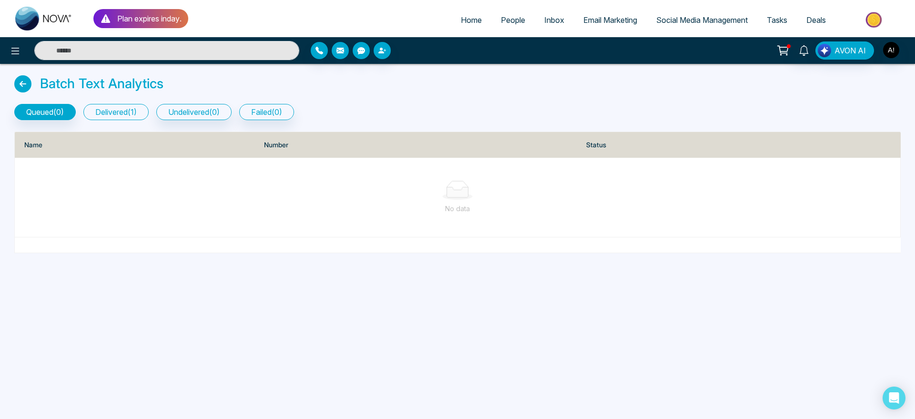
click at [117, 115] on button "delivered ( 1 )" at bounding box center [115, 112] width 65 height 16
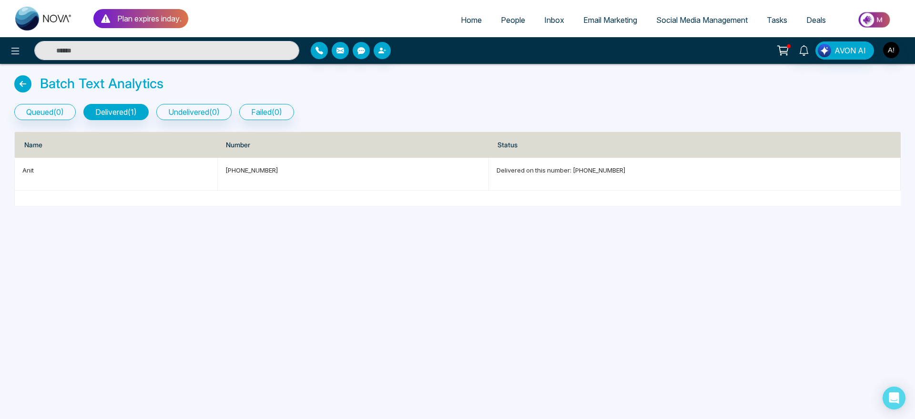
click at [25, 83] on icon at bounding box center [22, 83] width 17 height 17
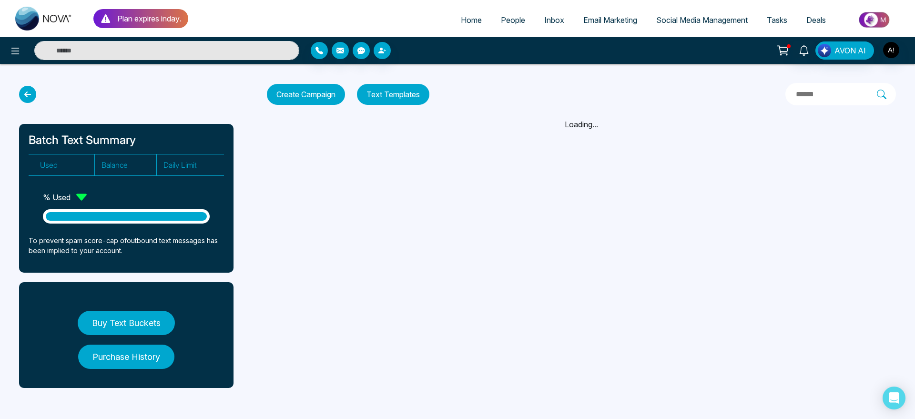
click at [461, 21] on span "Home" at bounding box center [471, 20] width 21 height 10
select select "*"
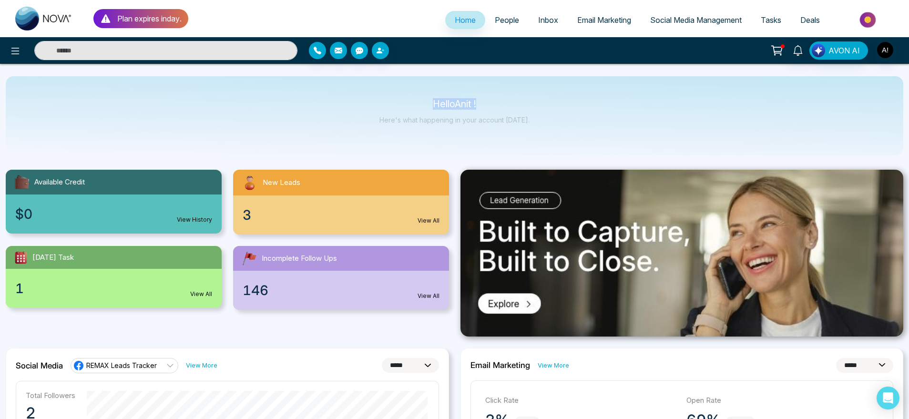
drag, startPoint x: 404, startPoint y: 91, endPoint x: 559, endPoint y: 130, distance: 159.3
click at [559, 130] on div "Hello Anit ! Here's what happening in your account today." at bounding box center [455, 115] width 898 height 79
drag, startPoint x: 559, startPoint y: 130, endPoint x: 283, endPoint y: 167, distance: 278.5
click at [283, 167] on div "Available Credit $0 View History New Leads 3 View All Today's Task 1 View All I…" at bounding box center [227, 234] width 455 height 152
click at [500, 27] on link "People" at bounding box center [506, 20] width 43 height 18
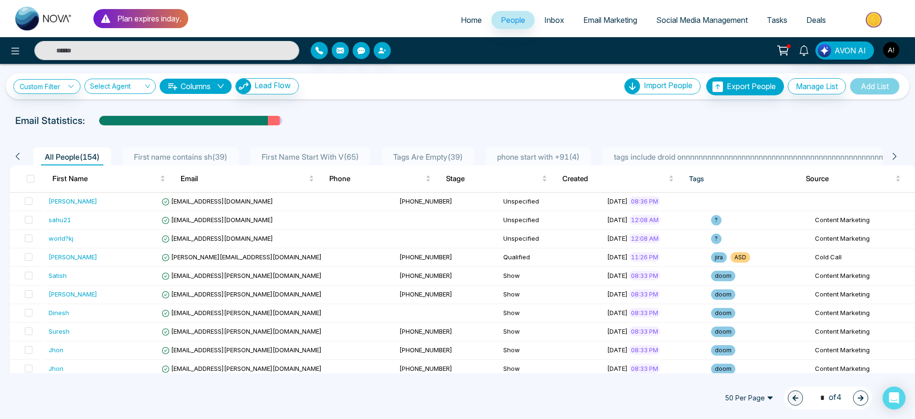
click at [550, 18] on span "Inbox" at bounding box center [554, 20] width 20 height 10
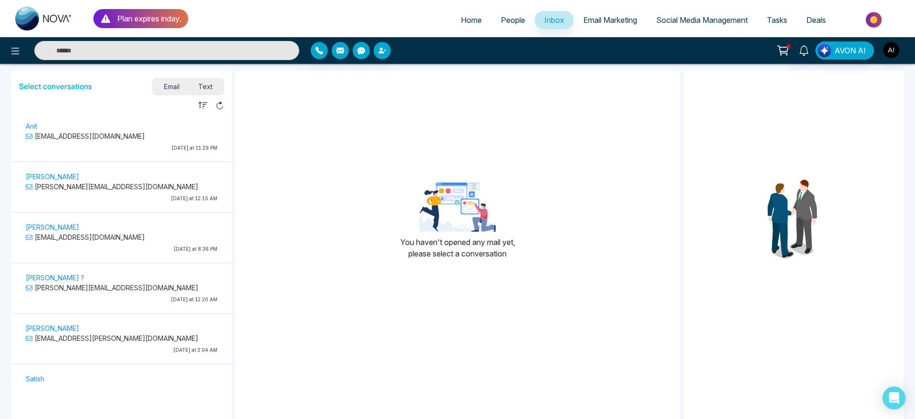
click at [622, 23] on span "Email Marketing" at bounding box center [611, 20] width 54 height 10
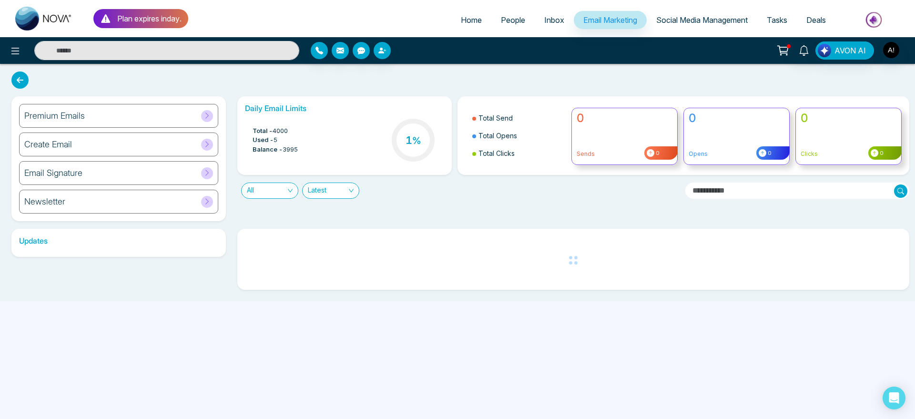
drag, startPoint x: 470, startPoint y: 115, endPoint x: 542, endPoint y: 144, distance: 78.1
click at [542, 144] on ul "Total Send Total Opens Total Clicks" at bounding box center [515, 135] width 101 height 63
click at [542, 144] on li "Total Clicks" at bounding box center [518, 153] width 93 height 18
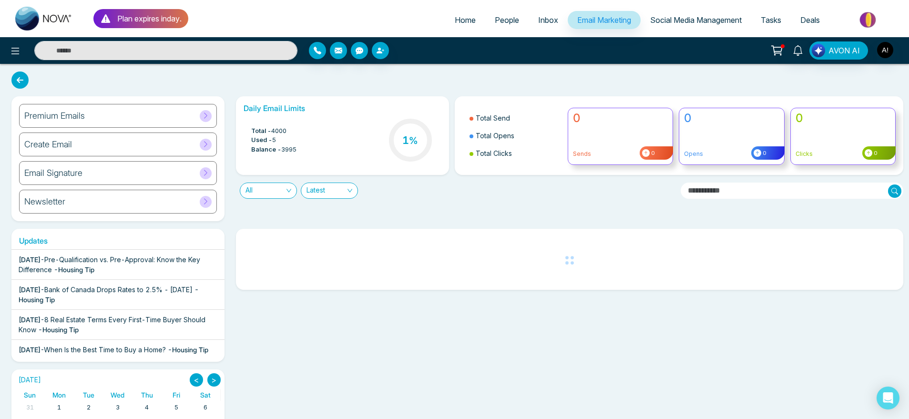
click at [699, 18] on span "Social Media Management" at bounding box center [696, 20] width 92 height 10
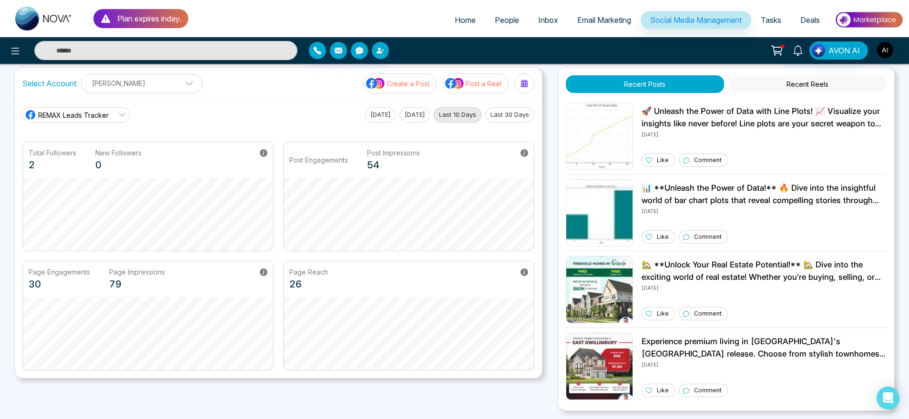
scroll to position [11, 0]
click at [92, 114] on span "REMAX Leads Tracker" at bounding box center [73, 115] width 71 height 10
click at [96, 149] on li "Robotics" at bounding box center [75, 157] width 107 height 16
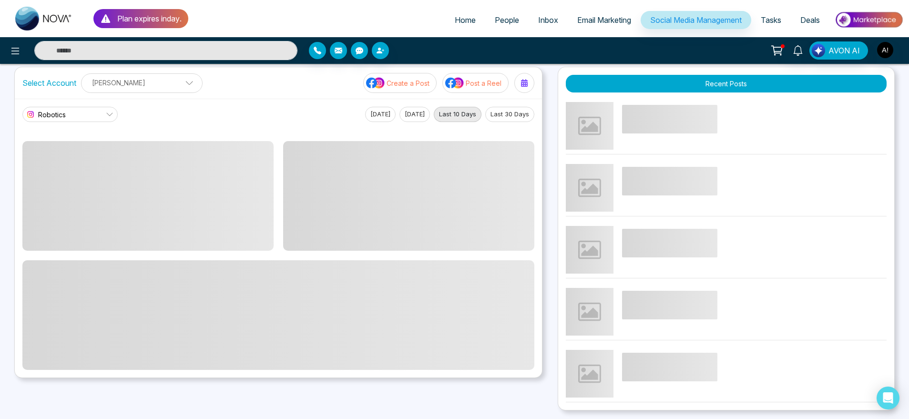
scroll to position [0, 0]
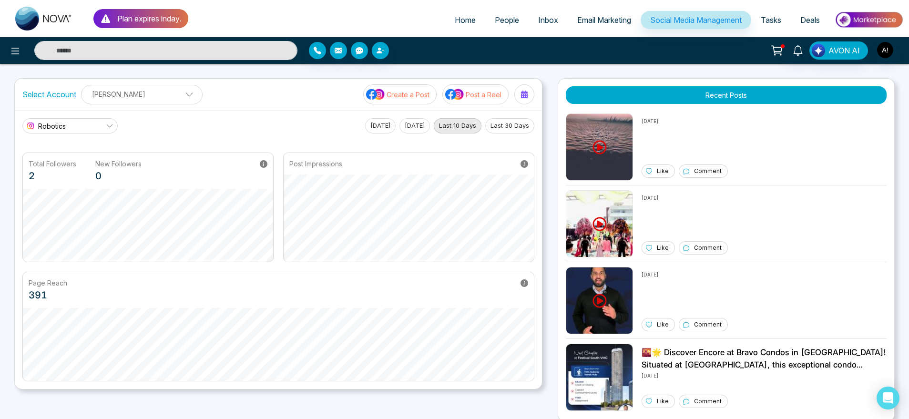
click at [768, 17] on span "Tasks" at bounding box center [771, 20] width 21 height 10
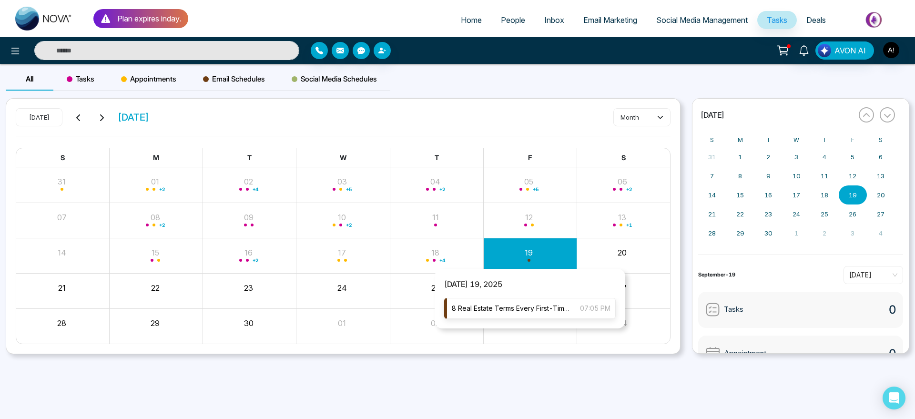
click at [534, 300] on div "8 Real Estate Terms Every First-Time Buyer Should Know 07:05 PM" at bounding box center [530, 308] width 172 height 21
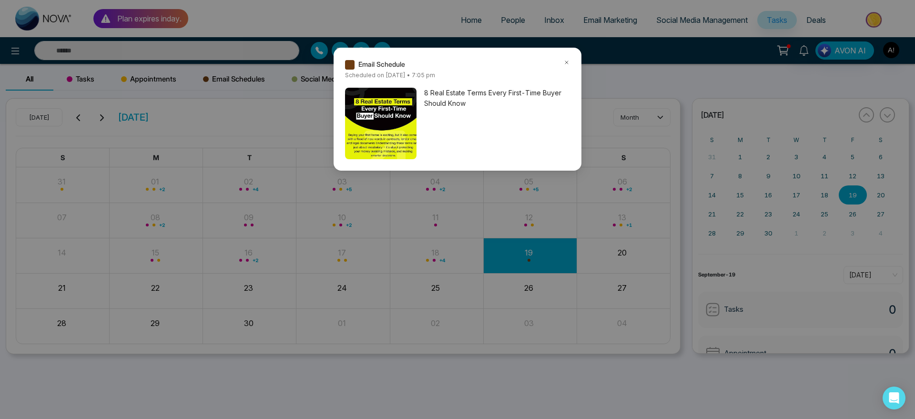
click at [566, 62] on icon at bounding box center [567, 62] width 7 height 7
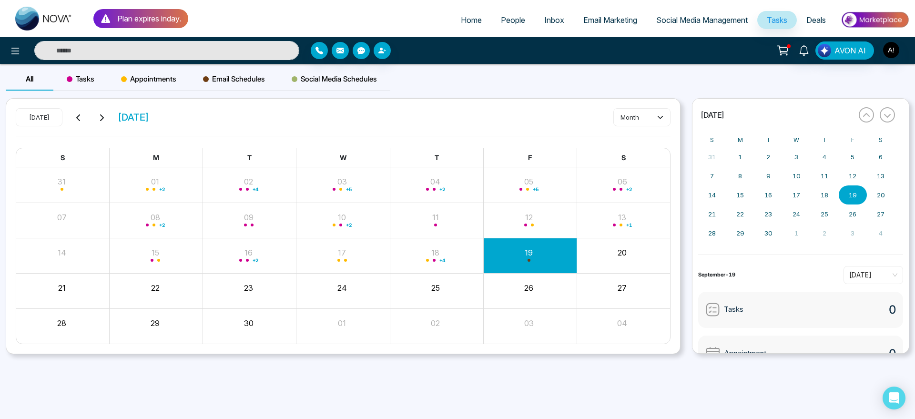
click at [787, 54] on icon at bounding box center [783, 50] width 13 height 13
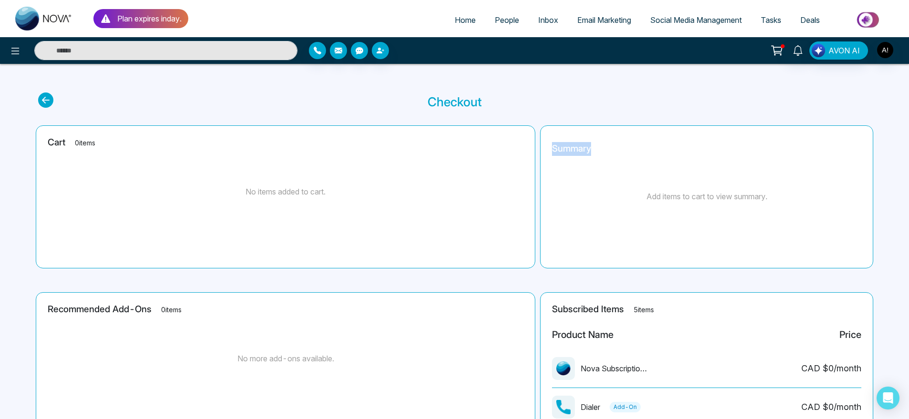
drag, startPoint x: 554, startPoint y: 145, endPoint x: 626, endPoint y: 150, distance: 72.2
click at [626, 150] on div "Summary" at bounding box center [706, 148] width 309 height 23
click at [35, 100] on main "Checkout Cart 0 items No items added to cart. Summary Add items to cart to view…" at bounding box center [454, 336] width 909 height 544
click at [52, 101] on icon at bounding box center [45, 99] width 15 height 15
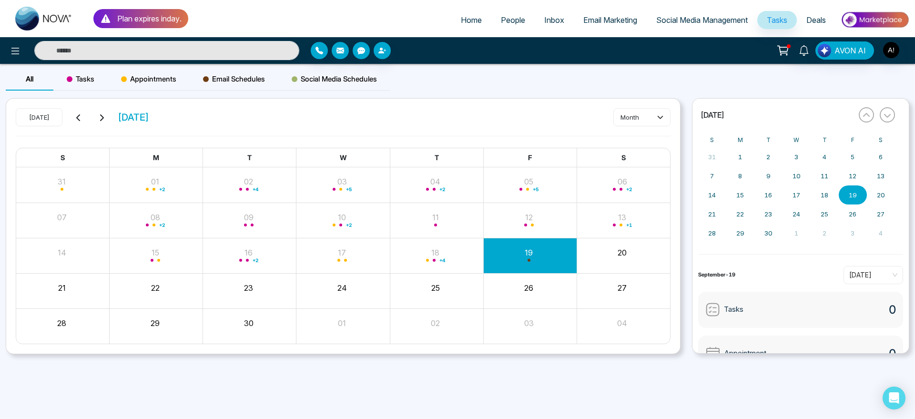
click at [619, 252] on button "20" at bounding box center [622, 252] width 9 height 11
click at [792, 53] on button at bounding box center [783, 50] width 19 height 18
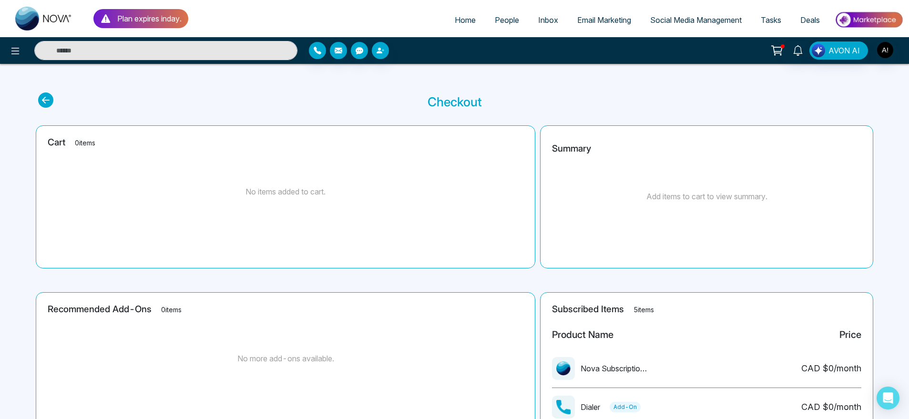
click at [780, 54] on icon at bounding box center [776, 50] width 13 height 13
click at [782, 48] on icon at bounding box center [776, 50] width 13 height 13
click at [778, 48] on icon at bounding box center [776, 50] width 13 height 13
click at [885, 49] on img "button" at bounding box center [885, 50] width 16 height 16
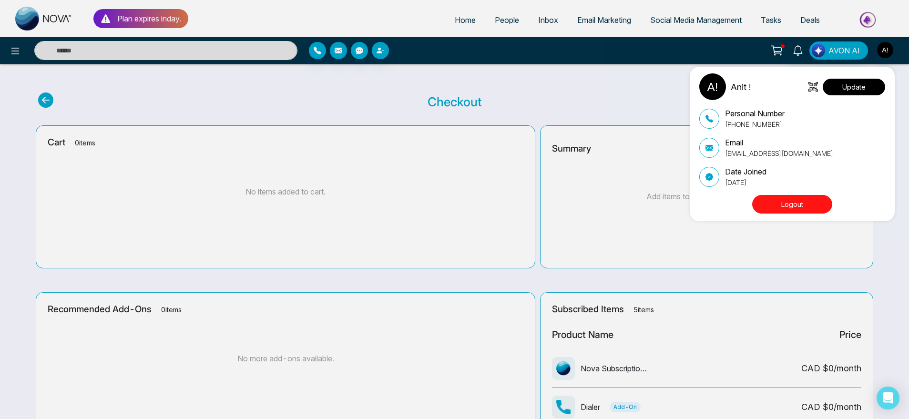
click at [869, 84] on button "Update" at bounding box center [854, 87] width 62 height 17
select select "***"
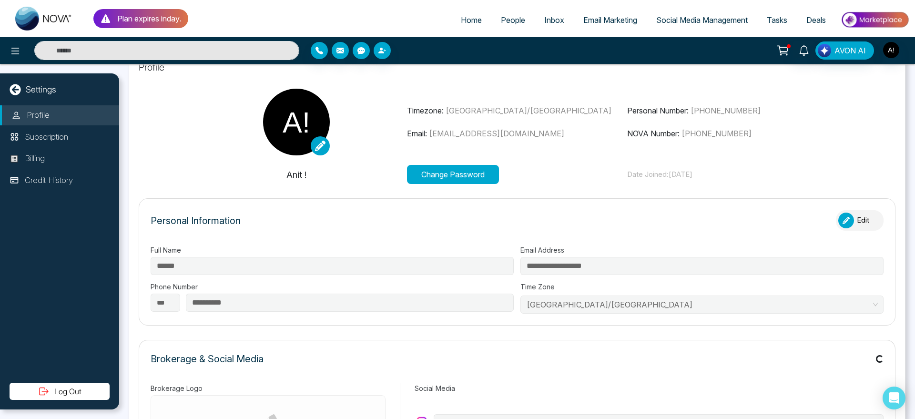
scroll to position [24, 0]
type input "**********"
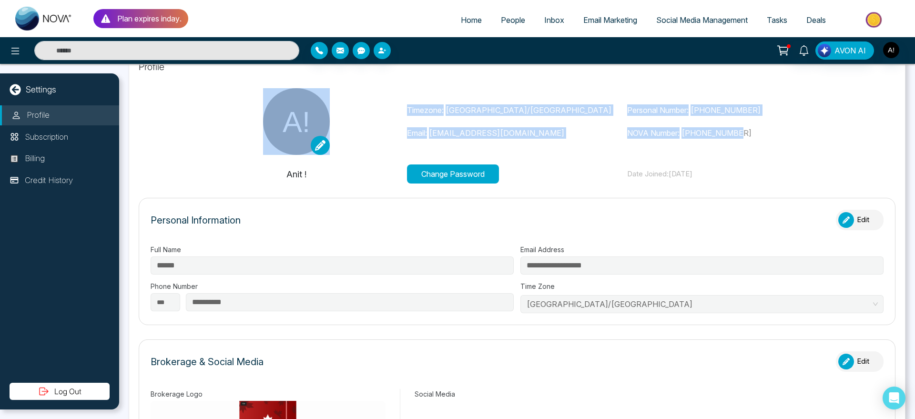
drag, startPoint x: 395, startPoint y: 104, endPoint x: 751, endPoint y: 129, distance: 357.5
click at [751, 129] on div "Timezone: Asia/Kolkata Email: anit@mmnovatech.com Personal Number: +91993005303…" at bounding box center [517, 121] width 662 height 67
click at [764, 133] on p "NOVA Number: +12363493534" at bounding box center [737, 132] width 221 height 11
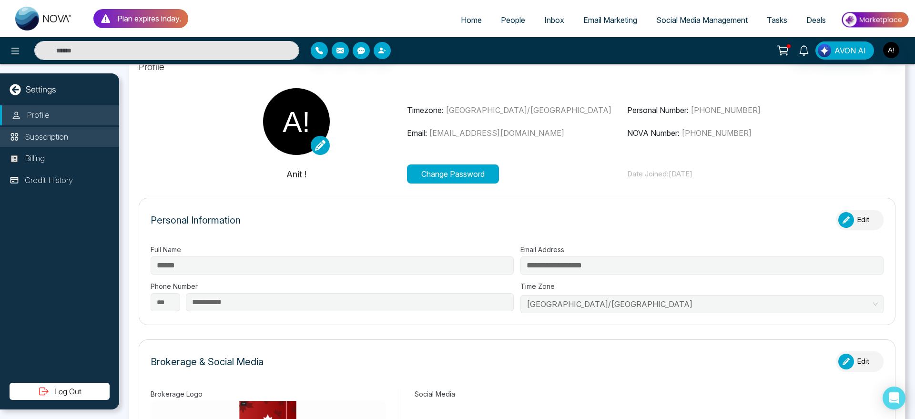
click at [46, 138] on p "Subscription" at bounding box center [46, 137] width 43 height 12
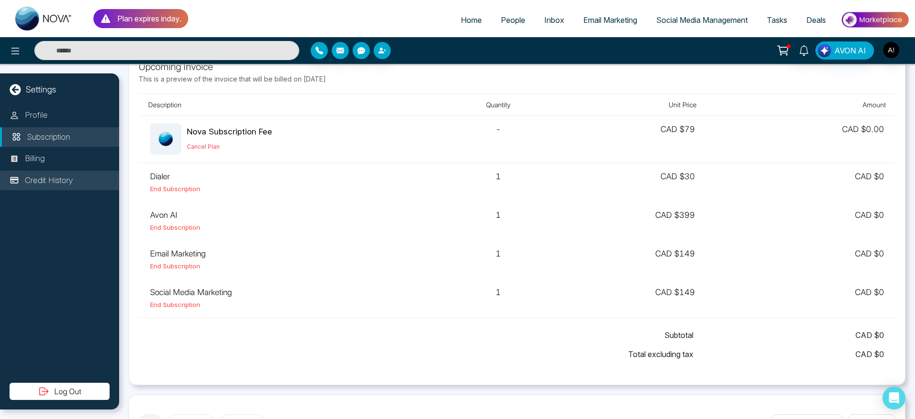
click at [62, 175] on p "Credit History" at bounding box center [49, 181] width 48 height 12
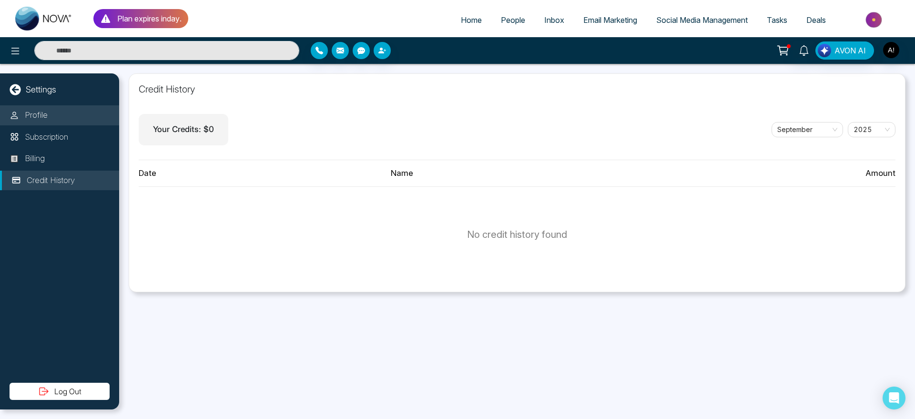
click at [69, 121] on li "Profile" at bounding box center [59, 115] width 119 height 20
select select "***"
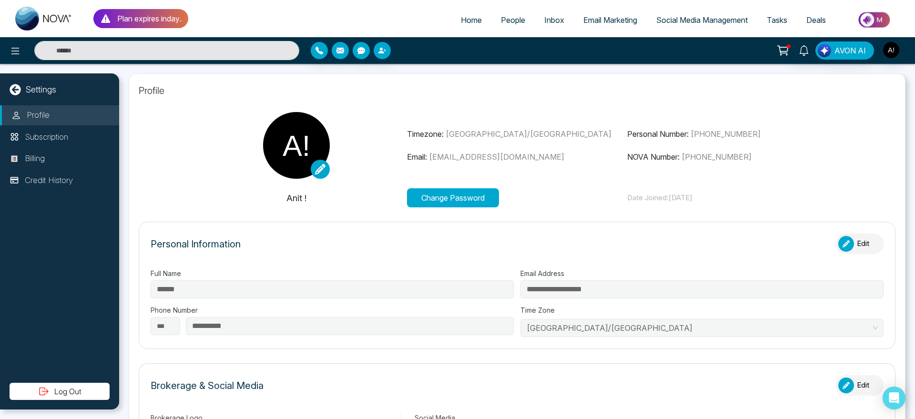
type input "**********"
drag, startPoint x: 133, startPoint y: 89, endPoint x: 712, endPoint y: 211, distance: 591.5
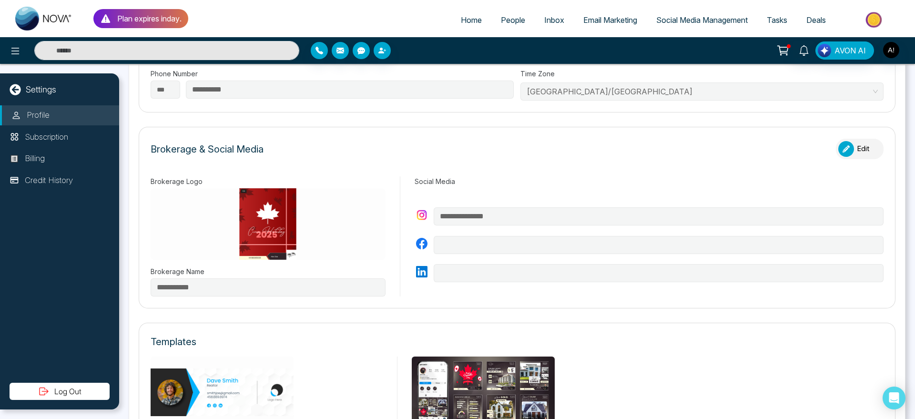
scroll to position [236, 0]
click at [862, 141] on button "Edit" at bounding box center [860, 150] width 48 height 21
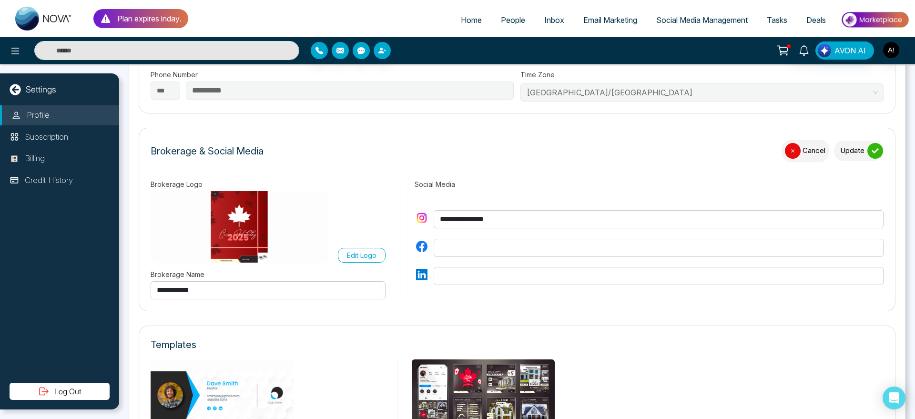
drag, startPoint x: 849, startPoint y: 150, endPoint x: 611, endPoint y: 245, distance: 255.9
click at [611, 245] on form "**********" at bounding box center [517, 220] width 757 height 184
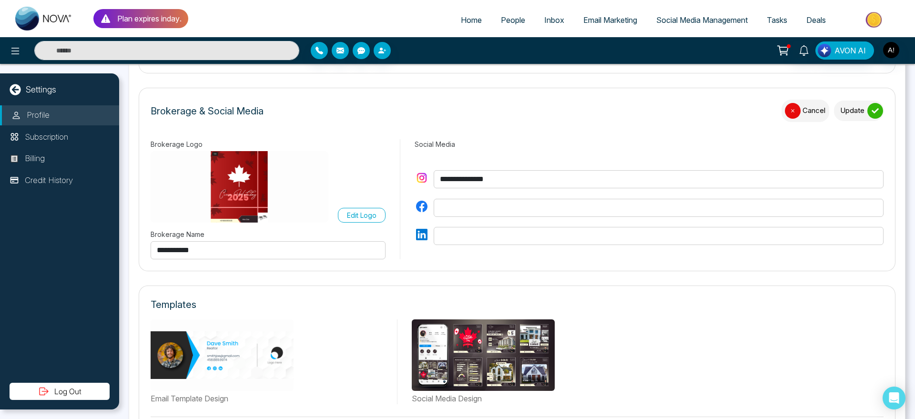
scroll to position [276, 0]
click at [870, 115] on div "submit" at bounding box center [876, 111] width 16 height 16
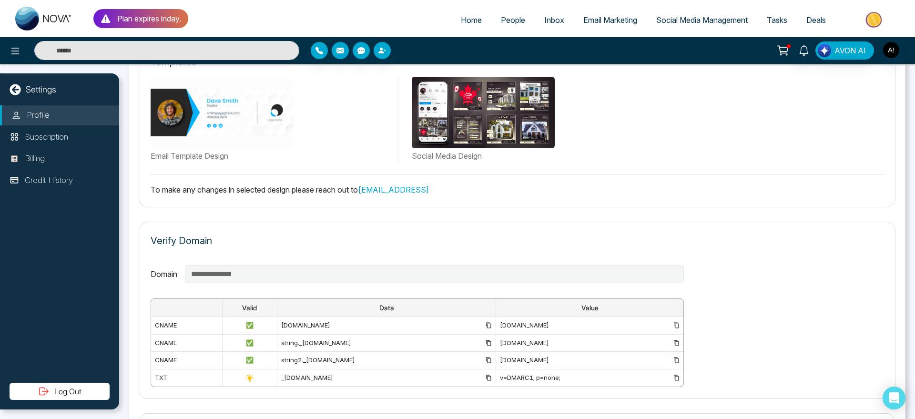
scroll to position [633, 0]
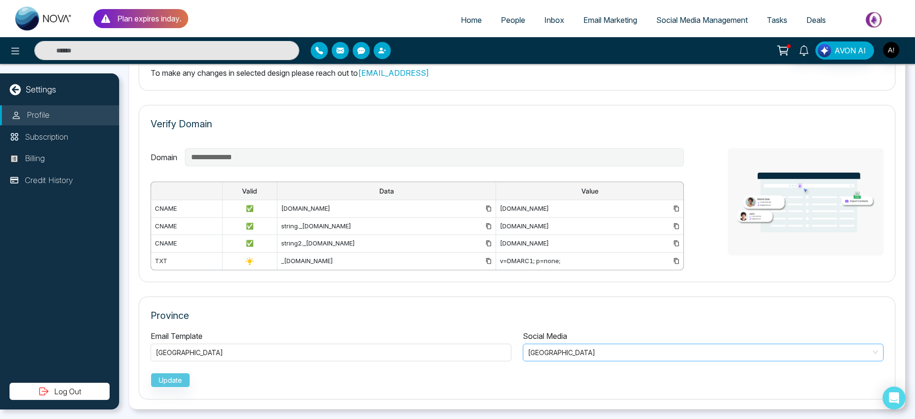
drag, startPoint x: 584, startPoint y: 362, endPoint x: 640, endPoint y: 359, distance: 56.3
click at [640, 359] on div "Email Template Ontario Social Media Alberta Update" at bounding box center [517, 358] width 733 height 57
click at [640, 359] on span at bounding box center [700, 352] width 343 height 17
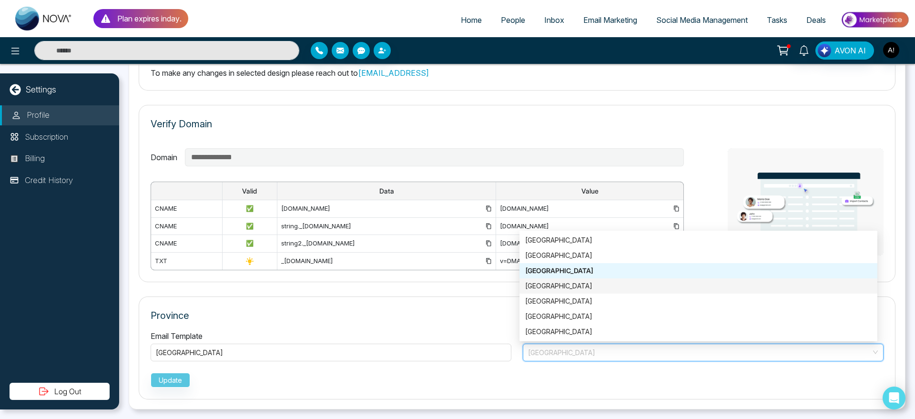
click at [575, 288] on div "Manitoba" at bounding box center [698, 286] width 347 height 10
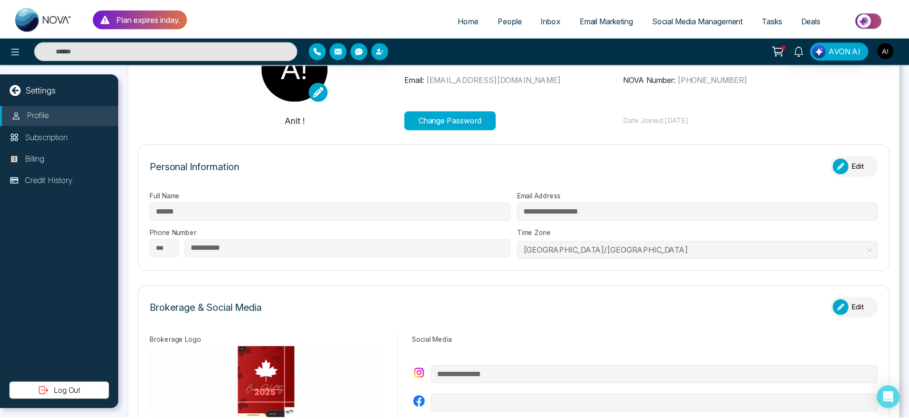
scroll to position [62, 0]
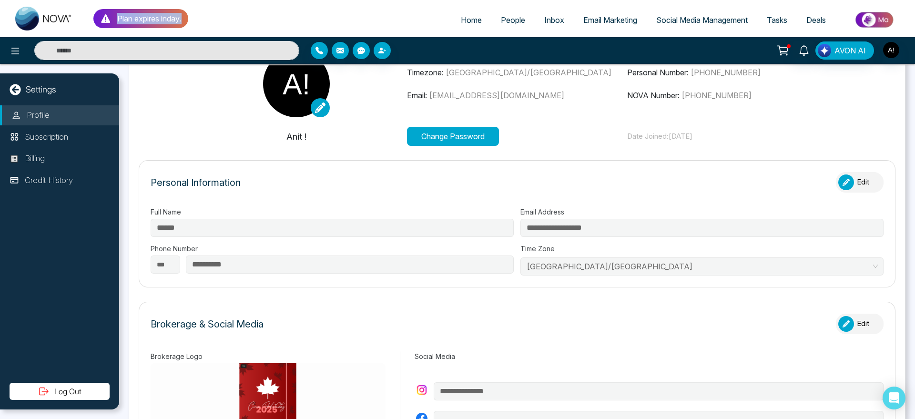
drag, startPoint x: 209, startPoint y: 17, endPoint x: 102, endPoint y: 22, distance: 107.4
click at [102, 22] on div "Plan expires in day . Home People Inbox Email Marketing Social Media Management…" at bounding box center [457, 18] width 915 height 37
click at [207, 22] on ul "Home People Inbox Email Marketing Social Media Management Tasks Deals" at bounding box center [548, 21] width 721 height 26
click at [465, 16] on span "Home" at bounding box center [471, 20] width 21 height 10
select select "*"
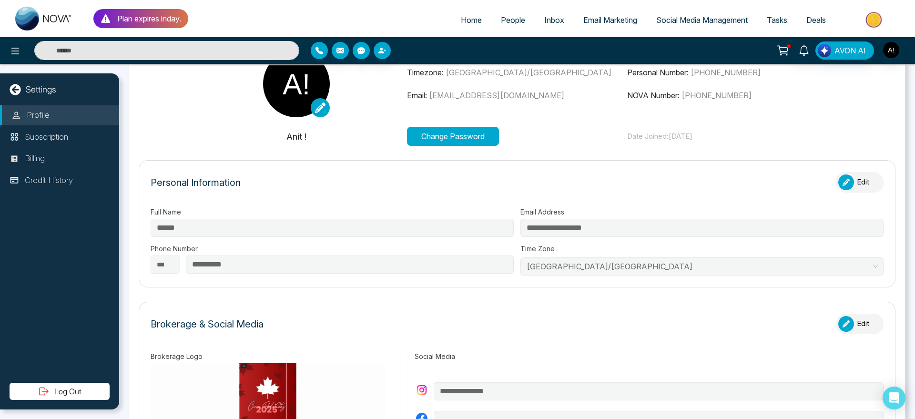
select select "*"
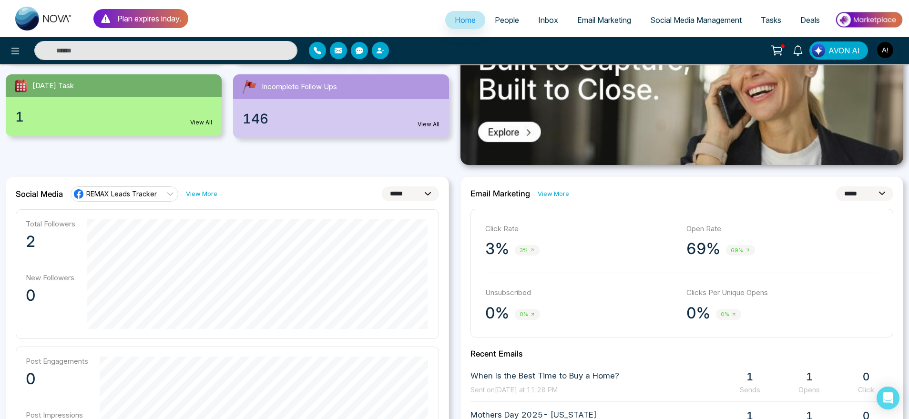
scroll to position [176, 0]
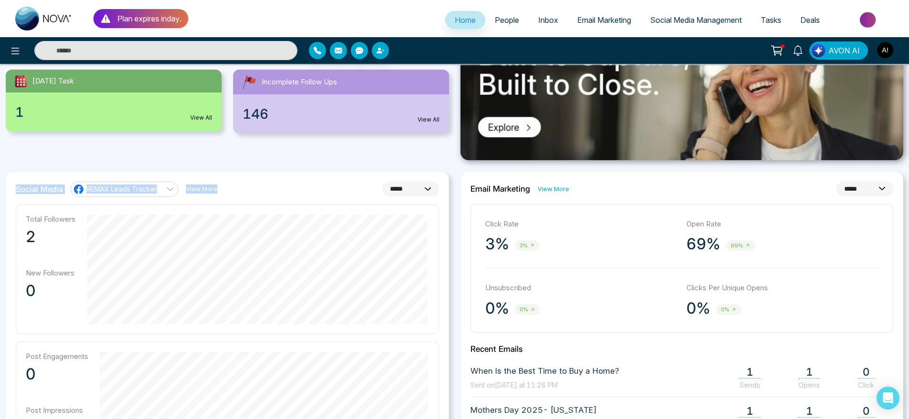
drag, startPoint x: 14, startPoint y: 189, endPoint x: 297, endPoint y: 187, distance: 282.7
click at [297, 187] on div "**********" at bounding box center [227, 395] width 443 height 447
click at [297, 187] on div "**********" at bounding box center [227, 189] width 423 height 15
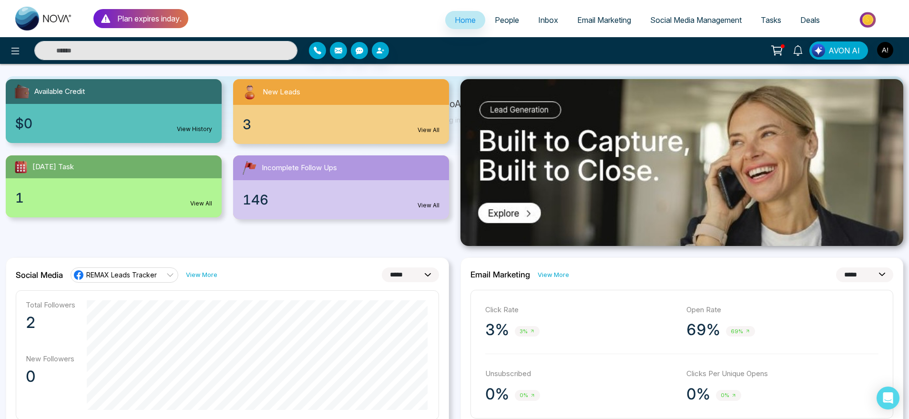
scroll to position [0, 0]
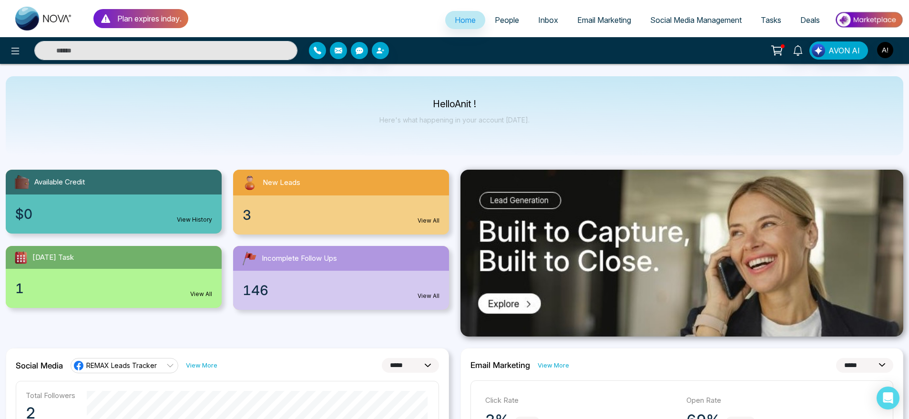
click at [1, 45] on div at bounding box center [151, 50] width 303 height 19
click at [12, 55] on icon at bounding box center [15, 50] width 11 height 11
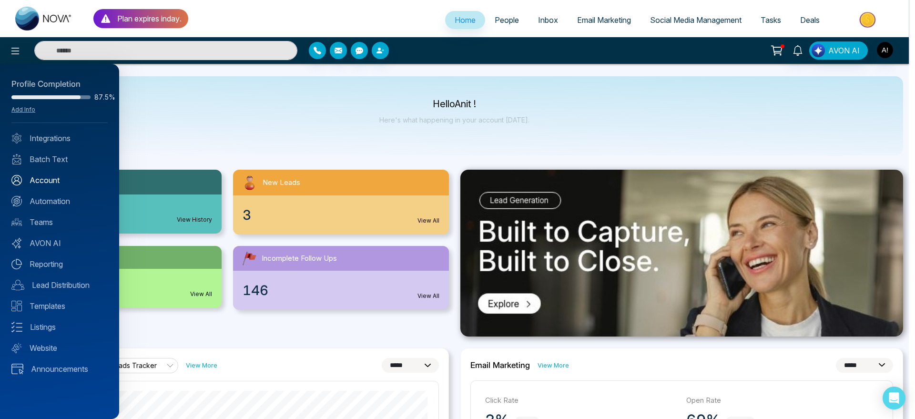
click at [60, 180] on link "Account" at bounding box center [59, 180] width 96 height 11
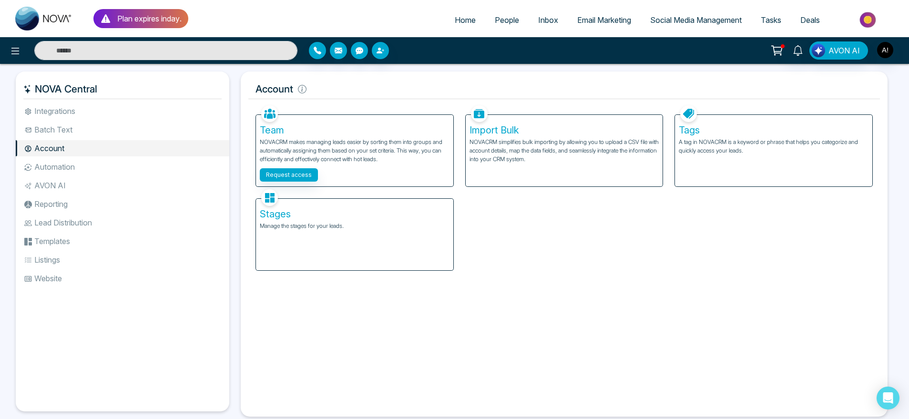
click at [69, 168] on li "Automation" at bounding box center [123, 167] width 214 height 16
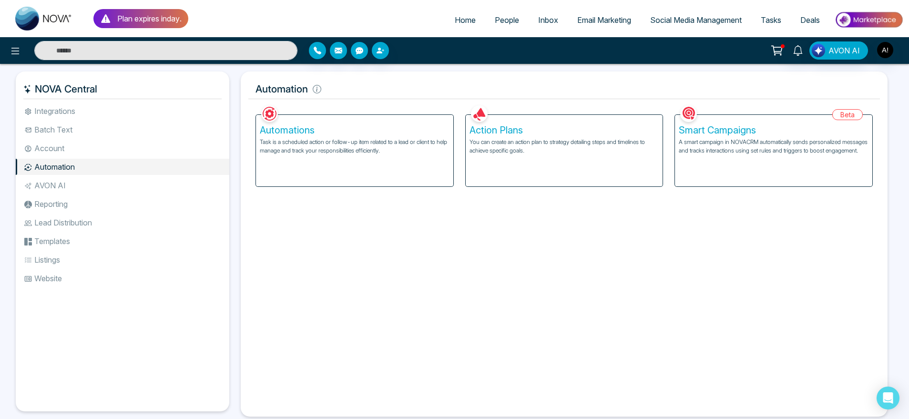
click at [51, 181] on li "AVON AI" at bounding box center [123, 185] width 214 height 16
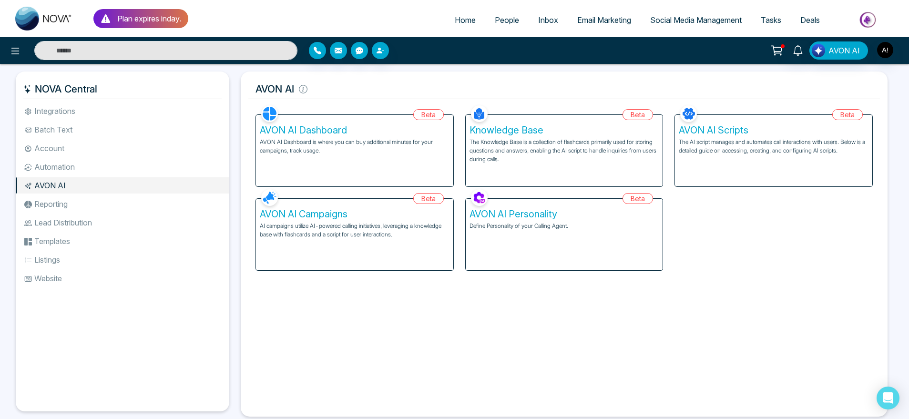
click at [56, 203] on li "Reporting" at bounding box center [123, 204] width 214 height 16
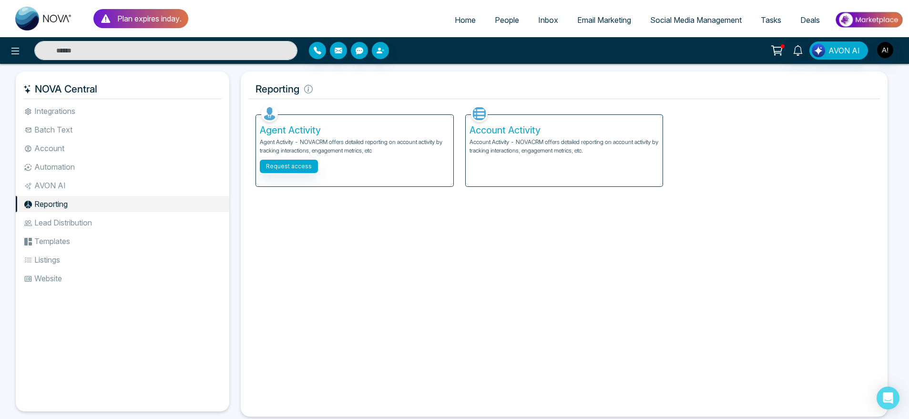
click at [62, 165] on li "Automation" at bounding box center [123, 167] width 214 height 16
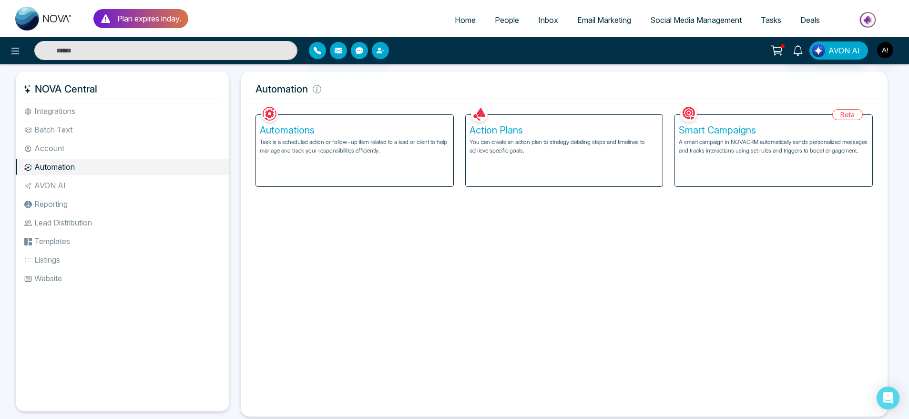
click at [52, 153] on li "Account" at bounding box center [123, 148] width 214 height 16
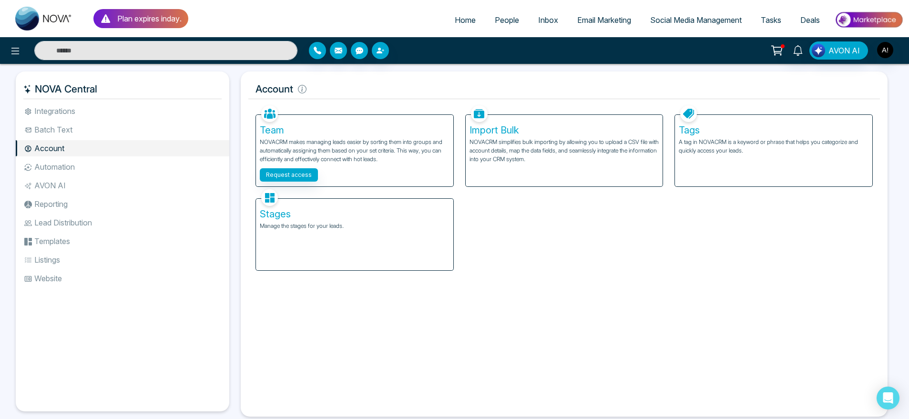
click at [81, 168] on li "Automation" at bounding box center [123, 167] width 214 height 16
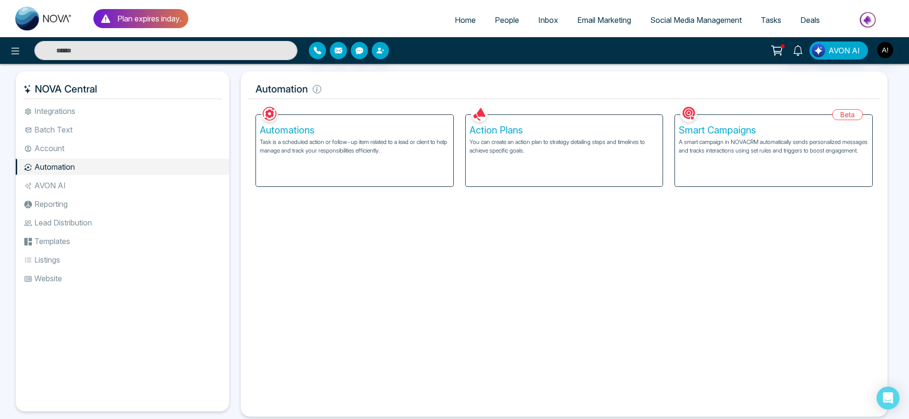
click at [68, 115] on li "Integrations" at bounding box center [123, 111] width 214 height 16
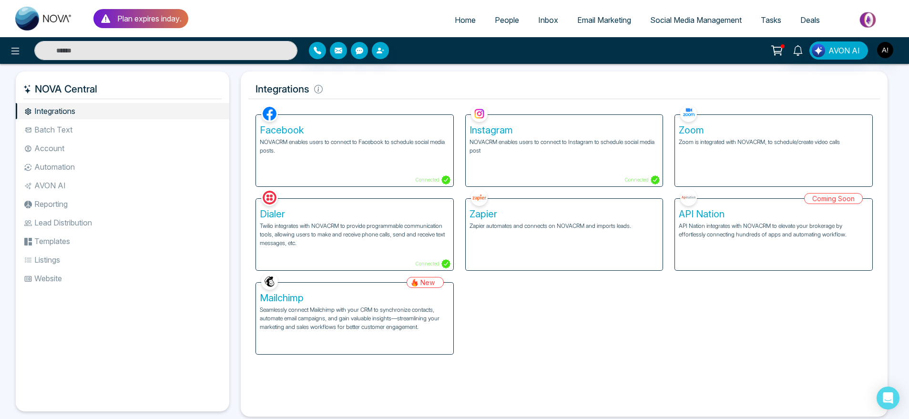
click at [310, 311] on p "Seamlessly connect Mailchimp with your CRM to synchronize contacts, automate em…" at bounding box center [355, 319] width 190 height 26
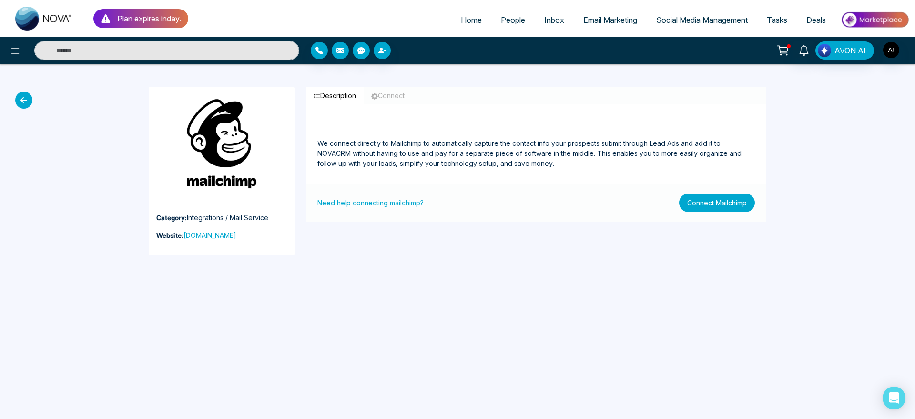
click at [722, 209] on button "Connect Mailchimp" at bounding box center [717, 203] width 76 height 19
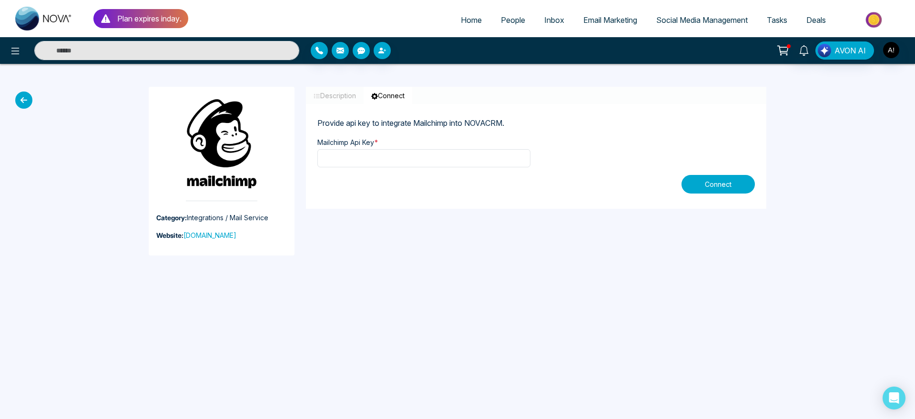
click at [697, 190] on button "Connect" at bounding box center [718, 184] width 73 height 19
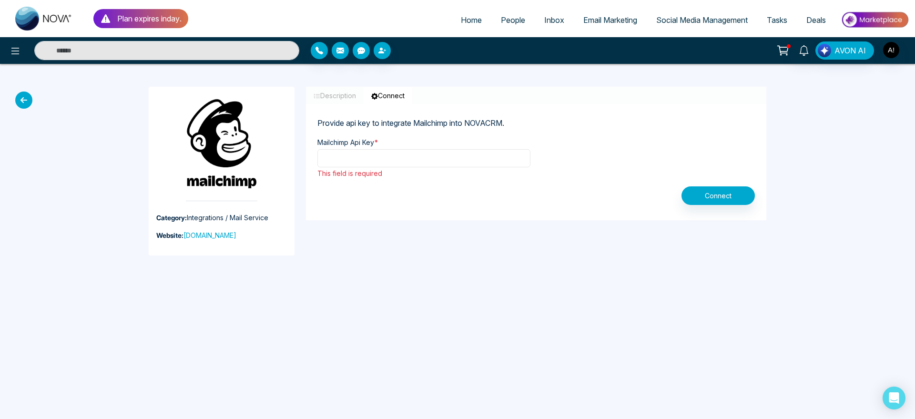
click at [440, 164] on input "text" at bounding box center [424, 158] width 213 height 18
type input "**********"
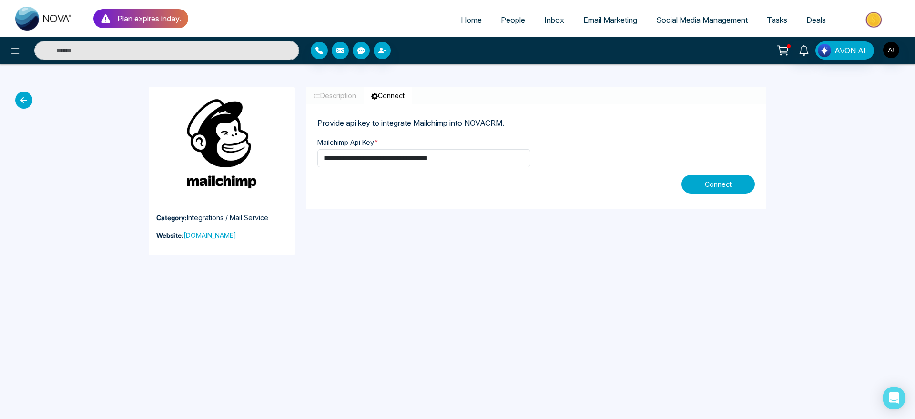
click at [719, 185] on button "Connect" at bounding box center [718, 184] width 73 height 19
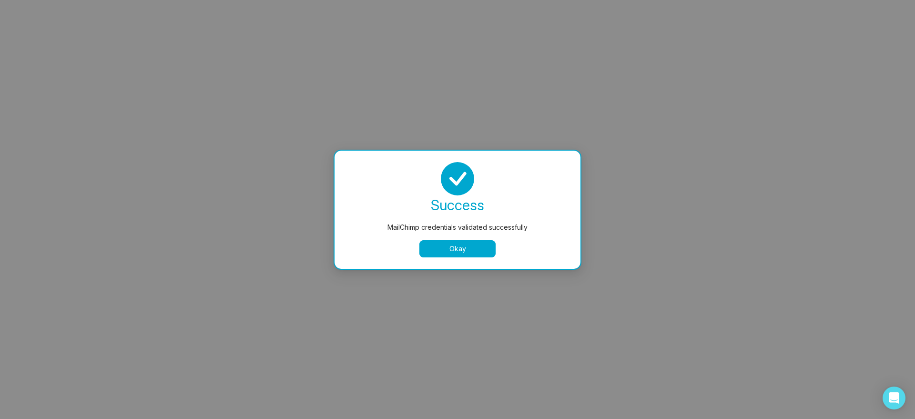
click at [442, 246] on button "Okay" at bounding box center [458, 248] width 76 height 17
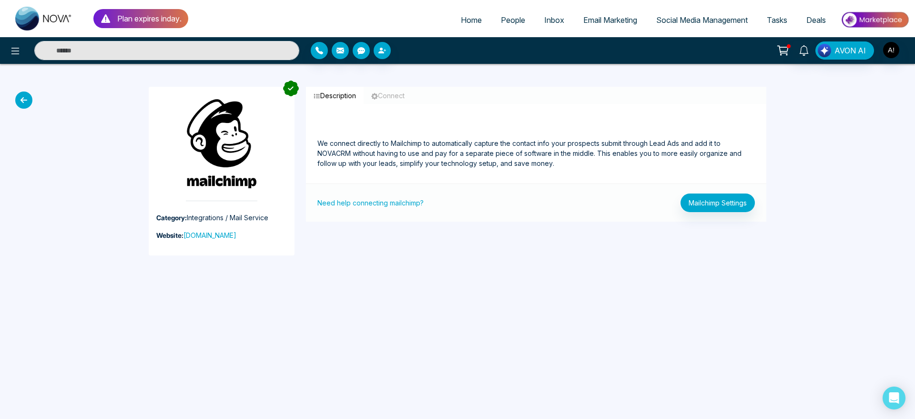
click at [503, 19] on span "People" at bounding box center [513, 20] width 24 height 10
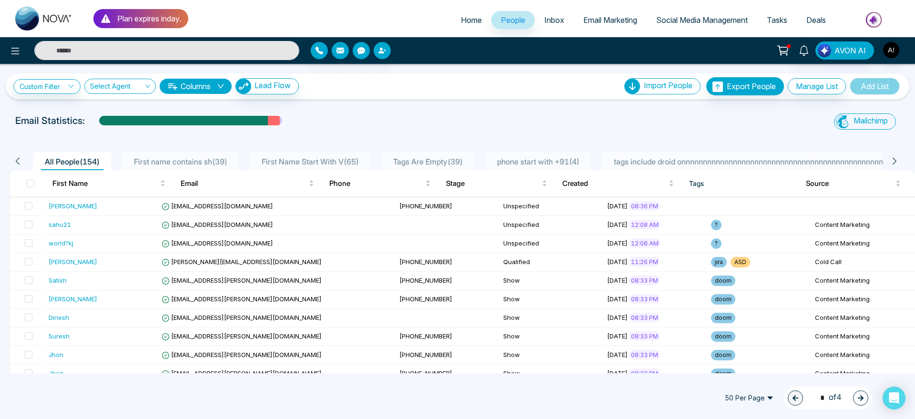
click at [26, 186] on th at bounding box center [27, 183] width 35 height 27
click at [29, 184] on span at bounding box center [31, 184] width 8 height 8
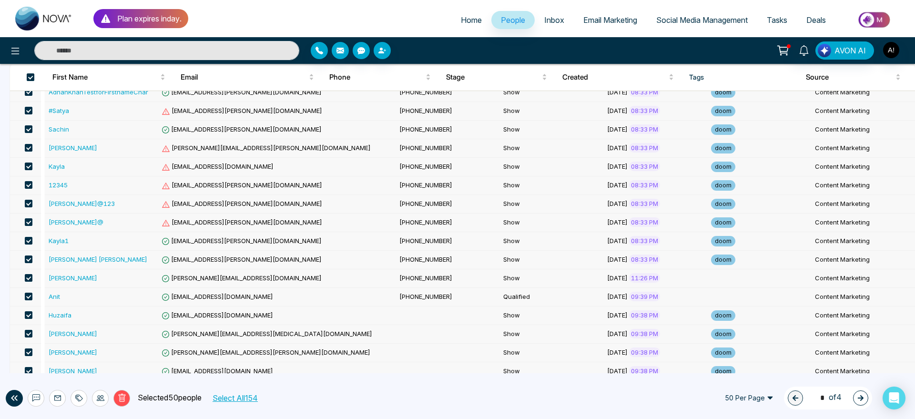
scroll to position [319, 0]
click at [26, 277] on span at bounding box center [29, 277] width 8 height 8
click at [29, 295] on span at bounding box center [29, 296] width 8 height 8
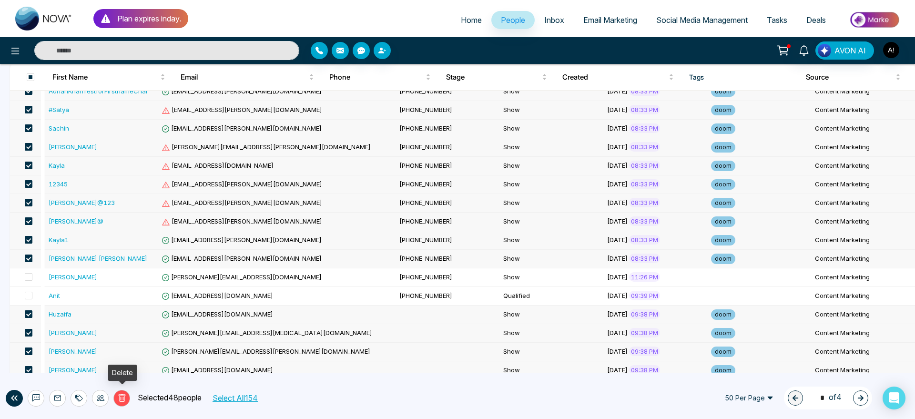
click at [118, 396] on icon at bounding box center [122, 398] width 9 height 9
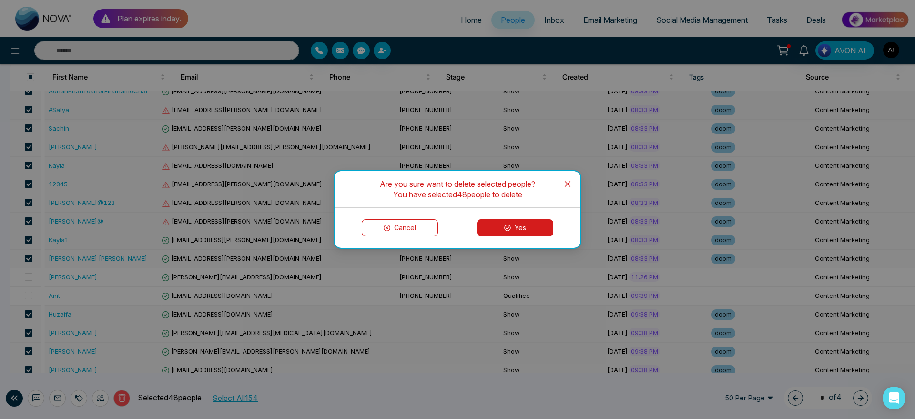
click at [524, 233] on button "Yes" at bounding box center [515, 227] width 76 height 17
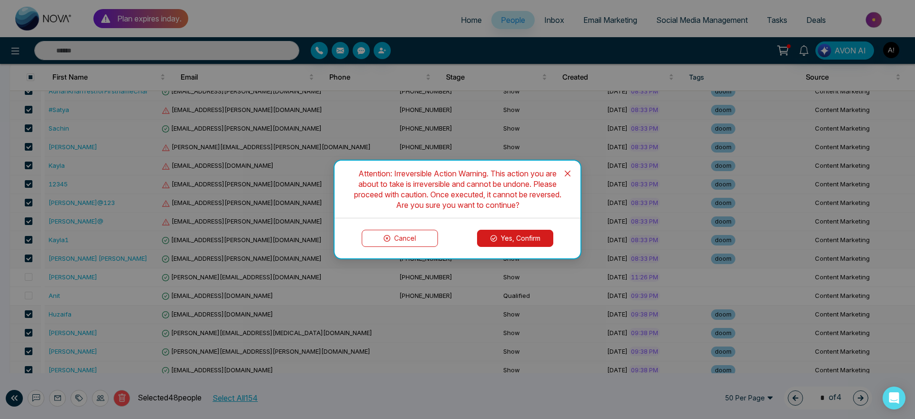
click at [524, 233] on button "Yes, Confirm" at bounding box center [515, 238] width 76 height 17
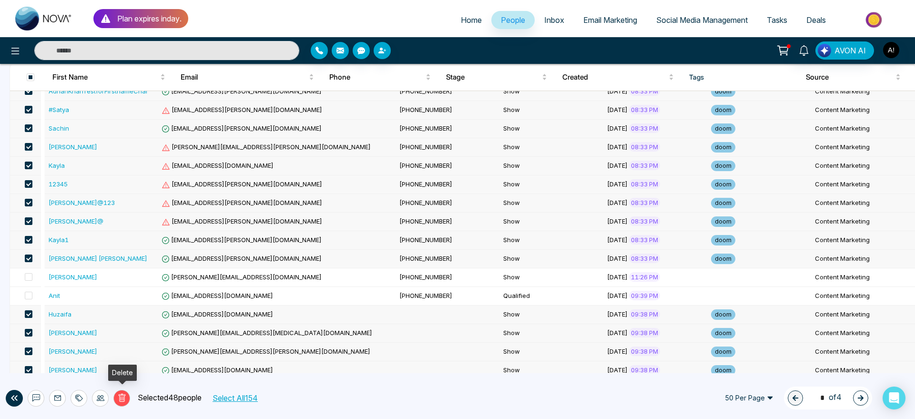
click at [121, 400] on icon at bounding box center [122, 398] width 9 height 9
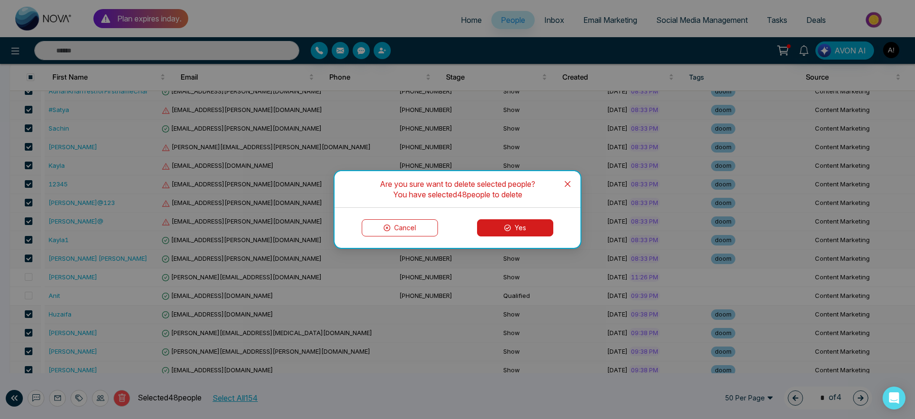
click at [537, 231] on button "Yes" at bounding box center [515, 227] width 76 height 17
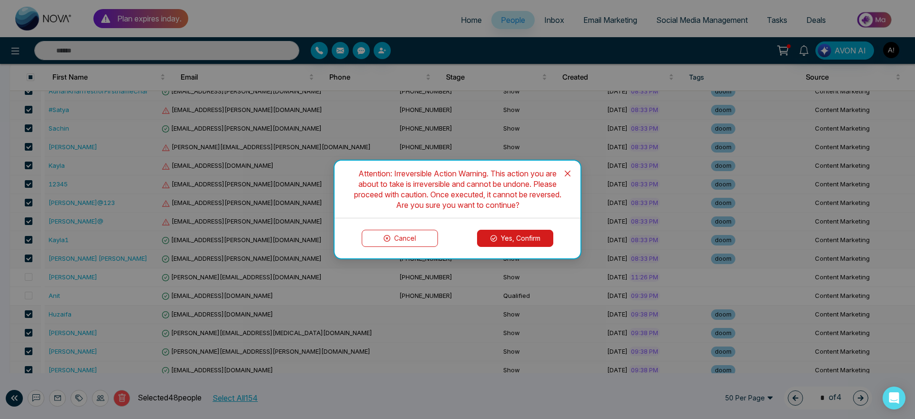
click at [528, 235] on button "Yes, Confirm" at bounding box center [515, 238] width 76 height 17
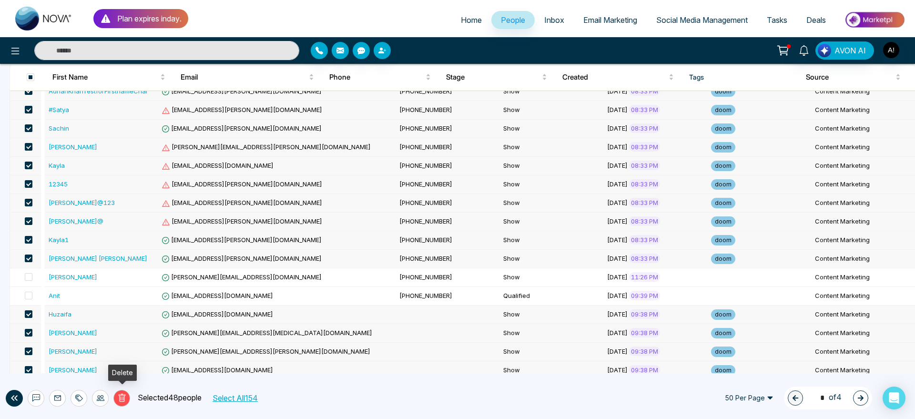
click at [122, 399] on icon at bounding box center [121, 399] width 3 height 4
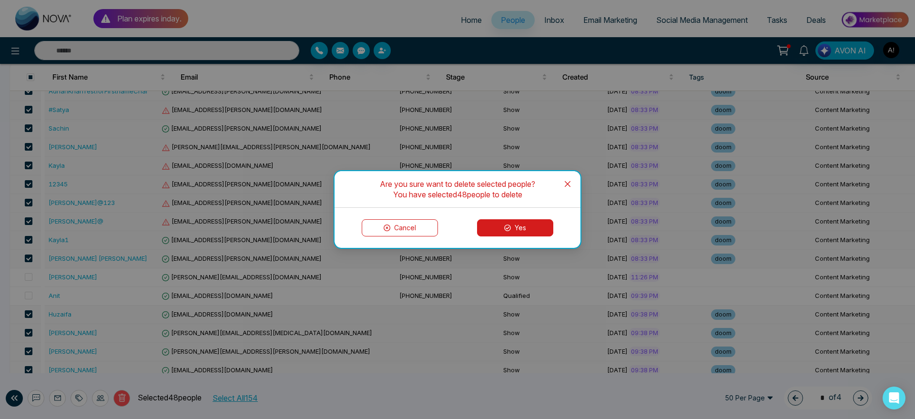
click at [503, 225] on button "Yes" at bounding box center [515, 227] width 76 height 17
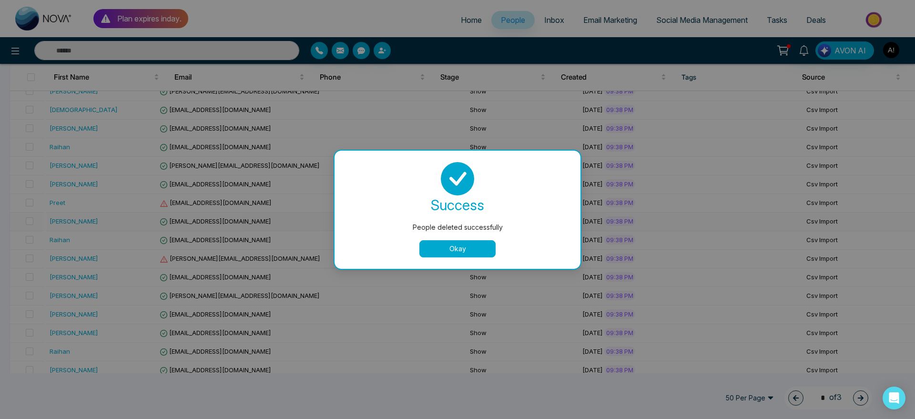
click at [457, 250] on button "Okay" at bounding box center [458, 248] width 76 height 17
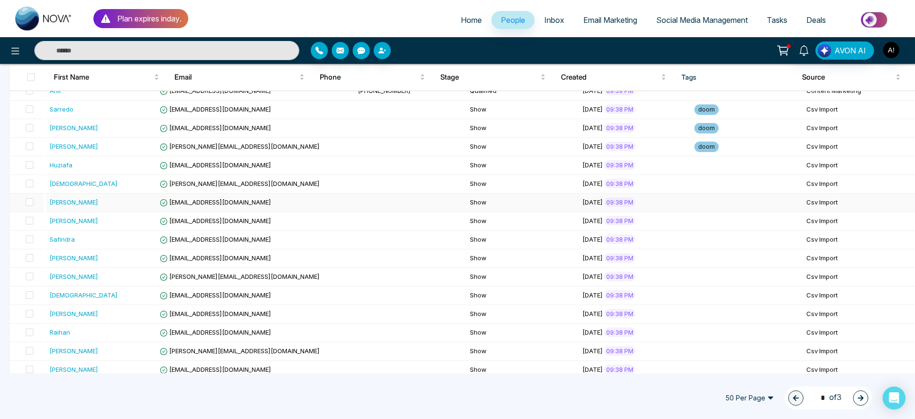
scroll to position [0, 0]
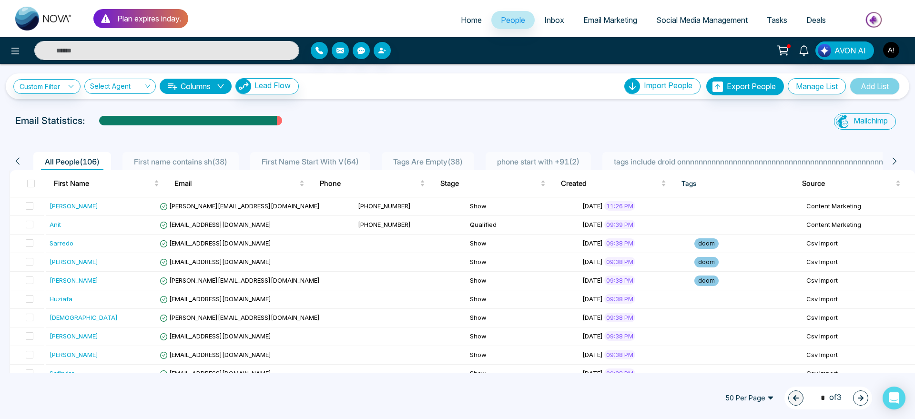
click at [35, 183] on th at bounding box center [28, 183] width 36 height 27
click at [31, 185] on span at bounding box center [31, 184] width 8 height 8
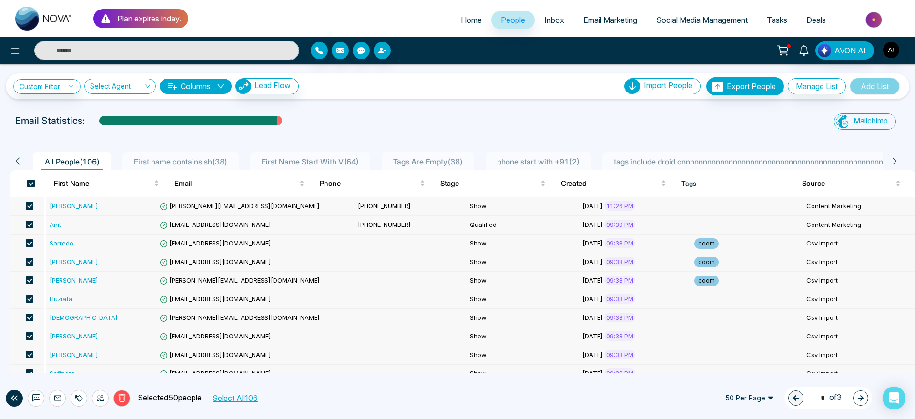
click at [30, 207] on span at bounding box center [30, 206] width 8 height 8
click at [30, 221] on span at bounding box center [30, 225] width 8 height 8
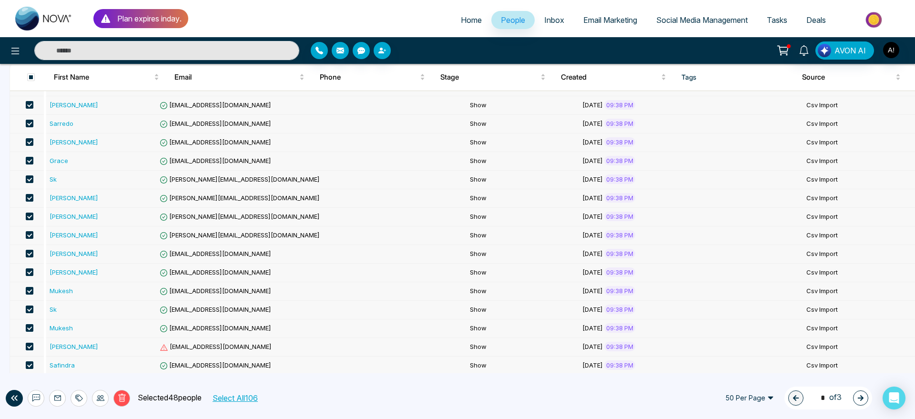
scroll to position [754, 0]
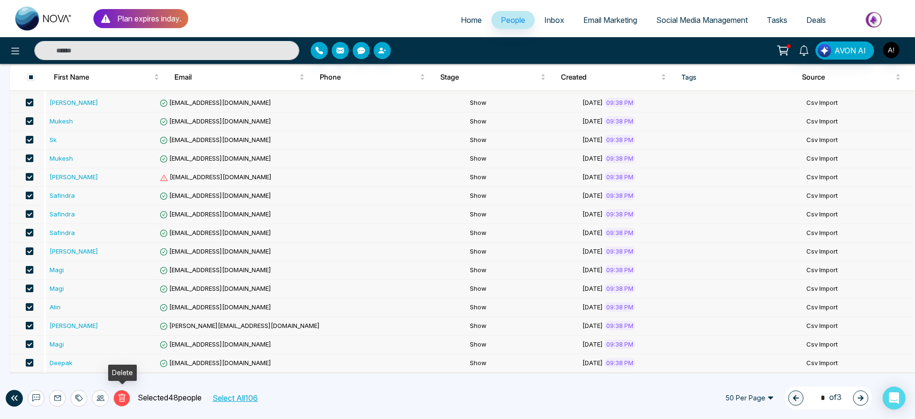
click at [124, 399] on icon at bounding box center [121, 398] width 7 height 8
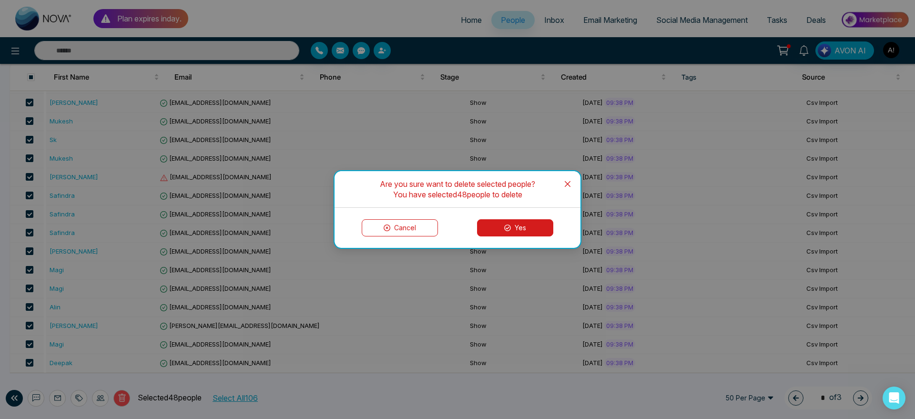
click at [539, 224] on button "Yes" at bounding box center [515, 227] width 76 height 17
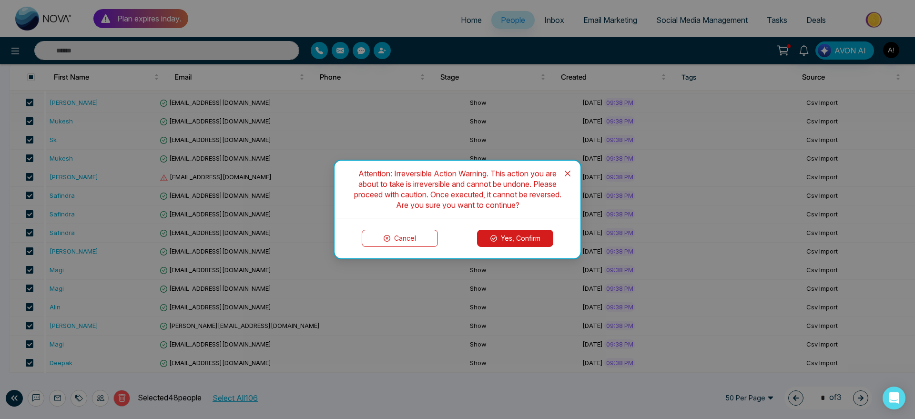
click at [524, 235] on button "Yes, Confirm" at bounding box center [515, 238] width 76 height 17
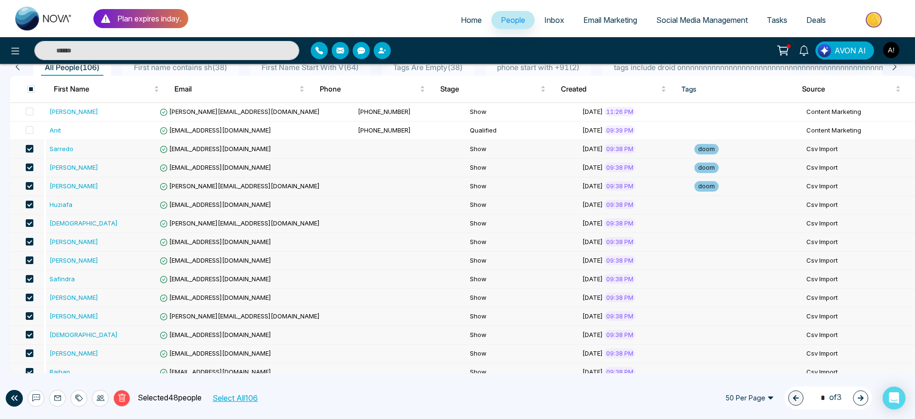
scroll to position [101, 0]
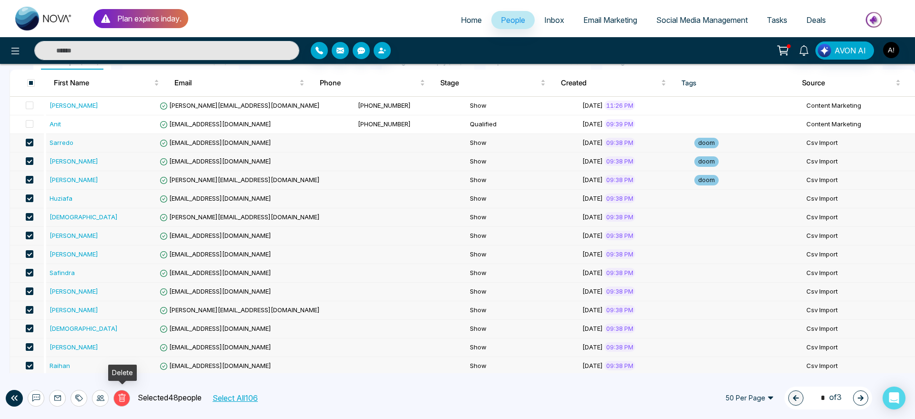
click at [122, 398] on icon at bounding box center [121, 399] width 3 height 4
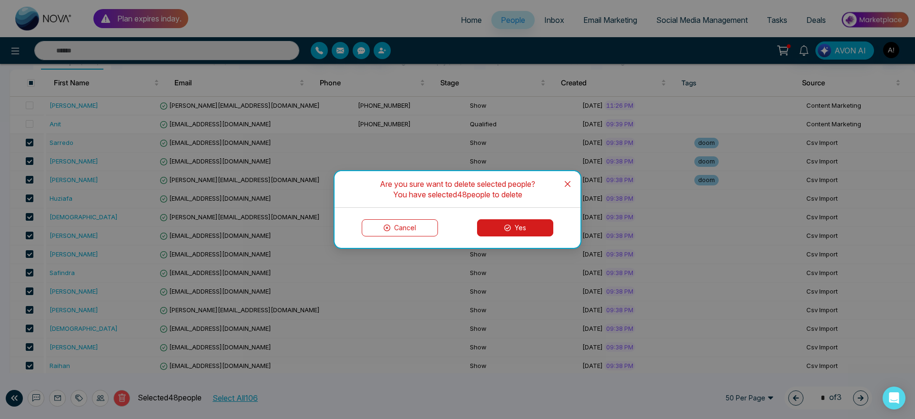
click at [513, 223] on button "Yes" at bounding box center [515, 227] width 76 height 17
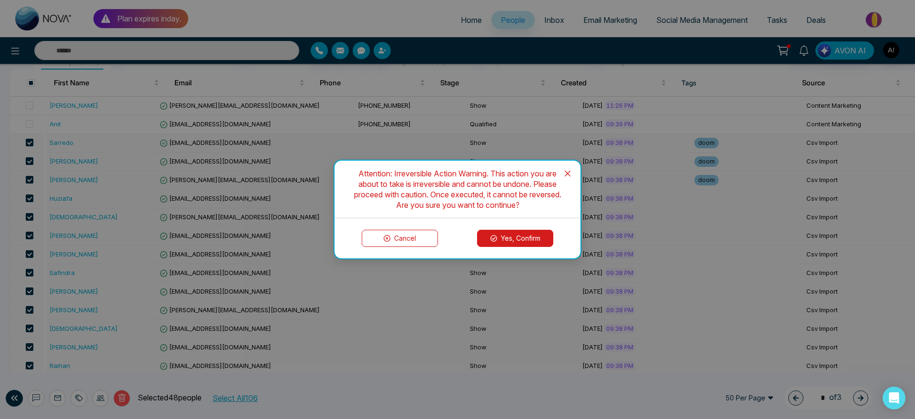
click at [512, 229] on div "Cancel Yes, Confirm" at bounding box center [458, 238] width 246 height 40
click at [516, 236] on button "Yes, Confirm" at bounding box center [515, 238] width 76 height 17
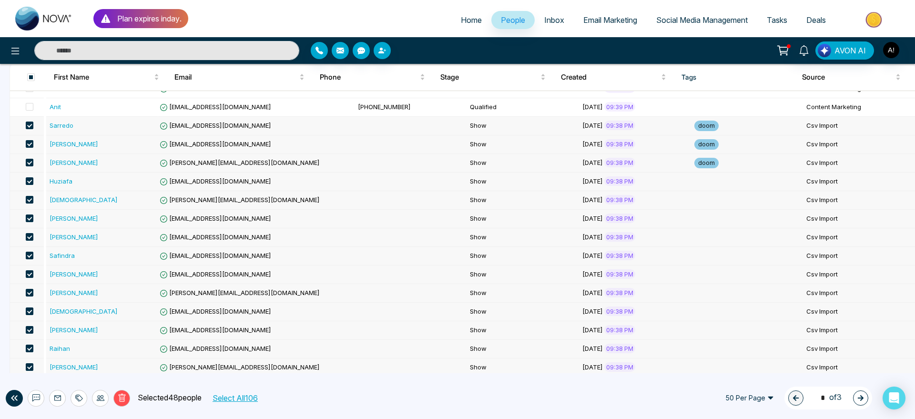
scroll to position [118, 0]
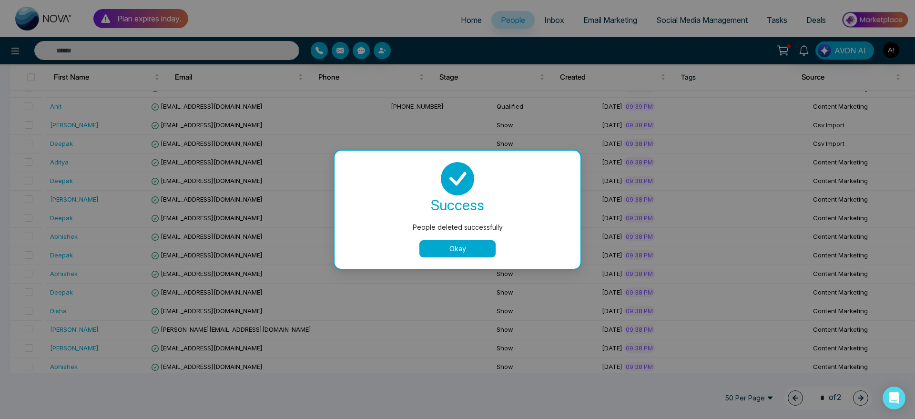
click at [448, 255] on button "Okay" at bounding box center [458, 248] width 76 height 17
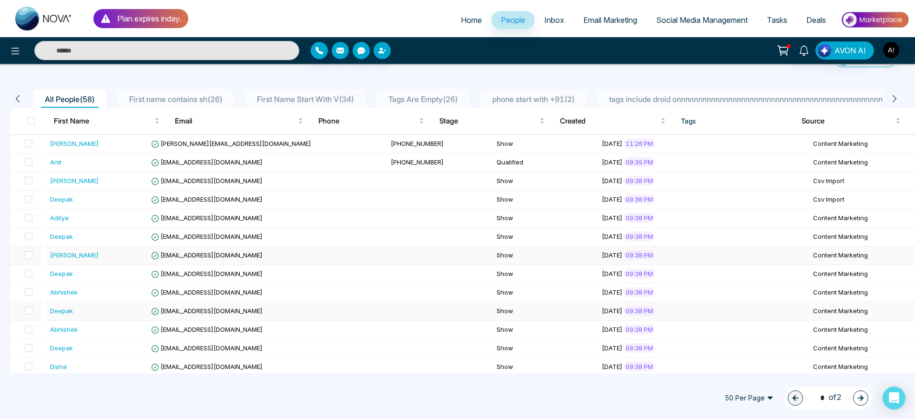
scroll to position [60, 0]
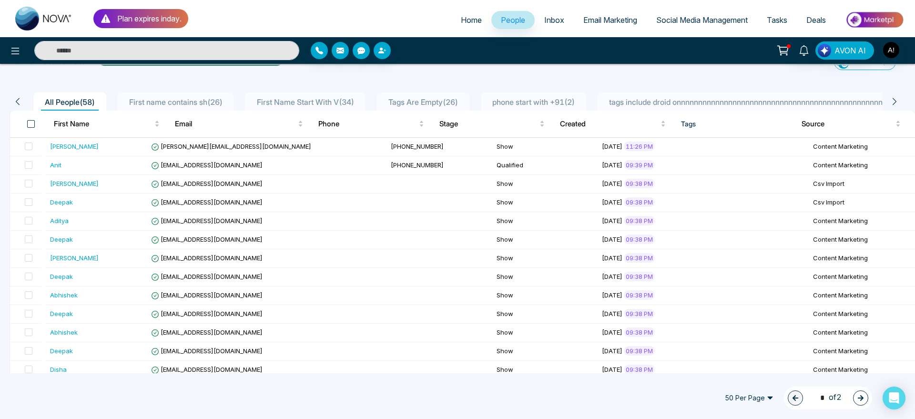
click at [31, 123] on span at bounding box center [31, 124] width 8 height 8
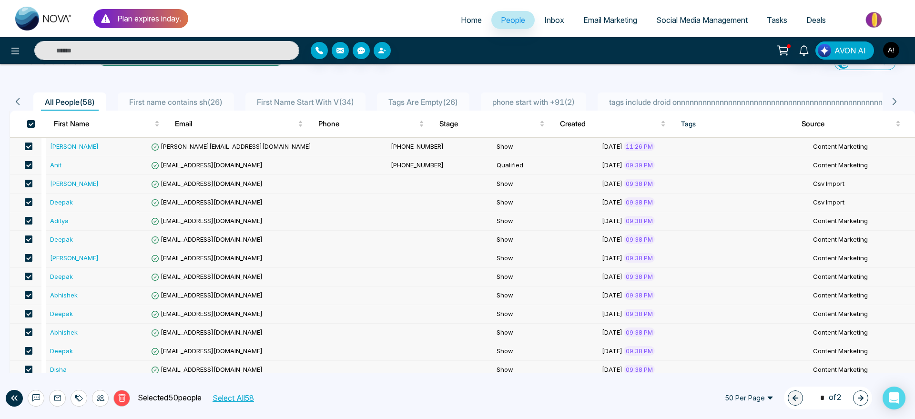
click at [31, 163] on span at bounding box center [29, 165] width 8 height 8
click at [31, 147] on span at bounding box center [29, 147] width 8 height 8
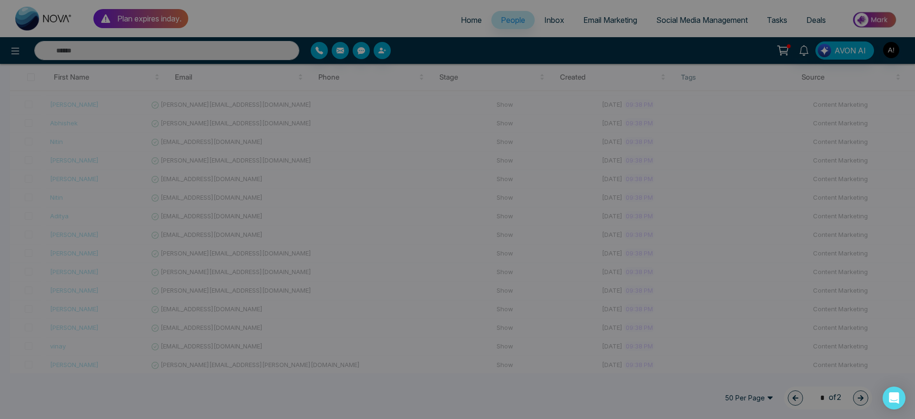
scroll to position [456, 0]
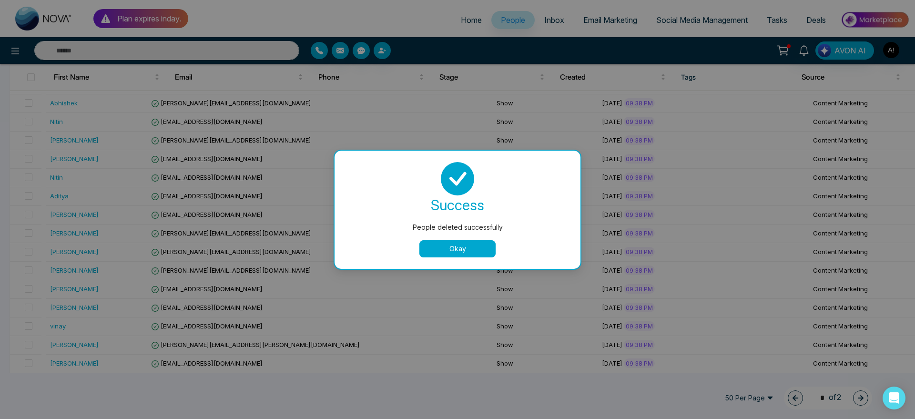
click at [444, 251] on button "Okay" at bounding box center [458, 248] width 76 height 17
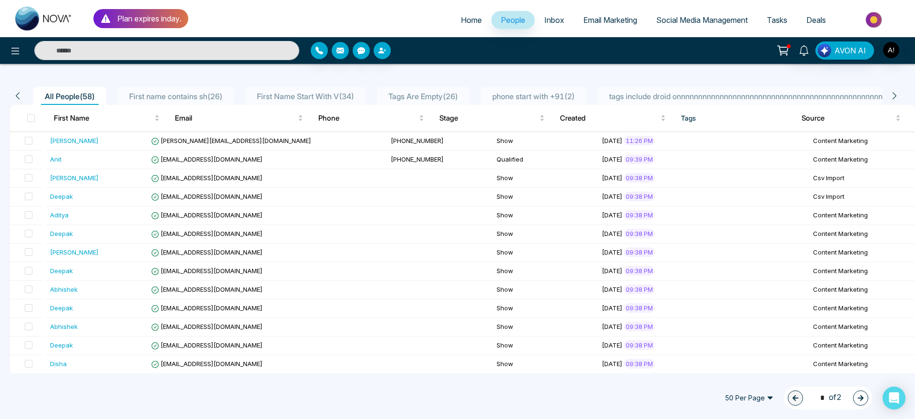
scroll to position [0, 0]
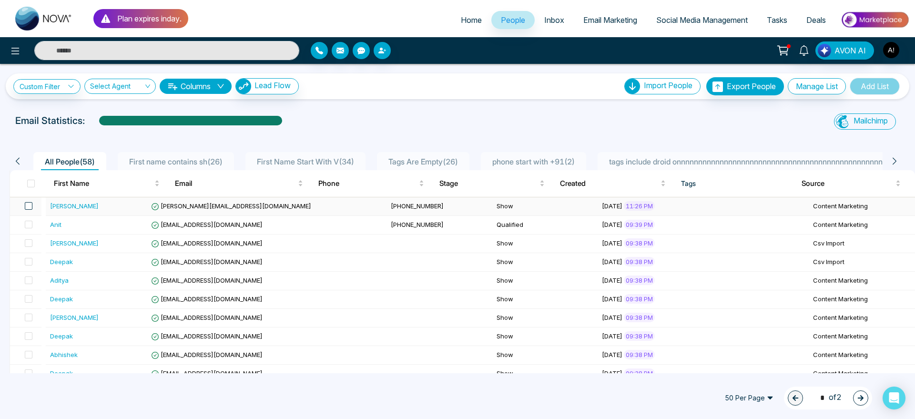
click at [32, 204] on span at bounding box center [29, 206] width 8 height 8
click at [32, 226] on span at bounding box center [29, 225] width 8 height 8
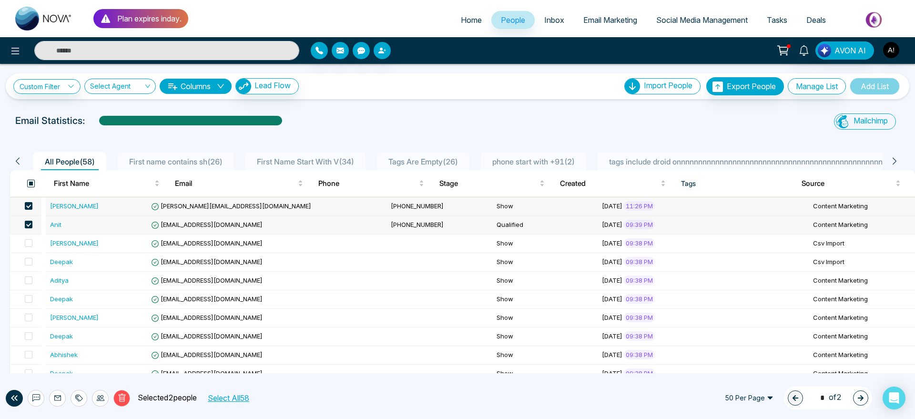
click at [31, 180] on span at bounding box center [31, 184] width 8 height 8
click at [32, 204] on span at bounding box center [29, 206] width 8 height 8
click at [35, 221] on td at bounding box center [25, 225] width 31 height 19
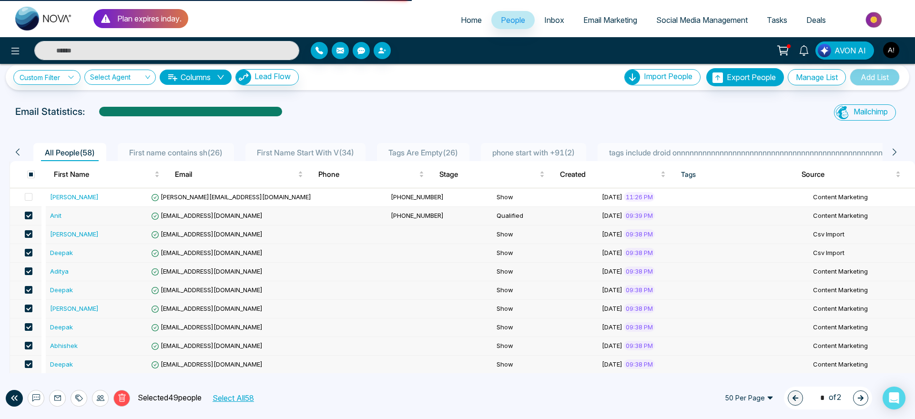
scroll to position [10, 0]
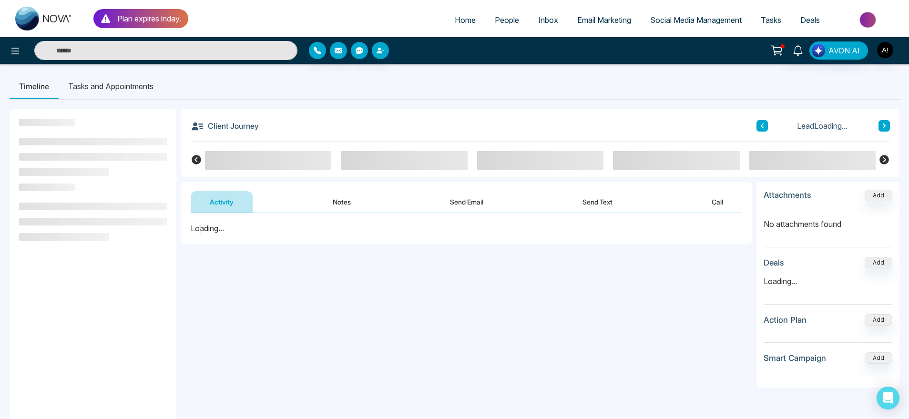
click at [503, 20] on span "People" at bounding box center [507, 20] width 24 height 10
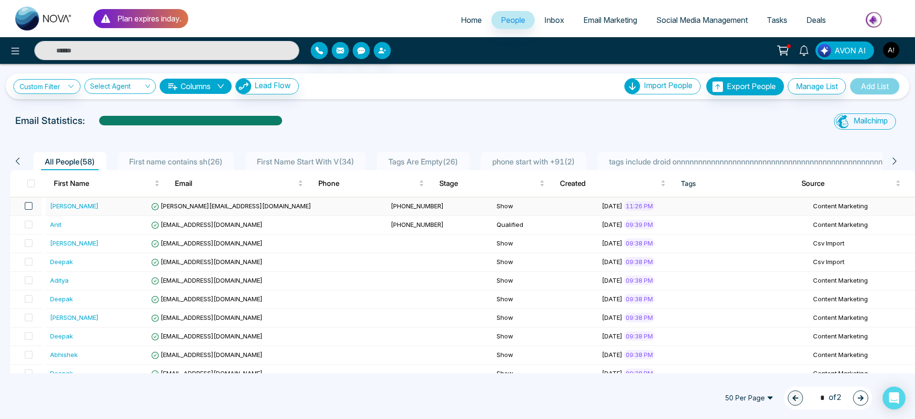
click at [32, 209] on span at bounding box center [29, 206] width 8 height 8
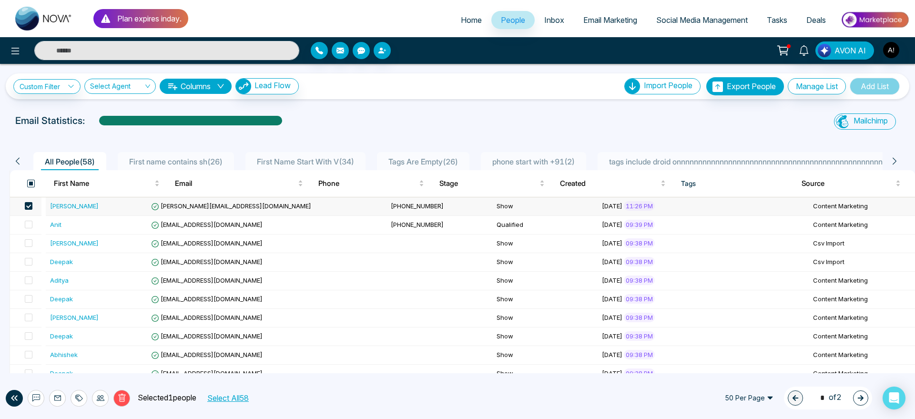
click at [31, 183] on span at bounding box center [31, 184] width 8 height 8
click at [31, 224] on span at bounding box center [29, 225] width 8 height 8
click at [30, 203] on span at bounding box center [29, 206] width 8 height 8
drag, startPoint x: 121, startPoint y: 411, endPoint x: 122, endPoint y: 403, distance: 7.3
click at [122, 403] on div "Delete Selected 48 people Select All 58 50 Per Page 1 * of 2" at bounding box center [457, 398] width 915 height 42
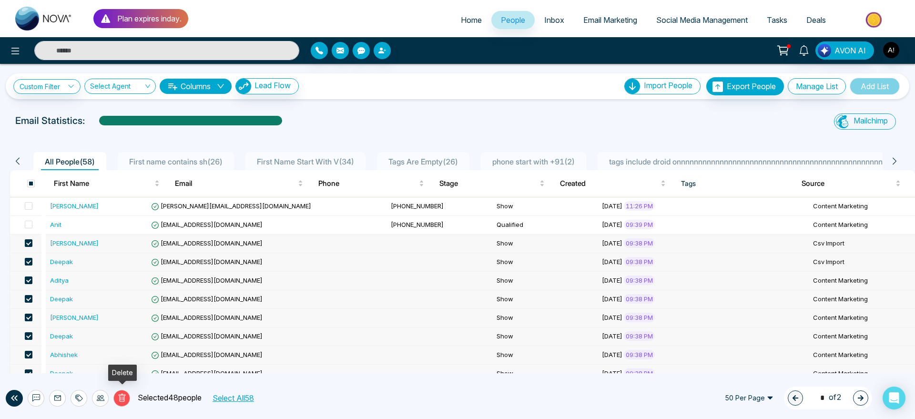
click at [122, 403] on button "Delete" at bounding box center [121, 398] width 17 height 17
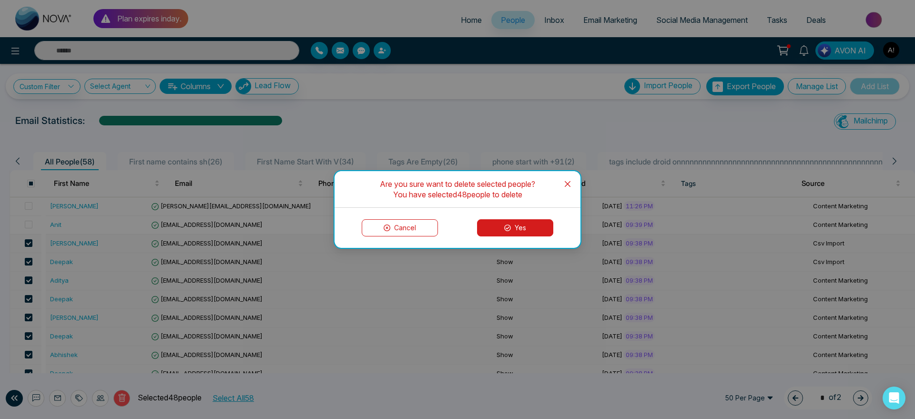
click at [482, 221] on button "Yes" at bounding box center [515, 227] width 76 height 17
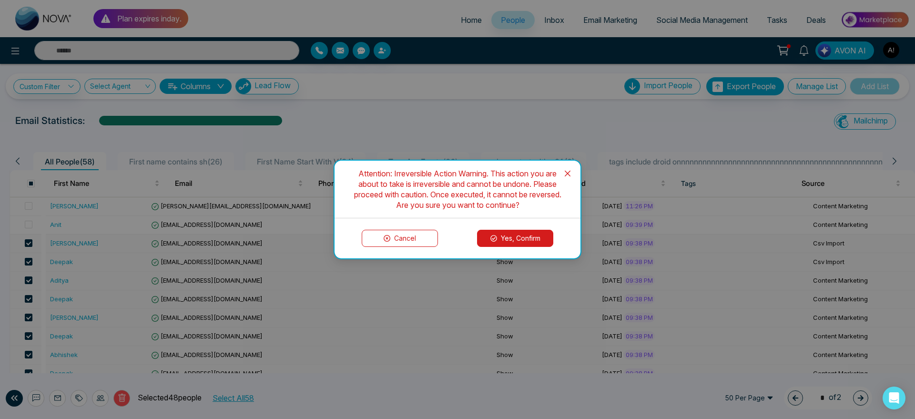
click at [486, 240] on button "Yes, Confirm" at bounding box center [515, 238] width 76 height 17
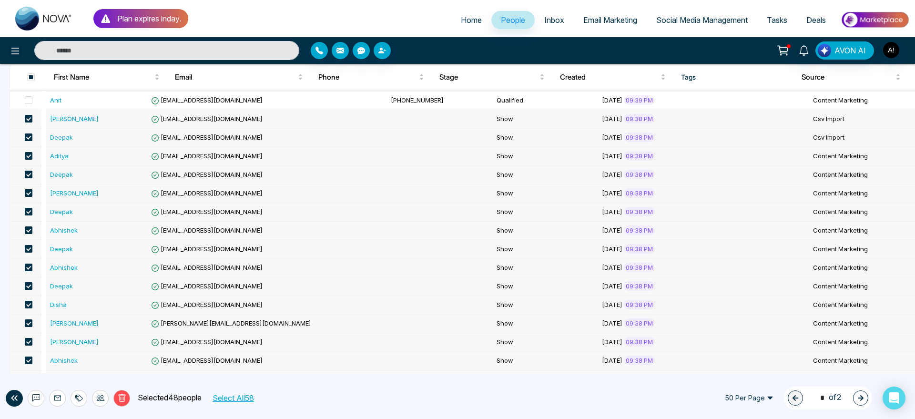
scroll to position [105, 0]
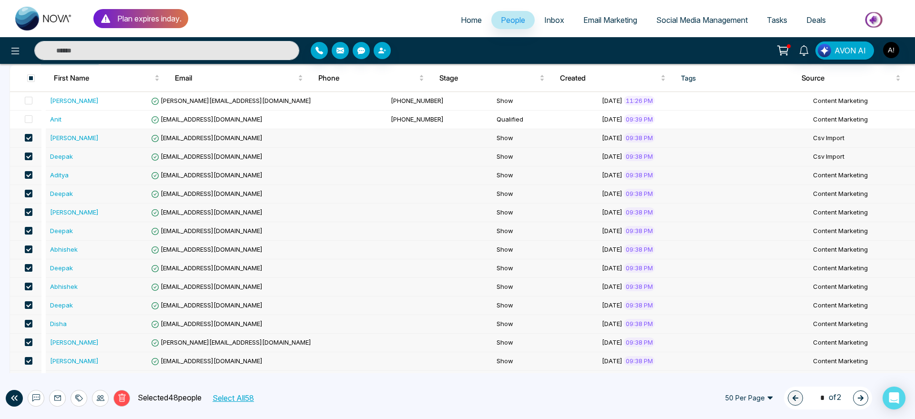
click at [463, 26] on link "Home" at bounding box center [472, 20] width 40 height 18
select select "*"
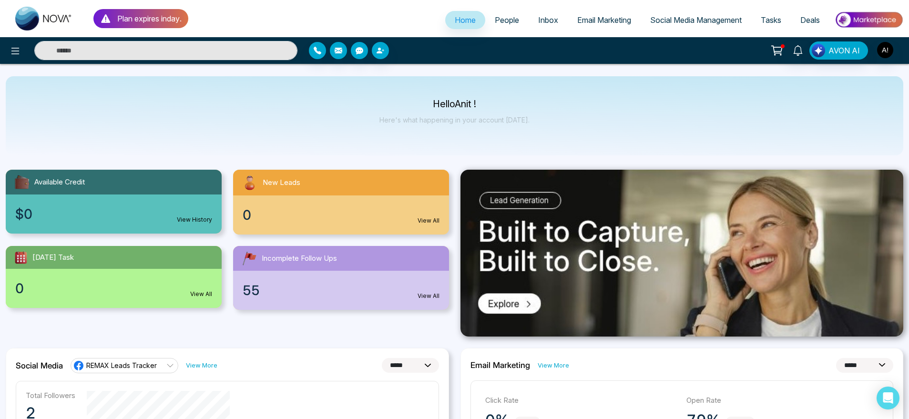
click at [512, 19] on span "People" at bounding box center [507, 20] width 24 height 10
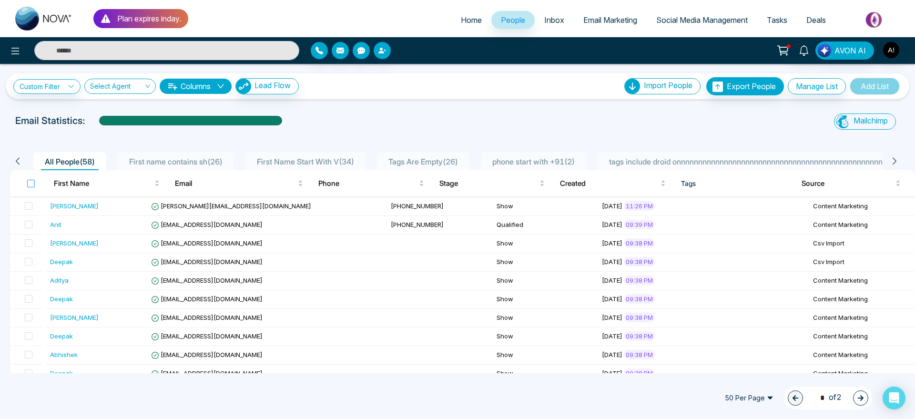
click at [33, 178] on label at bounding box center [31, 183] width 8 height 10
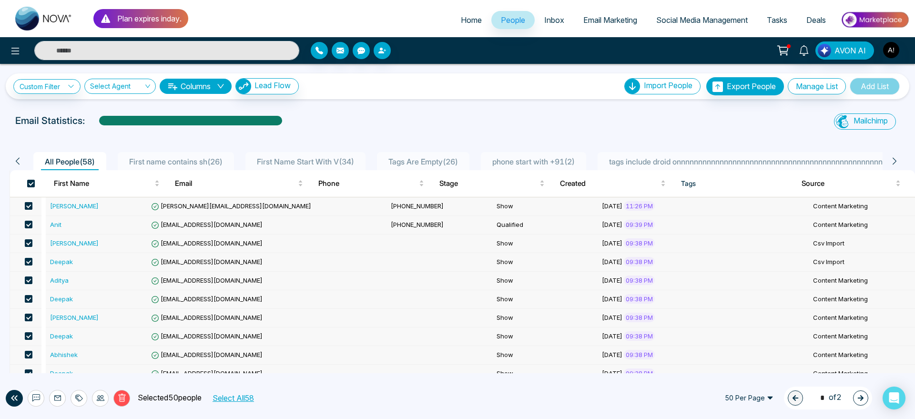
click at [29, 206] on span at bounding box center [29, 206] width 8 height 8
click at [31, 226] on span at bounding box center [29, 225] width 8 height 8
click at [123, 402] on button "Delete" at bounding box center [121, 398] width 17 height 17
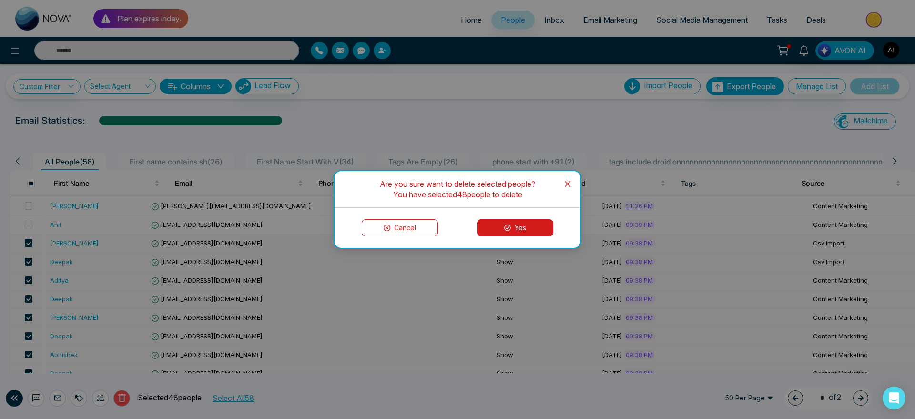
click at [504, 232] on button "Yes" at bounding box center [515, 227] width 76 height 17
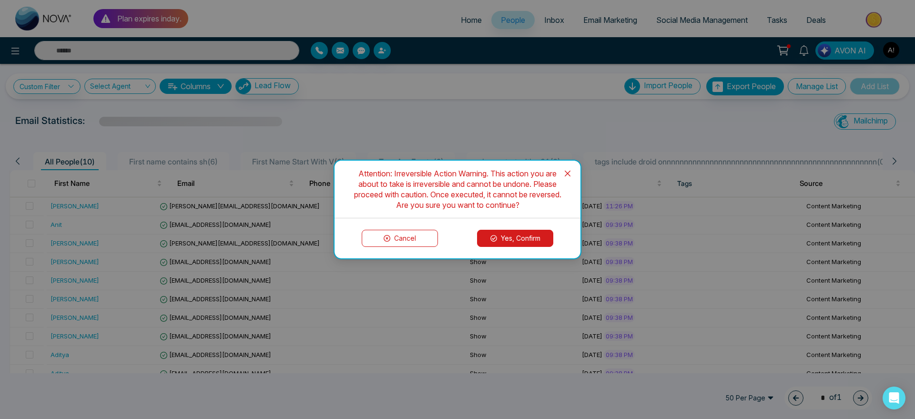
click at [567, 175] on icon "close" at bounding box center [568, 174] width 6 height 6
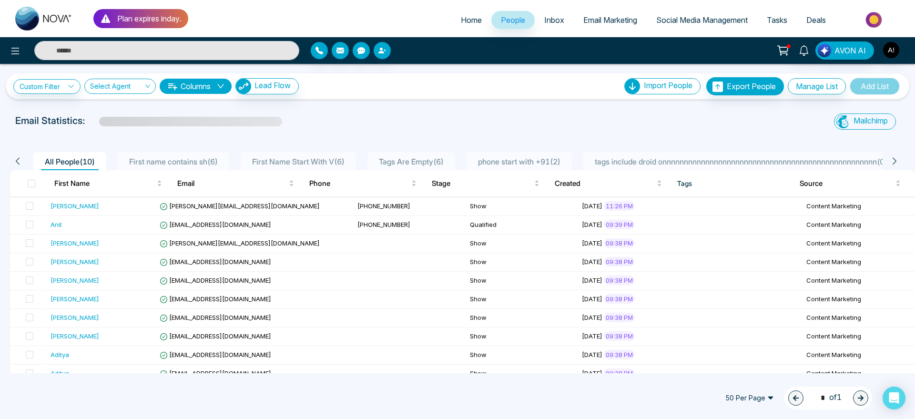
click at [275, 114] on div "Email Statistics:" at bounding box center [308, 120] width 586 height 14
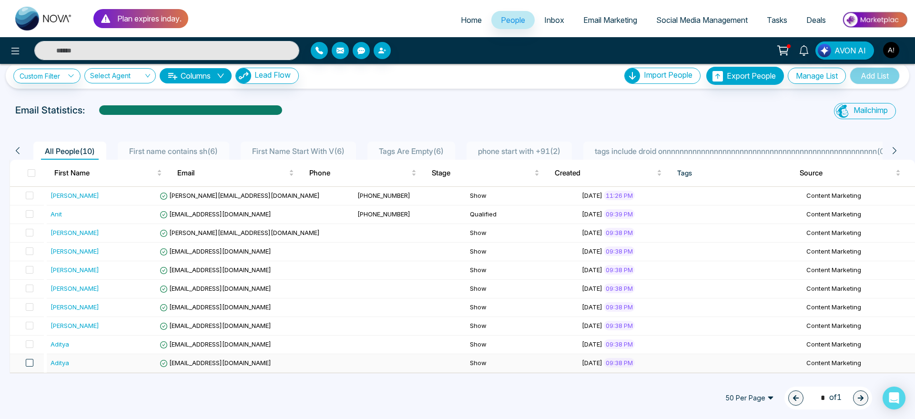
click at [33, 359] on span at bounding box center [30, 363] width 8 height 8
click at [32, 348] on span at bounding box center [30, 344] width 8 height 8
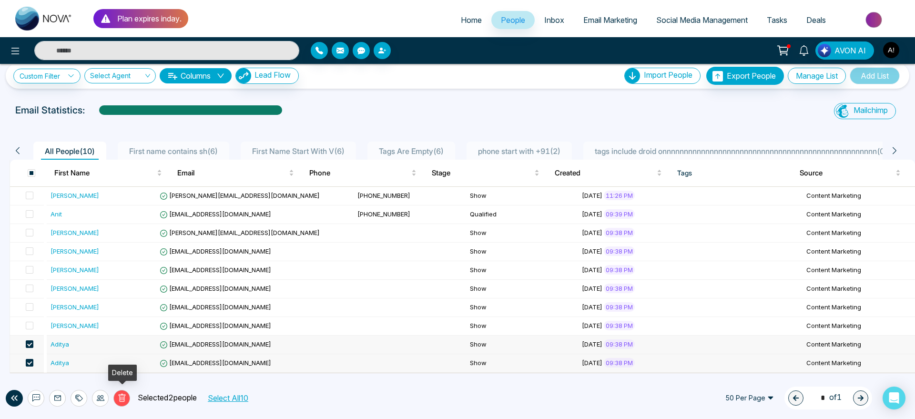
click at [123, 393] on button "Delete" at bounding box center [121, 398] width 17 height 17
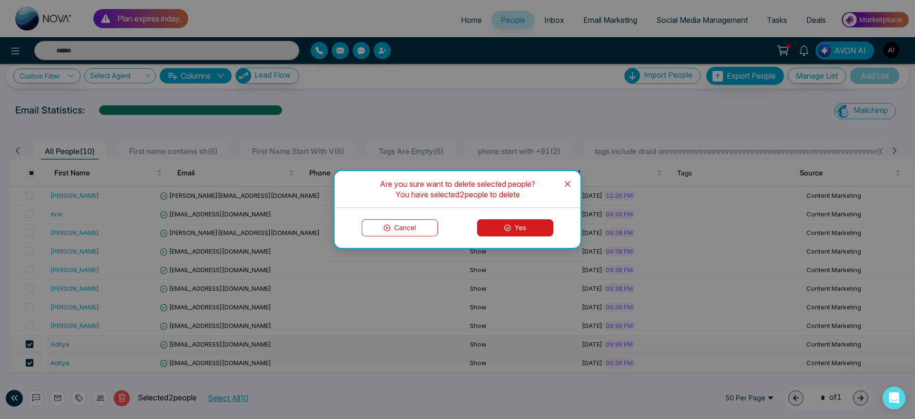
click at [538, 235] on button "Yes" at bounding box center [515, 227] width 76 height 17
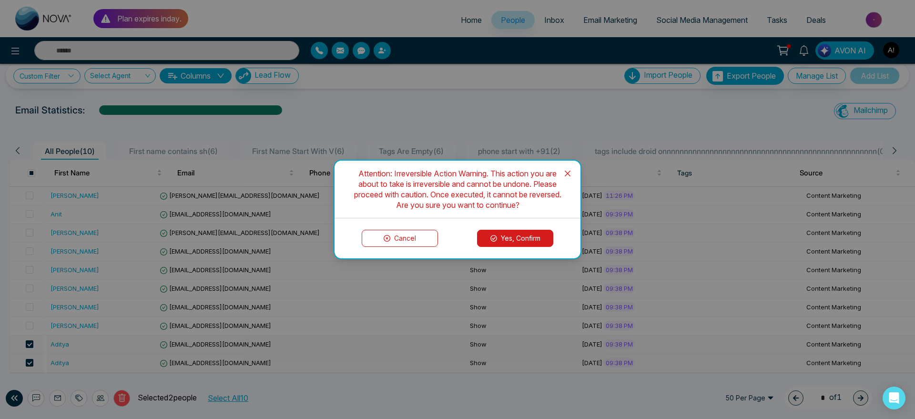
click at [460, 86] on div "Attention: Irreversible Action Warning. This action you are about to take is ir…" at bounding box center [457, 209] width 915 height 419
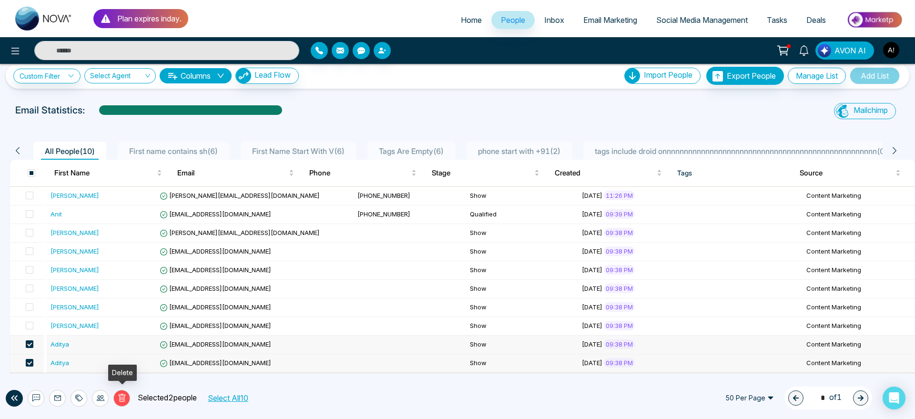
click at [124, 397] on icon at bounding box center [121, 398] width 7 height 8
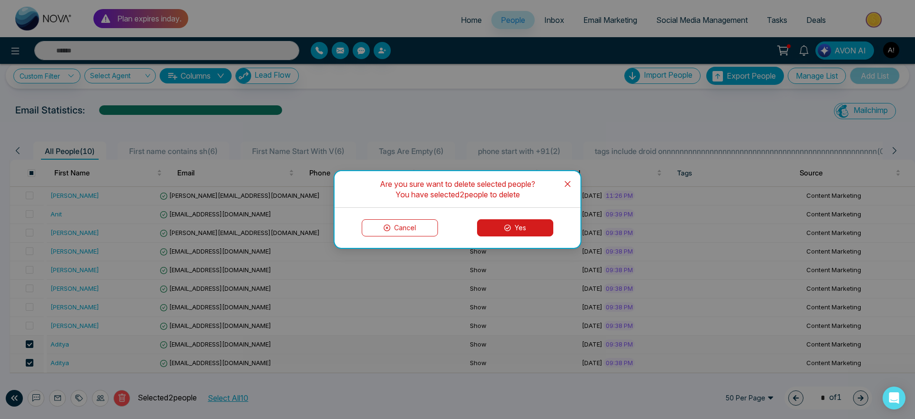
click at [526, 223] on button "Yes" at bounding box center [515, 227] width 76 height 17
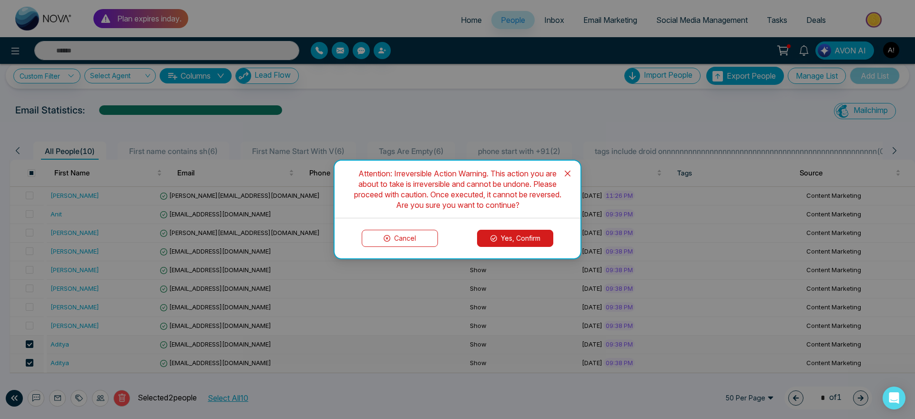
click at [526, 239] on button "Yes, Confirm" at bounding box center [515, 238] width 76 height 17
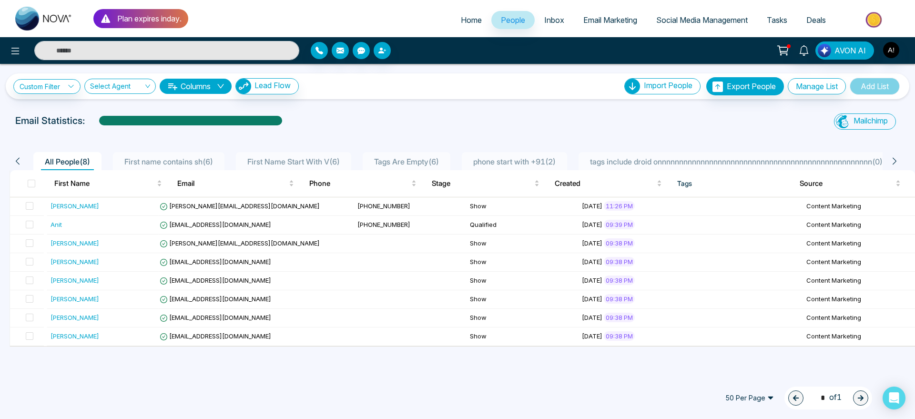
scroll to position [0, 0]
click at [28, 242] on span at bounding box center [30, 243] width 8 height 8
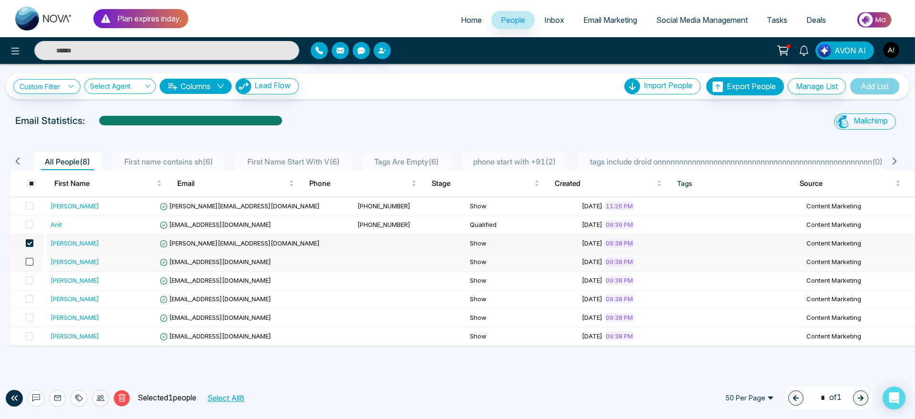
click at [31, 260] on span at bounding box center [30, 262] width 8 height 8
click at [33, 283] on span at bounding box center [30, 281] width 8 height 8
click at [35, 301] on td at bounding box center [27, 299] width 34 height 19
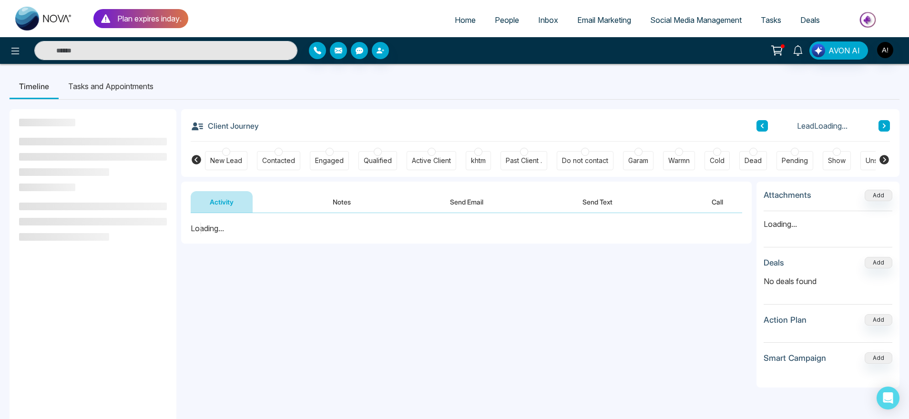
click at [511, 26] on link "People" at bounding box center [506, 20] width 43 height 18
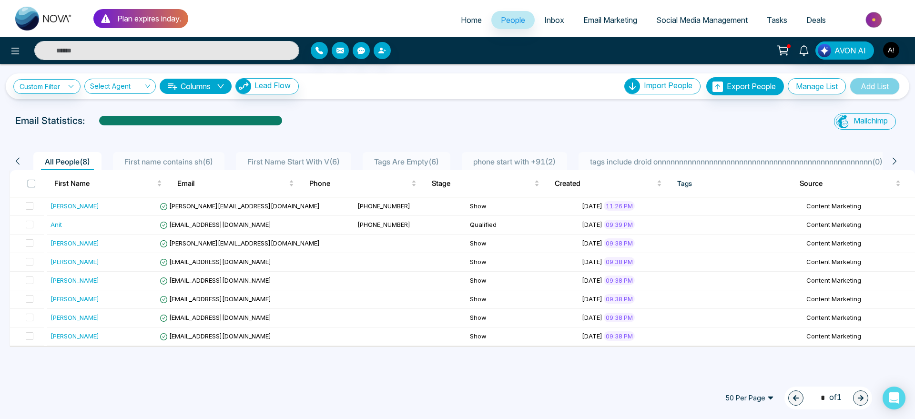
click at [33, 185] on span at bounding box center [32, 184] width 8 height 8
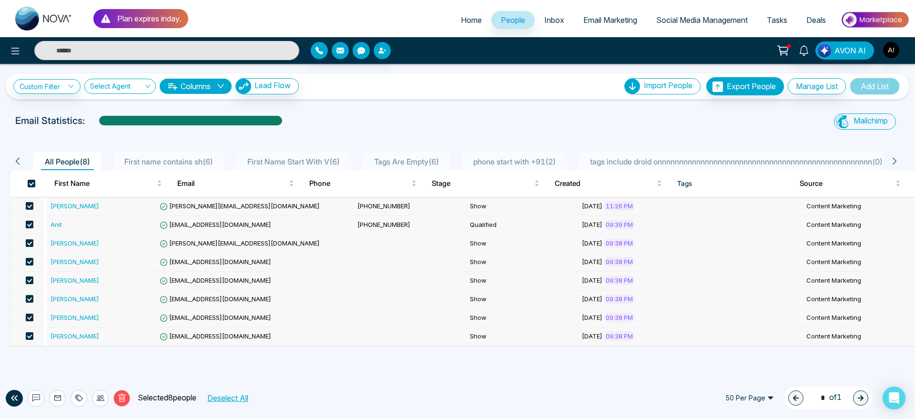
click at [32, 226] on span at bounding box center [30, 225] width 8 height 8
click at [30, 205] on span at bounding box center [30, 206] width 8 height 8
click at [32, 319] on span at bounding box center [30, 318] width 8 height 8
click at [118, 398] on icon at bounding box center [122, 398] width 9 height 9
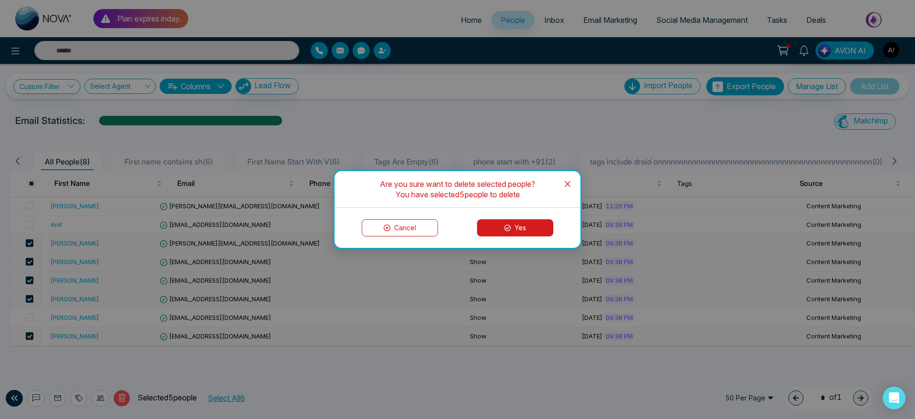
click at [529, 233] on button "Yes" at bounding box center [515, 227] width 76 height 17
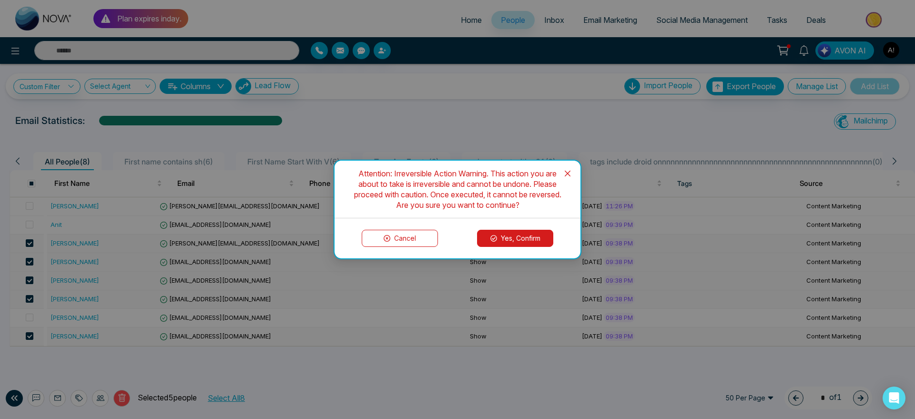
click at [503, 238] on button "Yes, Confirm" at bounding box center [515, 238] width 76 height 17
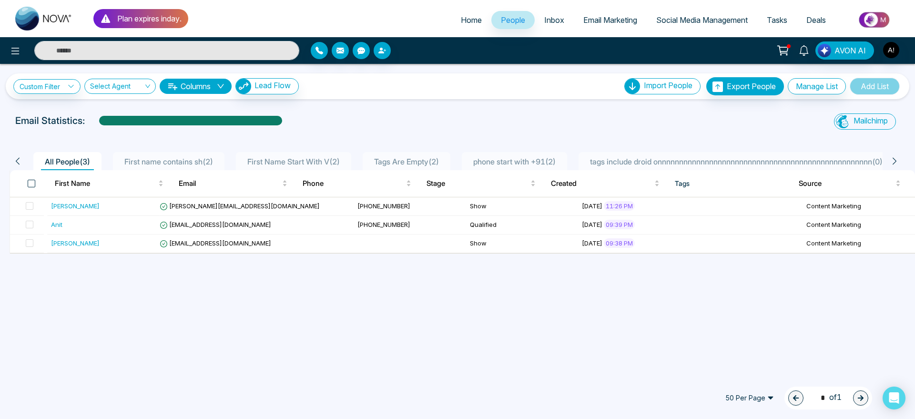
click at [31, 182] on span at bounding box center [32, 184] width 8 height 8
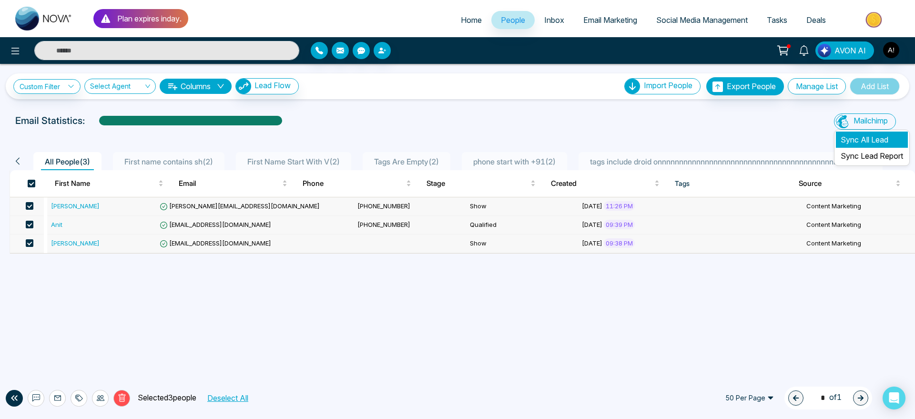
drag, startPoint x: 870, startPoint y: 126, endPoint x: 871, endPoint y: 135, distance: 9.6
click at [871, 130] on li "Mailchimp Sync All Lead Sync Lead Report" at bounding box center [867, 121] width 66 height 16
click at [871, 135] on li "Sync All Lead" at bounding box center [872, 140] width 72 height 16
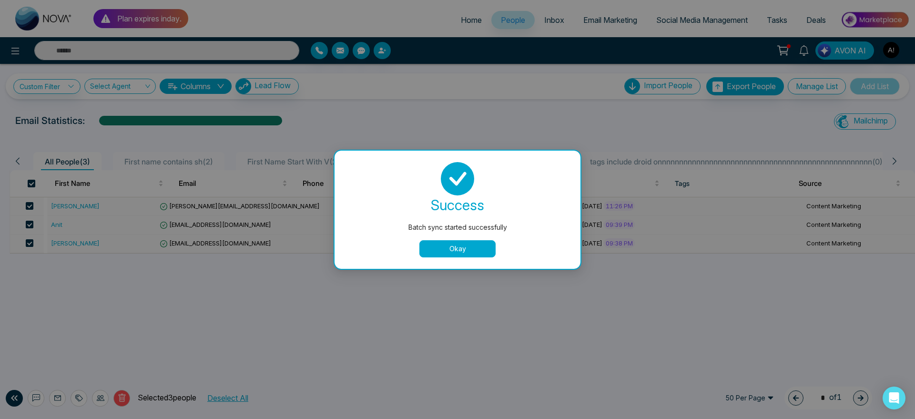
click at [472, 248] on button "Okay" at bounding box center [458, 248] width 76 height 17
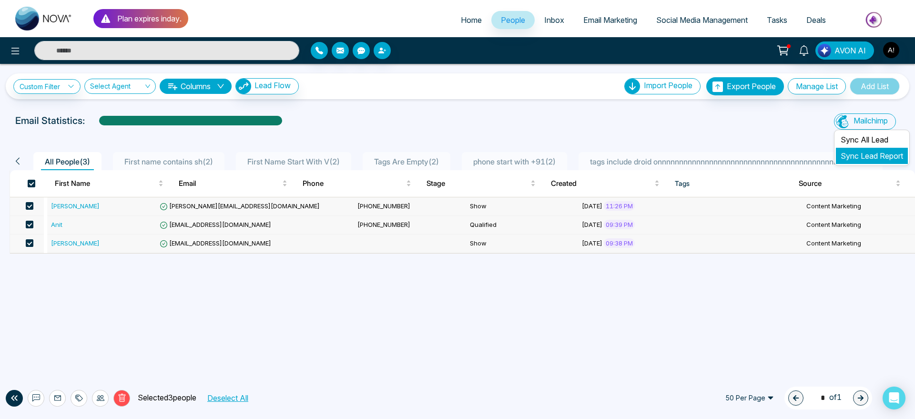
click at [871, 158] on link "Sync Lead Report" at bounding box center [872, 156] width 62 height 10
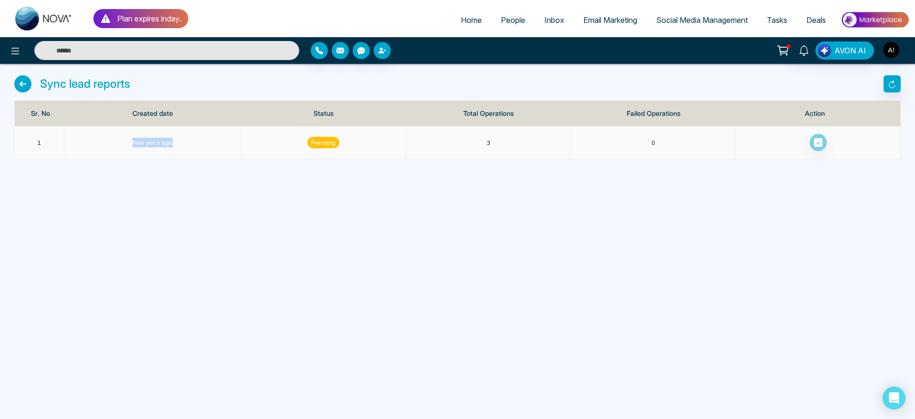
drag, startPoint x: 121, startPoint y: 143, endPoint x: 301, endPoint y: 163, distance: 181.3
click at [301, 163] on div "Plan expires in day . Home People Inbox Email Marketing Social Media Management…" at bounding box center [457, 209] width 915 height 419
click at [438, 163] on div "Plan expires in day . Home People Inbox Email Marketing Social Media Management…" at bounding box center [457, 209] width 915 height 419
drag, startPoint x: 309, startPoint y: 110, endPoint x: 389, endPoint y: 116, distance: 80.3
click at [389, 116] on th "Status" at bounding box center [324, 114] width 165 height 26
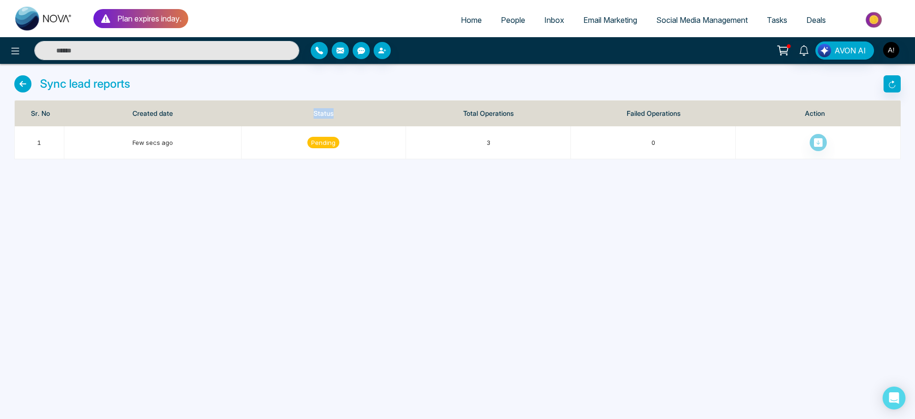
click at [389, 116] on th "Status" at bounding box center [324, 114] width 165 height 26
drag, startPoint x: 27, startPoint y: 109, endPoint x: 441, endPoint y: 119, distance: 414.5
click at [441, 119] on tr "Sr. No Created date Status Total Operations Failed Operations Action" at bounding box center [458, 114] width 886 height 26
click at [450, 246] on div "Plan expires in day . Home People Inbox Email Marketing Social Media Management…" at bounding box center [457, 209] width 915 height 419
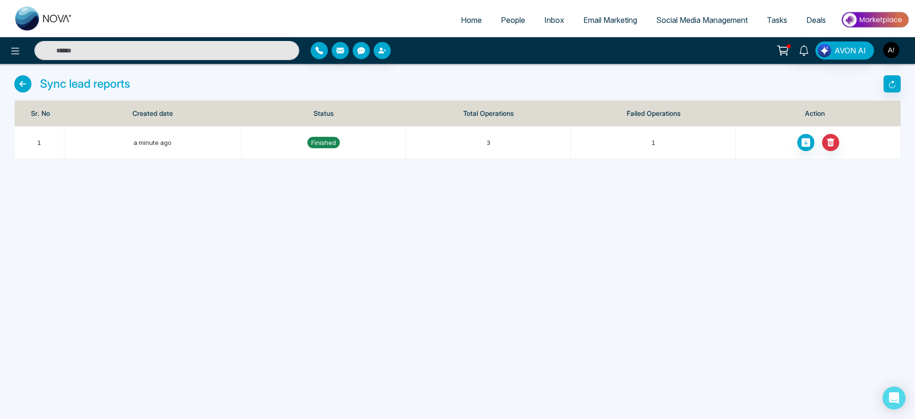
click at [28, 80] on icon at bounding box center [22, 83] width 17 height 17
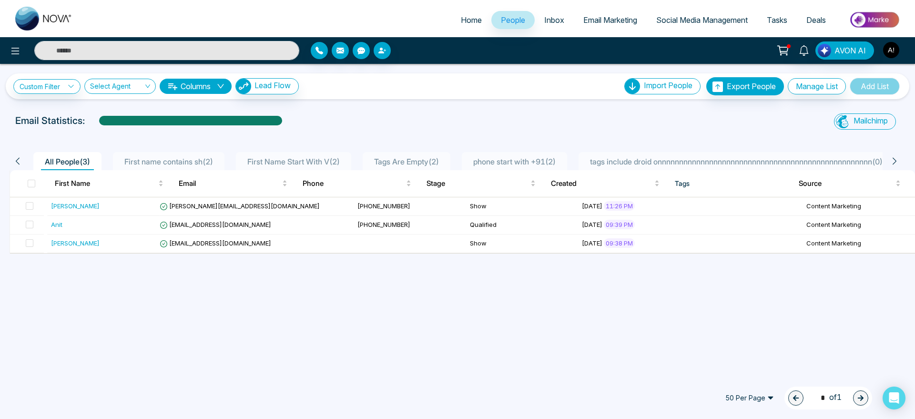
click at [898, 49] on img "button" at bounding box center [891, 50] width 16 height 16
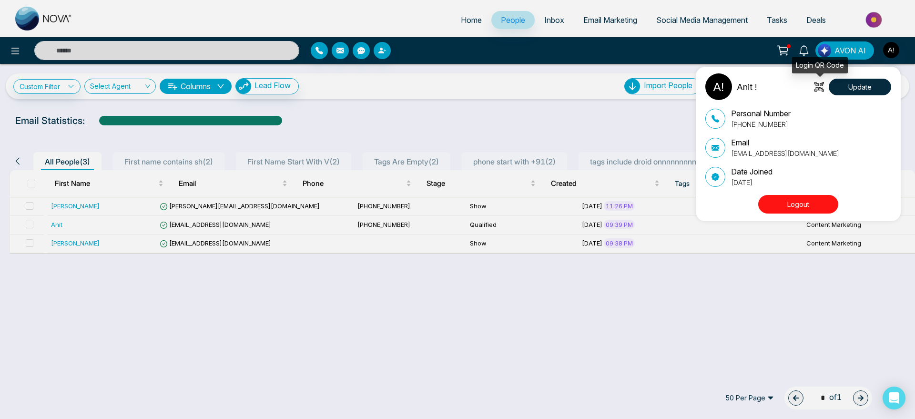
click at [820, 83] on icon at bounding box center [820, 87] width 10 height 10
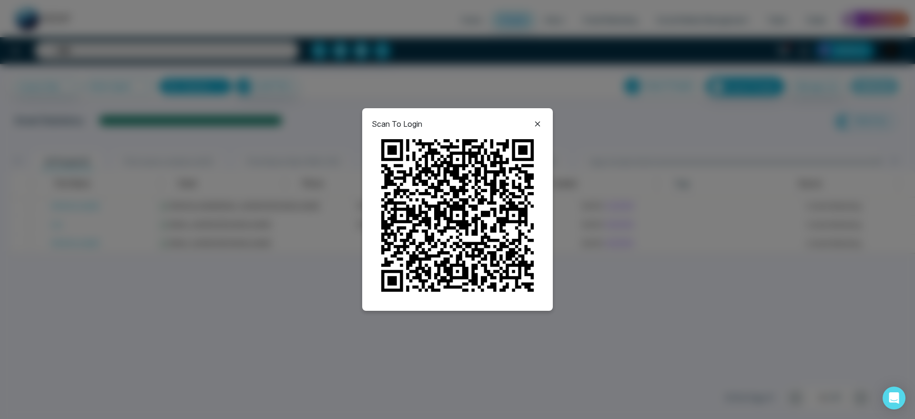
click at [533, 126] on icon at bounding box center [537, 123] width 11 height 11
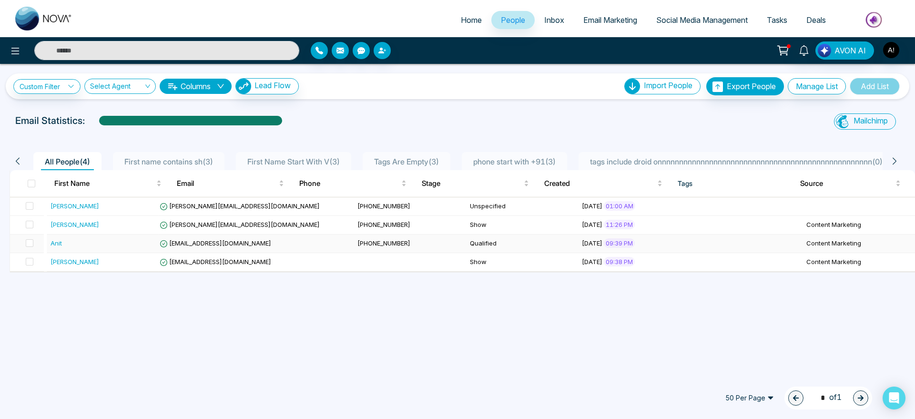
click at [77, 242] on div "Anit" at bounding box center [103, 243] width 105 height 10
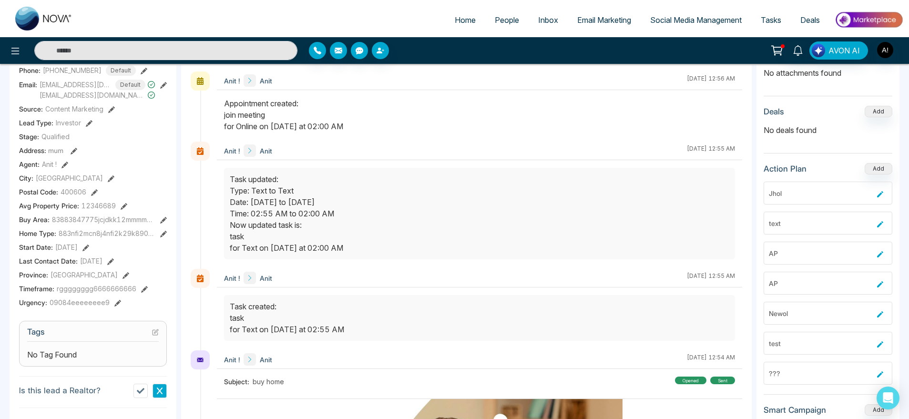
scroll to position [382, 0]
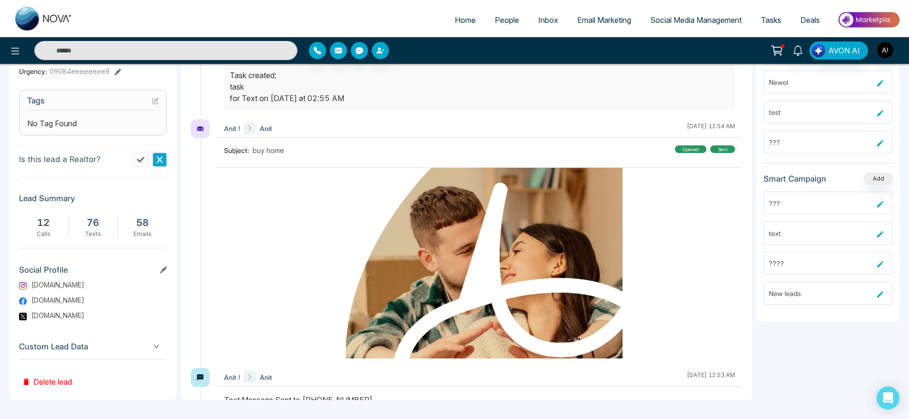
click at [152, 342] on span "Custom Lead Data" at bounding box center [93, 346] width 148 height 13
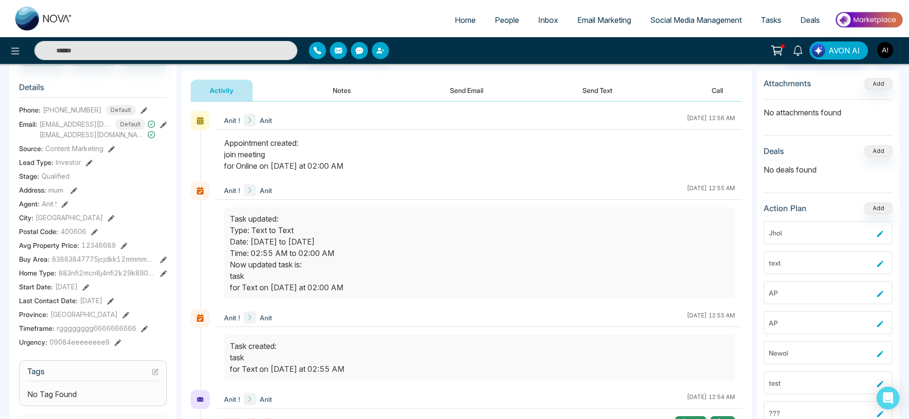
scroll to position [0, 0]
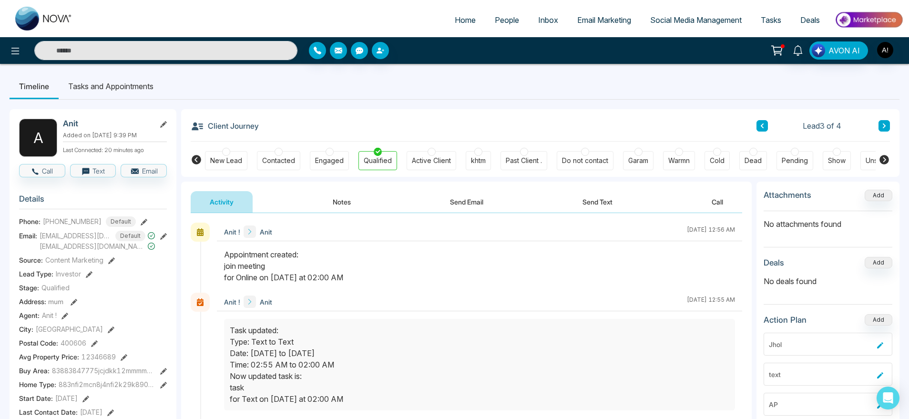
click at [445, 15] on link "Home" at bounding box center [465, 20] width 40 height 18
select select "*"
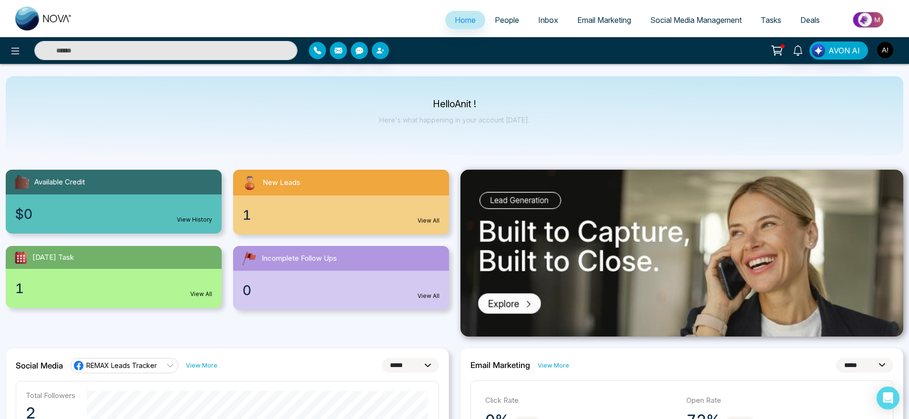
click at [887, 46] on img "button" at bounding box center [885, 50] width 16 height 16
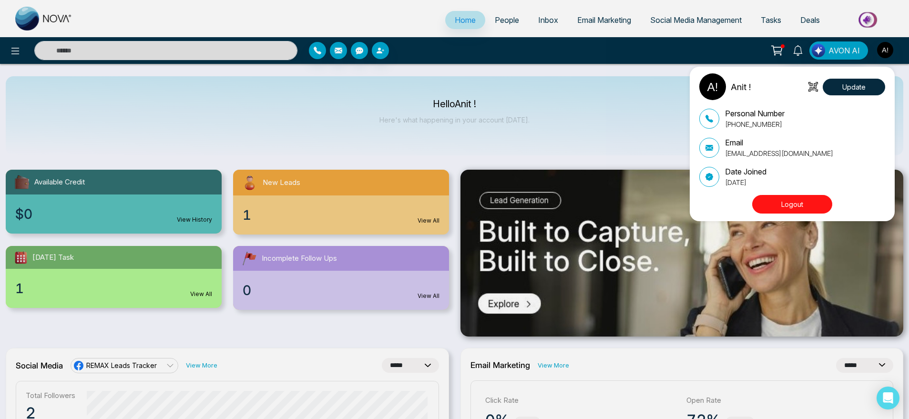
click at [495, 124] on div "Anit ! Update Personal Number +919930053035 Email anit@mmnovatech.com Date Join…" at bounding box center [454, 209] width 909 height 419
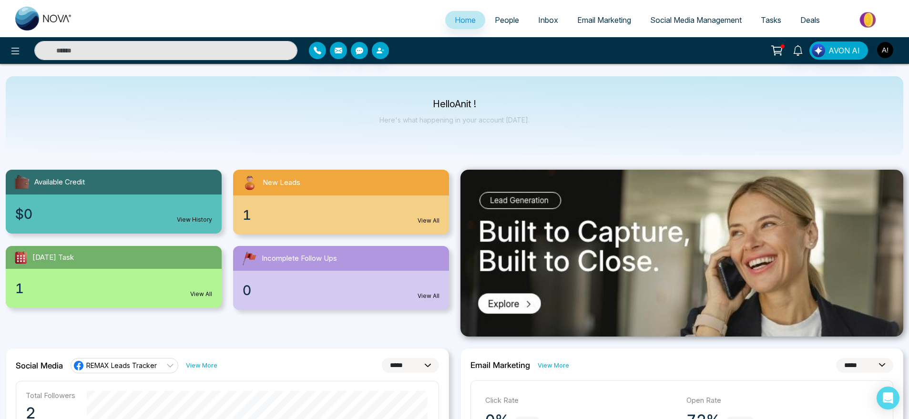
click at [3, 50] on div at bounding box center [151, 50] width 303 height 19
click at [15, 51] on icon at bounding box center [15, 50] width 11 height 11
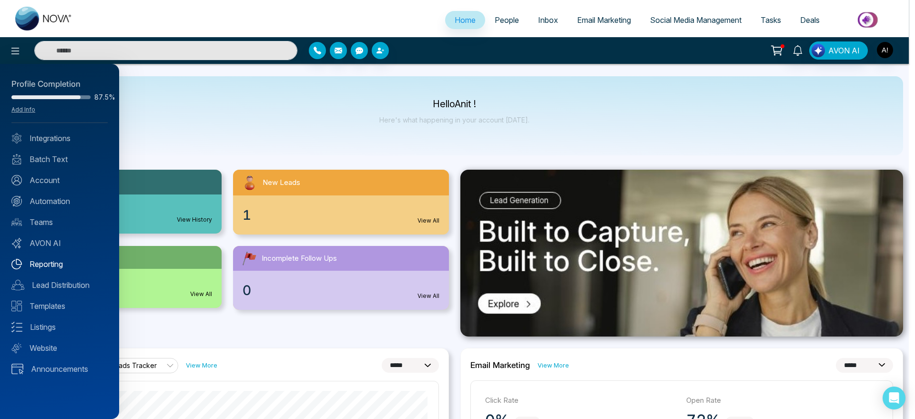
click at [52, 264] on link "Reporting" at bounding box center [59, 263] width 96 height 11
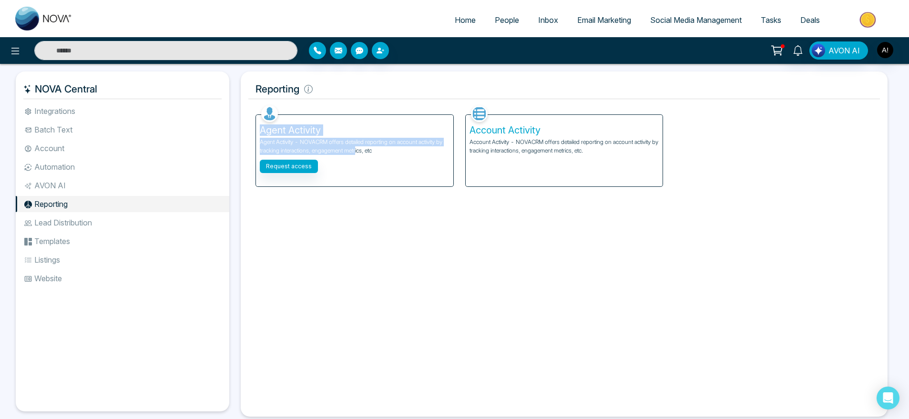
drag, startPoint x: 263, startPoint y: 127, endPoint x: 360, endPoint y: 162, distance: 103.3
click at [360, 162] on div "Agent Activity Agent Activity - NOVACRM offers detailed reporting on account ac…" at bounding box center [354, 151] width 197 height 72
click at [563, 126] on h5 "Account Activity" at bounding box center [565, 129] width 190 height 11
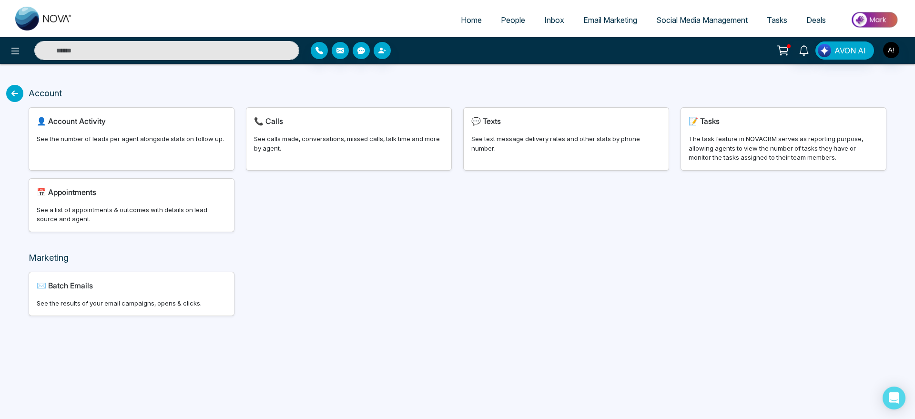
click at [111, 144] on div "👤 Account Activity See the number of leads per agent alongside stats on follow …" at bounding box center [131, 139] width 205 height 62
select select "***"
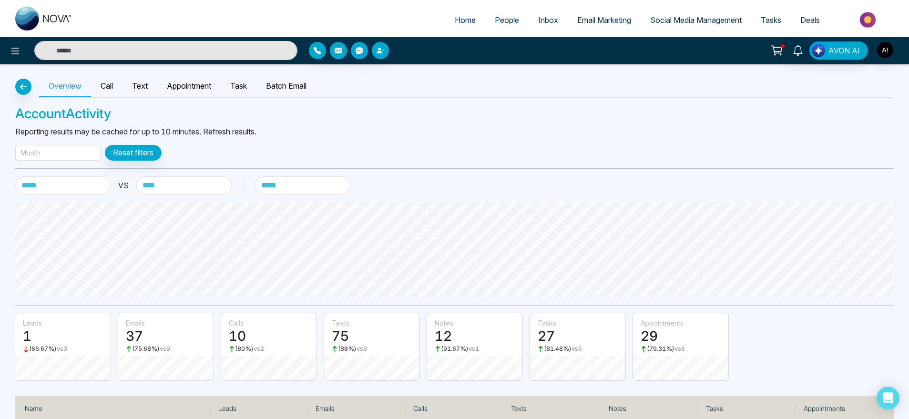
click at [61, 152] on div "Month" at bounding box center [58, 153] width 86 height 16
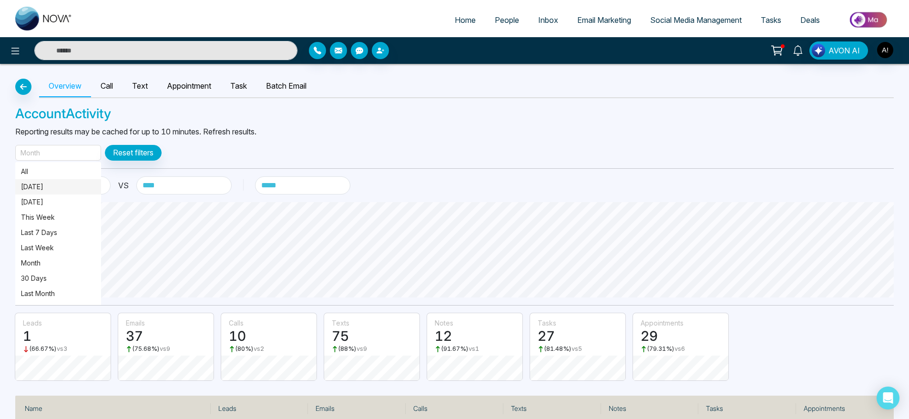
click at [58, 186] on p "Today" at bounding box center [58, 187] width 74 height 10
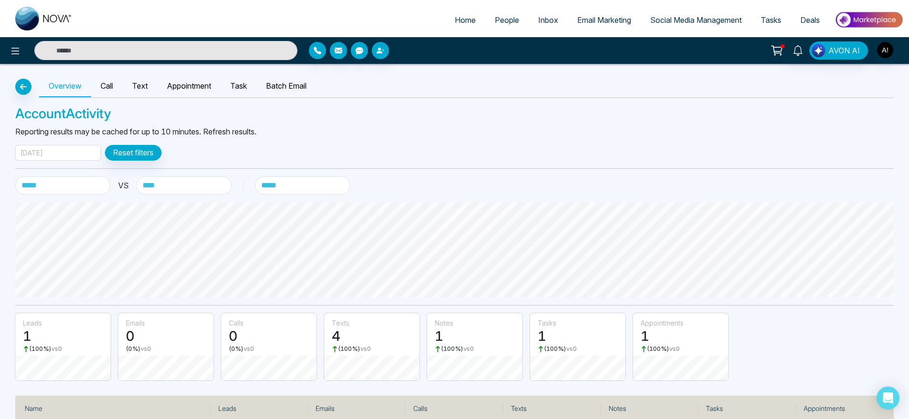
scroll to position [50, 0]
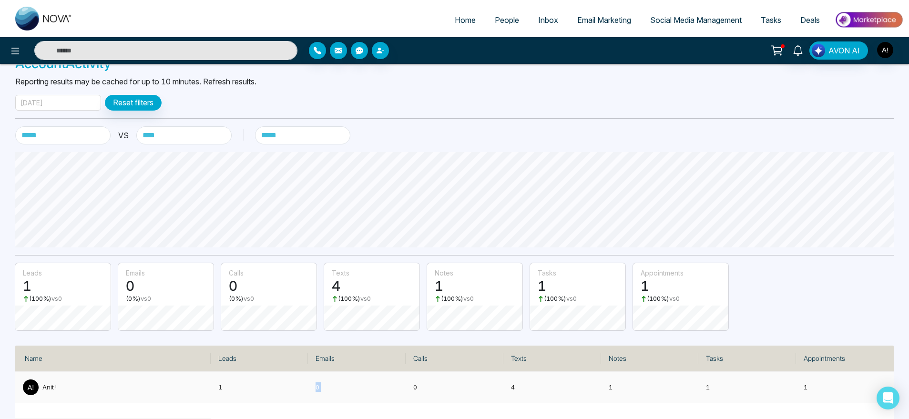
drag, startPoint x: 298, startPoint y: 376, endPoint x: 375, endPoint y: 385, distance: 77.8
click at [375, 385] on tr "Anit ! 1 0 0 4 1 1 1" at bounding box center [454, 387] width 879 height 31
click at [398, 385] on p "0" at bounding box center [357, 387] width 82 height 10
drag, startPoint x: 398, startPoint y: 385, endPoint x: 454, endPoint y: 376, distance: 56.9
click at [454, 376] on tr "Anit ! 1 0 0 4 1 1 1" at bounding box center [454, 387] width 879 height 31
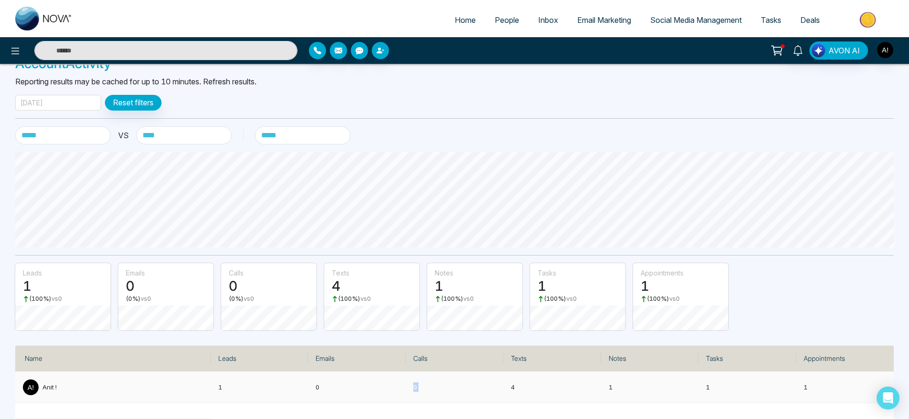
click at [454, 376] on td "0" at bounding box center [455, 387] width 98 height 31
drag, startPoint x: 508, startPoint y: 388, endPoint x: 547, endPoint y: 381, distance: 39.7
click at [547, 381] on td "4" at bounding box center [552, 387] width 98 height 31
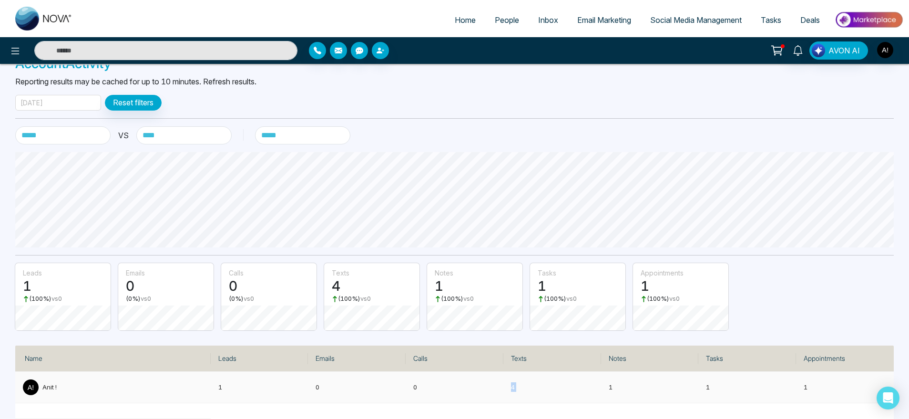
drag, startPoint x: 509, startPoint y: 385, endPoint x: 548, endPoint y: 383, distance: 39.6
click at [548, 383] on td "4" at bounding box center [552, 387] width 98 height 31
drag, startPoint x: 688, startPoint y: 385, endPoint x: 787, endPoint y: 398, distance: 99.6
click at [787, 398] on tr "Anit ! 1 0 0 4 1 1 1" at bounding box center [454, 387] width 879 height 31
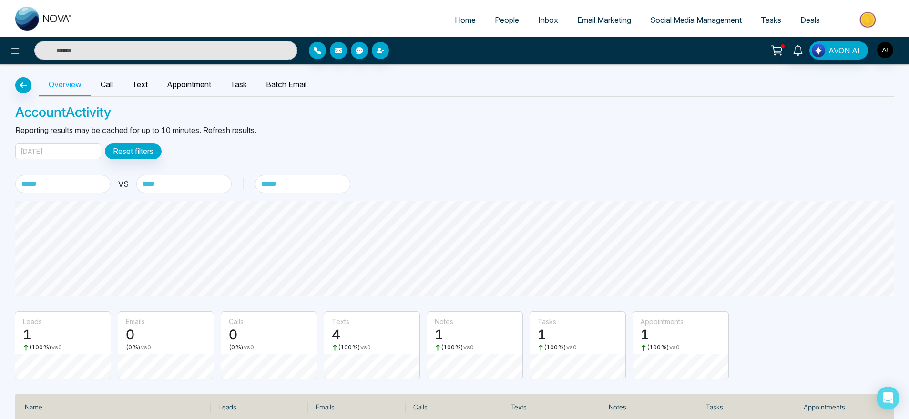
scroll to position [0, 0]
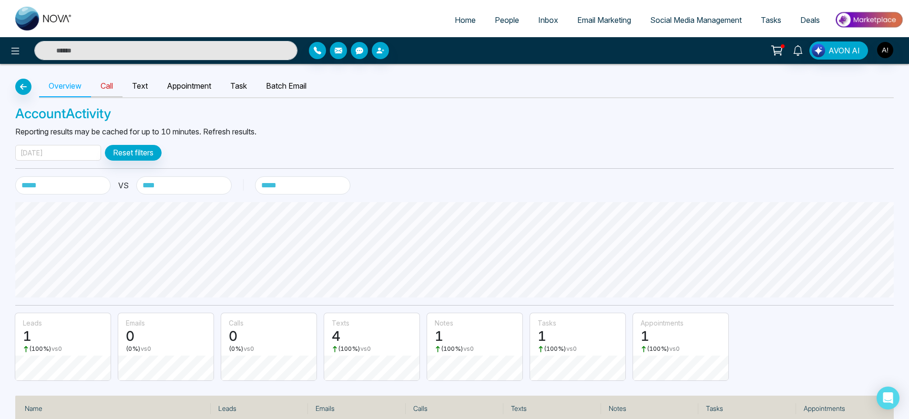
click at [114, 83] on link "Call" at bounding box center [106, 86] width 31 height 22
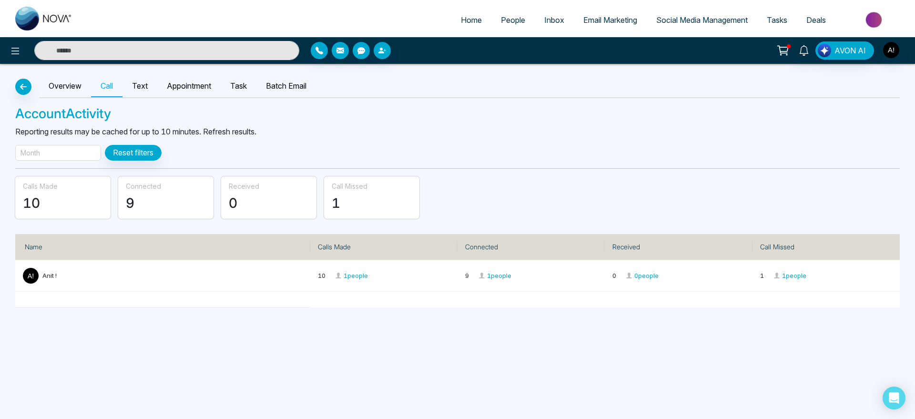
click at [82, 148] on div "Month" at bounding box center [58, 153] width 86 height 16
click at [73, 189] on p "Today" at bounding box center [58, 187] width 74 height 10
click at [149, 77] on link "Text" at bounding box center [140, 86] width 35 height 22
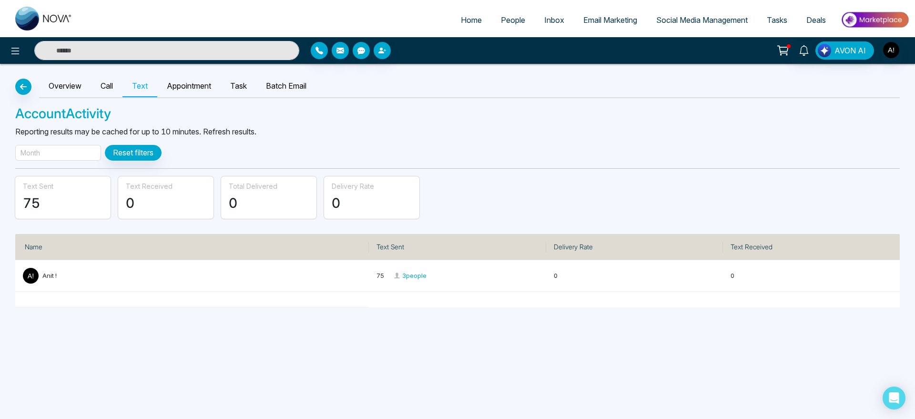
click at [86, 147] on div "Month" at bounding box center [58, 153] width 86 height 16
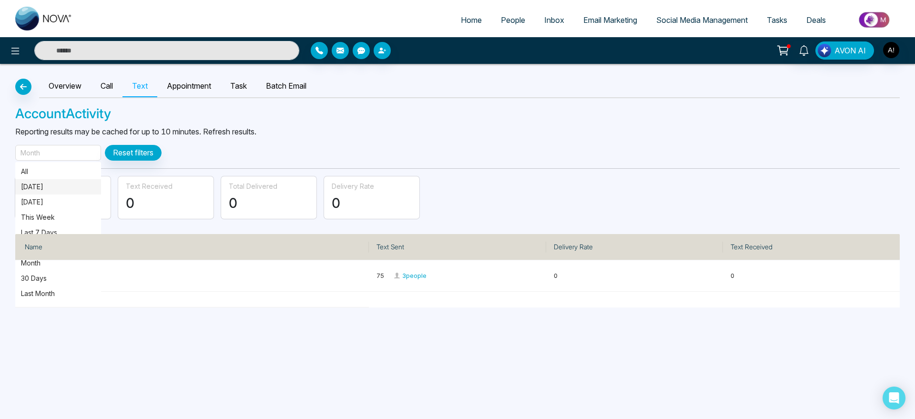
click at [67, 180] on span "Today" at bounding box center [58, 186] width 86 height 15
click at [67, 151] on div "Month" at bounding box center [58, 153] width 86 height 16
click at [65, 182] on p "Today" at bounding box center [58, 187] width 74 height 10
drag, startPoint x: 364, startPoint y: 271, endPoint x: 468, endPoint y: 283, distance: 104.1
click at [468, 283] on tr "Anit ! 4 2 people 0 0" at bounding box center [457, 275] width 885 height 31
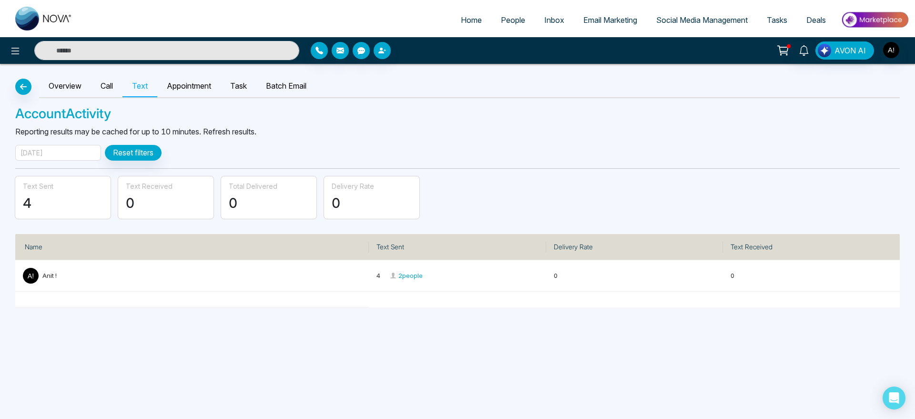
click at [434, 167] on div "Overview Call Text Appointment Task Batch Email Account Activity Reporting resu…" at bounding box center [457, 186] width 915 height 244
click at [201, 73] on div "Overview Call Text Appointment Task Batch Email Account Activity Reporting resu…" at bounding box center [457, 186] width 915 height 244
click at [201, 84] on link "Appointment" at bounding box center [188, 86] width 63 height 22
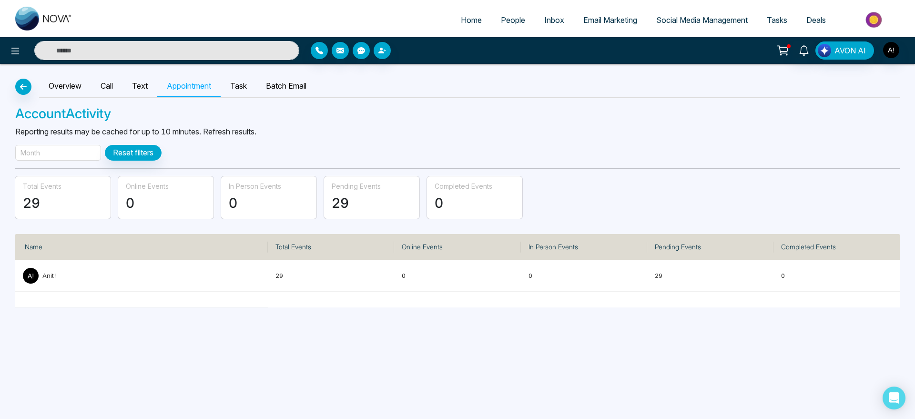
click at [74, 149] on div "Month" at bounding box center [58, 153] width 86 height 16
click at [78, 182] on p "Today" at bounding box center [58, 187] width 74 height 10
click at [229, 85] on link "Task" at bounding box center [239, 86] width 36 height 22
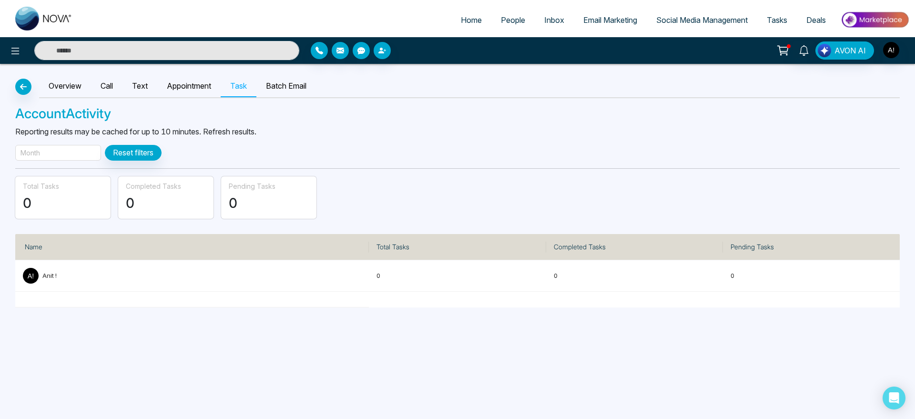
click at [51, 152] on div "Month" at bounding box center [58, 153] width 86 height 16
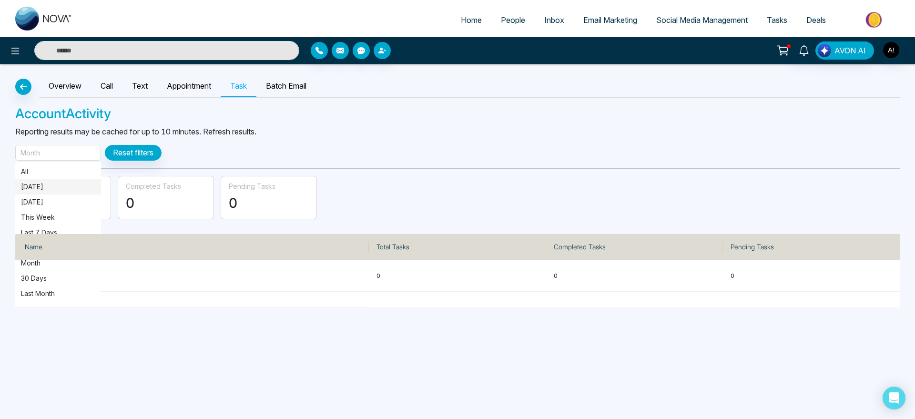
click at [52, 191] on p "Today" at bounding box center [58, 187] width 74 height 10
drag, startPoint x: 372, startPoint y: 282, endPoint x: 625, endPoint y: 284, distance: 252.2
click at [625, 284] on tr "Anit ! 0 0 0" at bounding box center [457, 275] width 885 height 31
click at [468, 146] on div "Today Reset filters" at bounding box center [457, 153] width 885 height 16
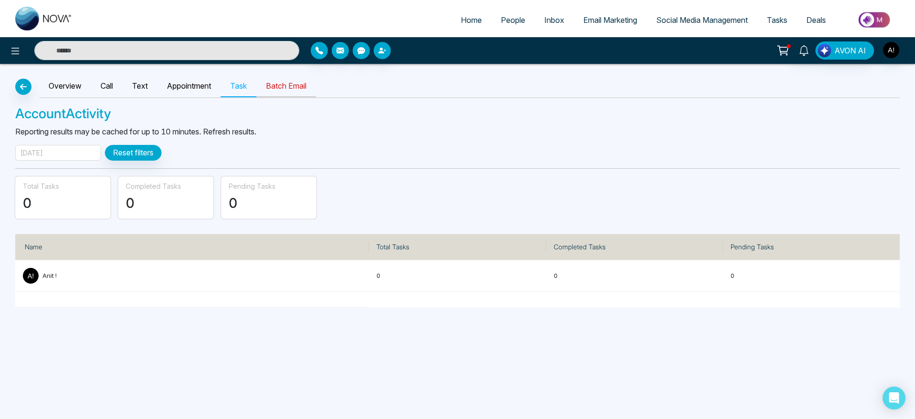
click at [284, 91] on link "Batch Email" at bounding box center [287, 86] width 60 height 22
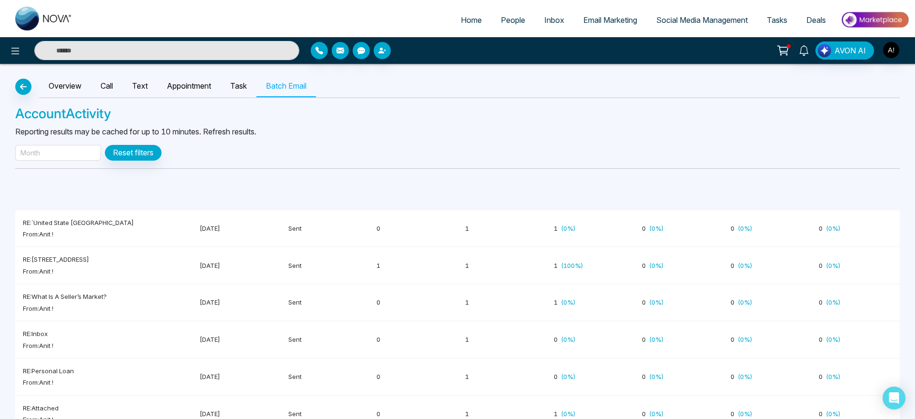
drag, startPoint x: 284, startPoint y: 91, endPoint x: 38, endPoint y: 159, distance: 255.4
click at [38, 159] on div "Month" at bounding box center [58, 153] width 86 height 16
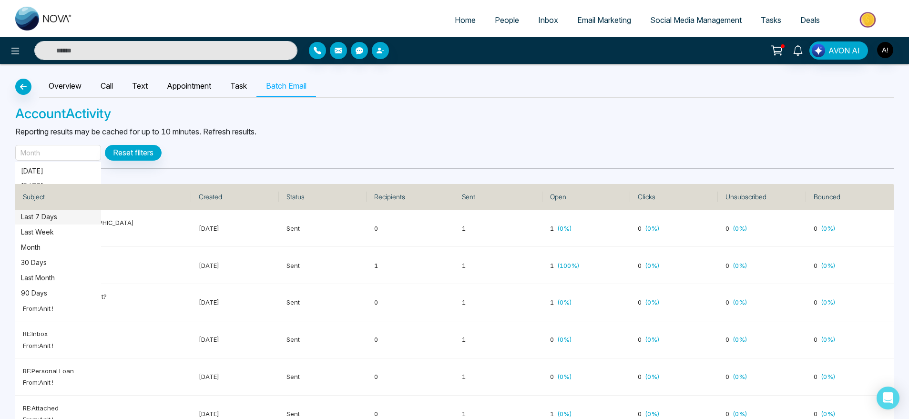
scroll to position [16, 0]
click at [43, 176] on span "Today" at bounding box center [58, 170] width 86 height 15
click at [72, 155] on div "Month" at bounding box center [58, 153] width 86 height 16
click at [56, 181] on p "Yesterday" at bounding box center [58, 186] width 74 height 10
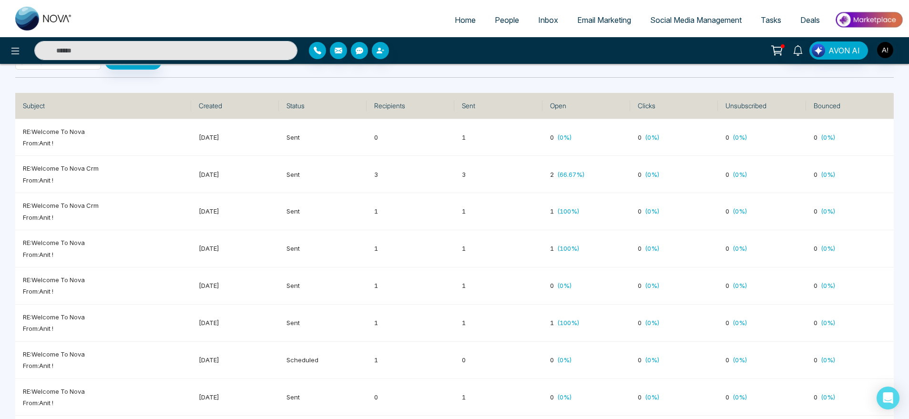
scroll to position [102, 0]
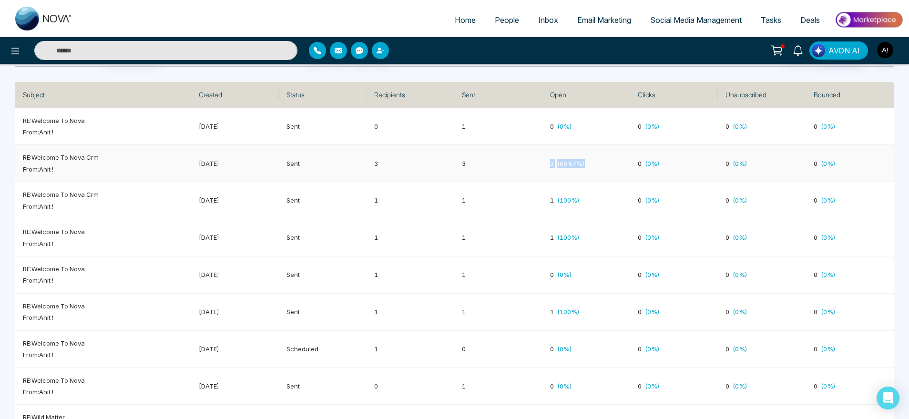
drag, startPoint x: 533, startPoint y: 164, endPoint x: 626, endPoint y: 152, distance: 94.6
click at [626, 152] on tr "RE: Welcome to Nova crm From: Anit ! September 17, 2025 Sent 3 3 2 ( 66.67 %) 0…" at bounding box center [454, 163] width 879 height 37
click at [626, 152] on td "2 ( 66.67 %)" at bounding box center [587, 163] width 88 height 37
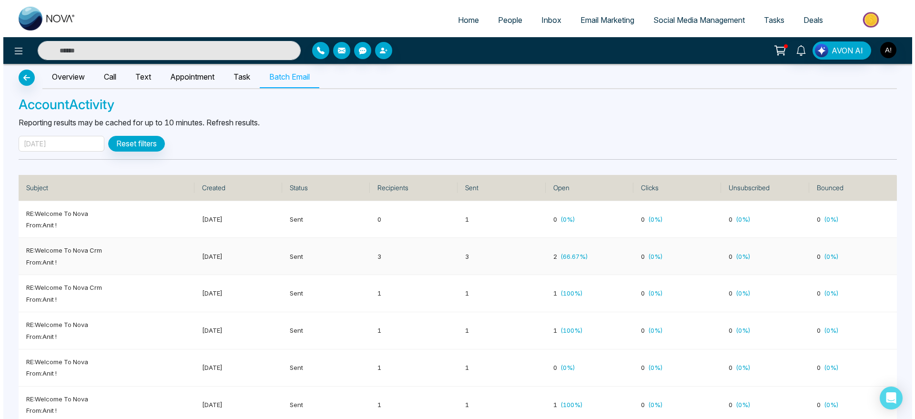
scroll to position [0, 0]
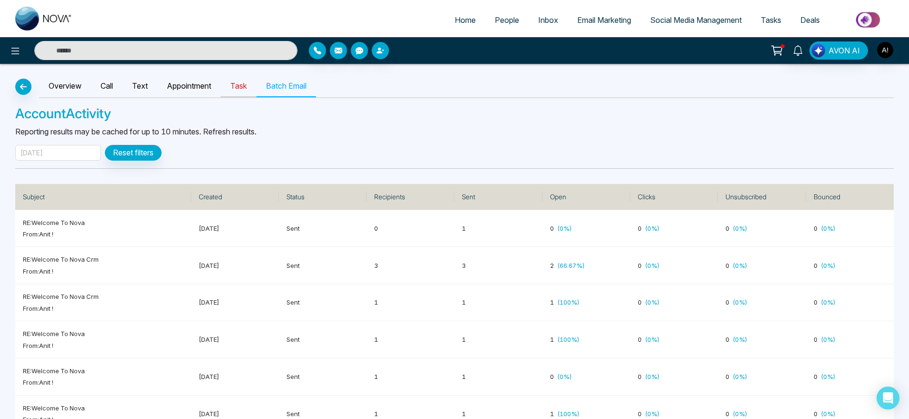
click at [246, 86] on link "Task" at bounding box center [239, 86] width 36 height 22
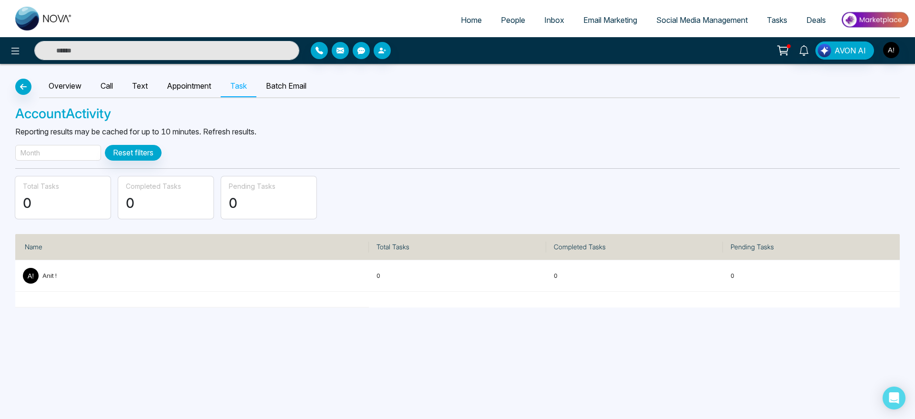
click at [85, 146] on div "Month" at bounding box center [58, 153] width 86 height 16
click at [77, 185] on p "Today" at bounding box center [58, 187] width 74 height 10
drag, startPoint x: 376, startPoint y: 273, endPoint x: 433, endPoint y: 274, distance: 56.7
click at [433, 274] on td "0" at bounding box center [457, 275] width 177 height 31
drag, startPoint x: 547, startPoint y: 273, endPoint x: 613, endPoint y: 279, distance: 66.5
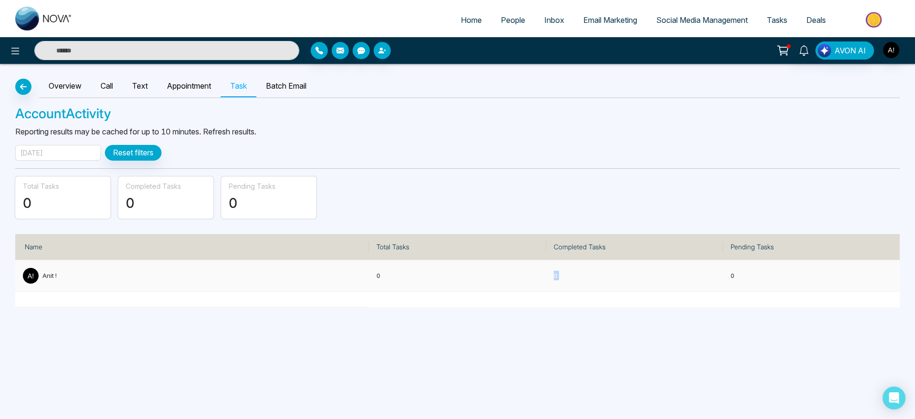
click at [613, 279] on td "0" at bounding box center [634, 275] width 177 height 31
drag, startPoint x: 729, startPoint y: 279, endPoint x: 763, endPoint y: 280, distance: 34.8
click at [763, 280] on td "0" at bounding box center [811, 275] width 177 height 31
click at [763, 280] on p "0" at bounding box center [812, 276] width 162 height 10
drag, startPoint x: 369, startPoint y: 275, endPoint x: 425, endPoint y: 277, distance: 55.8
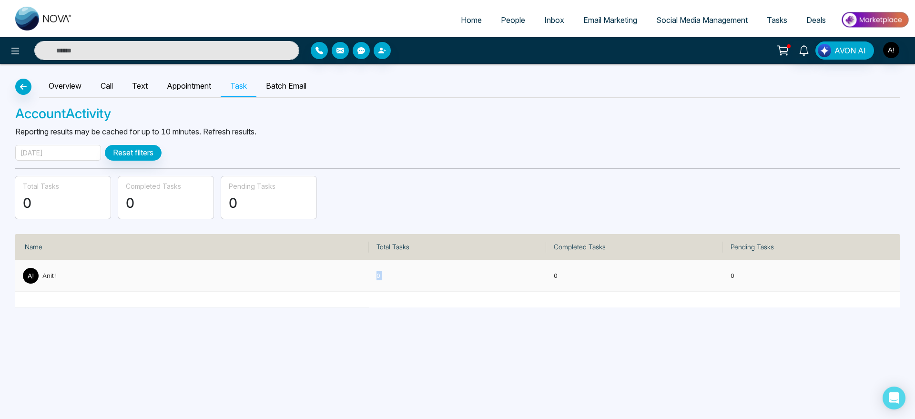
click at [425, 277] on tr "Anit ! 0 0 0" at bounding box center [457, 275] width 885 height 31
click at [425, 277] on p "0" at bounding box center [458, 276] width 162 height 10
drag, startPoint x: 552, startPoint y: 282, endPoint x: 596, endPoint y: 274, distance: 45.1
click at [596, 274] on td "0" at bounding box center [634, 275] width 177 height 31
click at [596, 274] on p "0" at bounding box center [635, 276] width 162 height 10
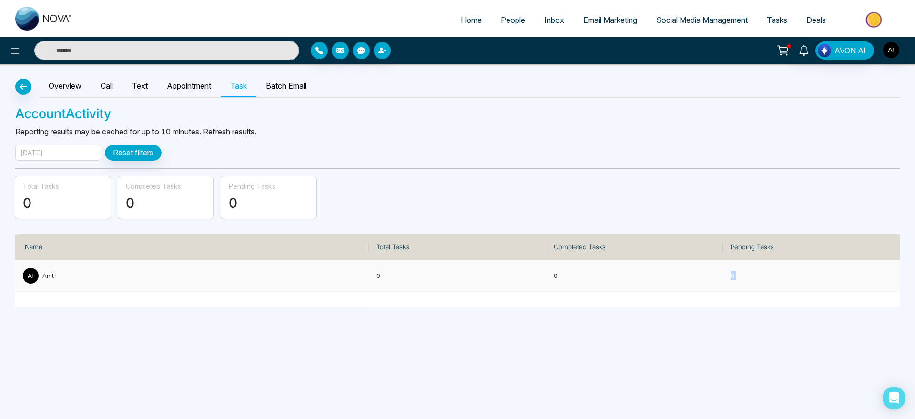
drag, startPoint x: 725, startPoint y: 275, endPoint x: 813, endPoint y: 276, distance: 88.2
click at [813, 276] on td "0" at bounding box center [811, 275] width 177 height 31
click at [891, 47] on img "button" at bounding box center [891, 50] width 16 height 16
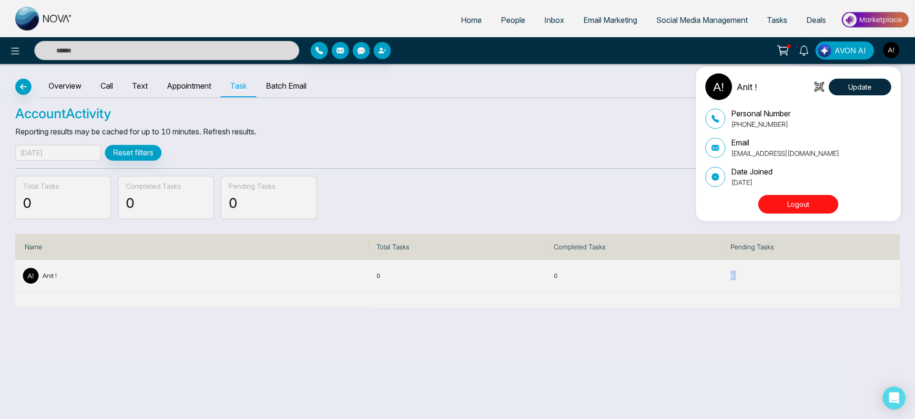
click at [780, 199] on button "Logout" at bounding box center [799, 204] width 80 height 19
